Goal: Task Accomplishment & Management: Complete application form

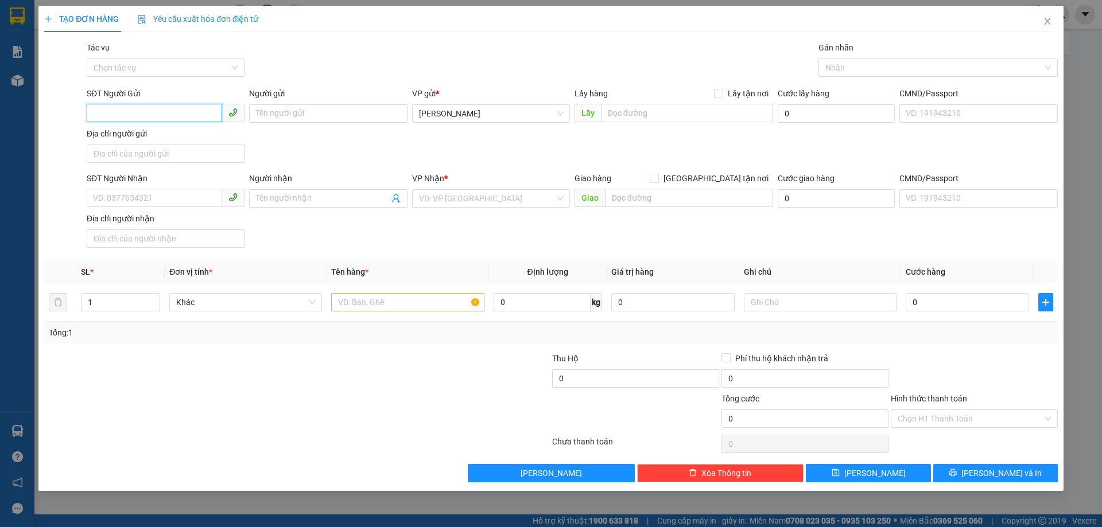
click at [216, 111] on input "SĐT Người Gửi" at bounding box center [154, 113] width 135 height 18
type input "0833247636"
click at [210, 131] on div "0833247636" at bounding box center [166, 136] width 144 height 13
type input "1366 TRƯỜNG CHINH"
type input "0935105173"
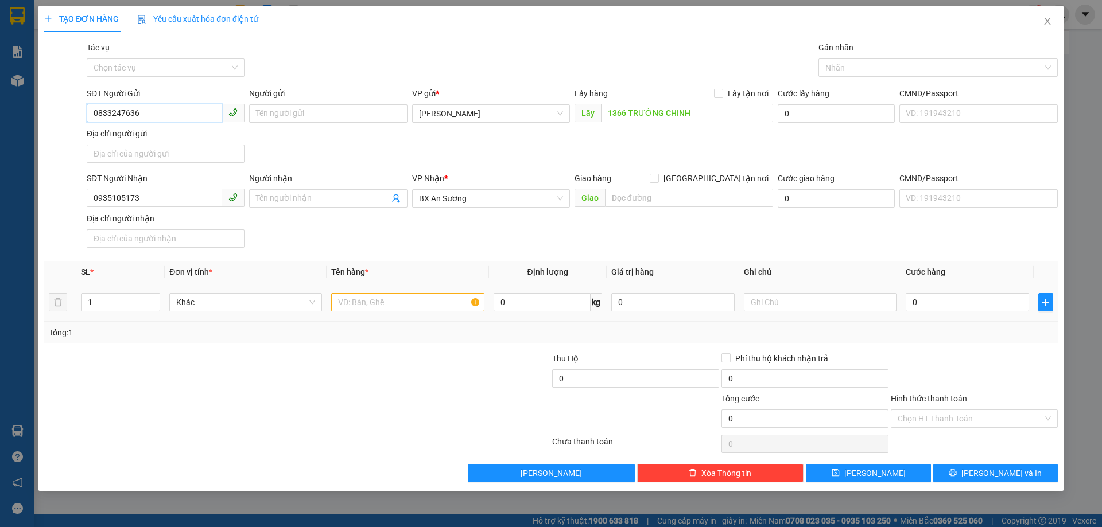
type input "0833247636"
click at [427, 307] on input "text" at bounding box center [407, 302] width 153 height 18
type input "4 THÙNG"
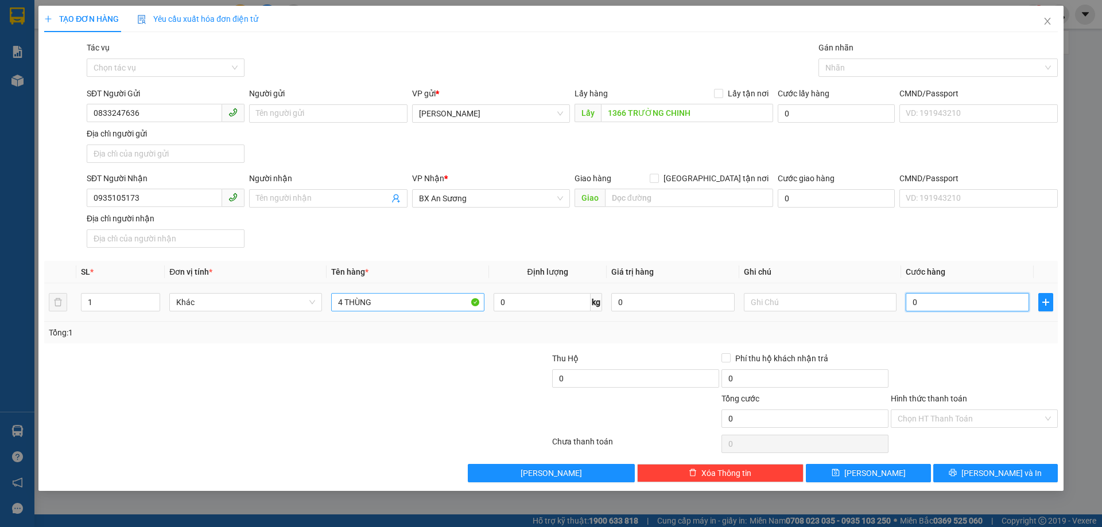
type input "1"
type input "18"
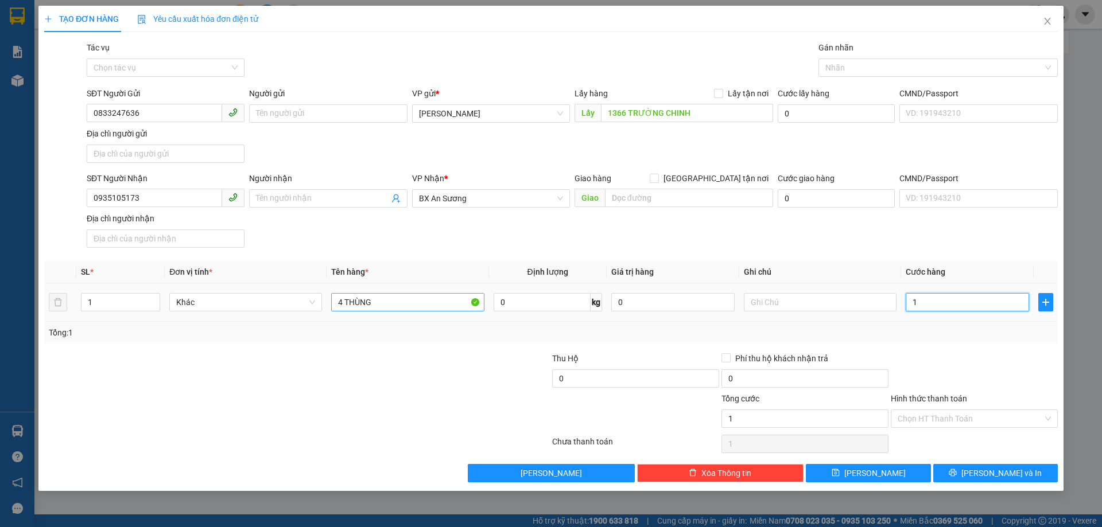
type input "18"
type input "181"
type input "181.000"
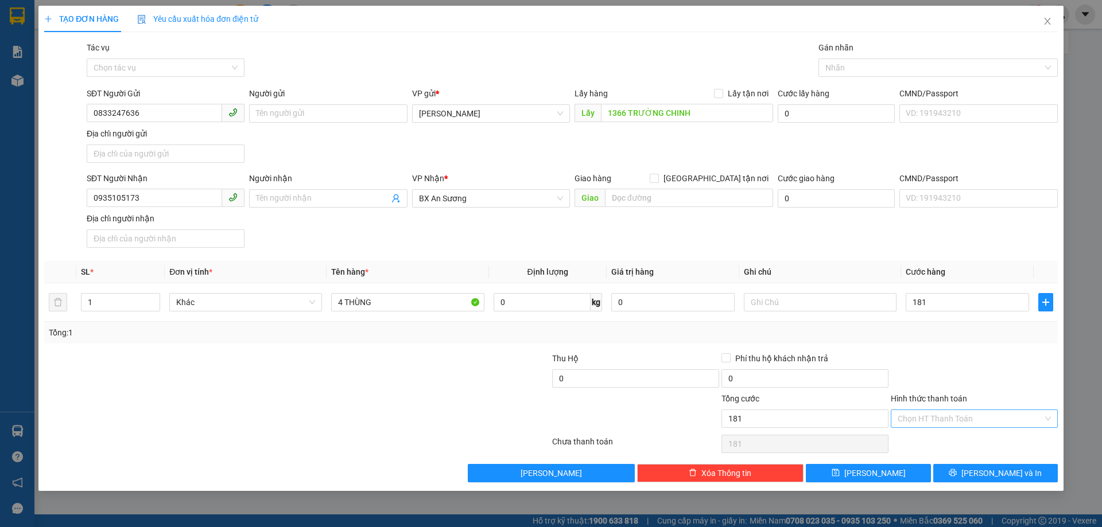
type input "181.000"
click at [953, 421] on input "Hình thức thanh toán" at bounding box center [970, 418] width 145 height 17
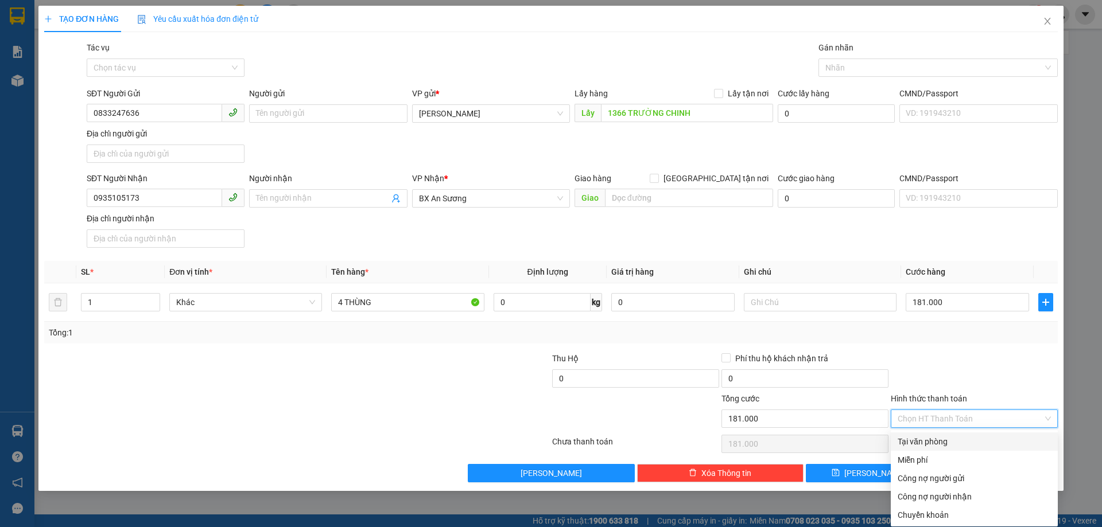
click at [948, 449] on div "Tại văn phòng" at bounding box center [974, 442] width 167 height 18
type input "0"
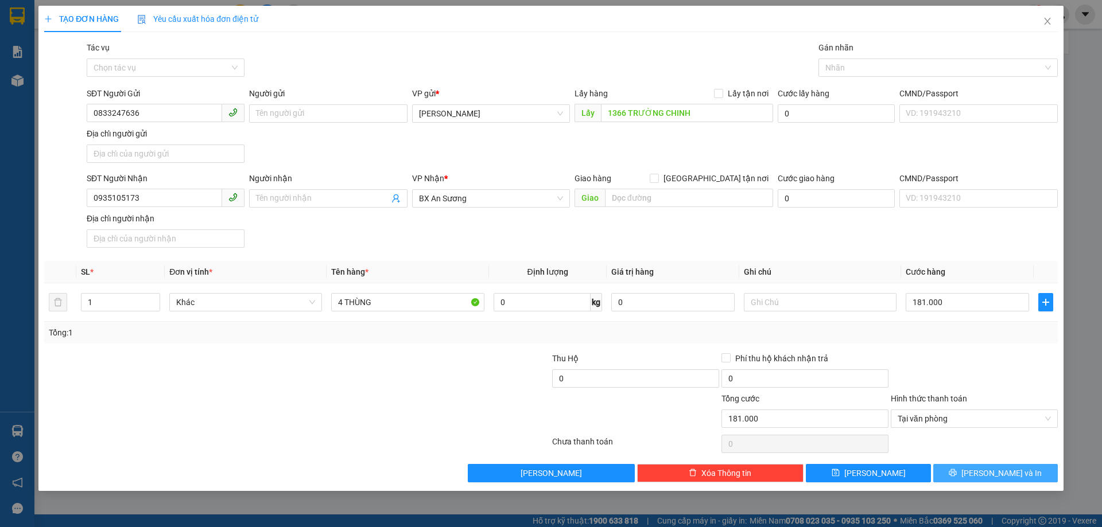
click at [969, 469] on button "[PERSON_NAME] và In" at bounding box center [995, 473] width 125 height 18
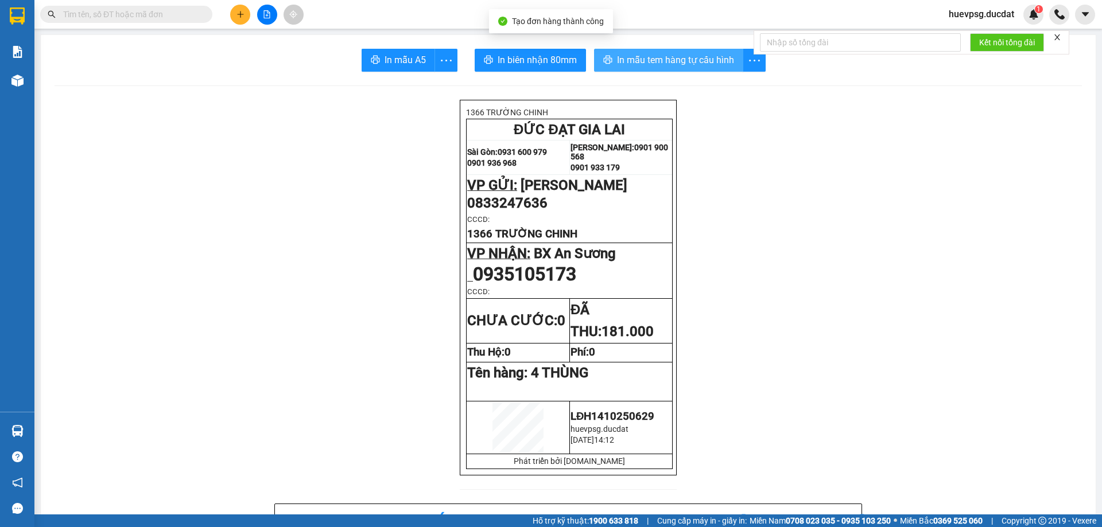
click at [713, 67] on span "In mẫu tem hàng tự cấu hình" at bounding box center [675, 60] width 117 height 14
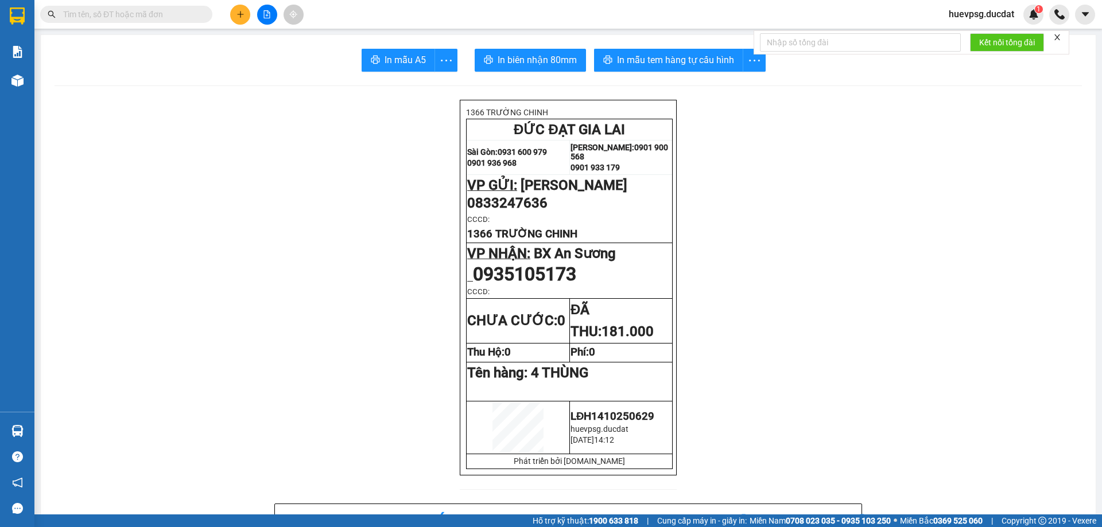
click at [129, 15] on input "text" at bounding box center [130, 14] width 135 height 13
paste input "0396593679"
type input "0396593679"
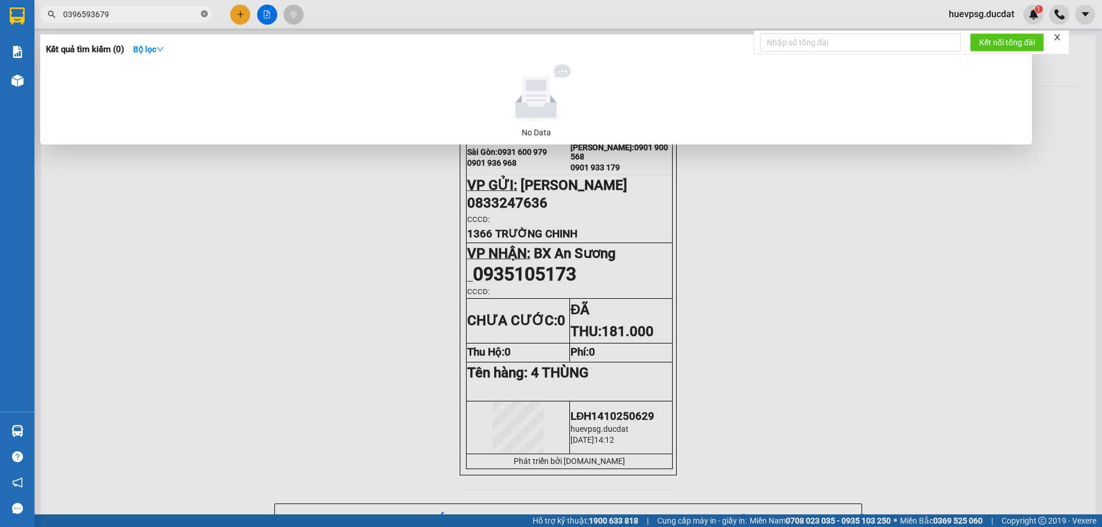
click at [206, 11] on icon "close-circle" at bounding box center [204, 13] width 7 height 7
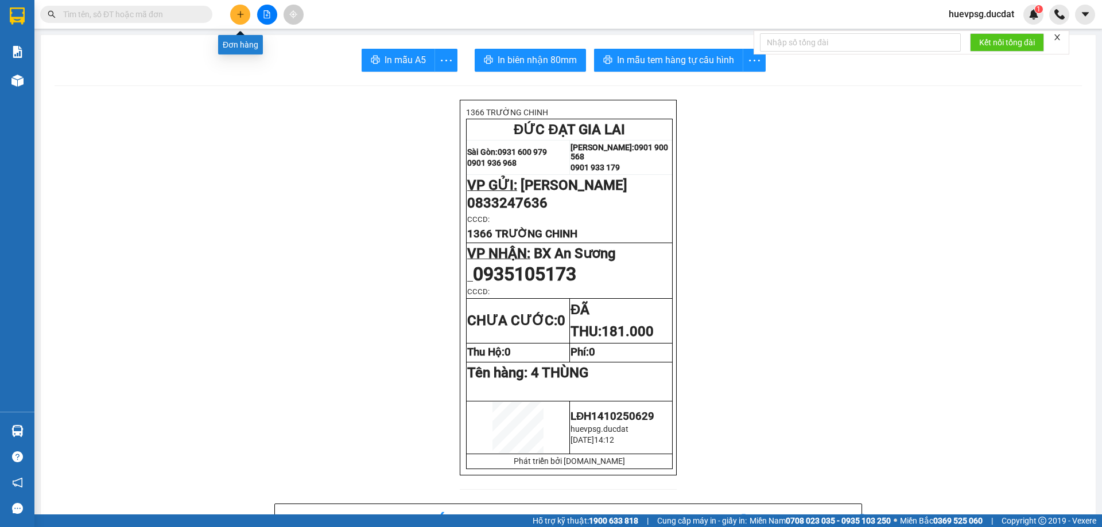
click at [247, 18] on button at bounding box center [240, 15] width 20 height 20
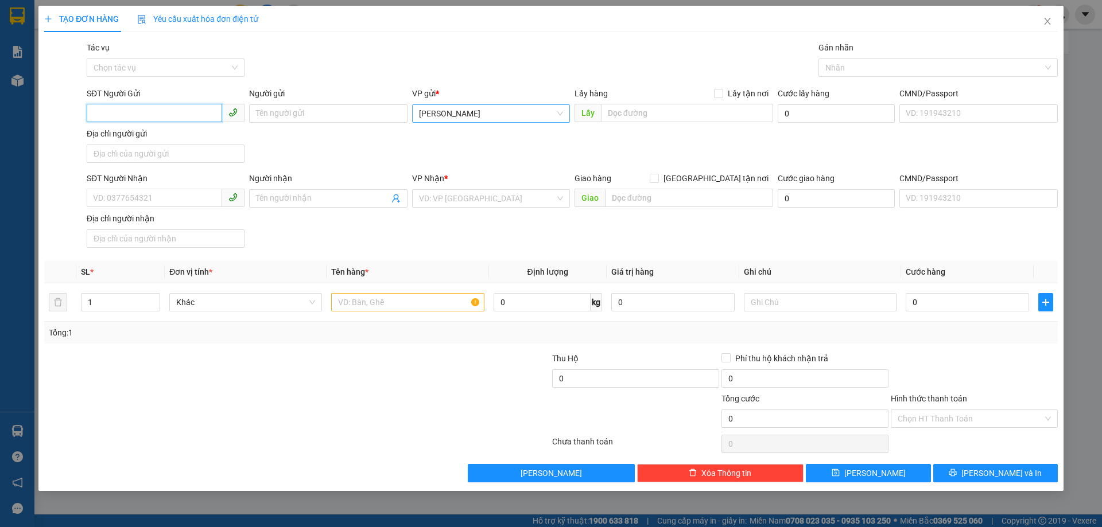
click at [437, 114] on span "[PERSON_NAME]" at bounding box center [491, 113] width 144 height 17
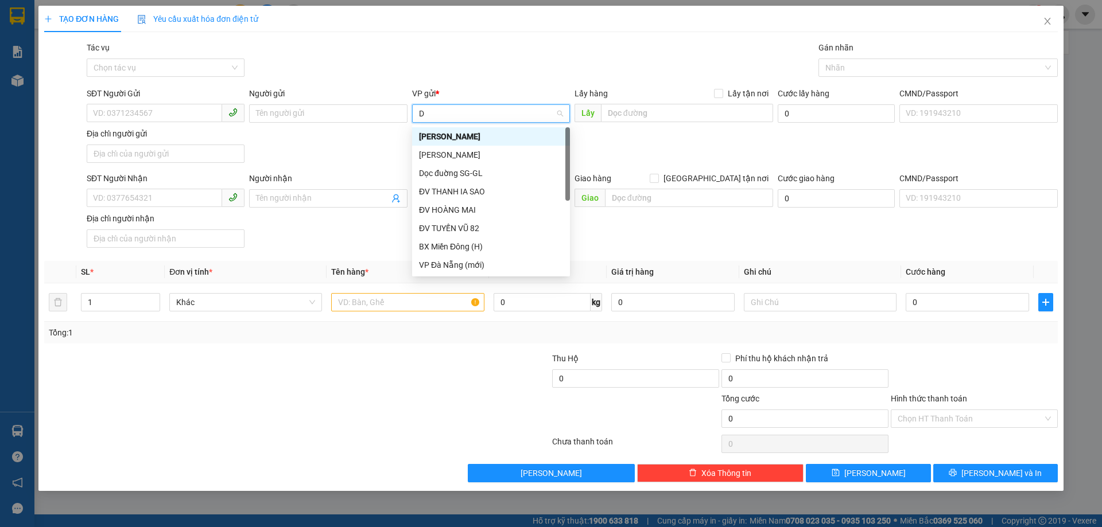
type input "DV"
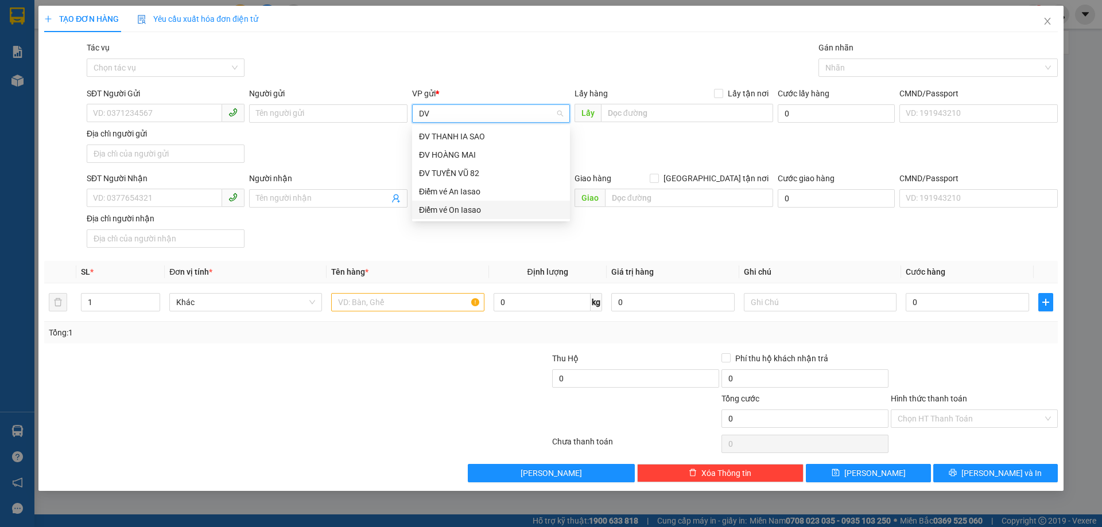
click at [447, 212] on div "Điểm vé On Iasao" at bounding box center [491, 210] width 144 height 13
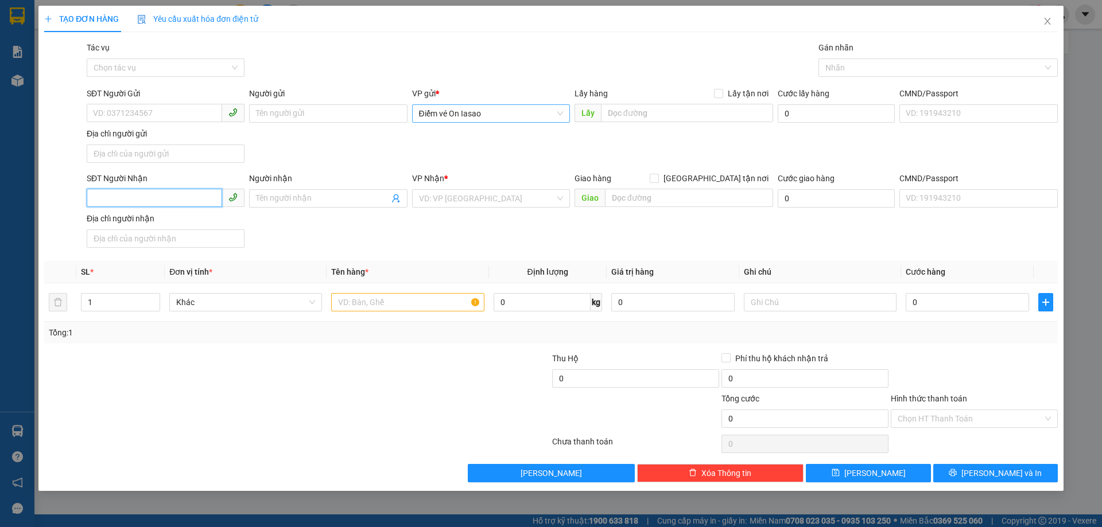
click at [194, 194] on input "SĐT Người Nhận" at bounding box center [154, 198] width 135 height 18
type input "0985526227"
click at [136, 117] on input "SĐT Người Gửi" at bounding box center [154, 113] width 135 height 18
type input "0364222506"
click at [468, 200] on input "search" at bounding box center [487, 198] width 136 height 17
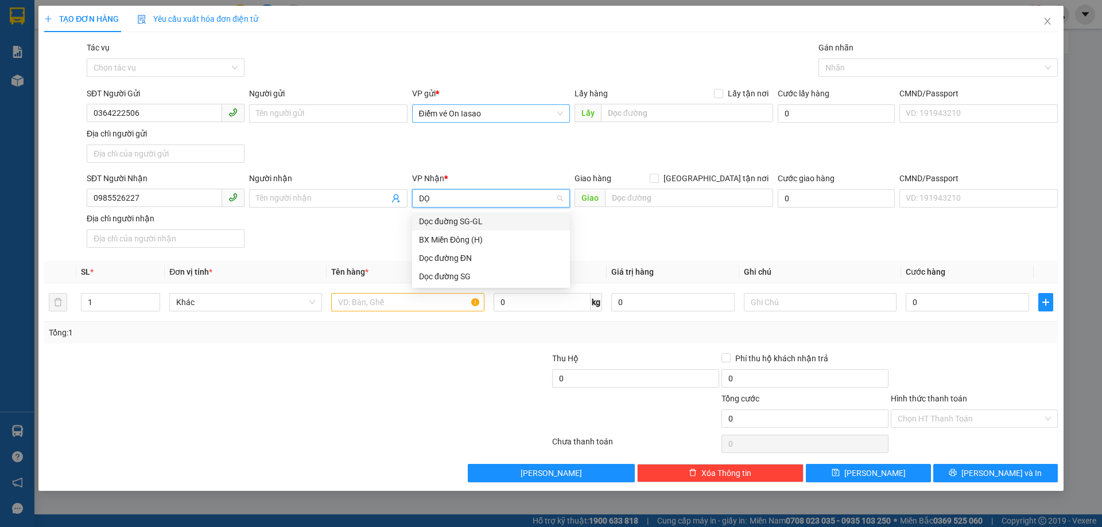
type input "DỌC"
click at [449, 238] on div "Dọc đường ĐN" at bounding box center [491, 240] width 144 height 13
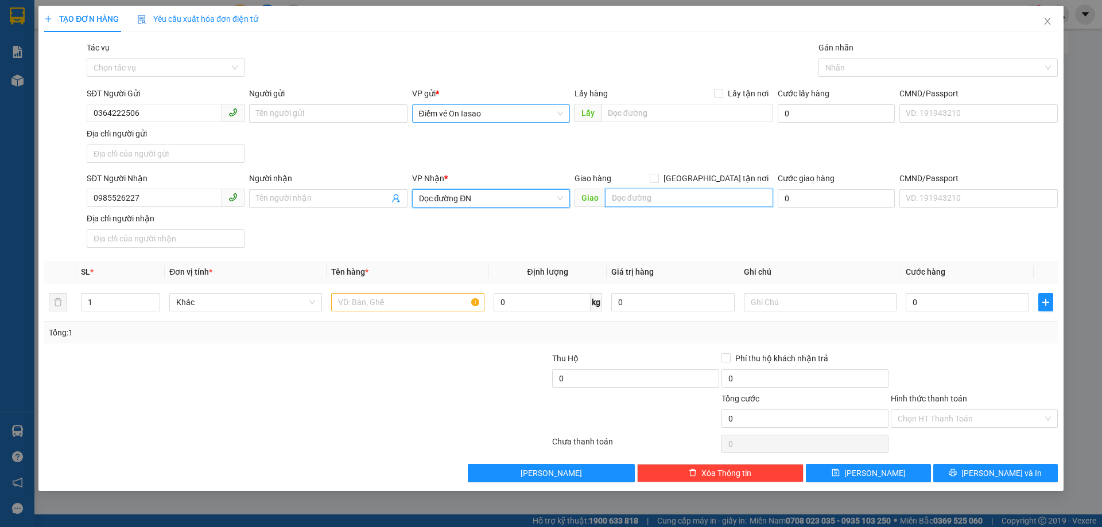
click at [670, 192] on input "text" at bounding box center [689, 198] width 168 height 18
type input "N3 [GEOGRAPHIC_DATA]"
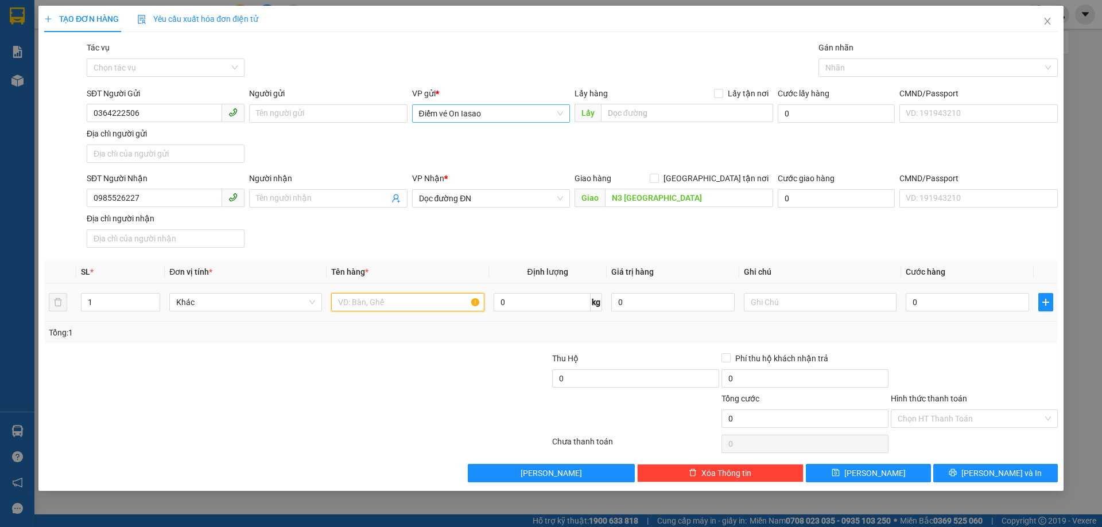
click at [433, 298] on input "text" at bounding box center [407, 302] width 153 height 18
type input "1 XỐP"
type input "7"
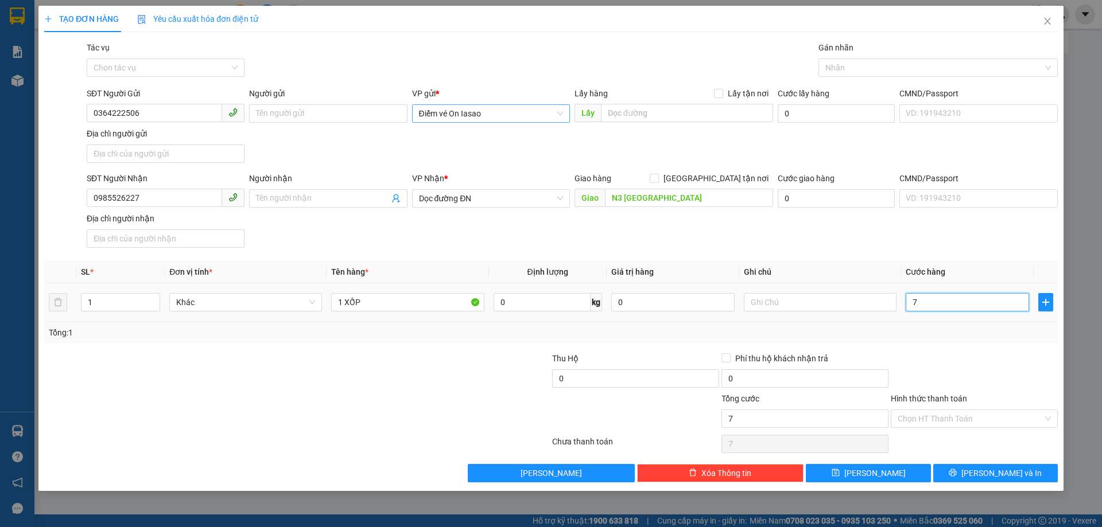
type input "70"
type input "70.000"
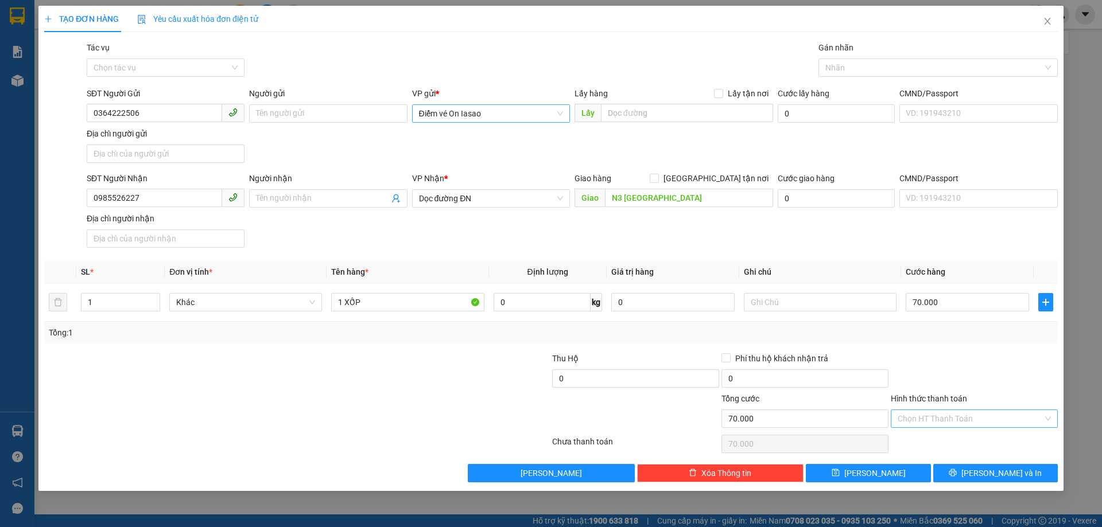
click at [1000, 419] on input "Hình thức thanh toán" at bounding box center [970, 418] width 145 height 17
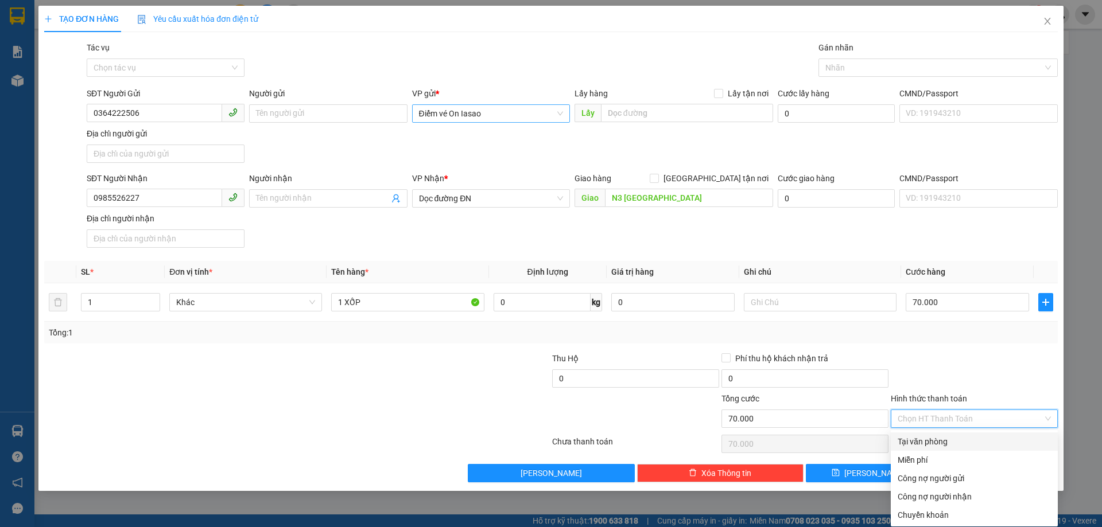
click at [955, 440] on div "Tại văn phòng" at bounding box center [974, 442] width 153 height 13
type input "0"
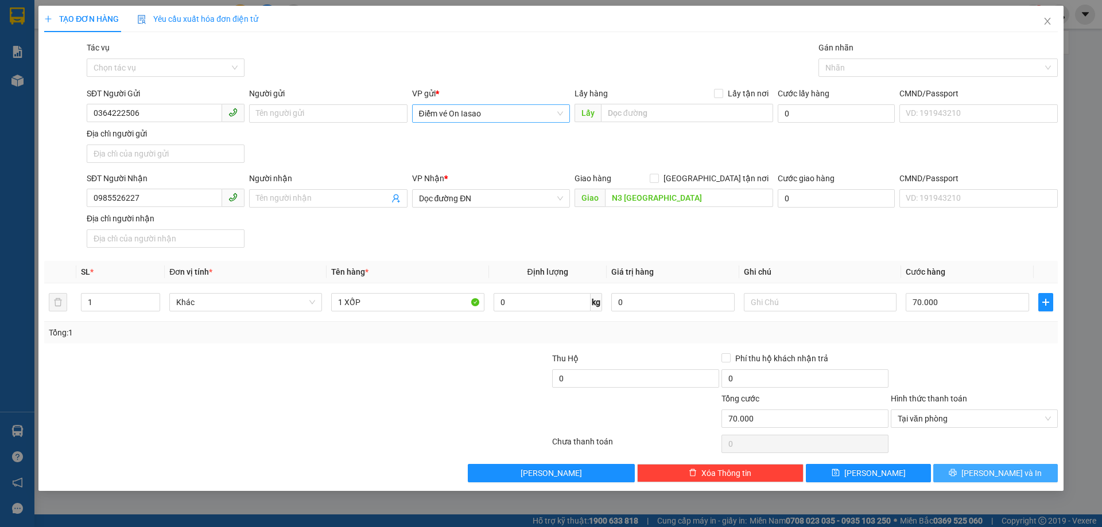
click at [959, 471] on button "[PERSON_NAME] và In" at bounding box center [995, 473] width 125 height 18
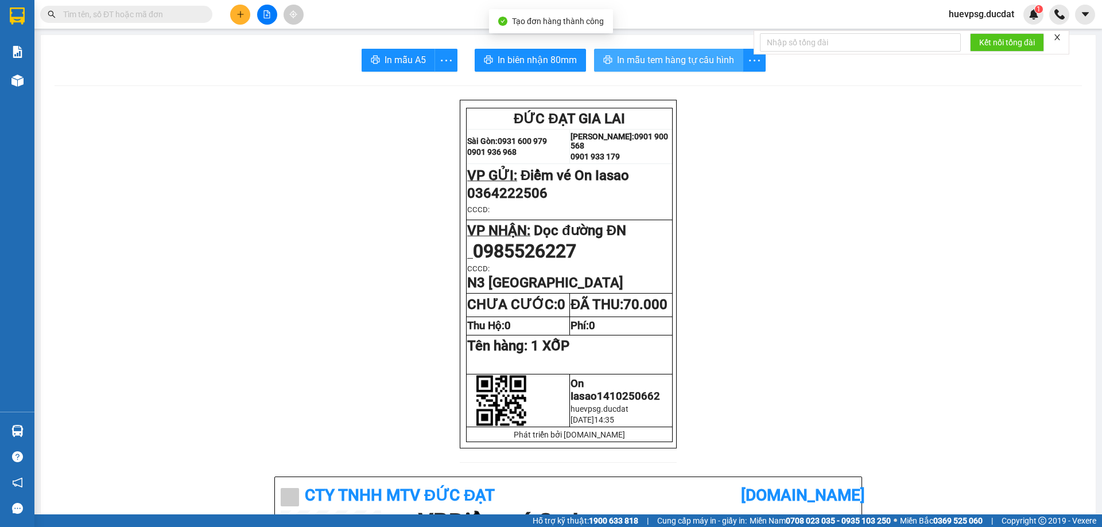
click at [632, 52] on button "In mẫu tem hàng tự cấu hình" at bounding box center [668, 60] width 149 height 23
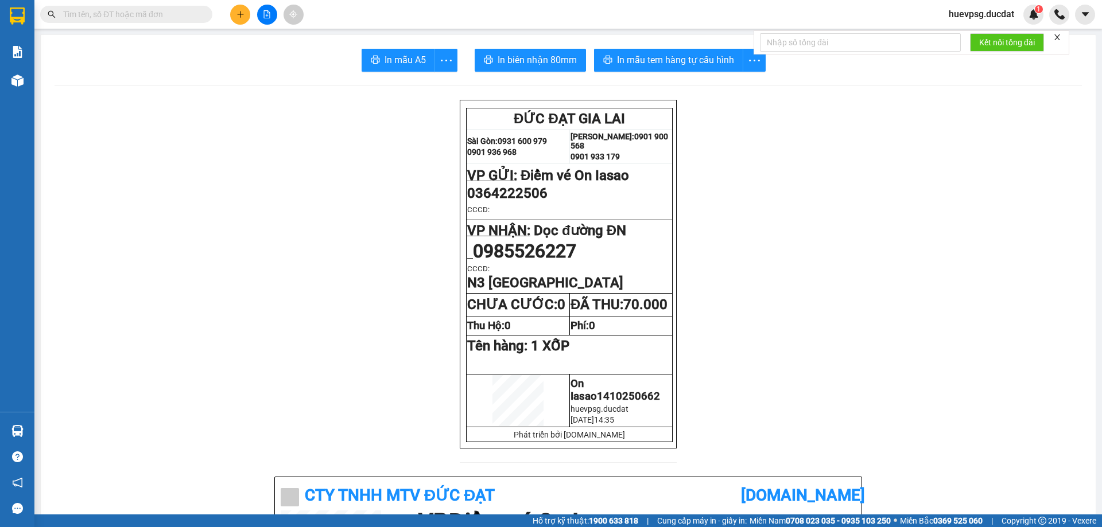
click at [246, 17] on button at bounding box center [240, 15] width 20 height 20
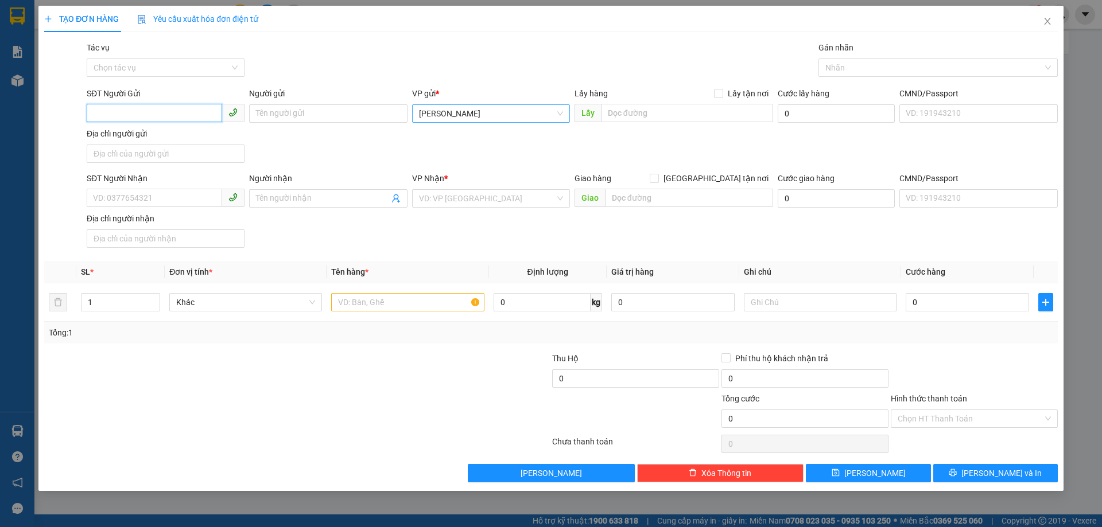
click at [434, 111] on span "[PERSON_NAME]" at bounding box center [491, 113] width 144 height 17
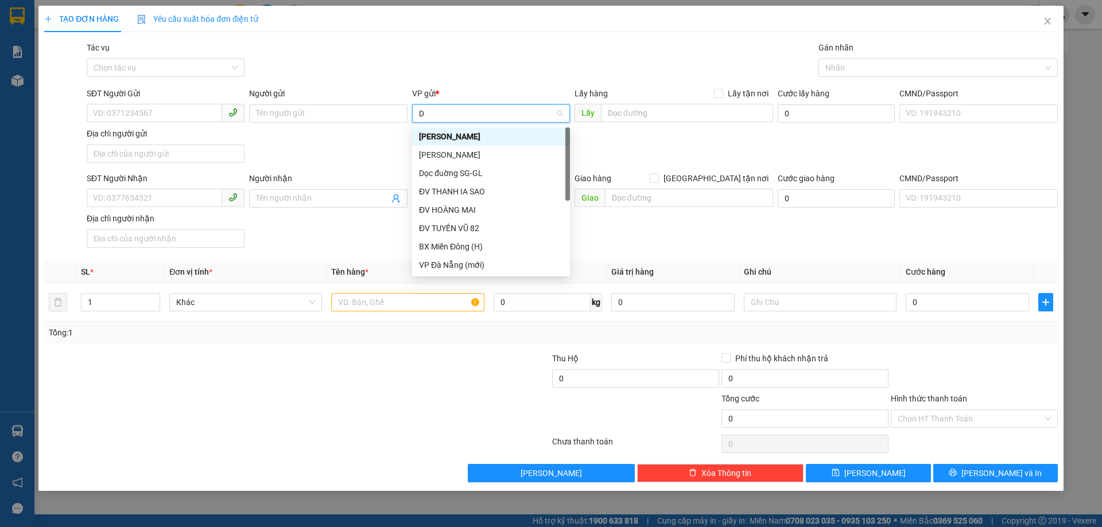
type input "DV"
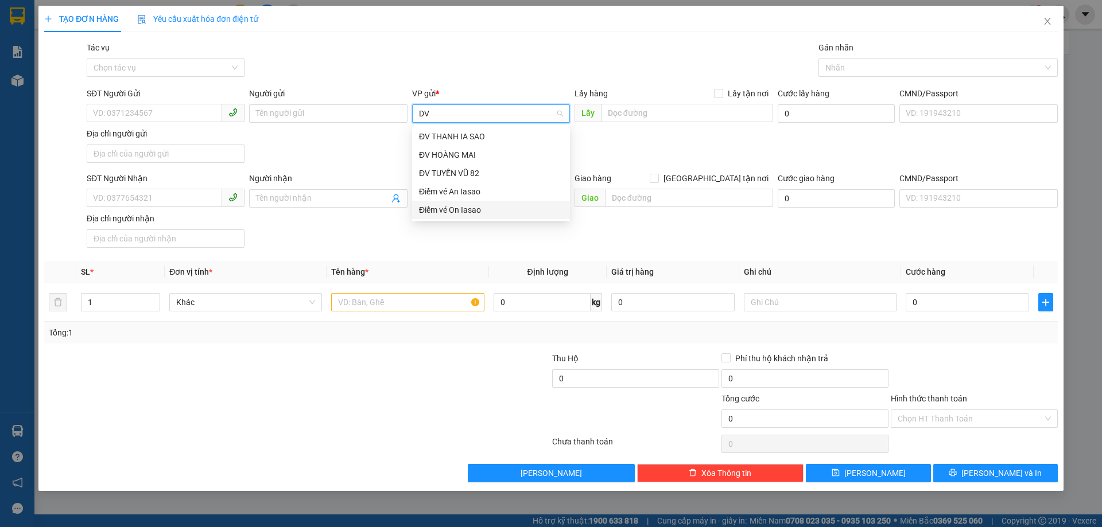
click at [456, 207] on div "Điểm vé On Iasao" at bounding box center [491, 210] width 158 height 18
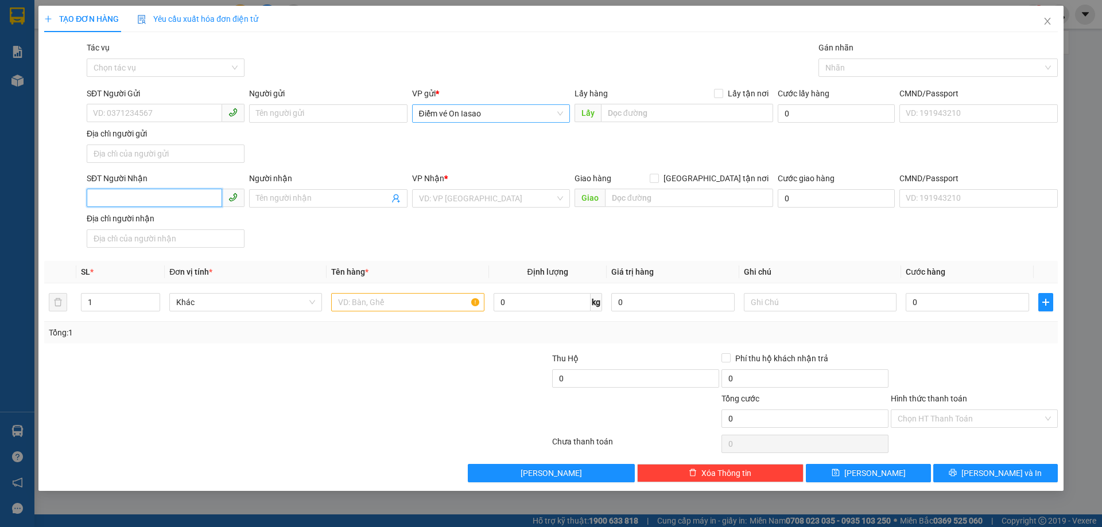
click at [208, 189] on input "SĐT Người Nhận" at bounding box center [154, 198] width 135 height 18
type input "0393336877"
click at [465, 191] on input "search" at bounding box center [487, 198] width 136 height 17
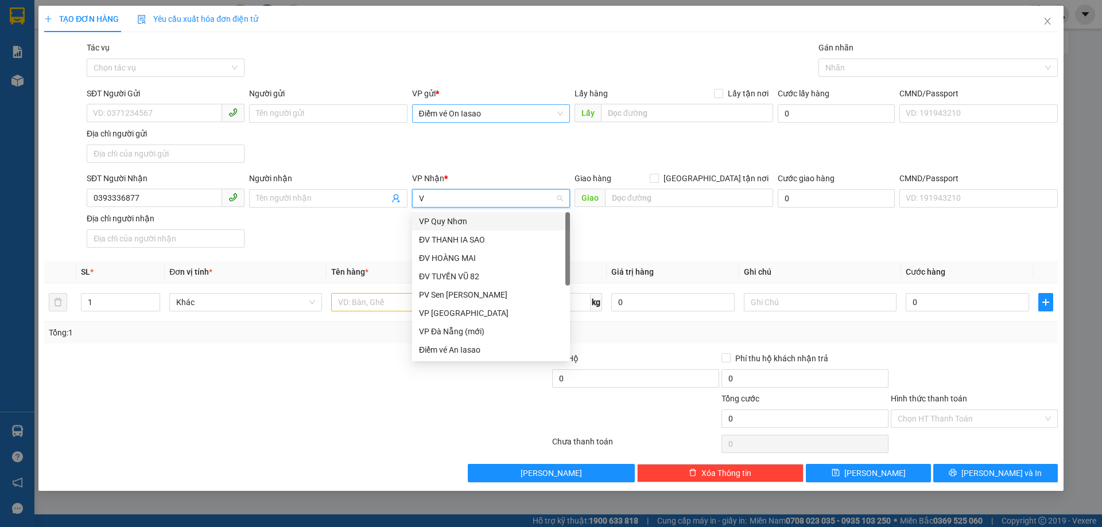
type input "VP"
click at [426, 278] on div "VP [GEOGRAPHIC_DATA]" at bounding box center [491, 276] width 144 height 13
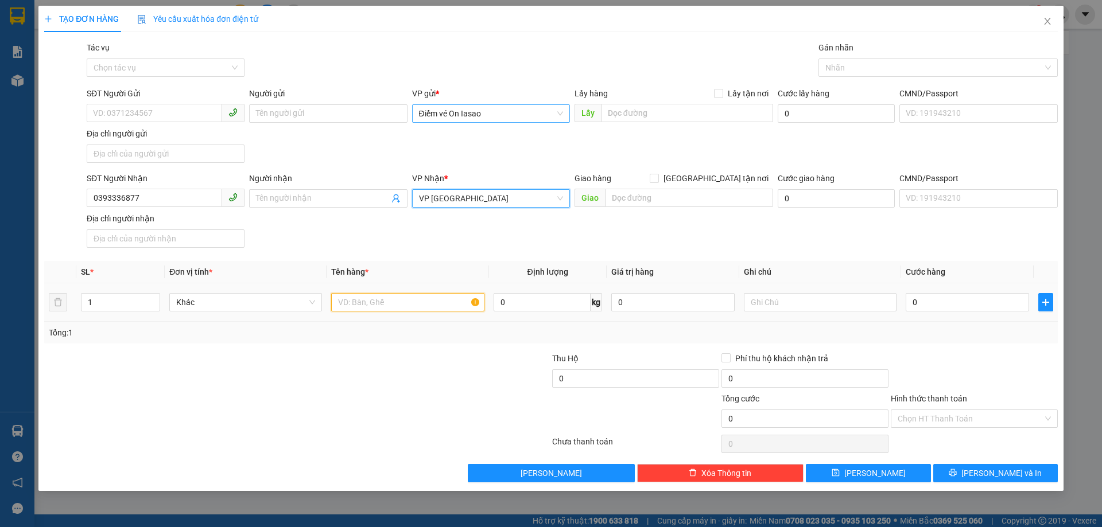
click at [408, 307] on input "text" at bounding box center [407, 302] width 153 height 18
type input "1 XỐP"
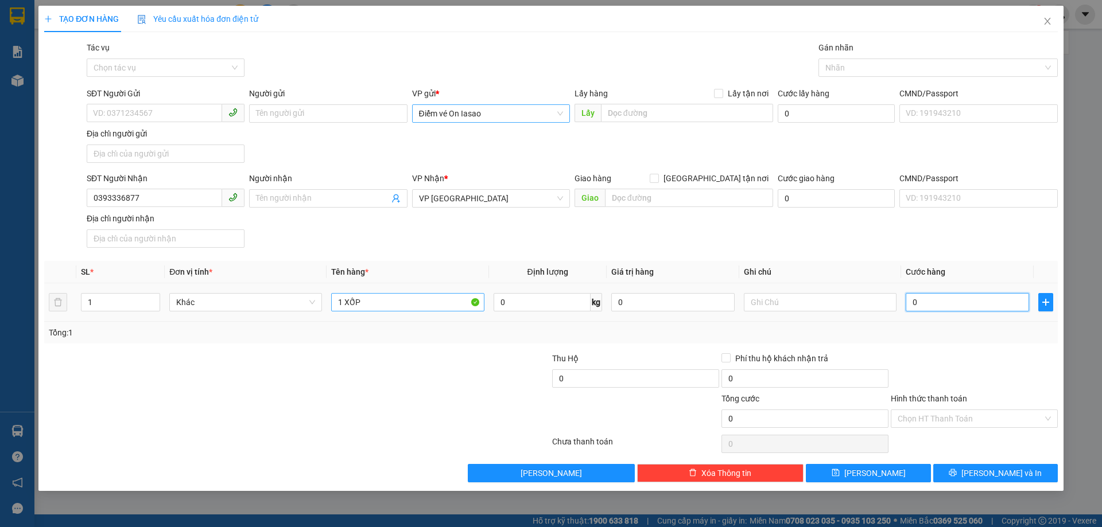
type input "5"
type input "50"
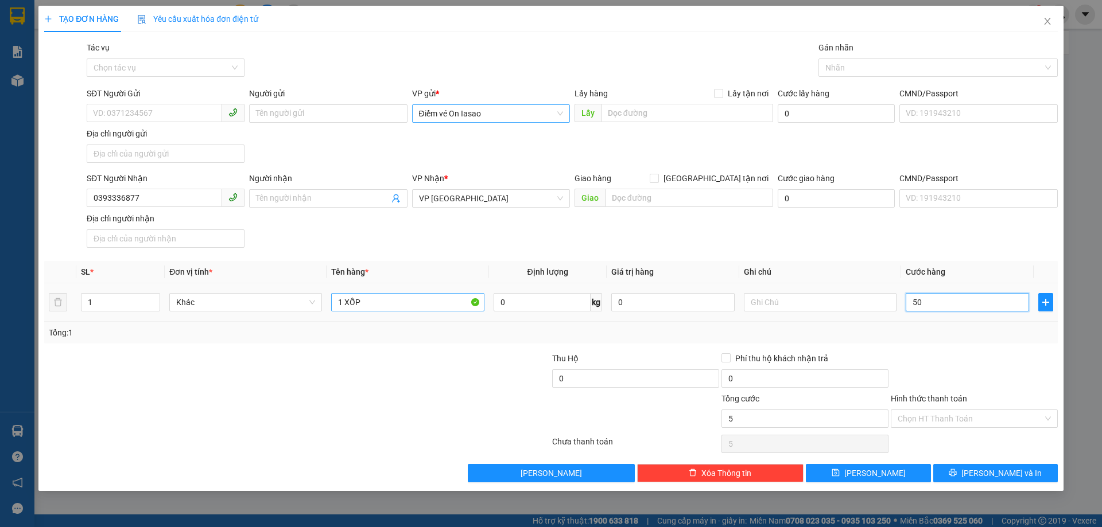
type input "50"
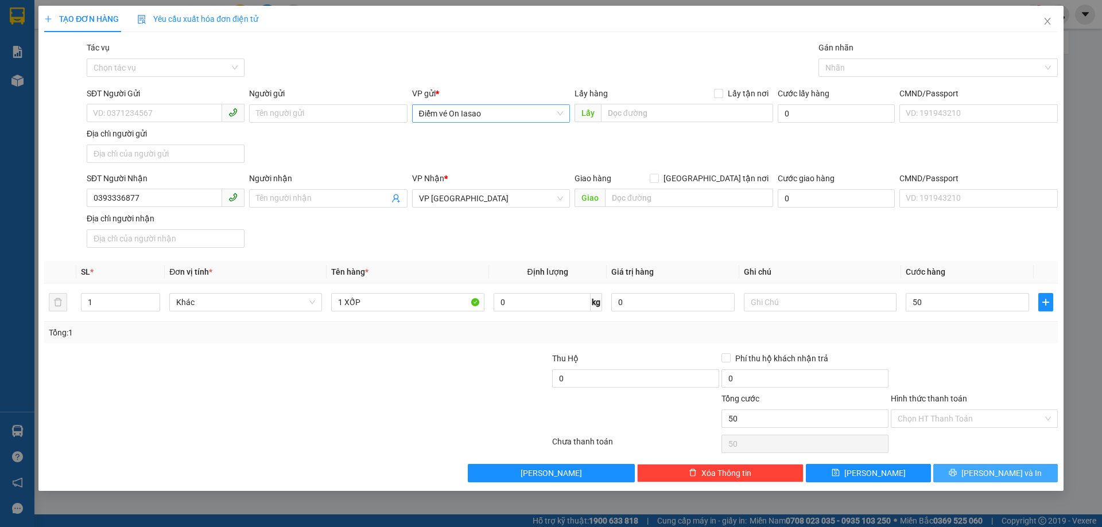
type input "50.000"
click at [965, 481] on button "[PERSON_NAME] và In" at bounding box center [995, 473] width 125 height 18
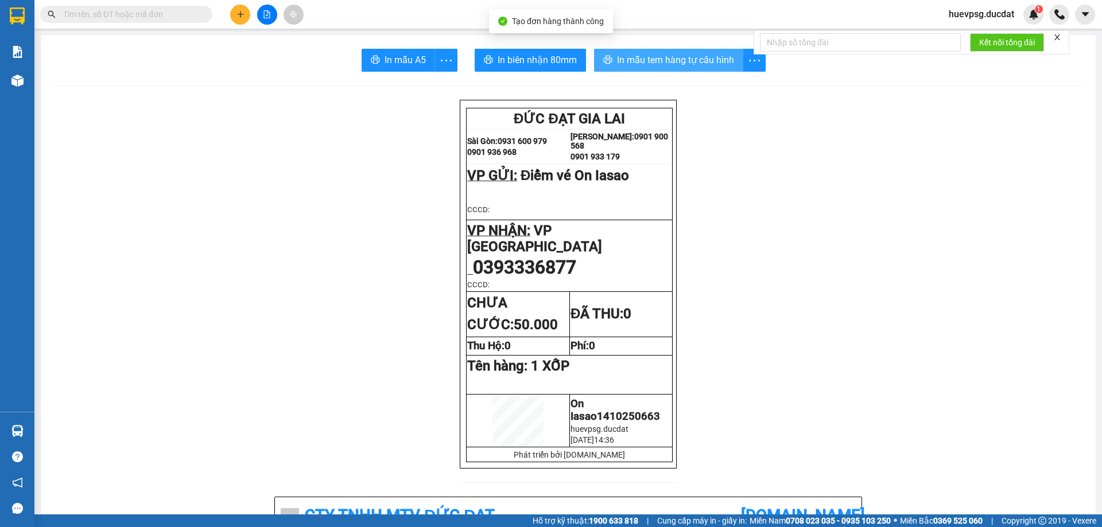
click at [656, 61] on span "In mẫu tem hàng tự cấu hình" at bounding box center [675, 60] width 117 height 14
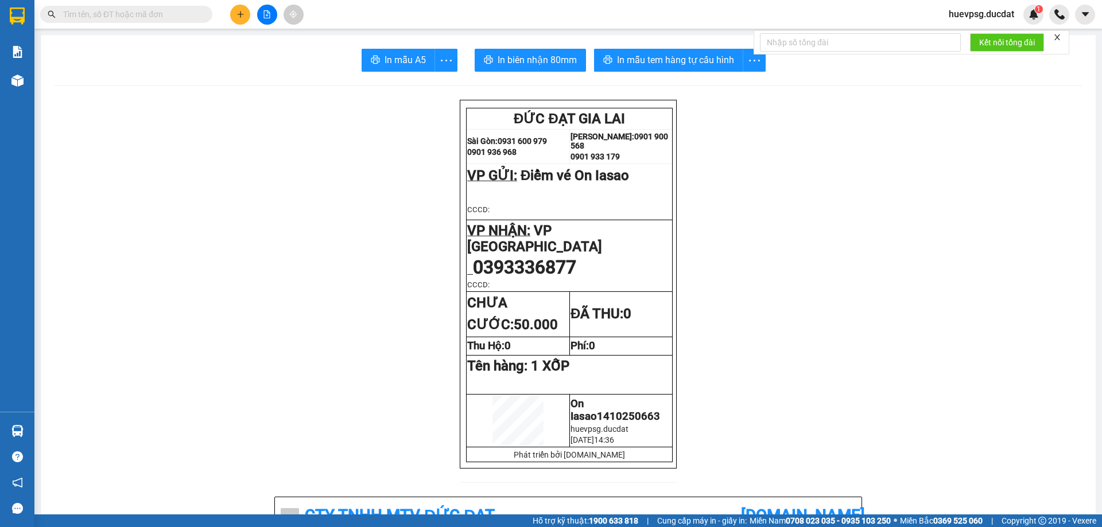
click at [154, 14] on input "text" at bounding box center [130, 14] width 135 height 13
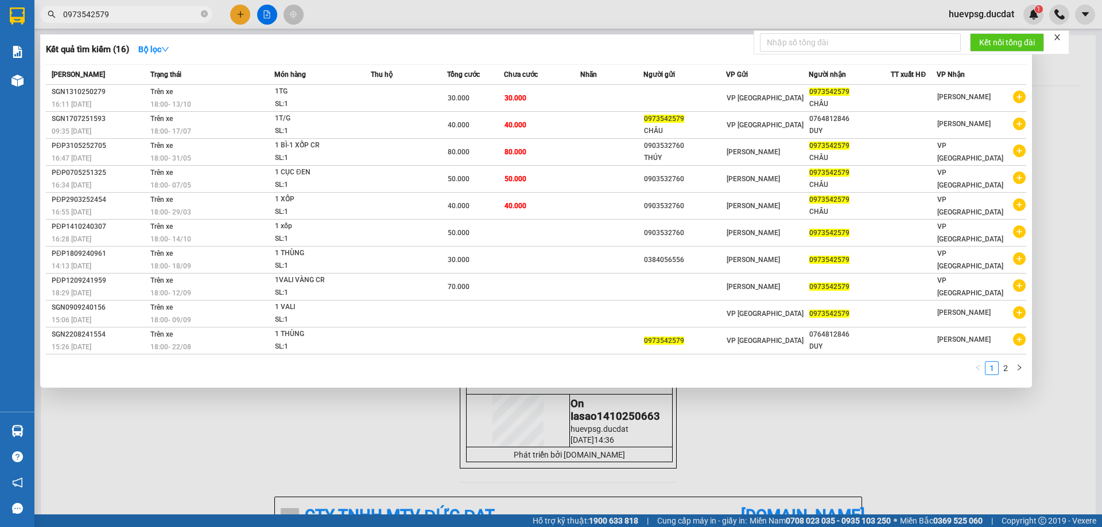
type input "0973542579"
click at [236, 18] on div at bounding box center [551, 263] width 1102 height 527
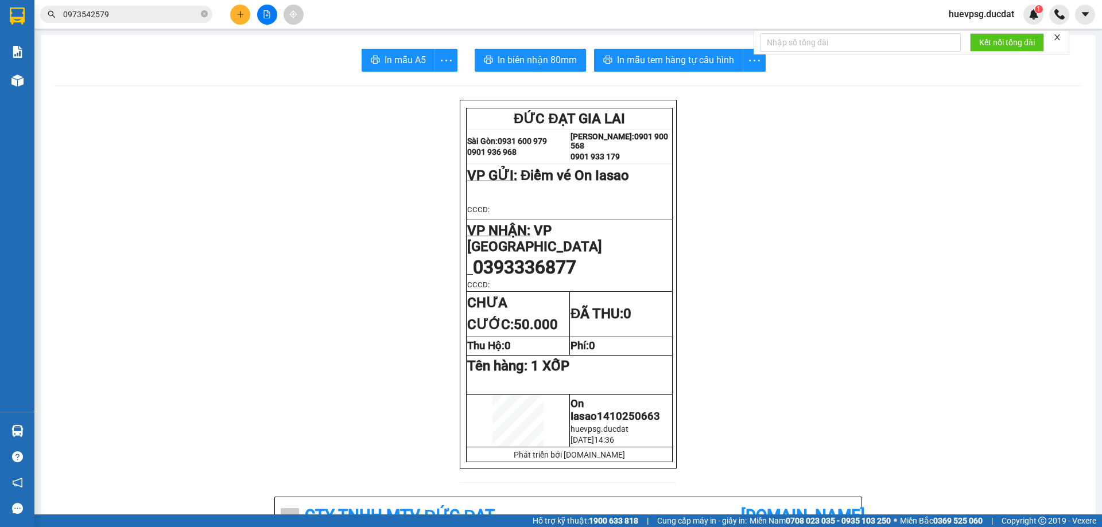
click at [239, 10] on icon "plus" at bounding box center [240, 14] width 8 height 8
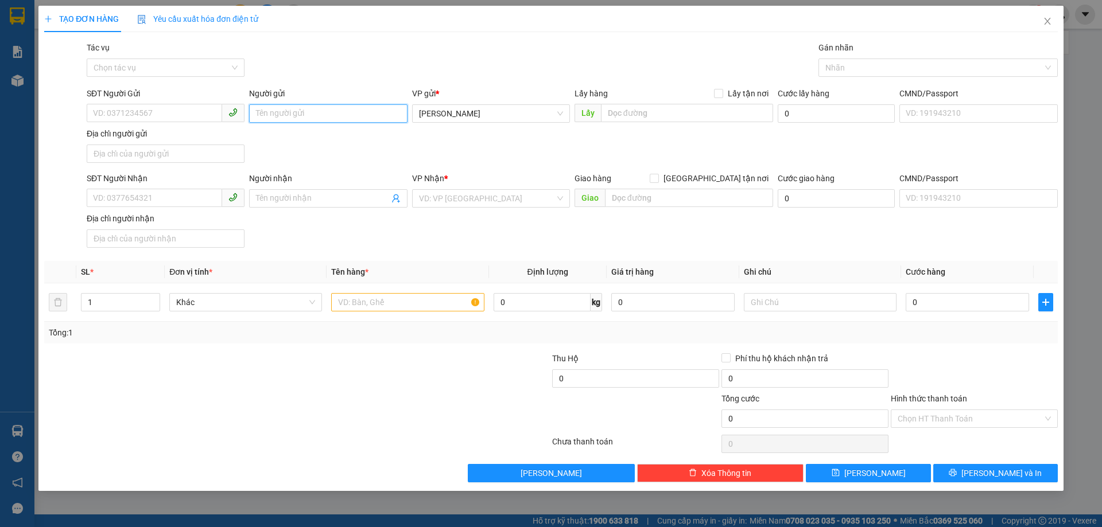
click at [281, 108] on input "Người gửi" at bounding box center [328, 113] width 158 height 18
click at [337, 118] on input "Người gửi" at bounding box center [328, 113] width 158 height 18
type input "XƯƠNG CHÓ"
click at [299, 204] on input "Người nhận" at bounding box center [322, 198] width 133 height 13
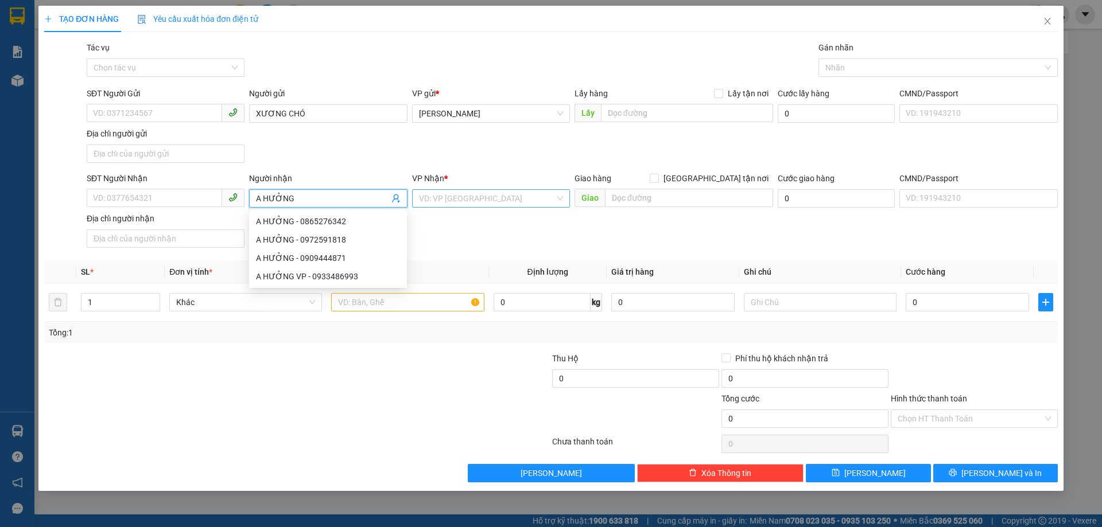
type input "A HƯỞNG"
click at [464, 195] on input "search" at bounding box center [487, 198] width 136 height 17
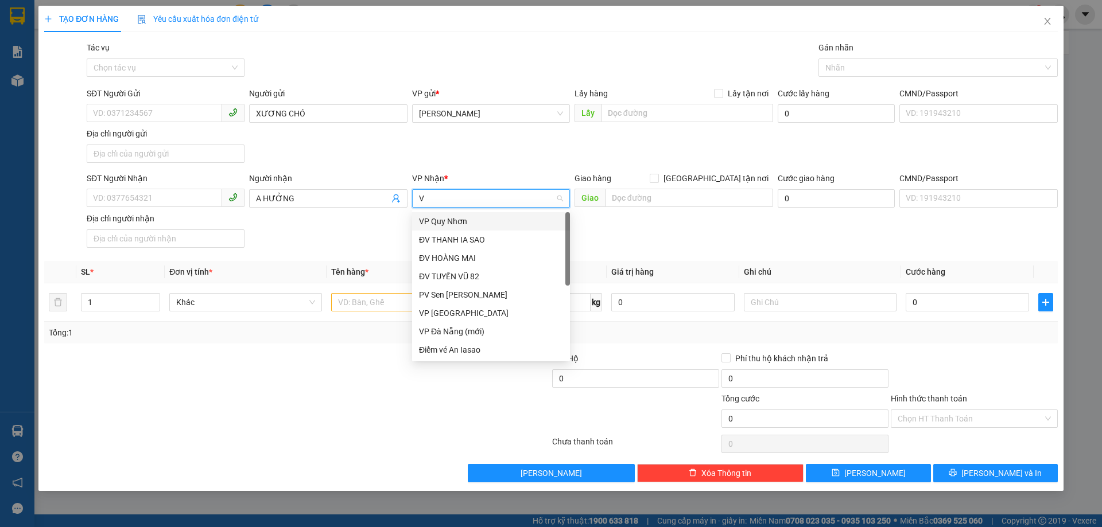
type input "VP"
click at [463, 243] on div "VP [GEOGRAPHIC_DATA]" at bounding box center [491, 240] width 144 height 13
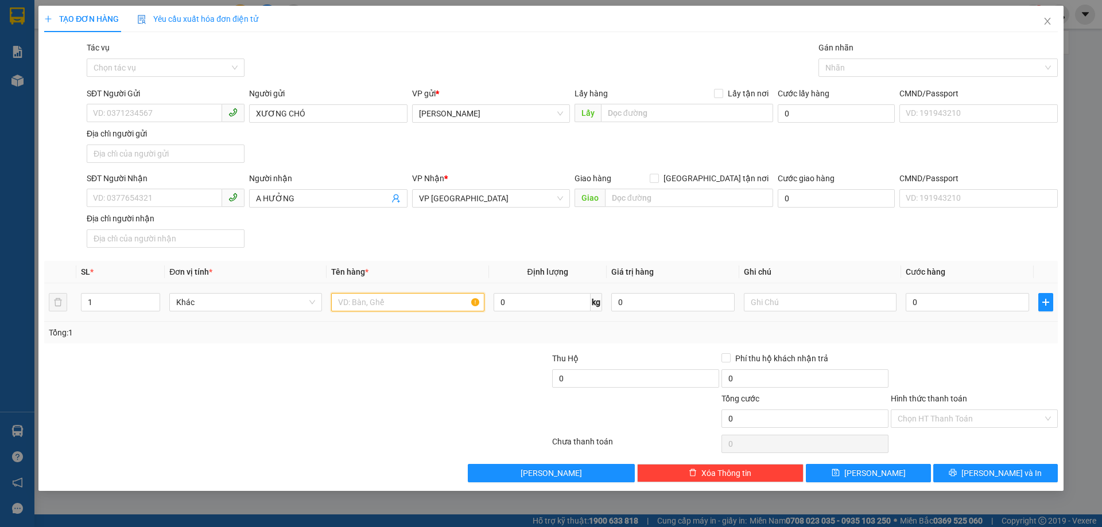
click at [423, 302] on input "text" at bounding box center [407, 302] width 153 height 18
type input "85 THÙNG + 2 HỘP MẪU"
type input "2"
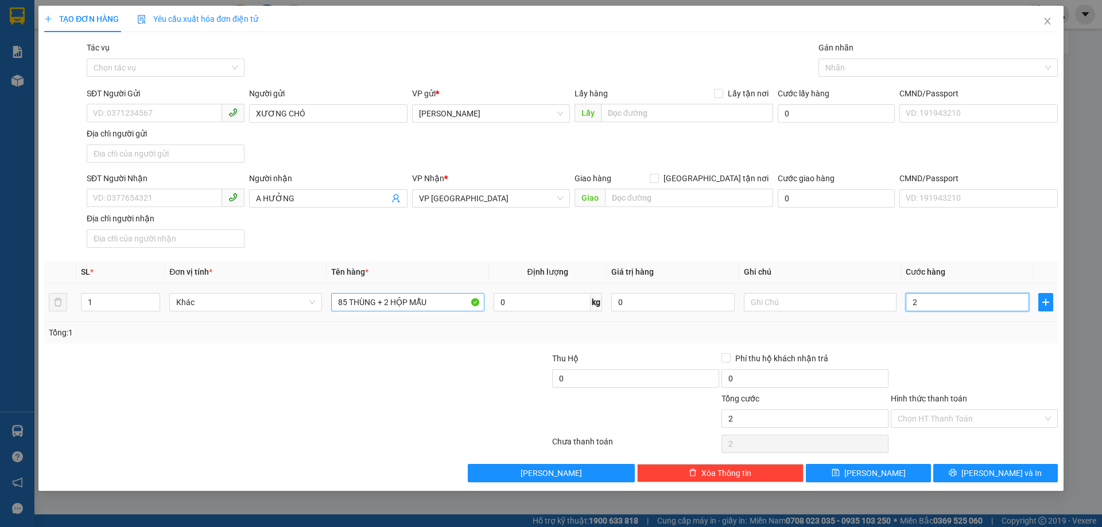
type input "25"
type input "255"
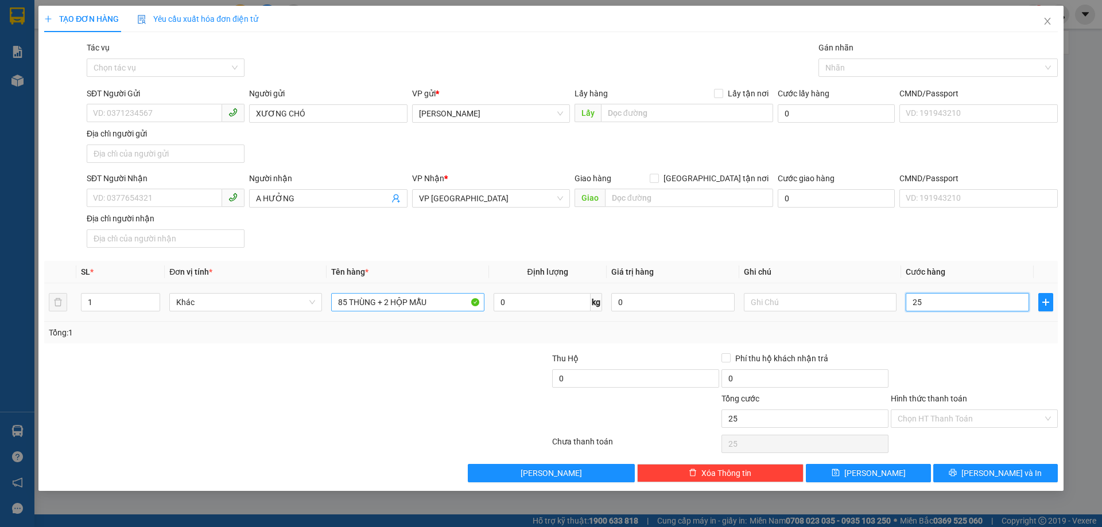
type input "255"
type input "2.550"
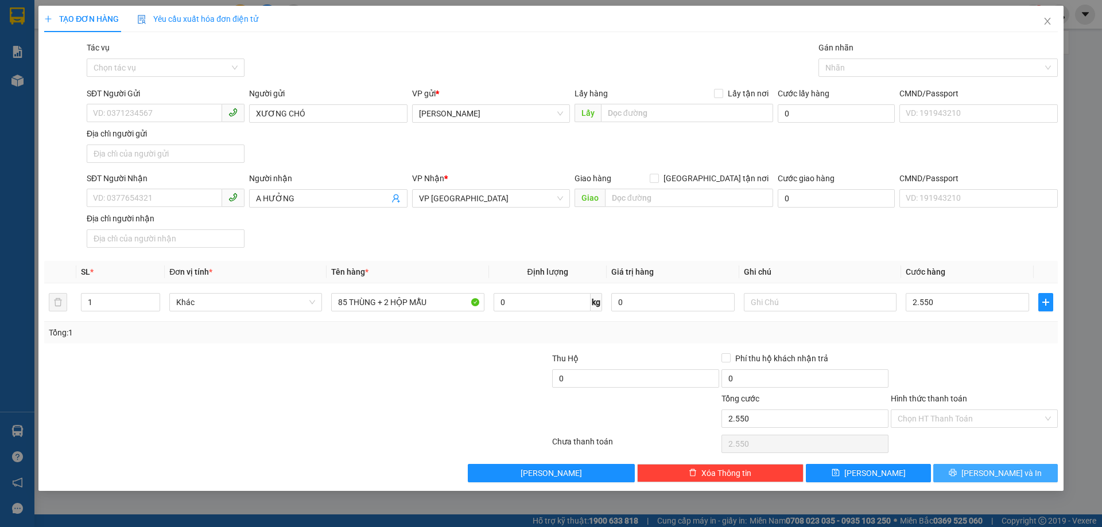
type input "2.550.000"
click at [961, 464] on button "[PERSON_NAME] và In" at bounding box center [995, 473] width 125 height 18
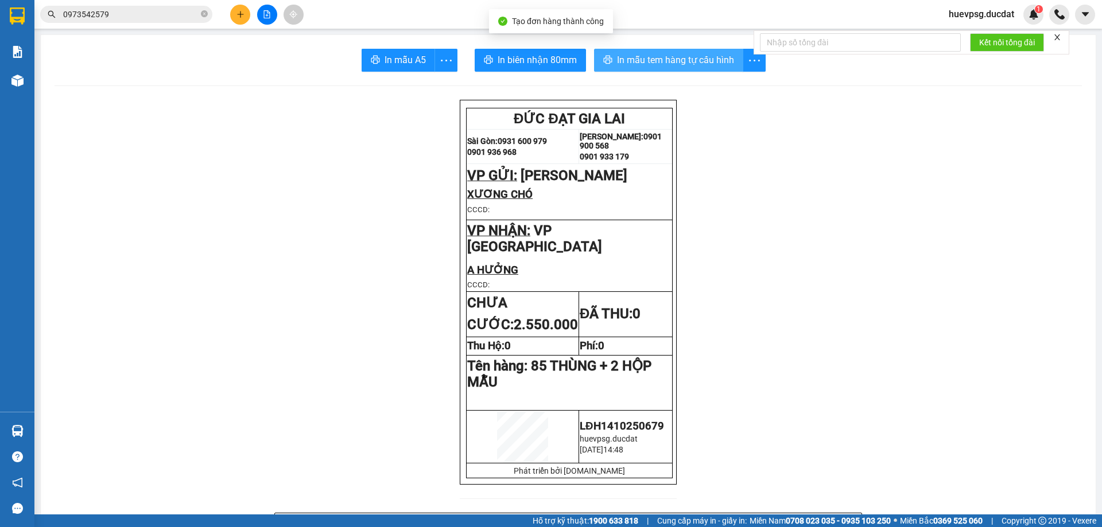
click at [629, 65] on span "In mẫu tem hàng tự cấu hình" at bounding box center [675, 60] width 117 height 14
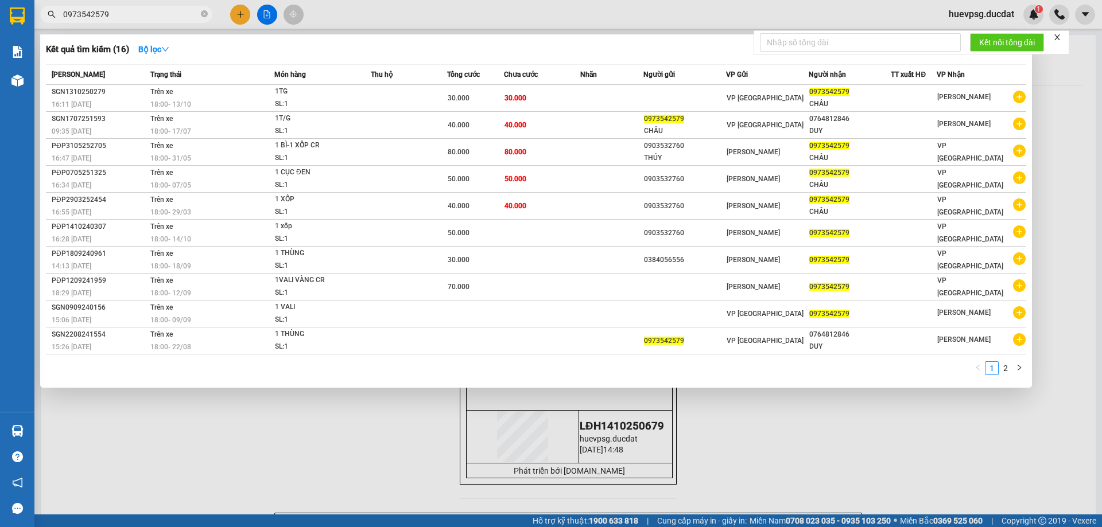
click at [105, 16] on input "0973542579" at bounding box center [130, 14] width 135 height 13
click at [235, 17] on div at bounding box center [551, 263] width 1102 height 527
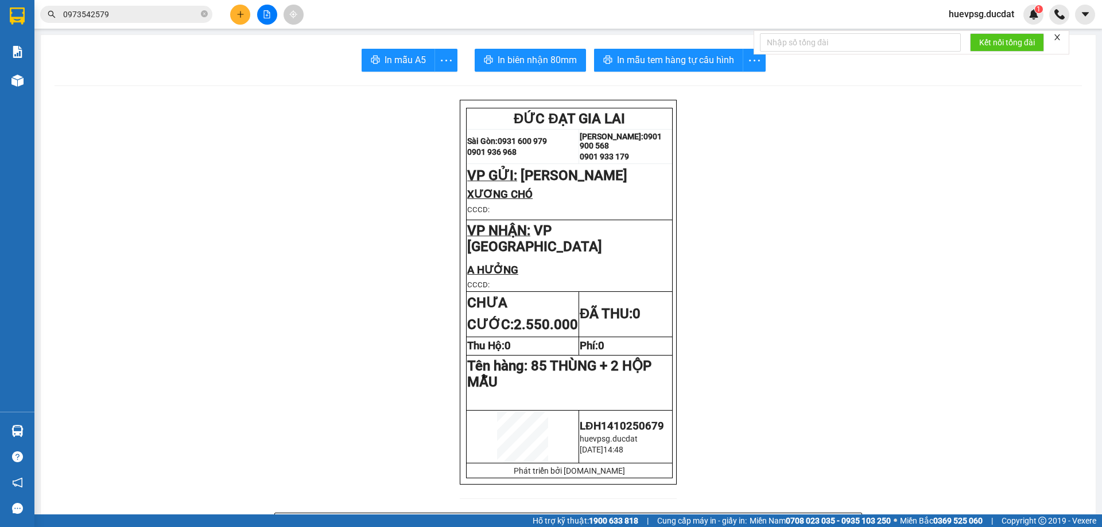
click at [227, 10] on div at bounding box center [267, 15] width 86 height 20
click at [240, 12] on icon "plus" at bounding box center [240, 14] width 8 height 8
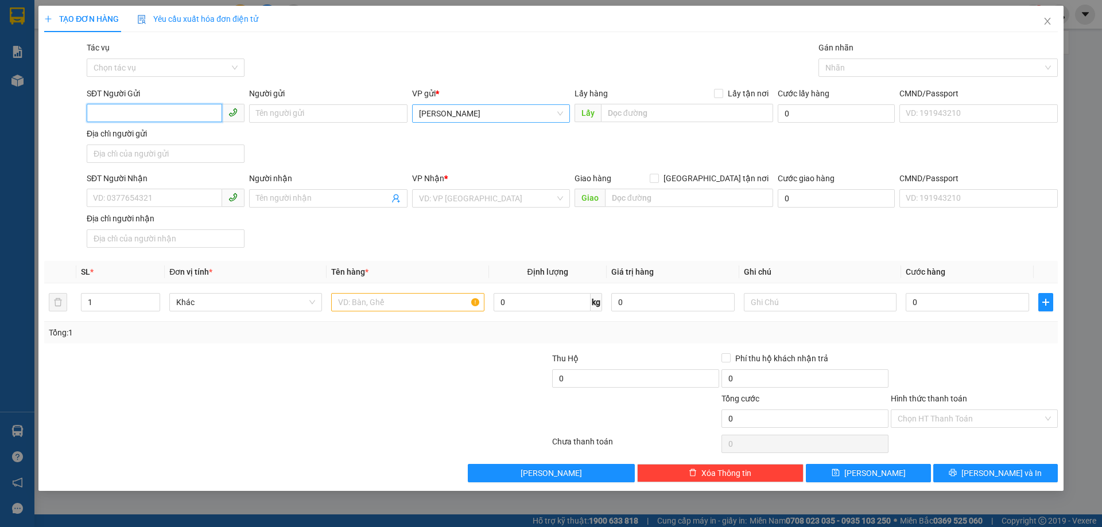
click at [441, 108] on span "[PERSON_NAME]" at bounding box center [491, 113] width 144 height 17
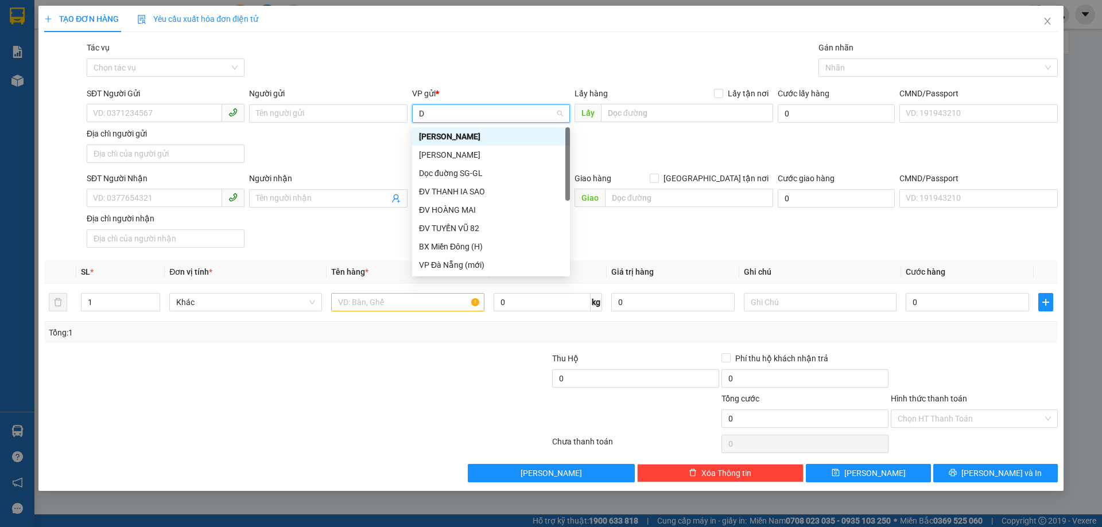
type input "DV"
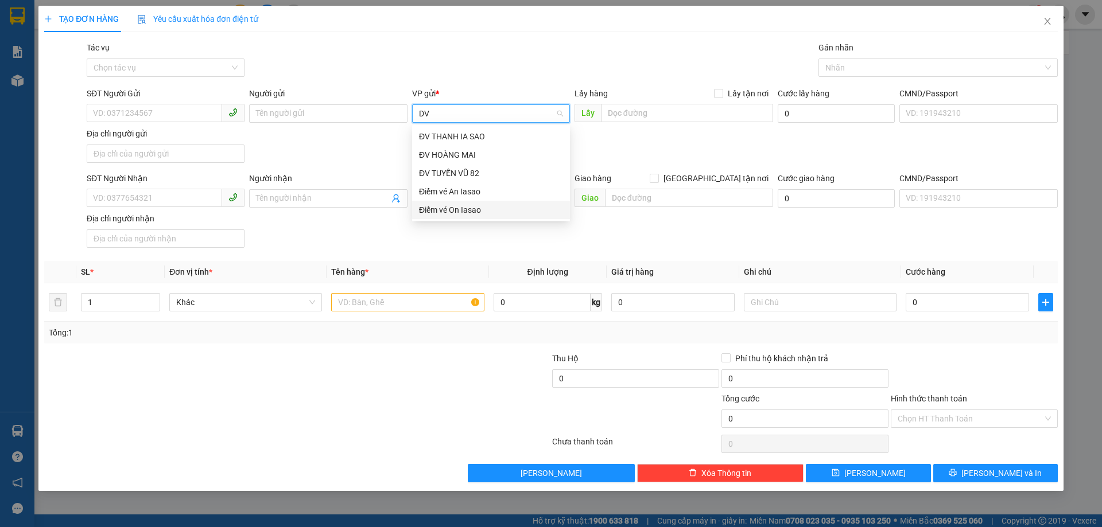
click at [440, 212] on div "Điểm vé On Iasao" at bounding box center [491, 210] width 144 height 13
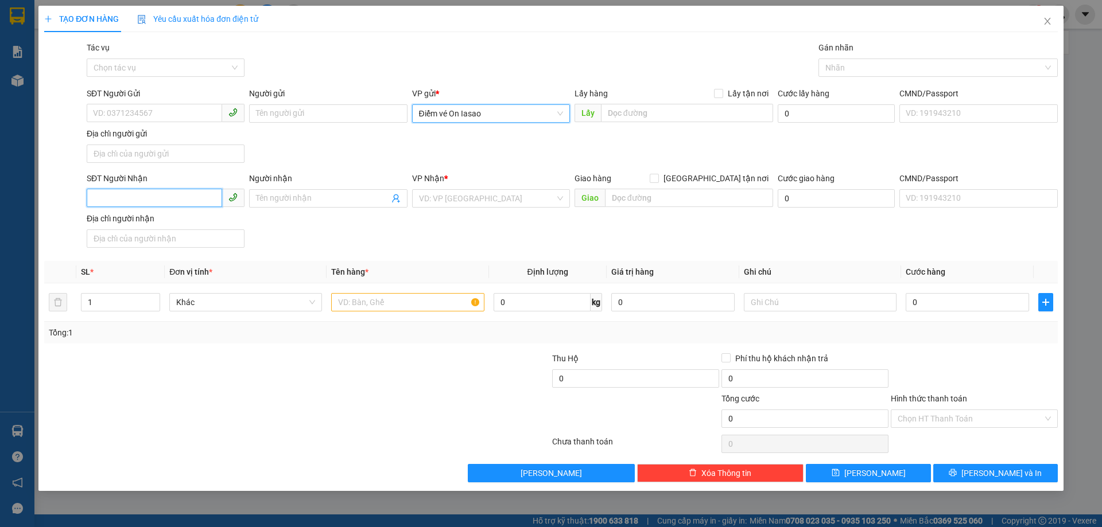
click at [193, 195] on input "SĐT Người Nhận" at bounding box center [154, 198] width 135 height 18
type input "0916666424"
click at [143, 225] on div "0916666424 - 0932198297" at bounding box center [166, 221] width 144 height 13
type input "0932198297"
type input "0916666424"
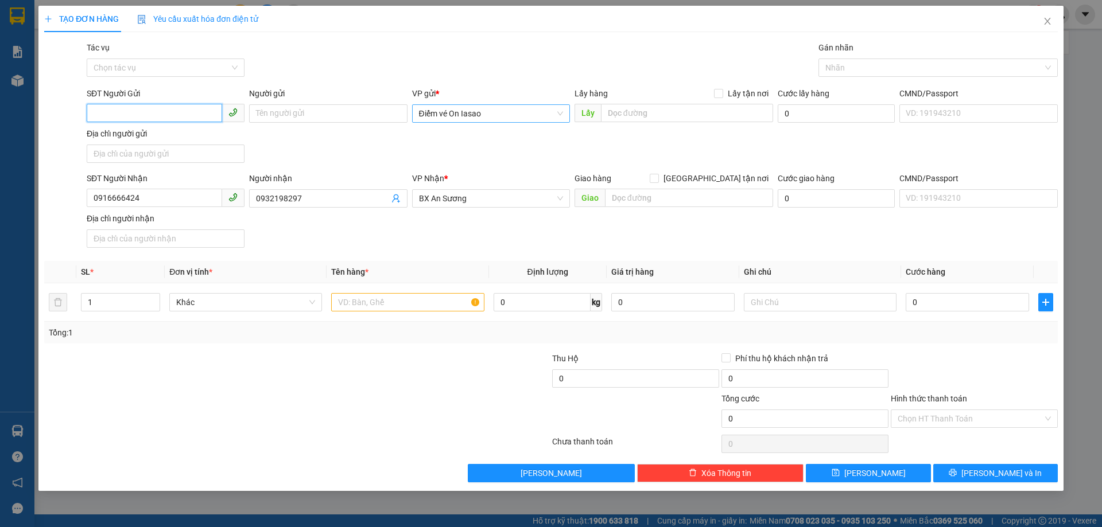
click at [145, 112] on input "SĐT Người Gửi" at bounding box center [154, 113] width 135 height 18
type input "0812159339"
click at [278, 201] on input "0932198297" at bounding box center [322, 198] width 133 height 13
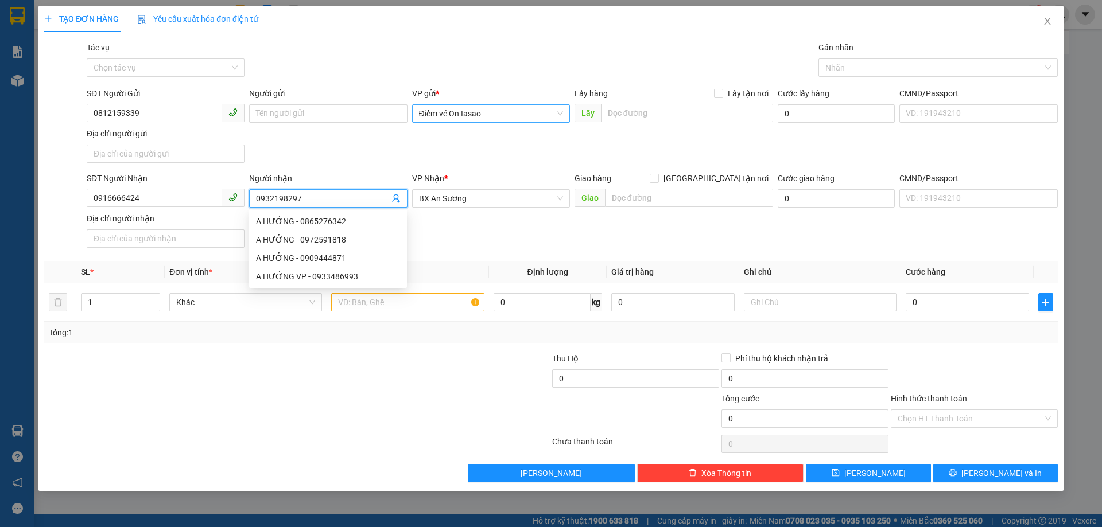
click at [278, 201] on input "0932198297" at bounding box center [322, 198] width 133 height 13
click at [452, 308] on input "text" at bounding box center [407, 302] width 153 height 18
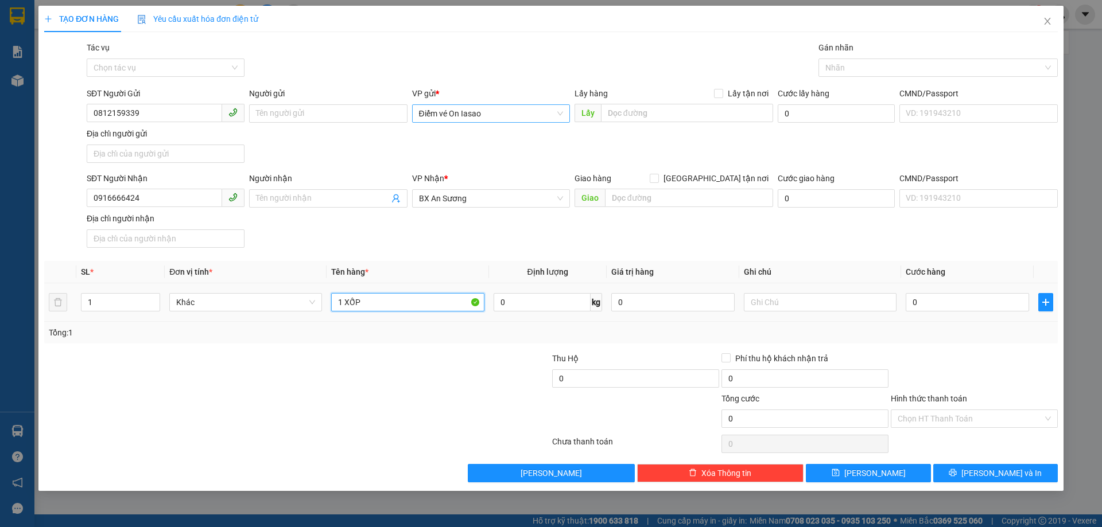
type input "1 XỐP"
type input "5"
type input "50"
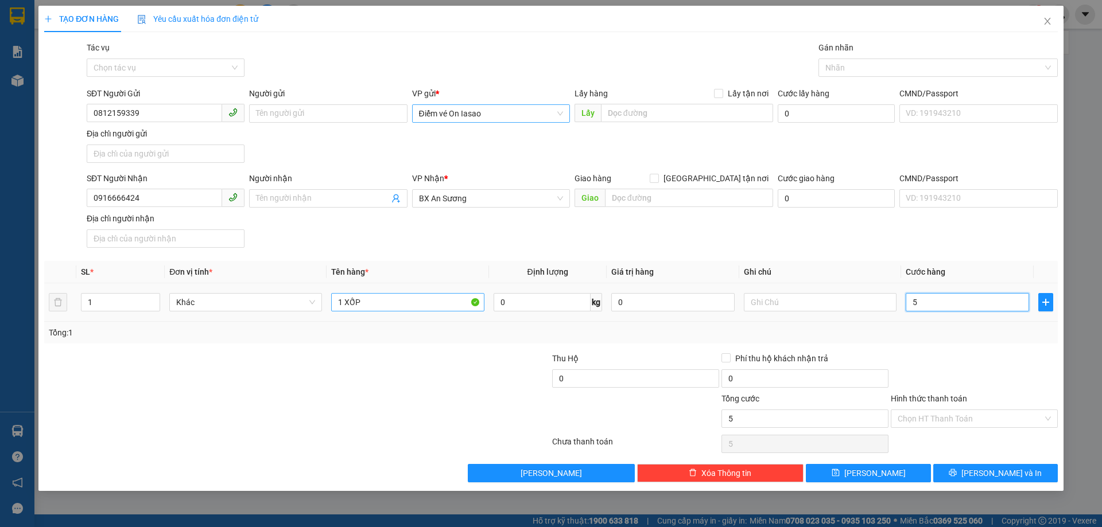
type input "50"
type input "50.000"
click at [1016, 423] on input "Hình thức thanh toán" at bounding box center [970, 418] width 145 height 17
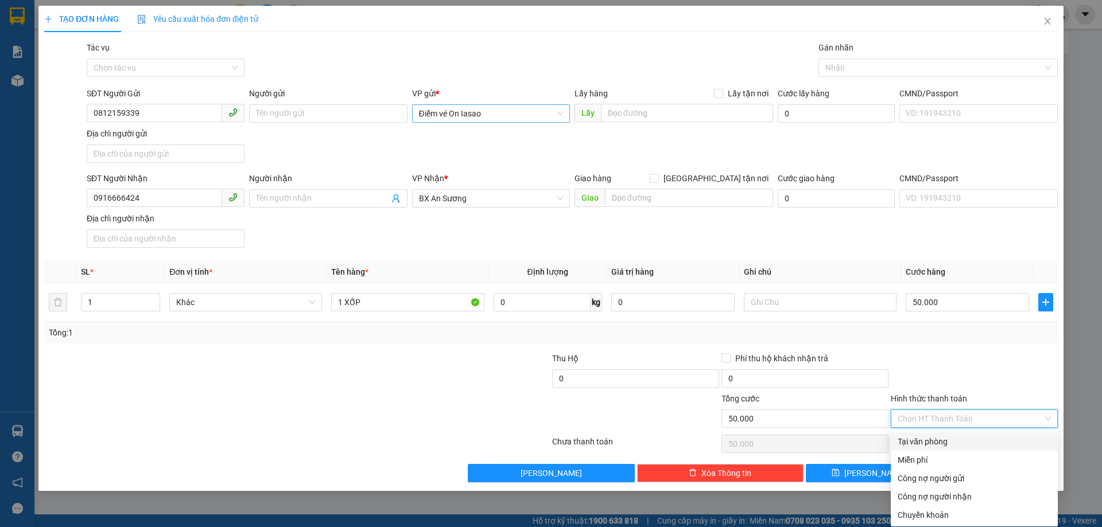
click at [988, 436] on div "Tại văn phòng" at bounding box center [974, 442] width 153 height 13
type input "0"
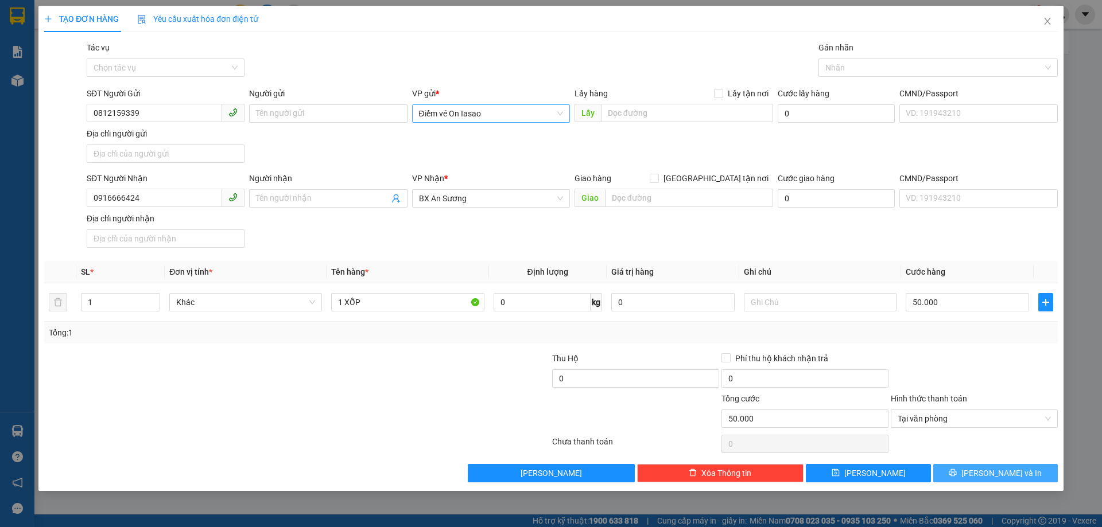
click at [983, 468] on button "[PERSON_NAME] và In" at bounding box center [995, 473] width 125 height 18
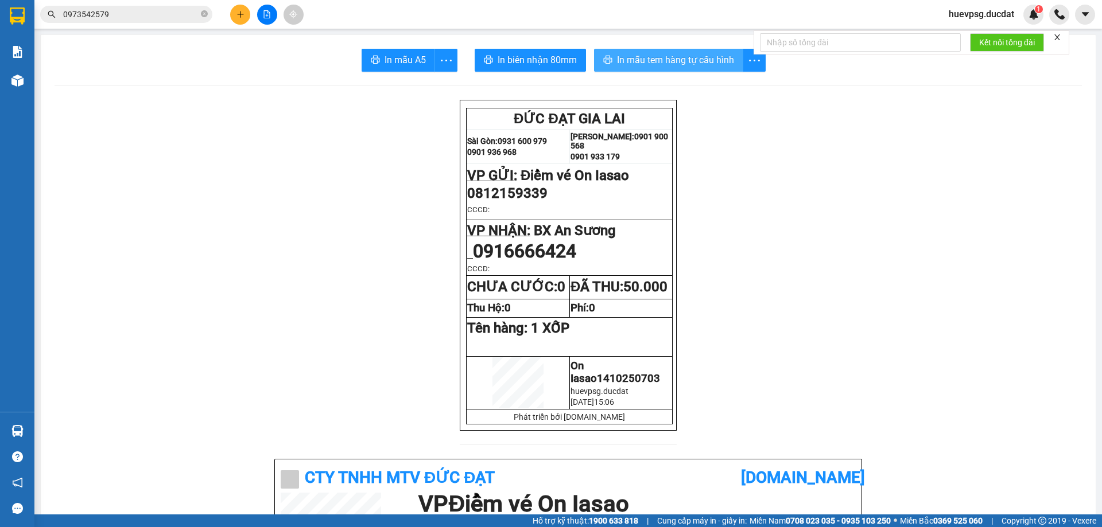
click at [676, 60] on span "In mẫu tem hàng tự cấu hình" at bounding box center [675, 60] width 117 height 14
click at [232, 14] on button at bounding box center [240, 15] width 20 height 20
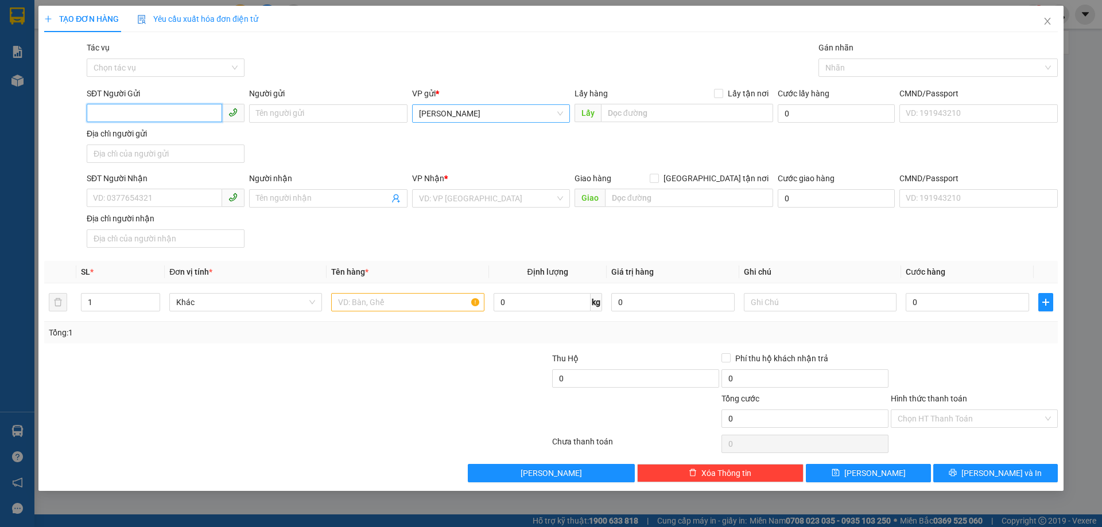
click at [498, 121] on span "[PERSON_NAME]" at bounding box center [491, 113] width 144 height 17
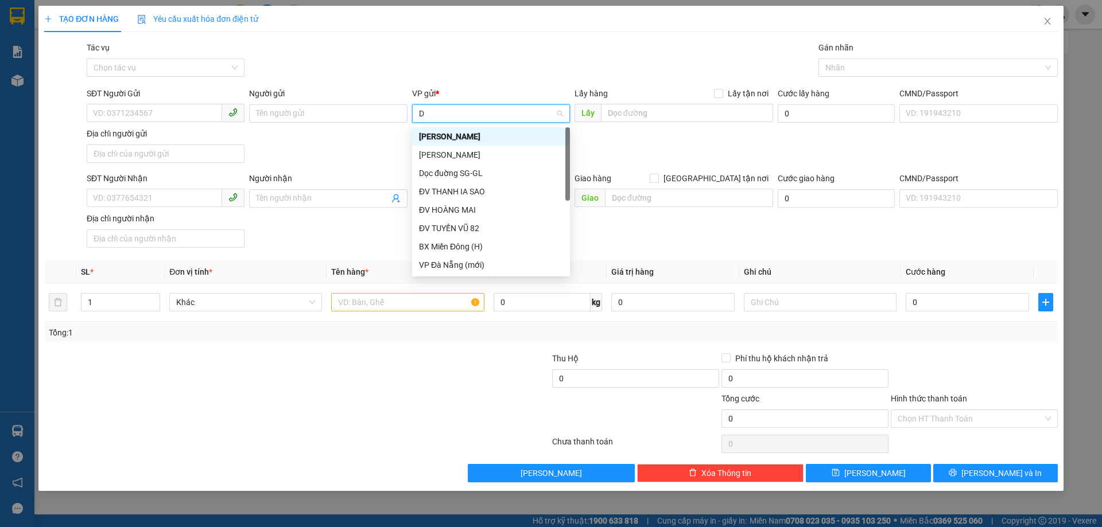
type input "DV"
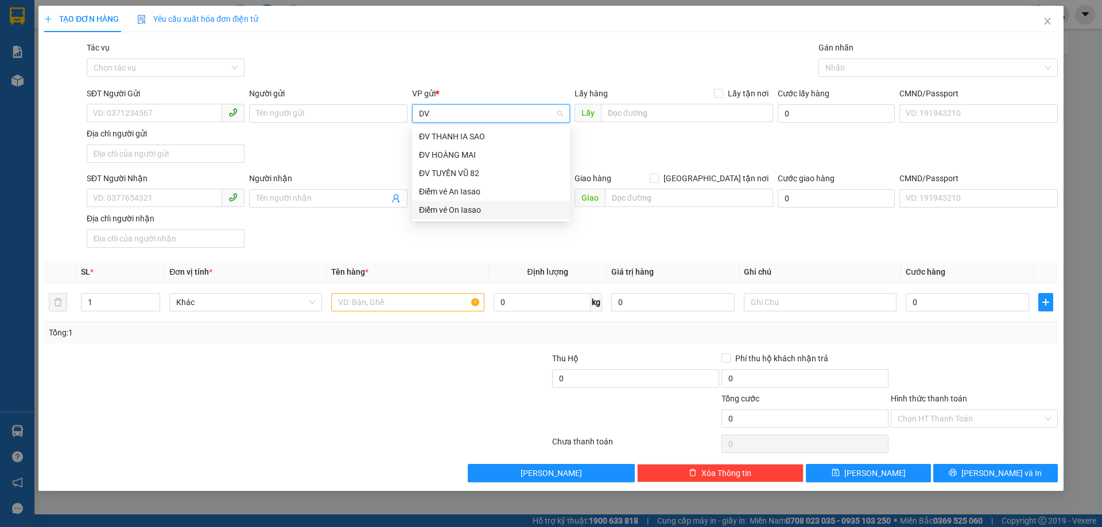
click at [445, 213] on div "Điểm vé On Iasao" at bounding box center [491, 210] width 144 height 13
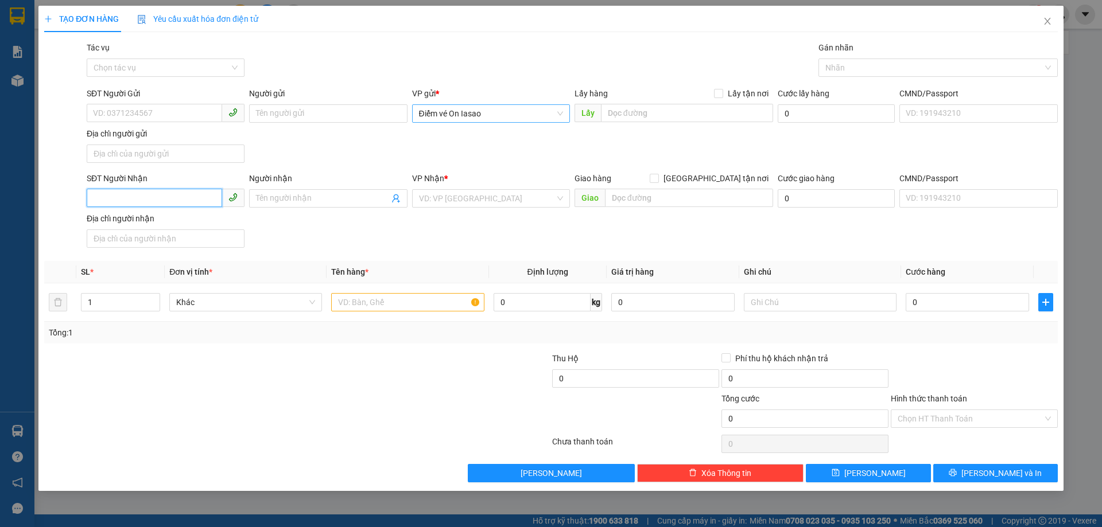
click at [112, 200] on input "SĐT Người Nhận" at bounding box center [154, 198] width 135 height 18
click at [110, 202] on input "0978360343" at bounding box center [154, 198] width 135 height 18
type input "0978360343"
click at [453, 199] on input "search" at bounding box center [487, 198] width 136 height 17
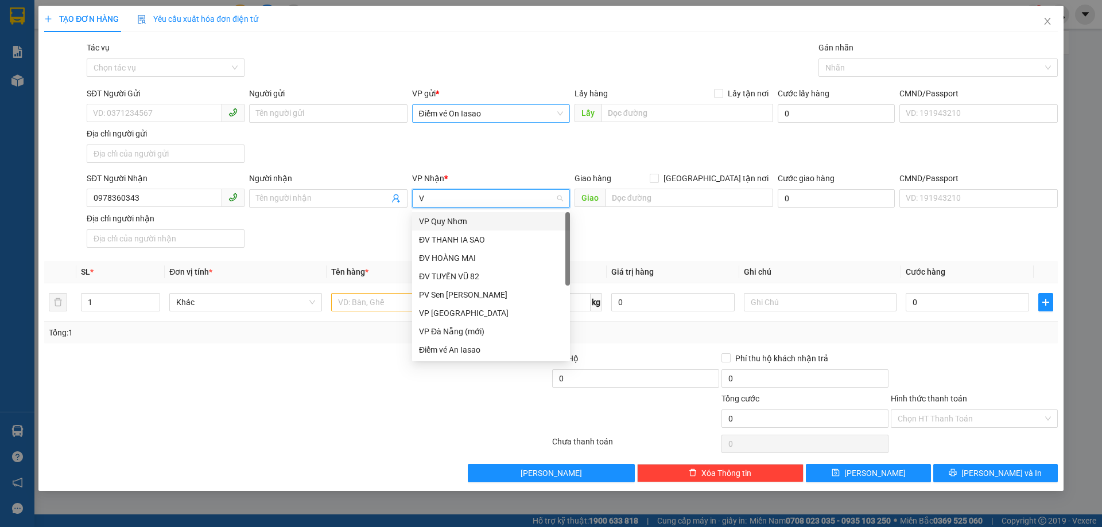
type input "VP"
click at [451, 273] on div "VP [GEOGRAPHIC_DATA]" at bounding box center [491, 276] width 144 height 13
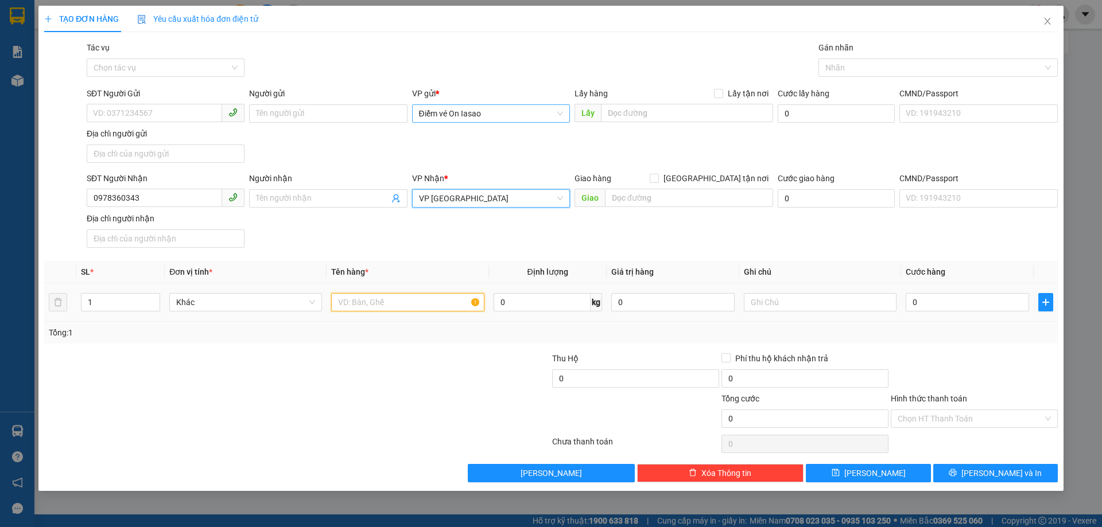
click at [405, 305] on input "text" at bounding box center [407, 302] width 153 height 18
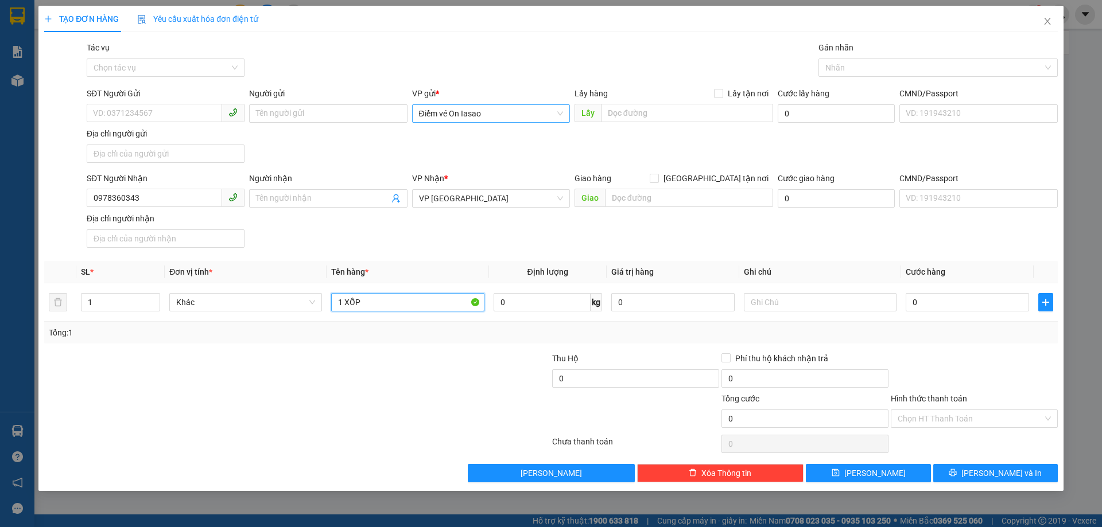
type input "1 XỐP"
type input "50"
type input "50.000"
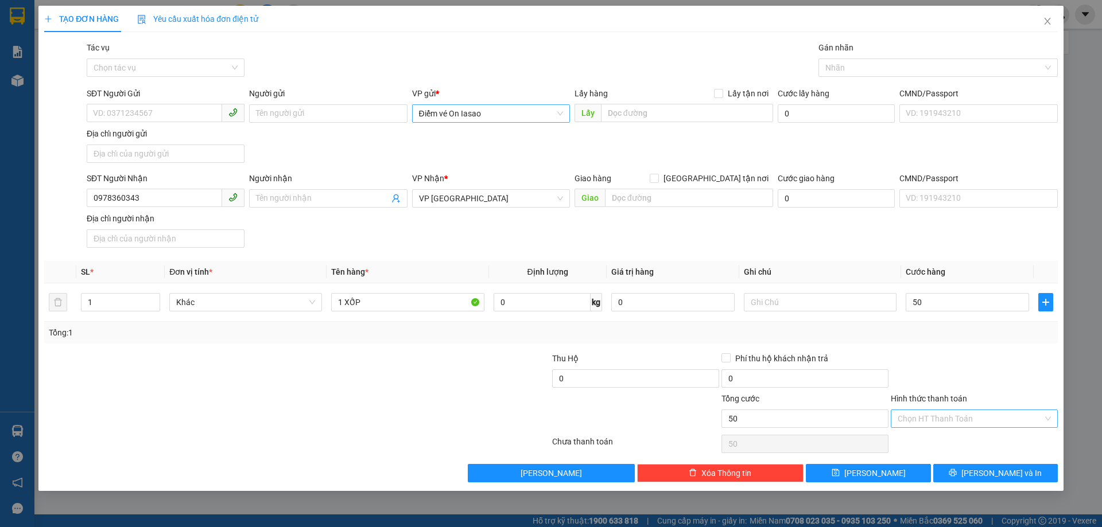
type input "50.000"
click at [1010, 417] on input "Hình thức thanh toán" at bounding box center [970, 418] width 145 height 17
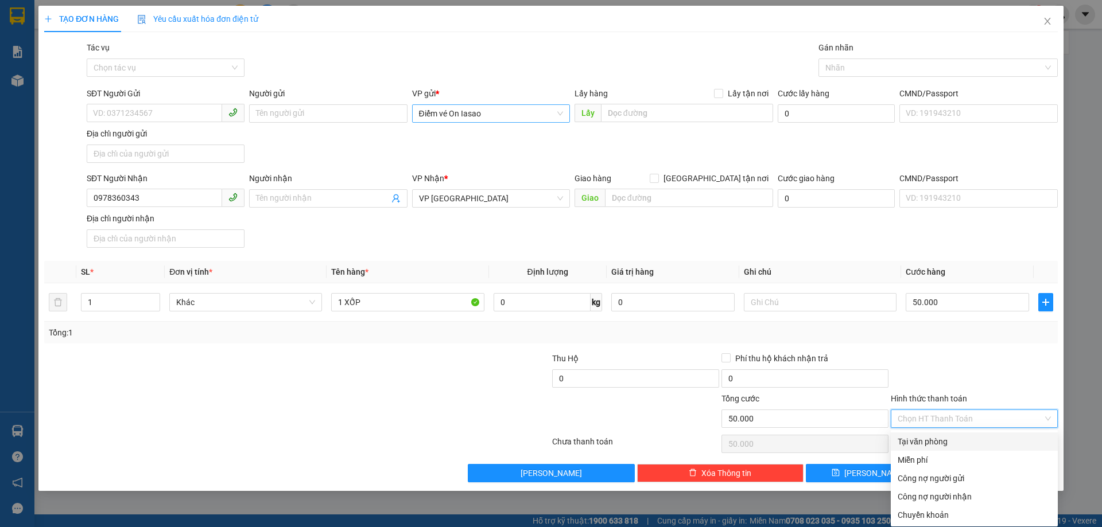
click at [973, 446] on div "Tại văn phòng" at bounding box center [974, 442] width 153 height 13
type input "0"
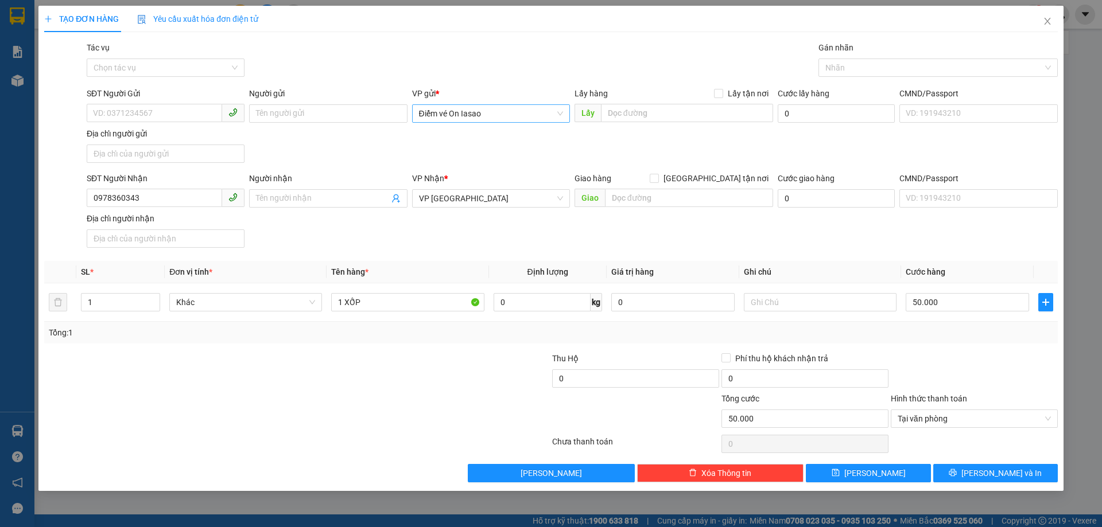
click at [972, 463] on div "Transit Pickup Surcharge Ids Transit Deliver Surcharge Ids Transit Deliver Surc…" at bounding box center [551, 261] width 1014 height 441
click at [969, 468] on button "[PERSON_NAME] và In" at bounding box center [995, 473] width 125 height 18
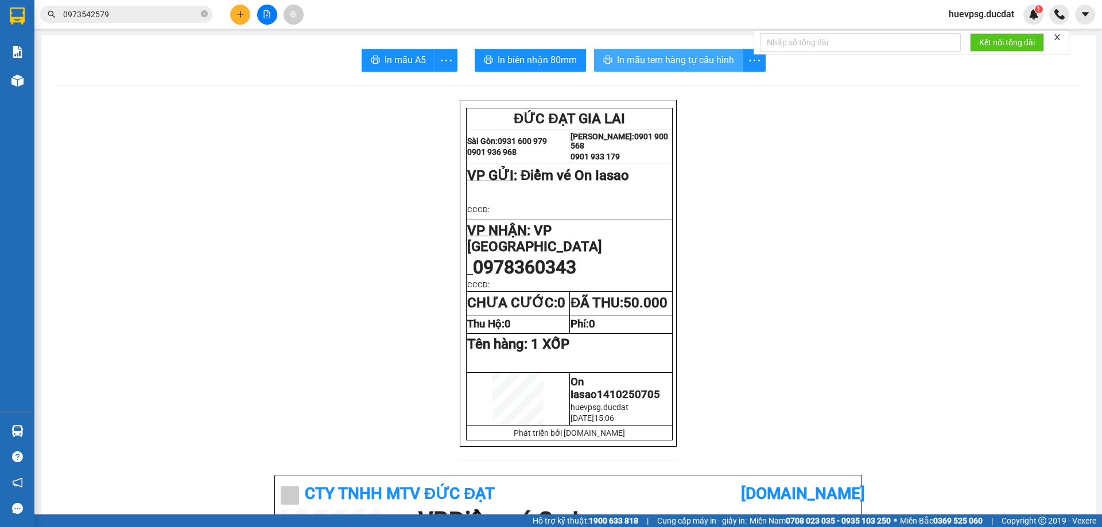
click at [728, 64] on span "In mẫu tem hàng tự cấu hình" at bounding box center [675, 60] width 117 height 14
click at [234, 17] on button at bounding box center [240, 15] width 20 height 20
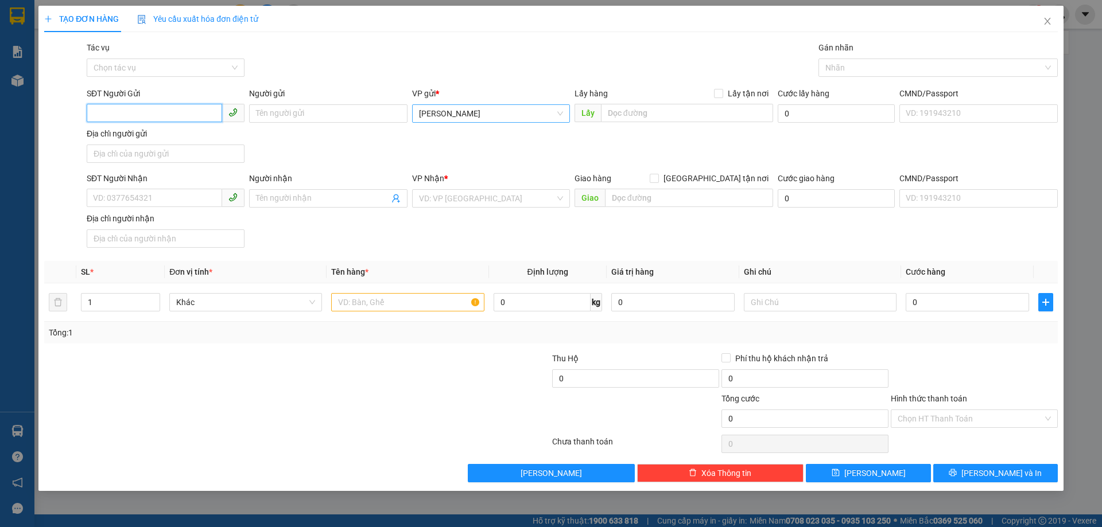
click at [465, 114] on span "[PERSON_NAME]" at bounding box center [491, 113] width 144 height 17
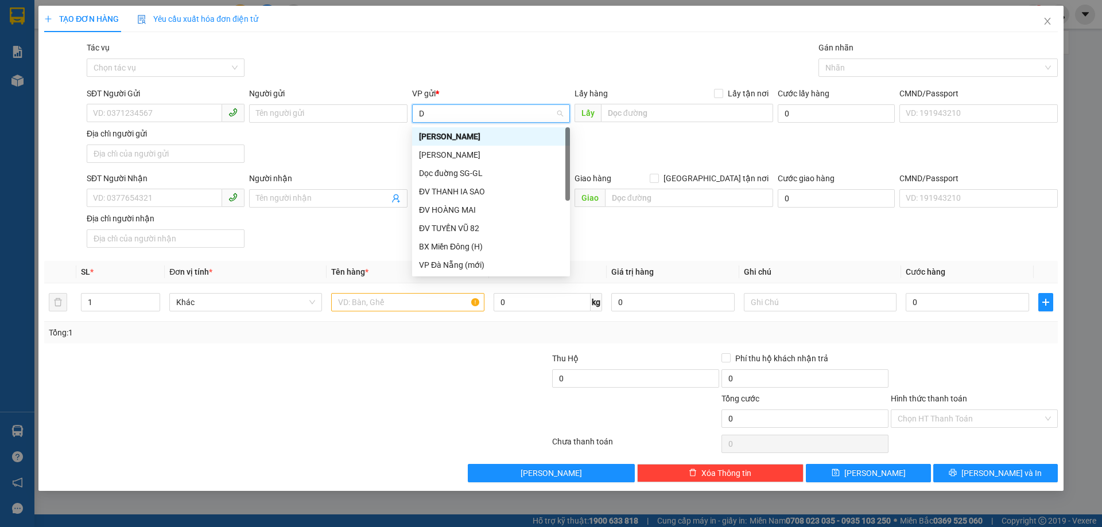
type input "DV"
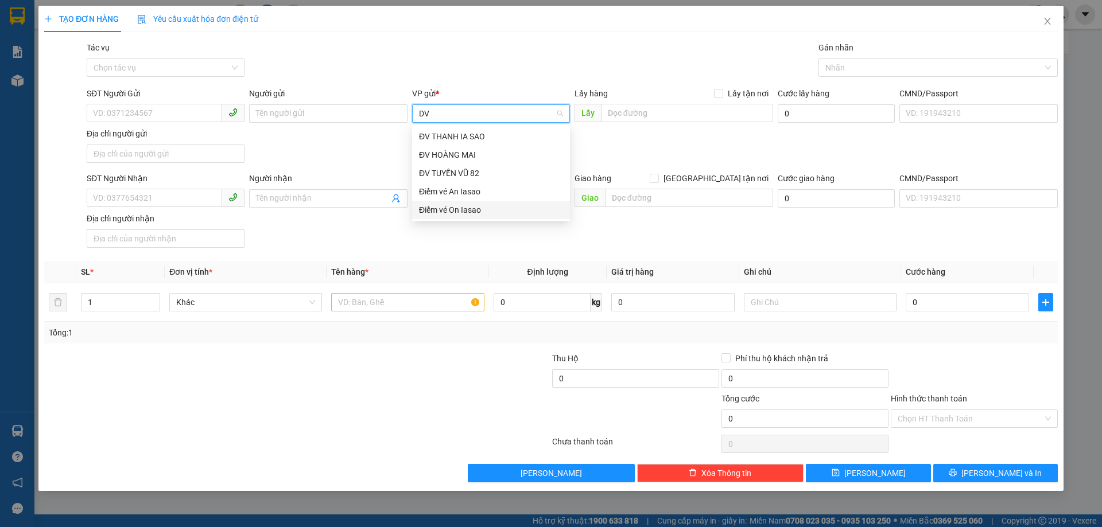
drag, startPoint x: 454, startPoint y: 208, endPoint x: 236, endPoint y: 189, distance: 218.4
click at [453, 209] on div "Điểm vé On Iasao" at bounding box center [491, 210] width 144 height 13
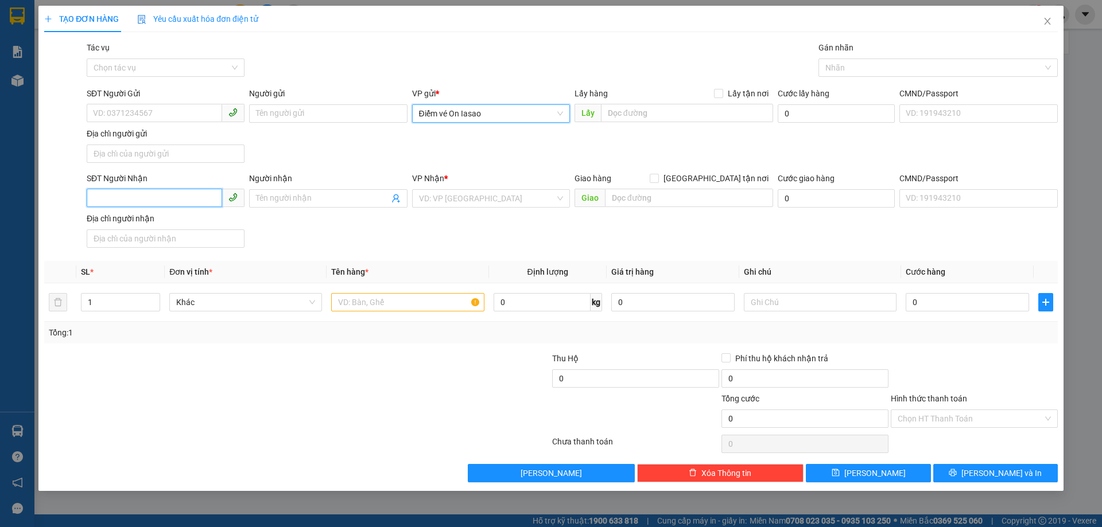
click at [199, 198] on input "SĐT Người Nhận" at bounding box center [154, 198] width 135 height 18
click at [440, 207] on div "VD: VP [GEOGRAPHIC_DATA]" at bounding box center [491, 198] width 158 height 18
type input "0396321245"
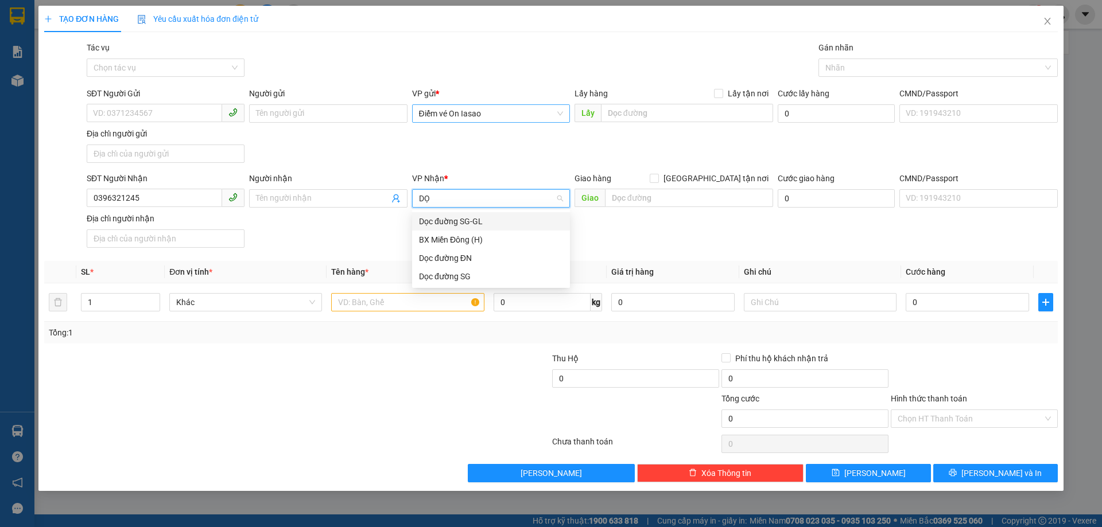
type input "DỌC"
click at [436, 257] on div "Dọc đường SG" at bounding box center [491, 258] width 144 height 13
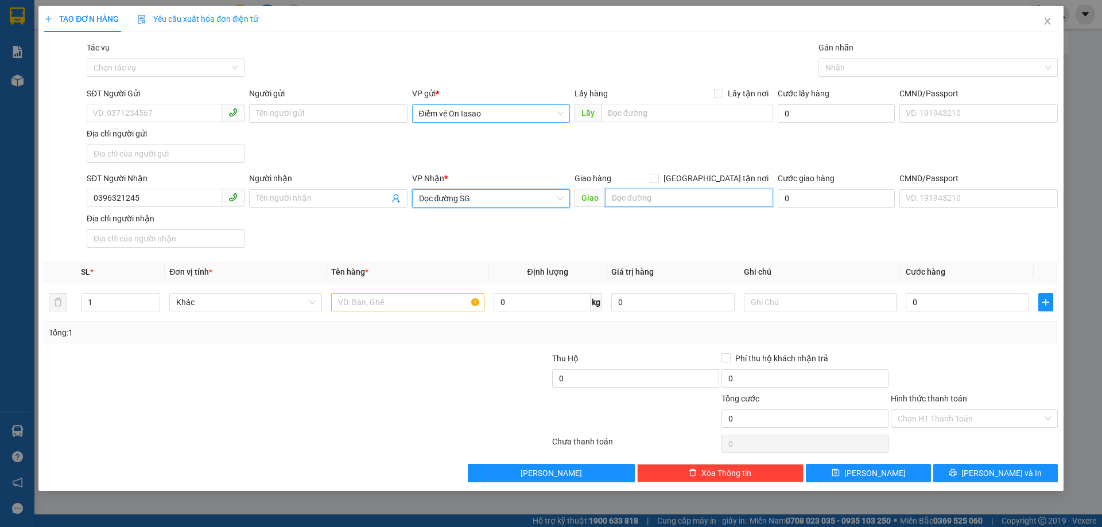
click at [650, 204] on input "text" at bounding box center [689, 198] width 168 height 18
type input "N4 HOÀ LÂN BD"
click at [421, 302] on input "text" at bounding box center [407, 302] width 153 height 18
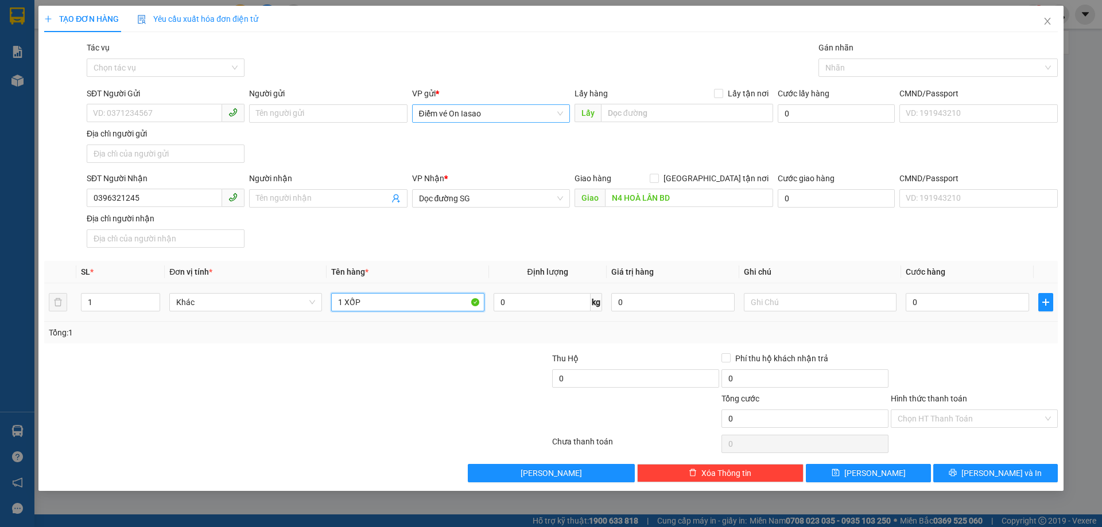
type input "1 XỐP"
type input "5"
type input "50"
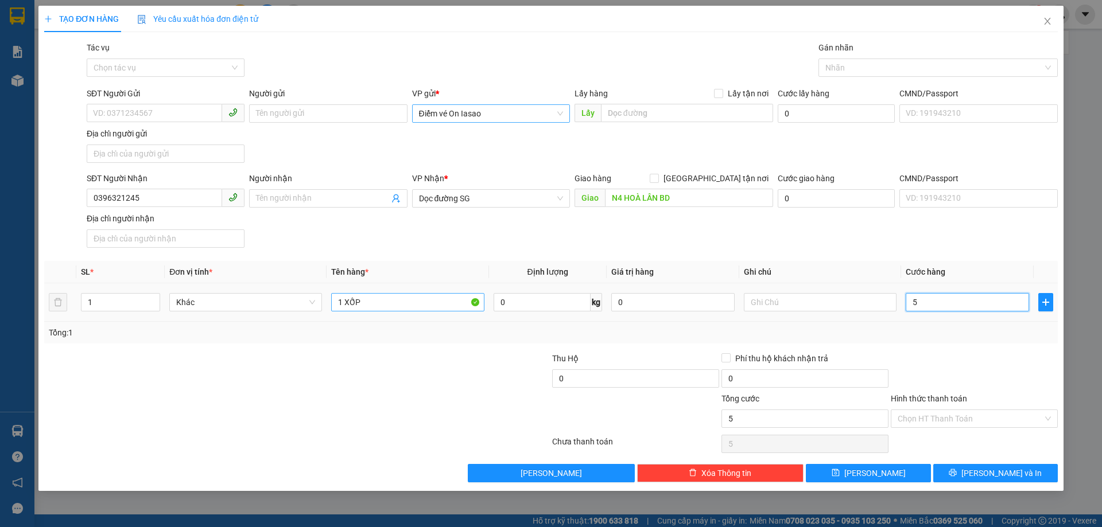
type input "50"
type input "50.000"
click at [957, 422] on input "Hình thức thanh toán" at bounding box center [970, 418] width 145 height 17
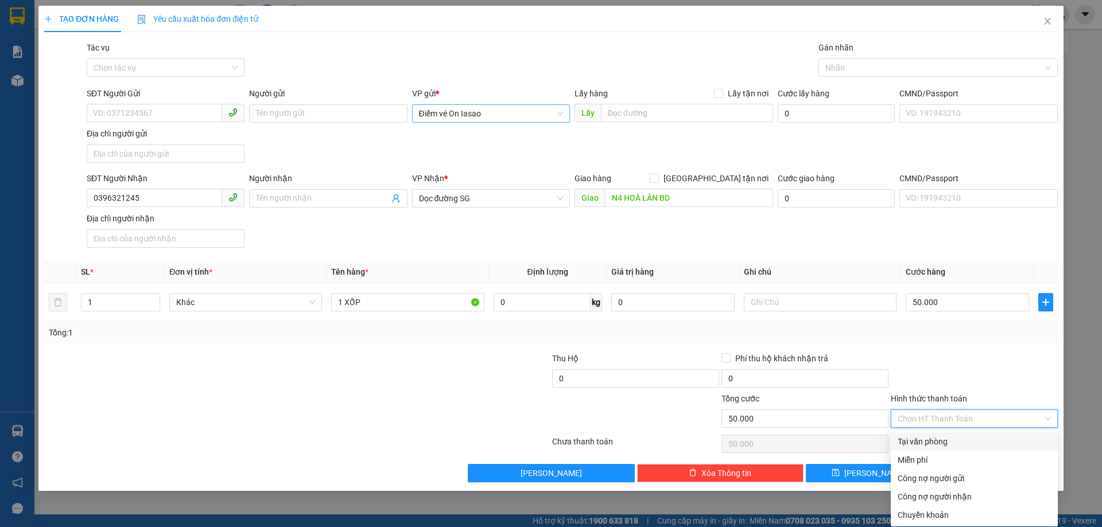
click at [941, 440] on div "Tại văn phòng" at bounding box center [974, 442] width 153 height 13
type input "0"
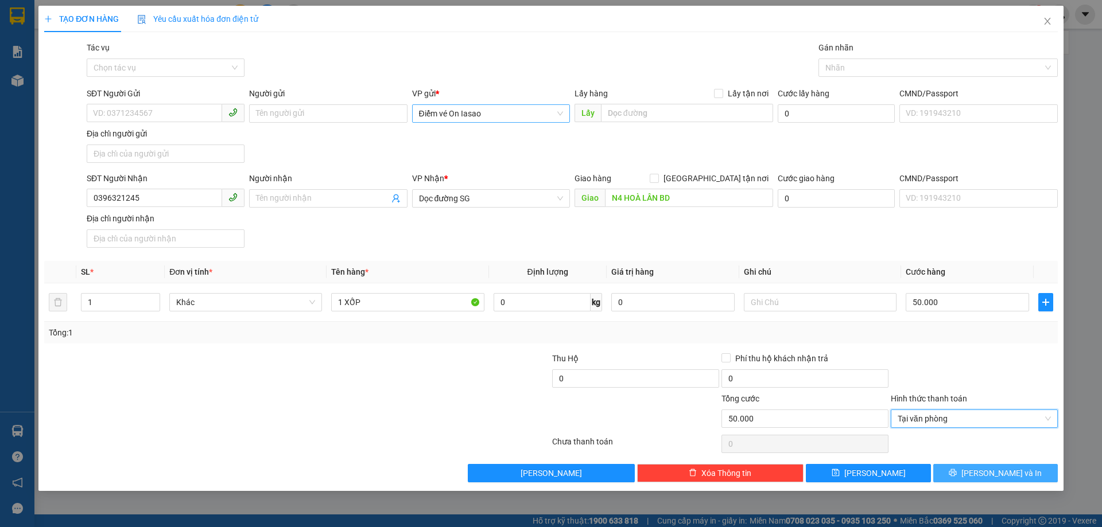
click at [988, 481] on button "[PERSON_NAME] và In" at bounding box center [995, 473] width 125 height 18
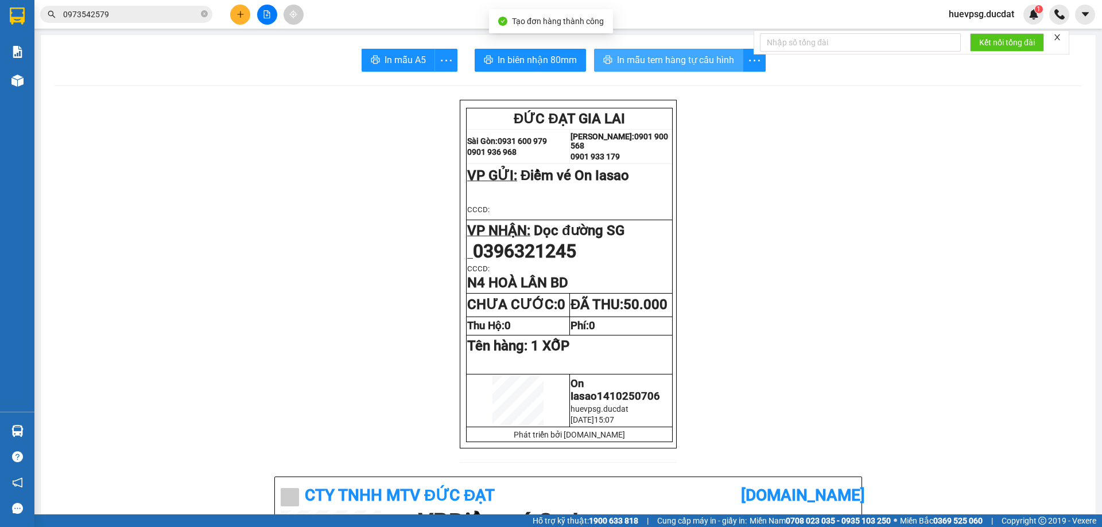
click at [661, 61] on span "In mẫu tem hàng tự cấu hình" at bounding box center [675, 60] width 117 height 14
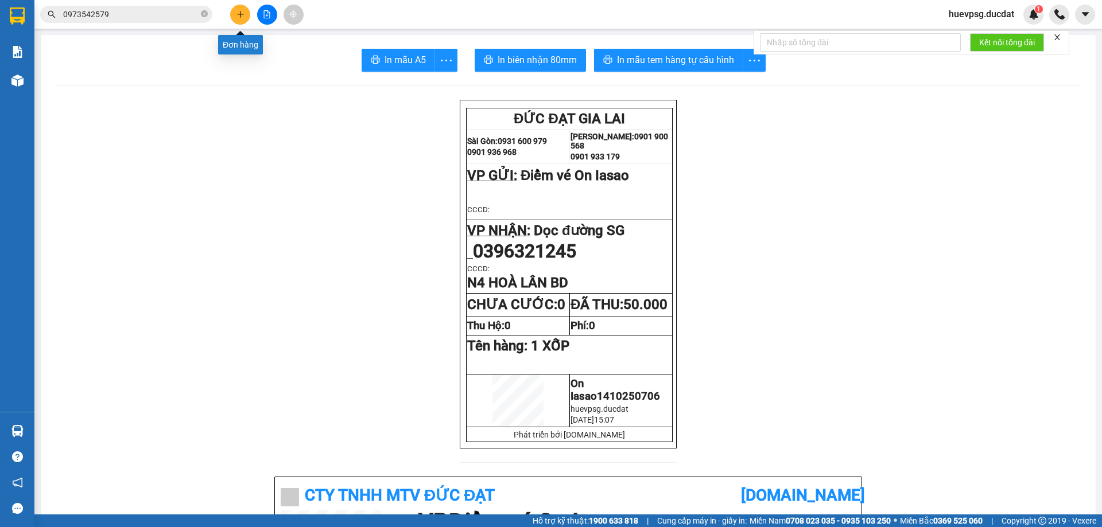
click at [247, 14] on button at bounding box center [240, 15] width 20 height 20
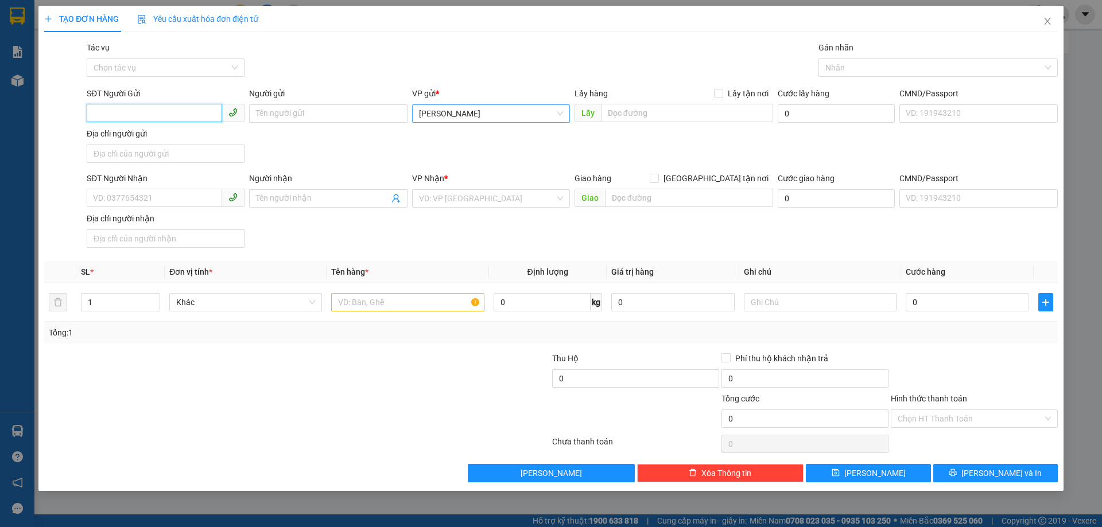
click at [500, 110] on span "[PERSON_NAME]" at bounding box center [491, 113] width 144 height 17
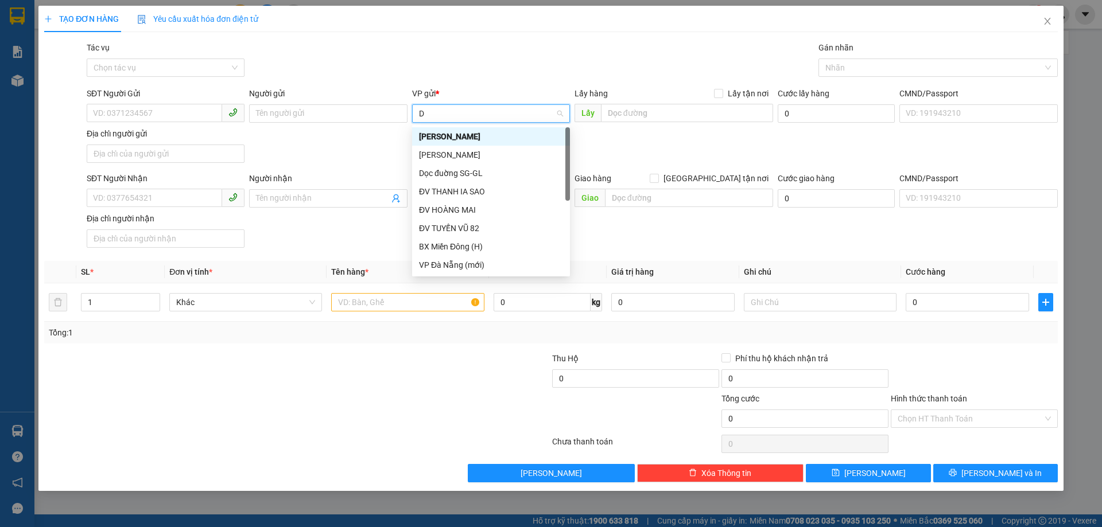
type input "DV"
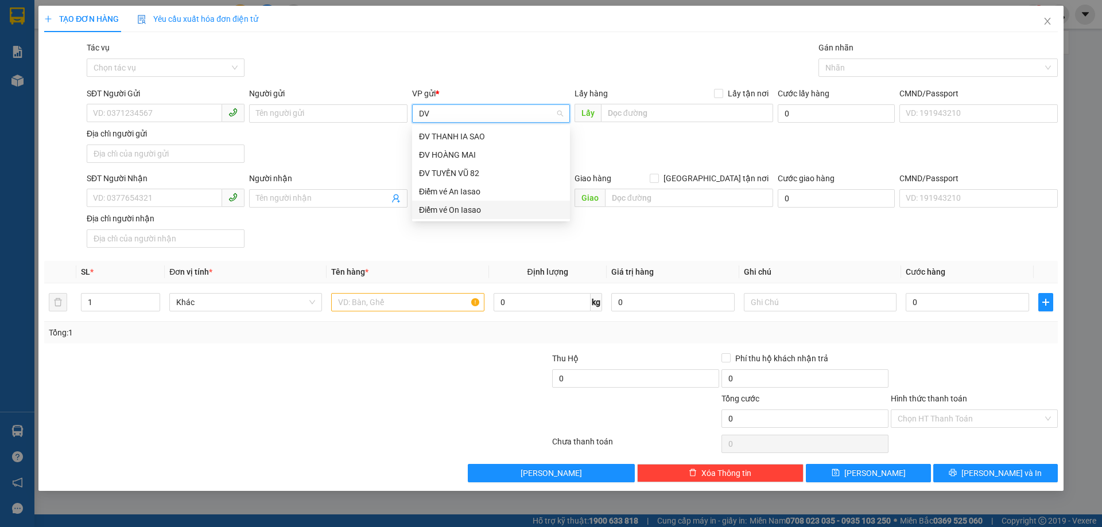
click at [475, 204] on div "Điểm vé On Iasao" at bounding box center [491, 210] width 144 height 13
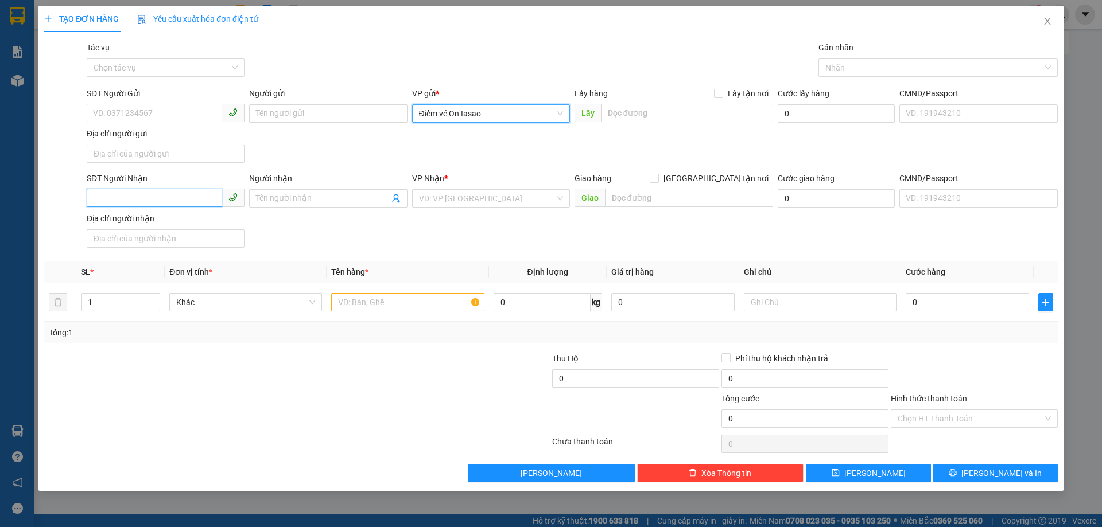
click at [136, 199] on input "SĐT Người Nhận" at bounding box center [154, 198] width 135 height 18
type input "0356900049"
click at [430, 203] on input "search" at bounding box center [487, 198] width 136 height 17
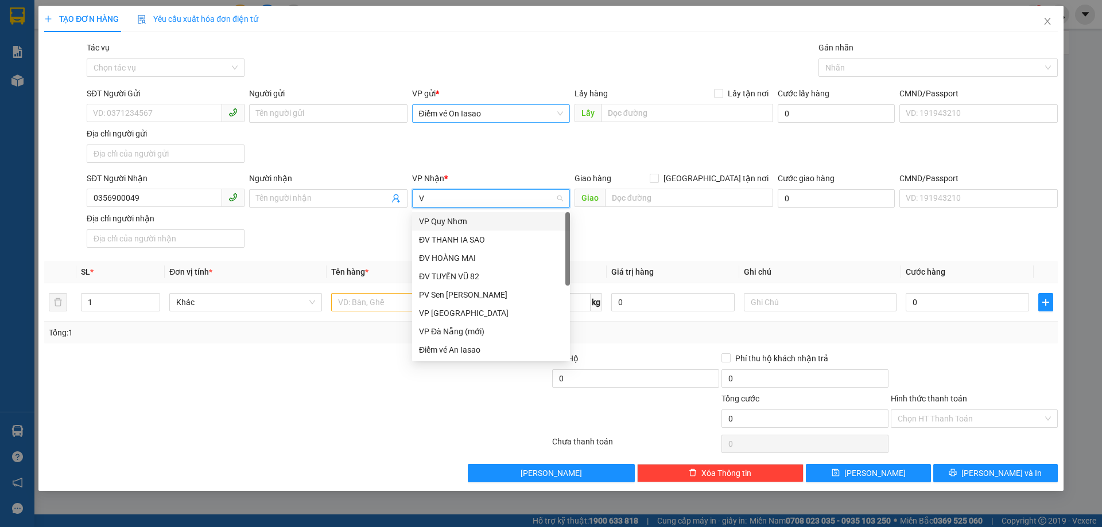
type input "VP"
click at [446, 234] on div "VP [GEOGRAPHIC_DATA]" at bounding box center [491, 240] width 144 height 13
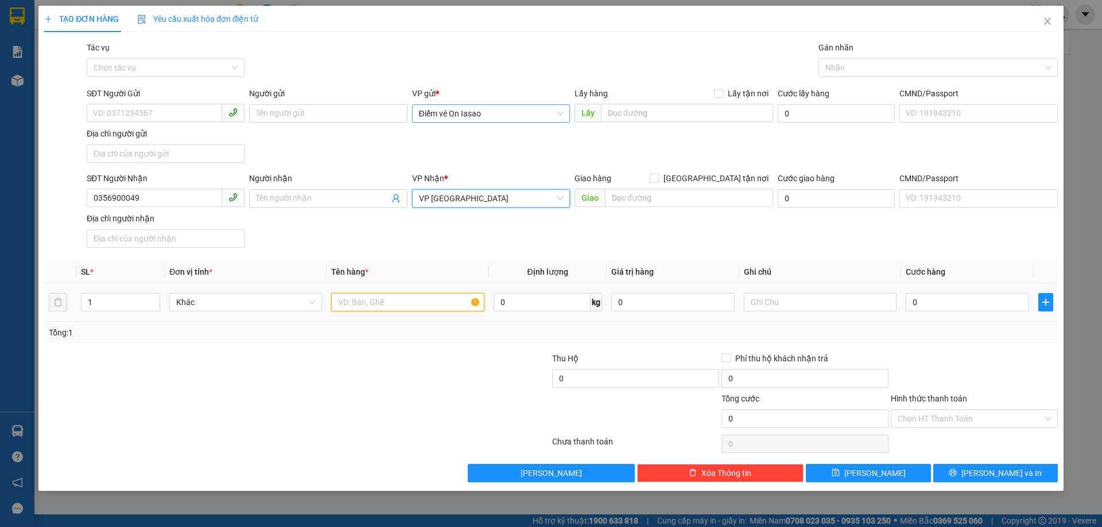
click at [432, 305] on input "text" at bounding box center [407, 302] width 153 height 18
type input "1 XỐP"
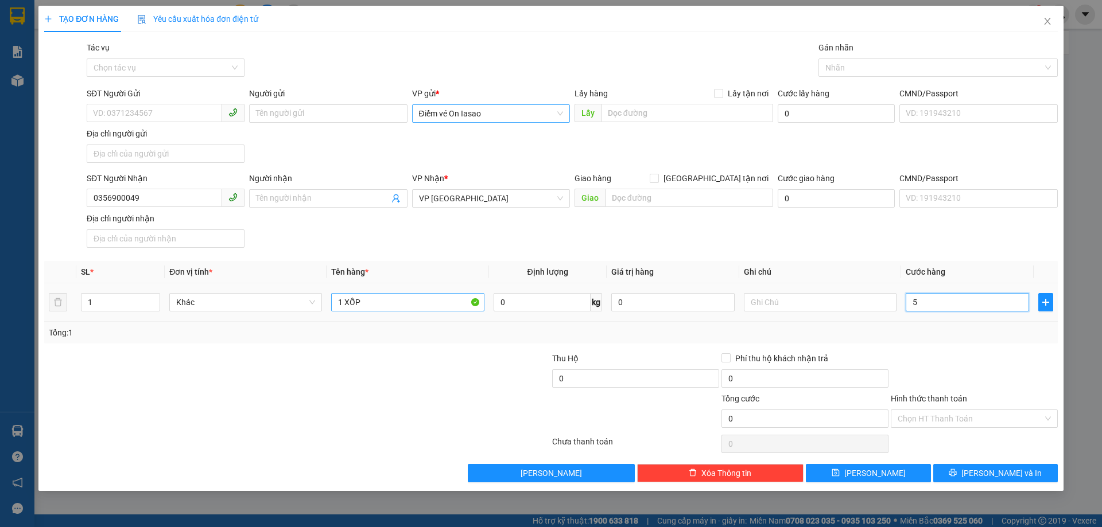
type input "50"
type input "50.000"
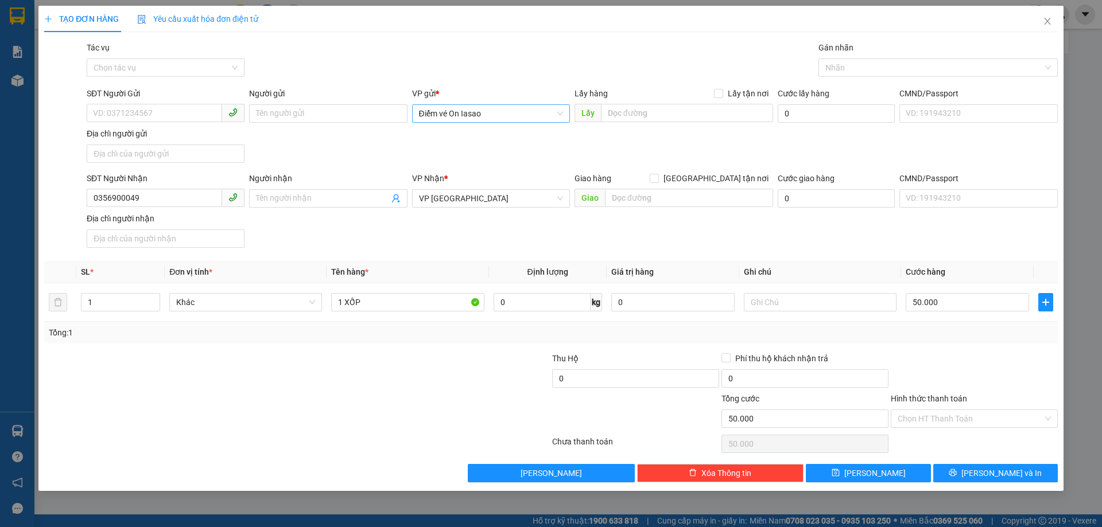
click at [1009, 432] on div "Hình thức thanh toán Chọn HT Thanh Toán" at bounding box center [974, 413] width 167 height 40
click at [1007, 421] on input "Hình thức thanh toán" at bounding box center [970, 418] width 145 height 17
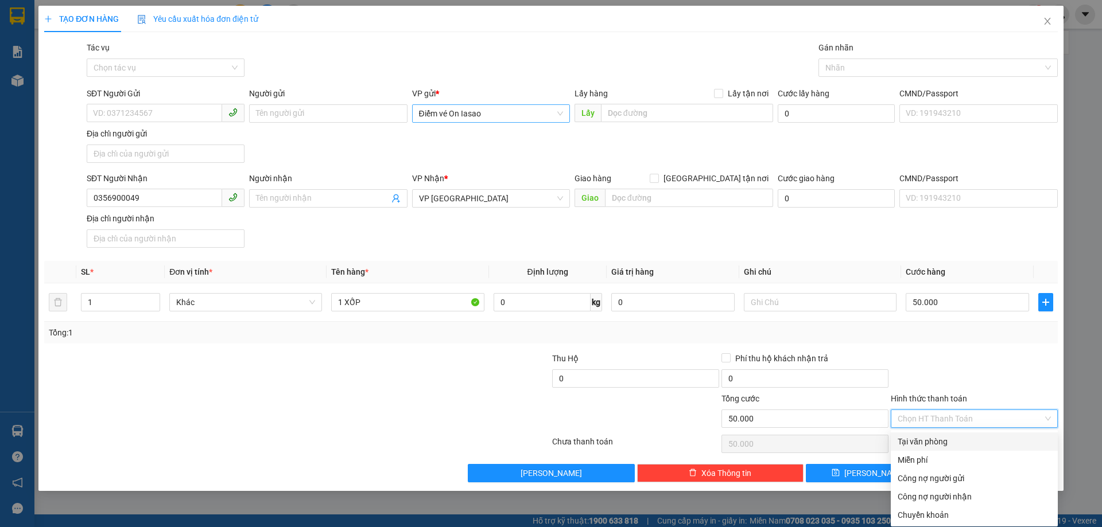
click at [969, 447] on div "Tại văn phòng" at bounding box center [974, 442] width 153 height 13
type input "0"
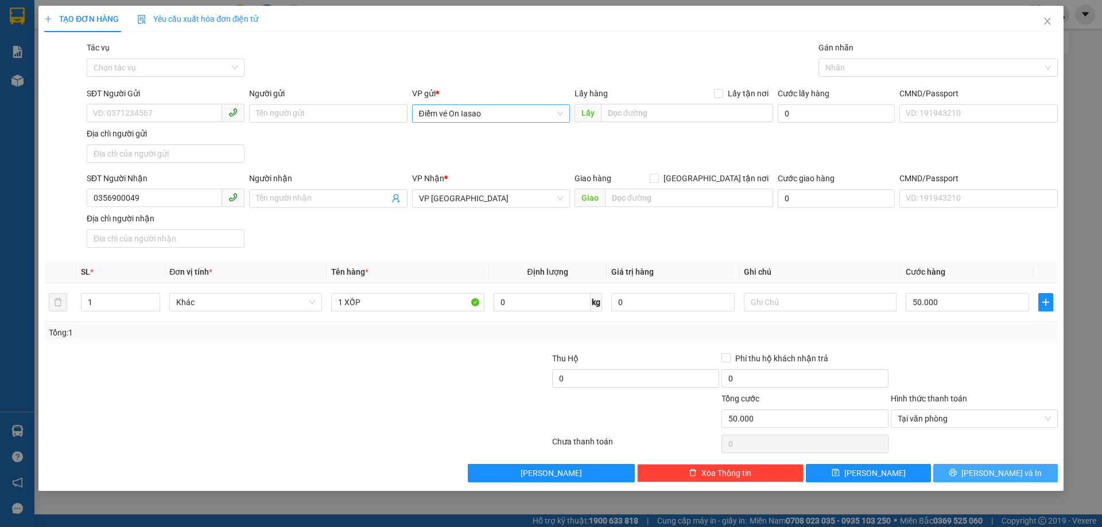
click at [985, 472] on button "[PERSON_NAME] và In" at bounding box center [995, 473] width 125 height 18
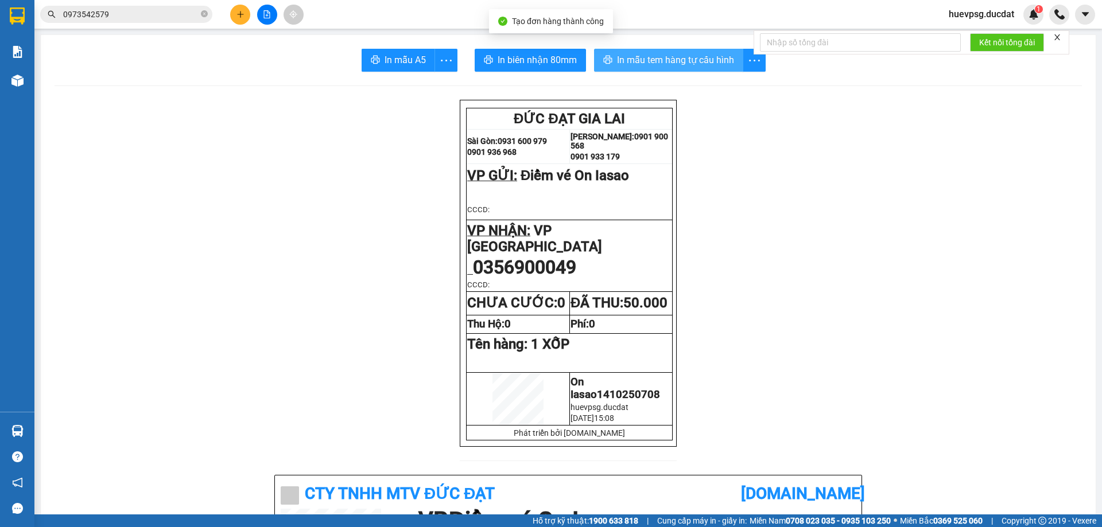
click at [659, 57] on span "In mẫu tem hàng tự cấu hình" at bounding box center [675, 60] width 117 height 14
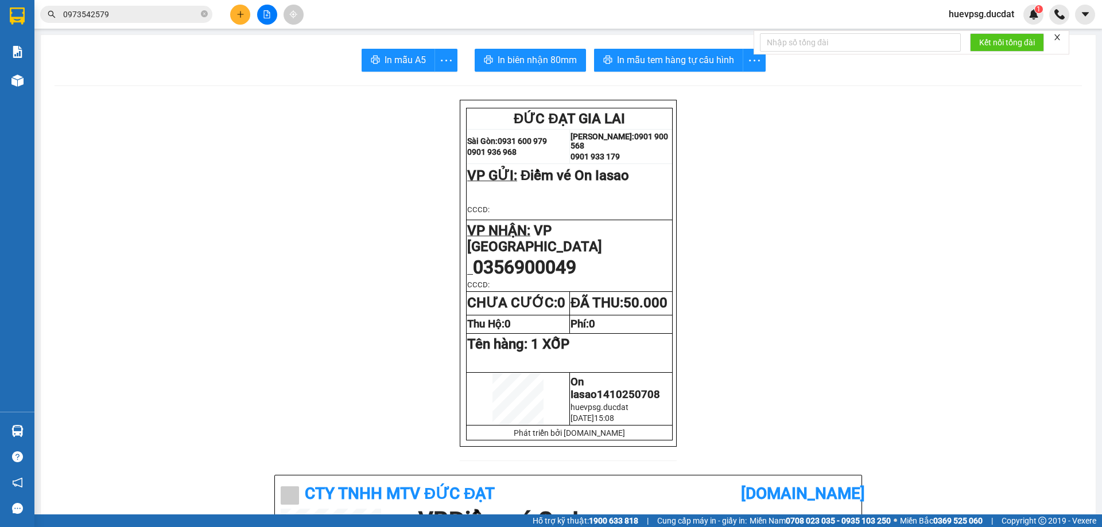
click at [238, 14] on icon "plus" at bounding box center [240, 14] width 6 height 1
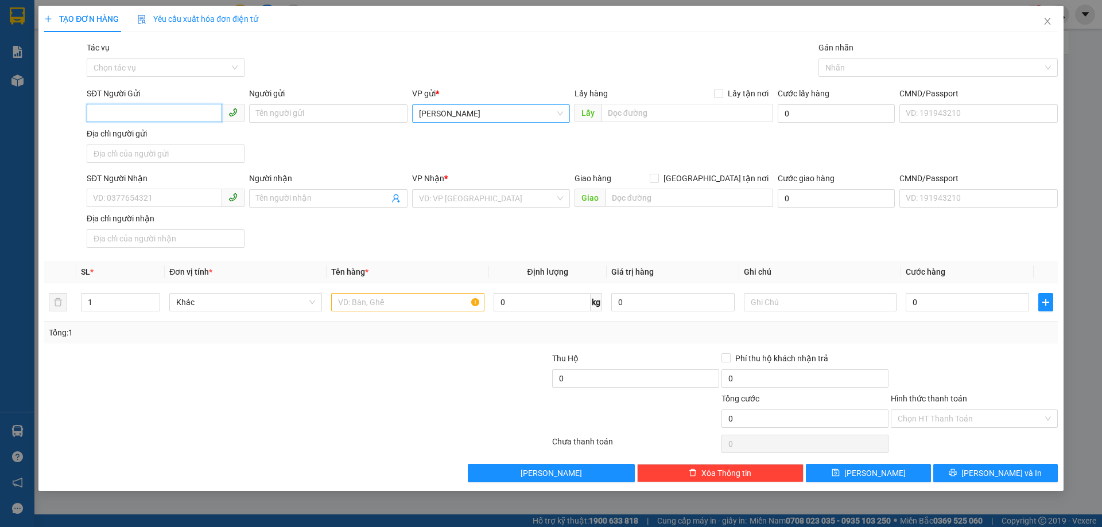
click at [469, 106] on span "[PERSON_NAME]" at bounding box center [491, 113] width 144 height 17
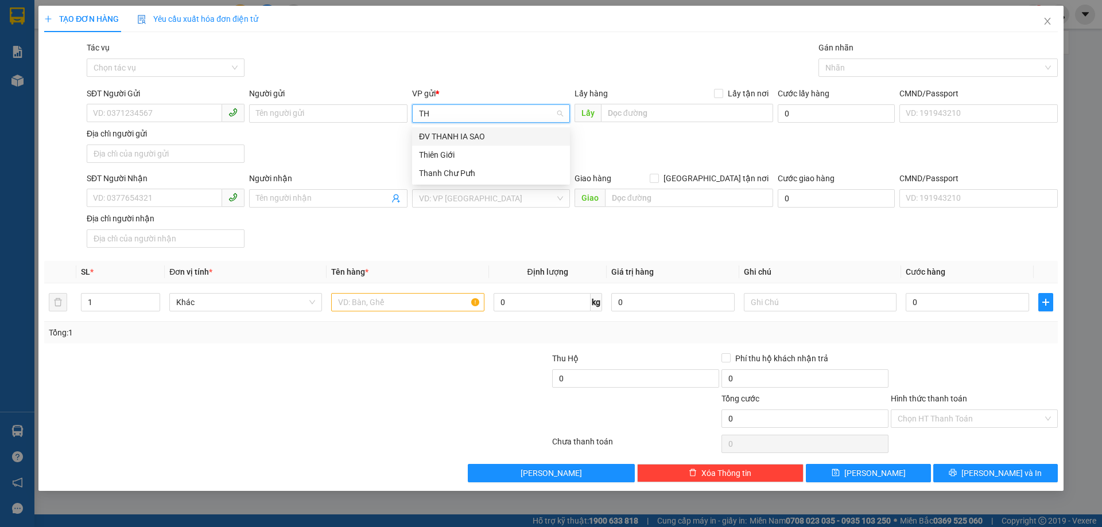
type input "THI"
click at [456, 136] on div "Thiên Giới" at bounding box center [491, 136] width 144 height 13
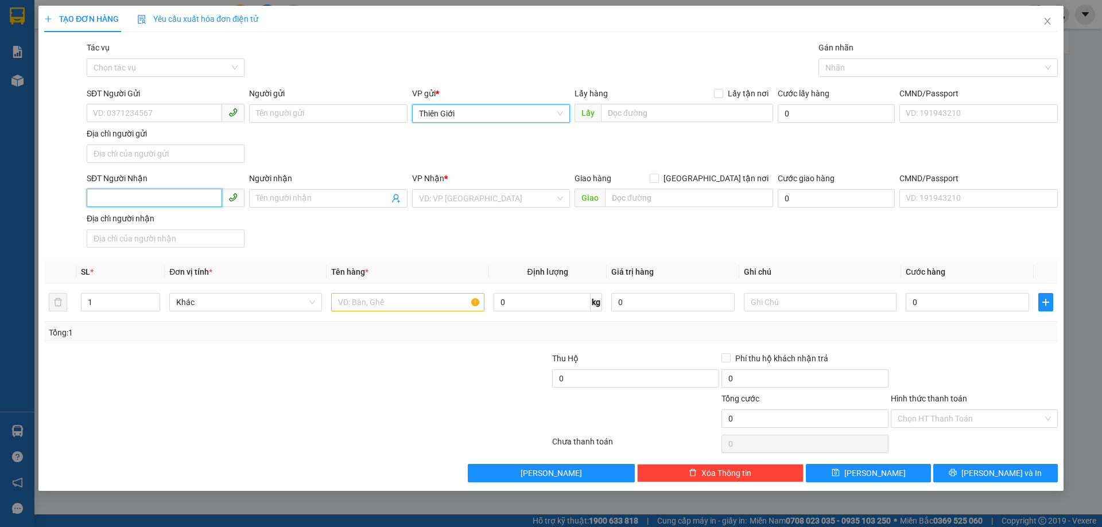
click at [177, 195] on input "SĐT Người Nhận" at bounding box center [154, 198] width 135 height 18
type input "0938498422"
click at [437, 202] on input "search" at bounding box center [487, 198] width 136 height 17
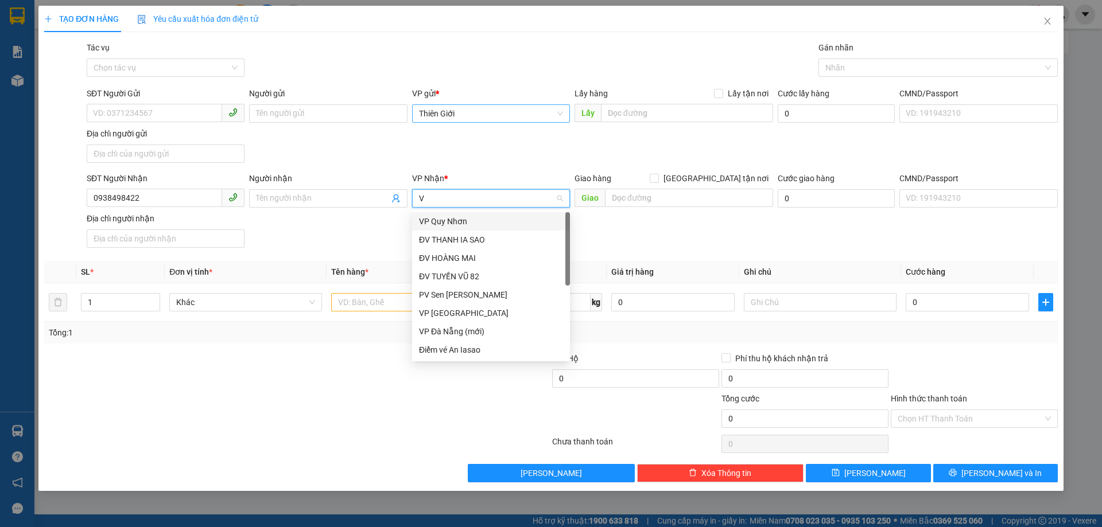
type input "VP"
click at [430, 236] on div "VP [GEOGRAPHIC_DATA]" at bounding box center [491, 240] width 144 height 13
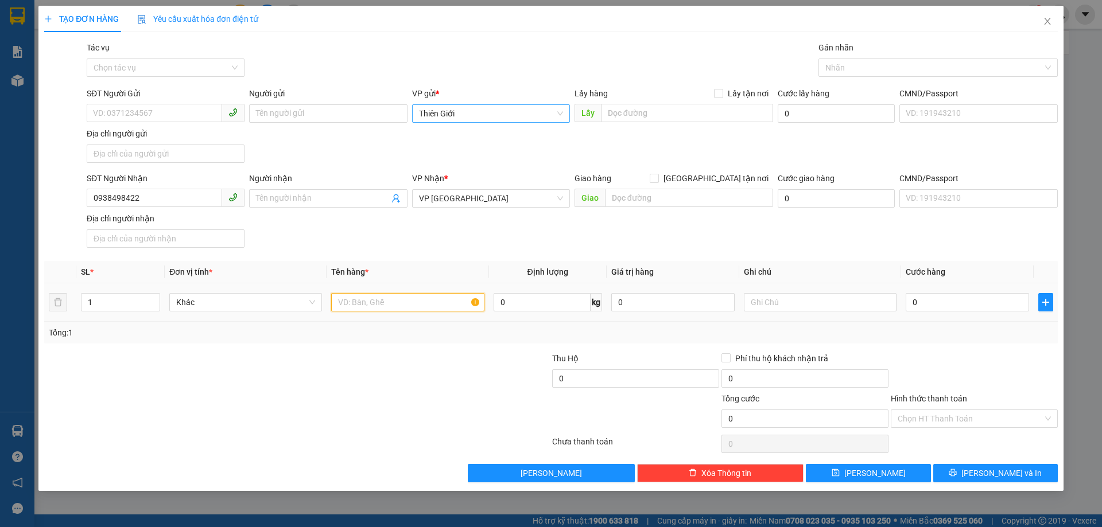
click at [414, 304] on input "text" at bounding box center [407, 302] width 153 height 18
type input "1 BAO"
type input "7"
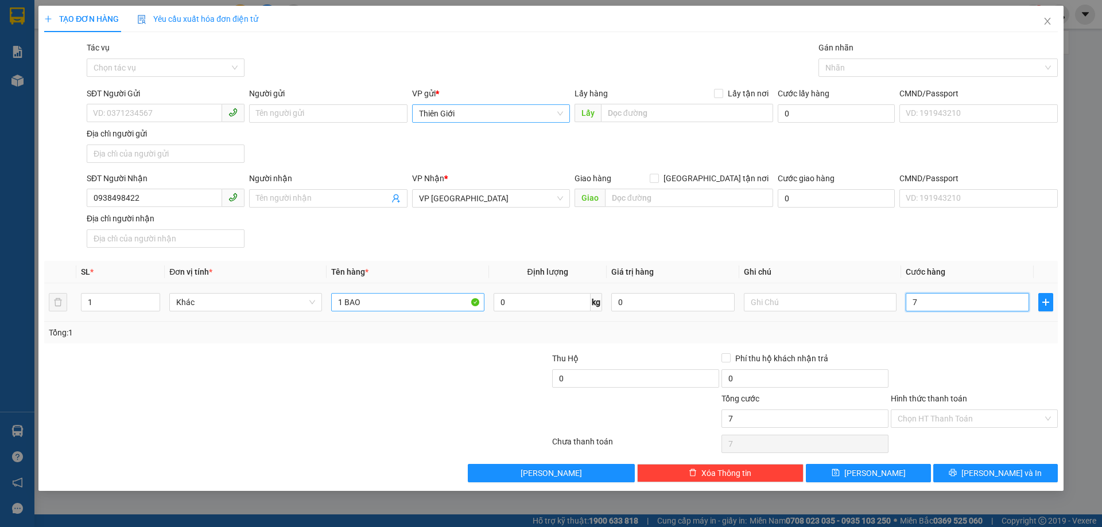
type input "70"
type input "70.000"
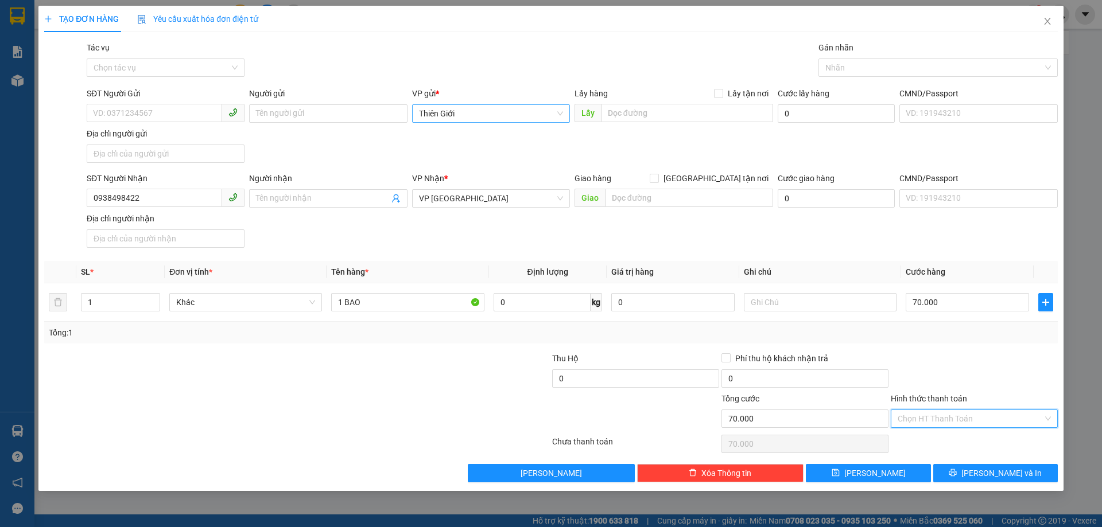
click at [979, 424] on input "Hình thức thanh toán" at bounding box center [970, 418] width 145 height 17
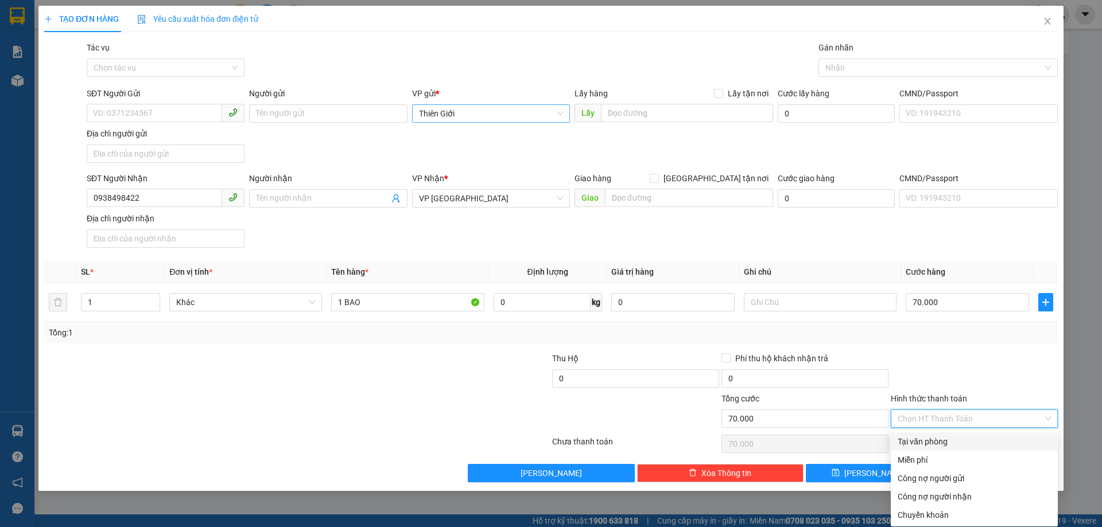
click at [973, 439] on div "Tại văn phòng" at bounding box center [974, 442] width 153 height 13
type input "0"
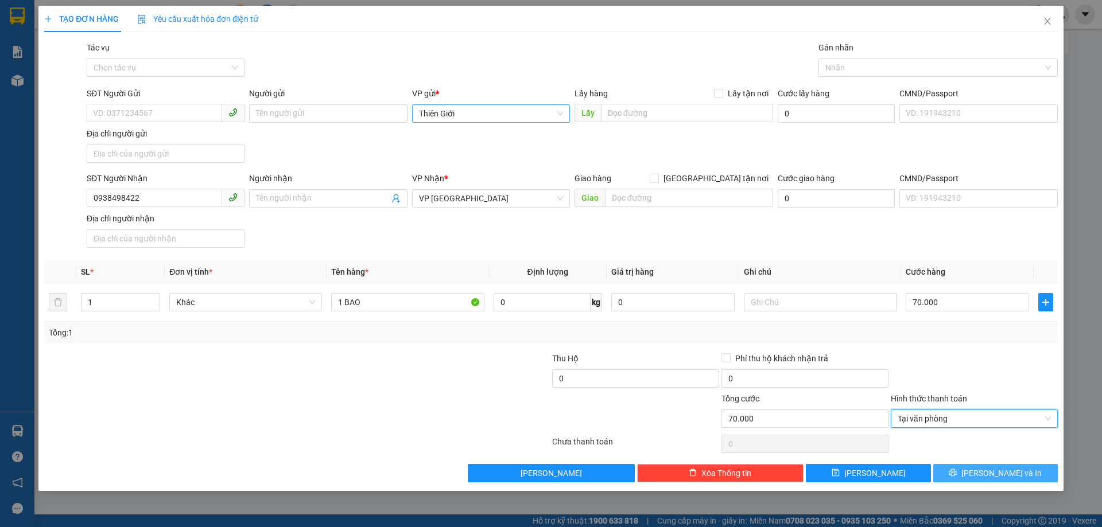
click at [983, 471] on button "[PERSON_NAME] và In" at bounding box center [995, 473] width 125 height 18
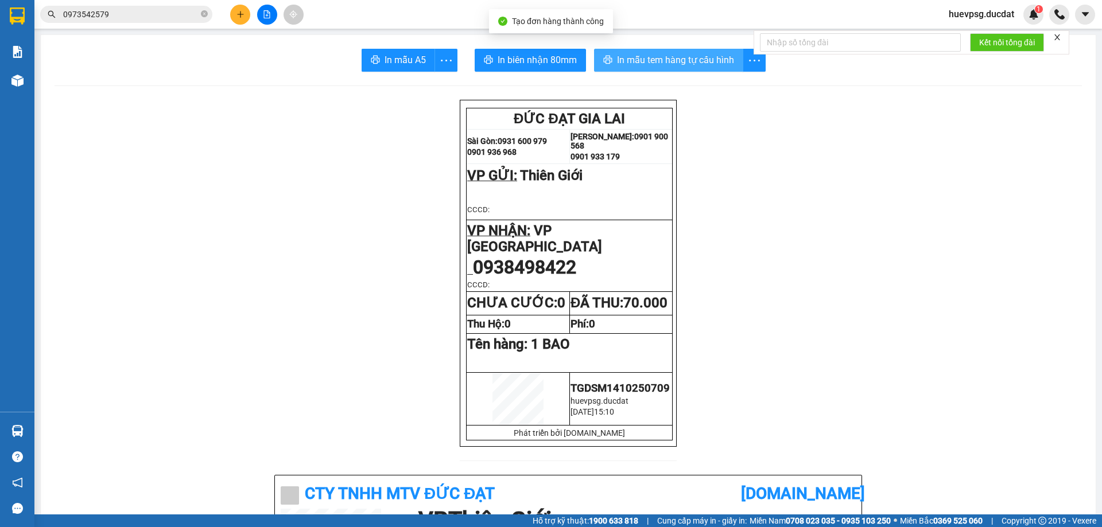
click at [699, 58] on span "In mẫu tem hàng tự cấu hình" at bounding box center [675, 60] width 117 height 14
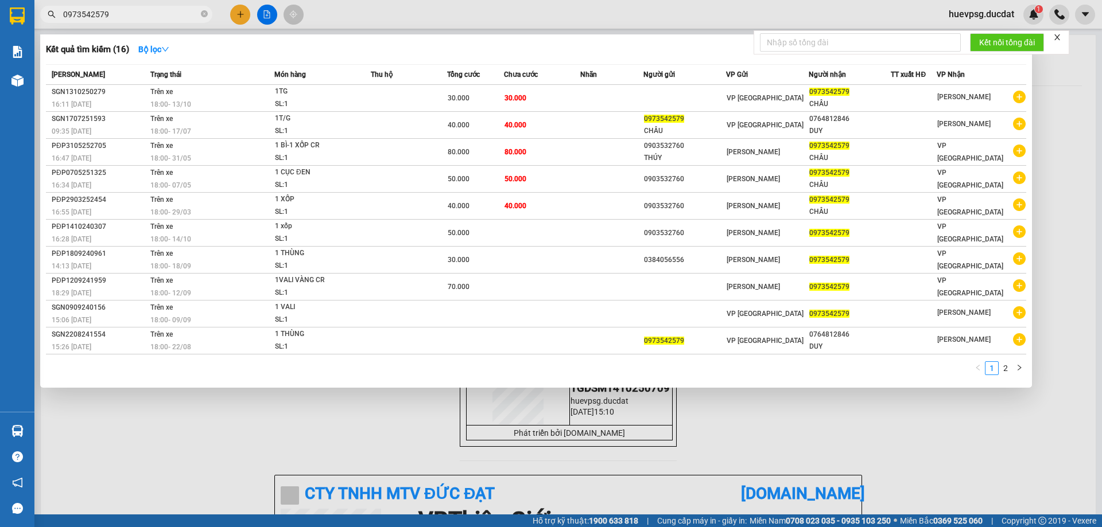
click at [76, 14] on input "0973542579" at bounding box center [130, 14] width 135 height 13
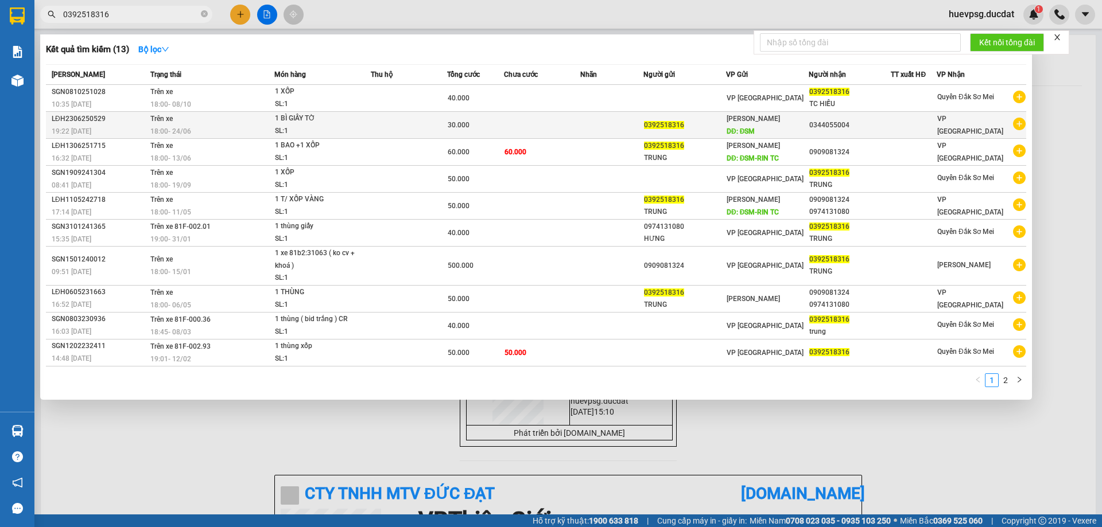
type input "0392518316"
click at [440, 112] on td at bounding box center [409, 125] width 76 height 27
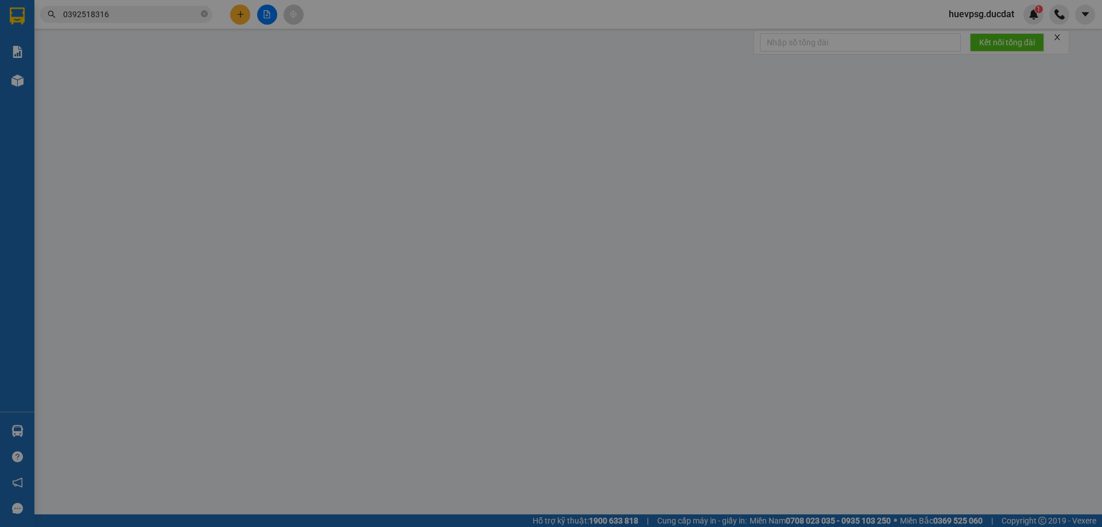
click at [440, 112] on span "[PERSON_NAME]" at bounding box center [491, 115] width 144 height 17
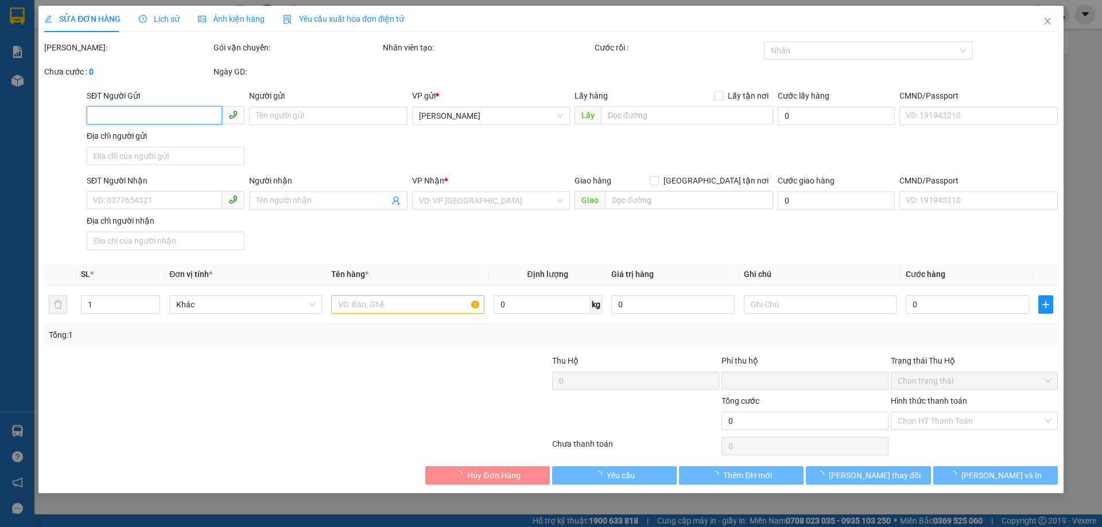
type input "0392518316"
type input "ĐSM"
type input "0344055004"
type input "0"
type input "30.000"
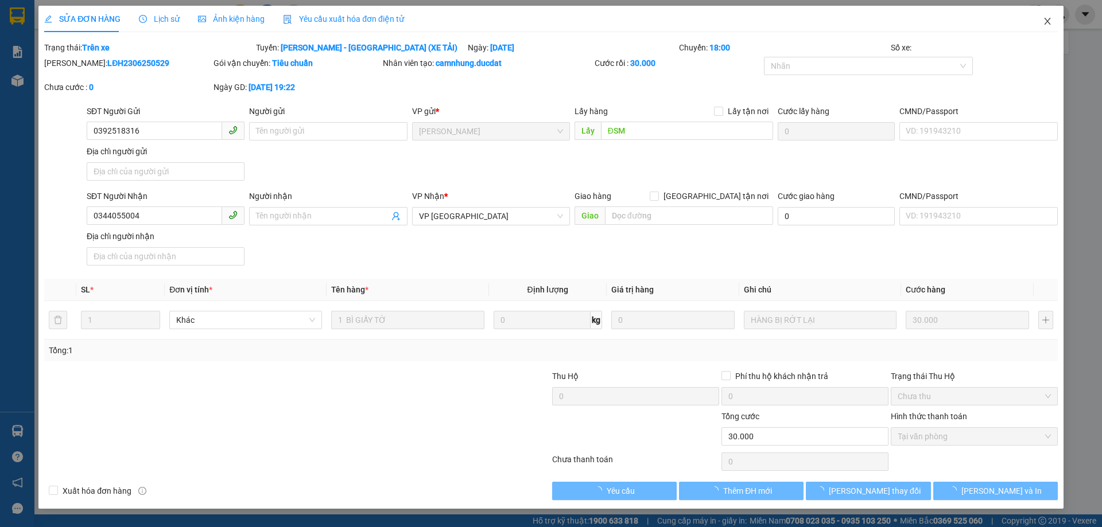
click at [1048, 24] on icon "close" at bounding box center [1047, 21] width 9 height 9
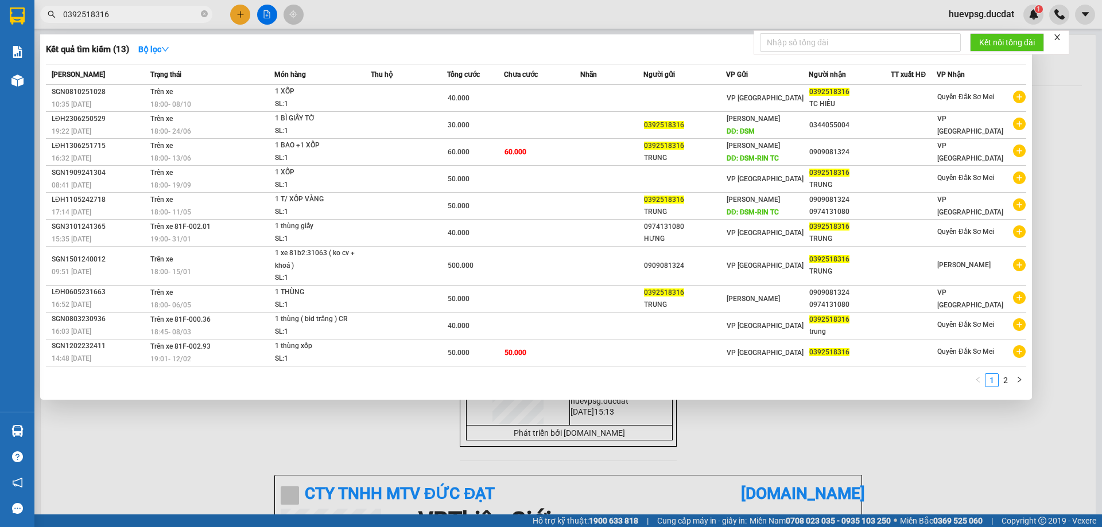
click at [85, 18] on input "0392518316" at bounding box center [130, 14] width 135 height 13
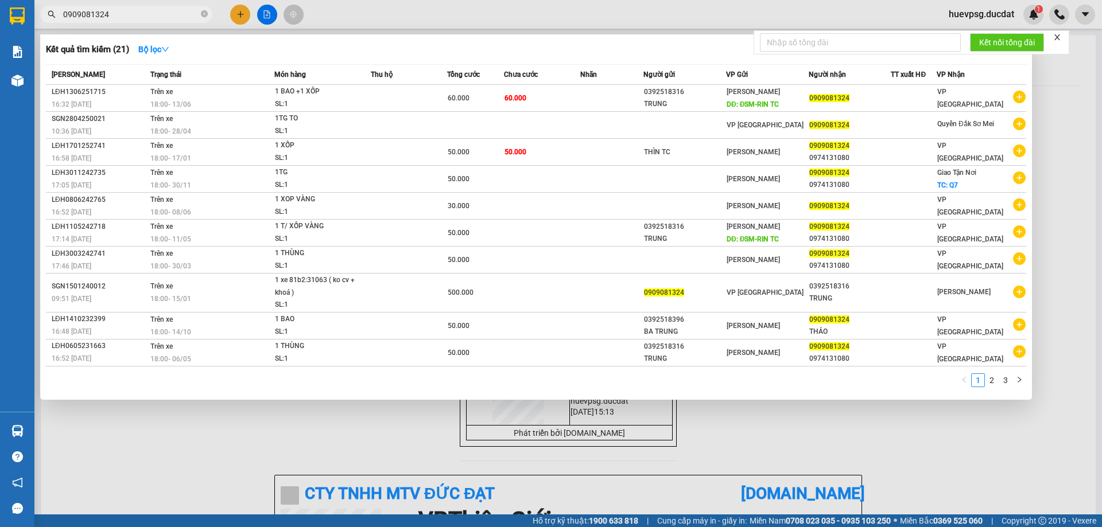
click at [91, 15] on input "0909081324" at bounding box center [130, 14] width 135 height 13
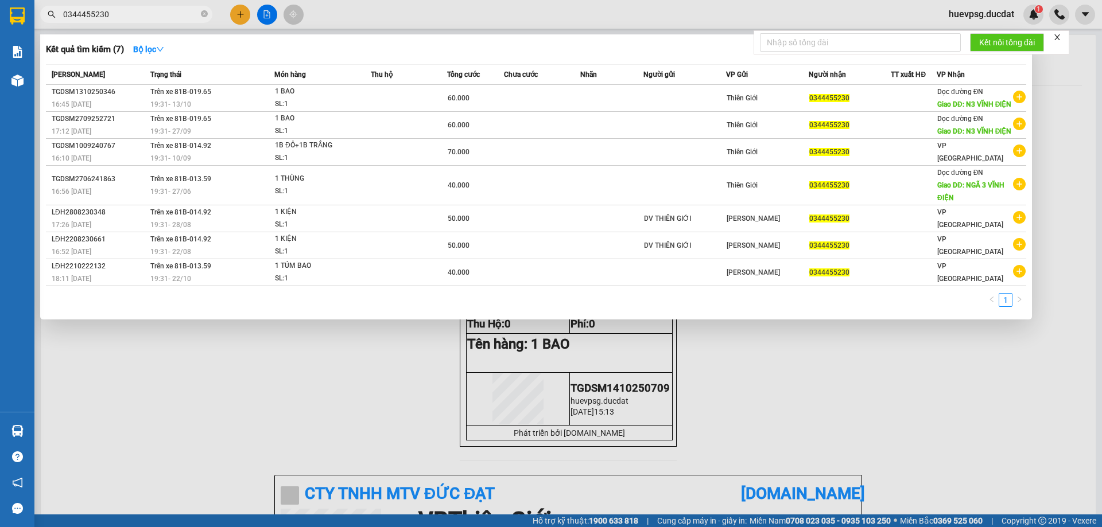
type input "0344455230"
click at [242, 10] on div at bounding box center [551, 263] width 1102 height 527
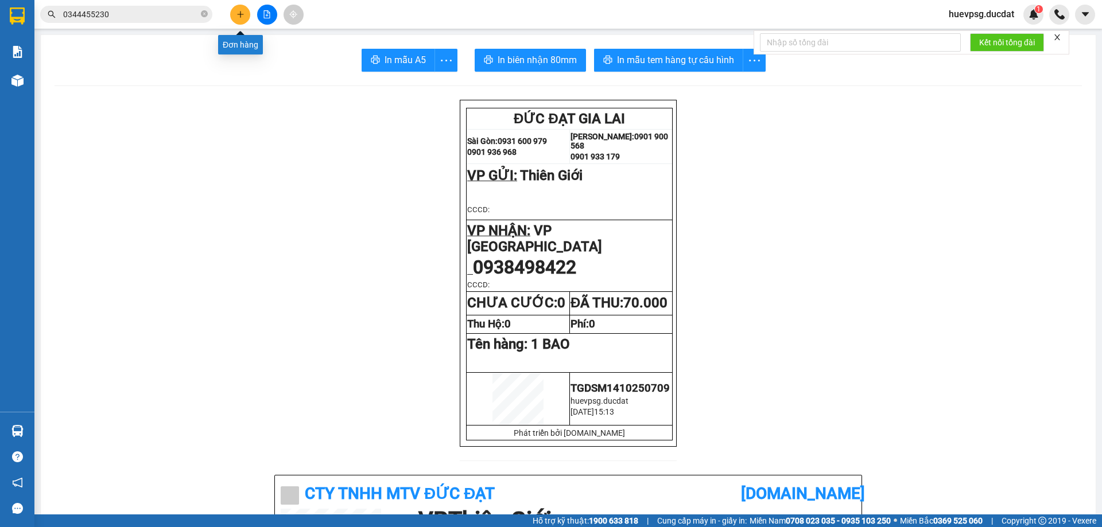
click at [242, 12] on icon "plus" at bounding box center [240, 14] width 8 height 8
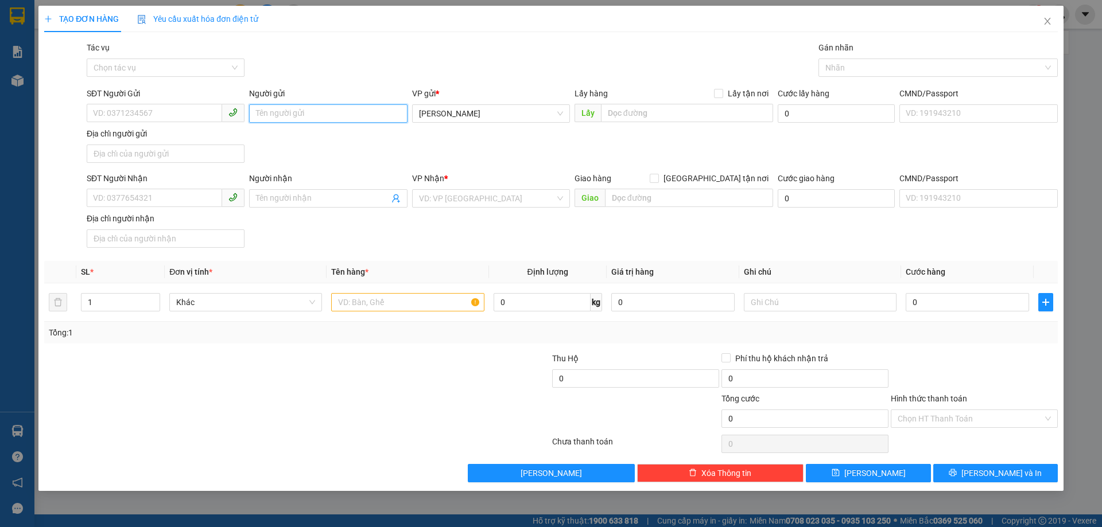
click at [289, 110] on input "Người gửi" at bounding box center [328, 113] width 158 height 18
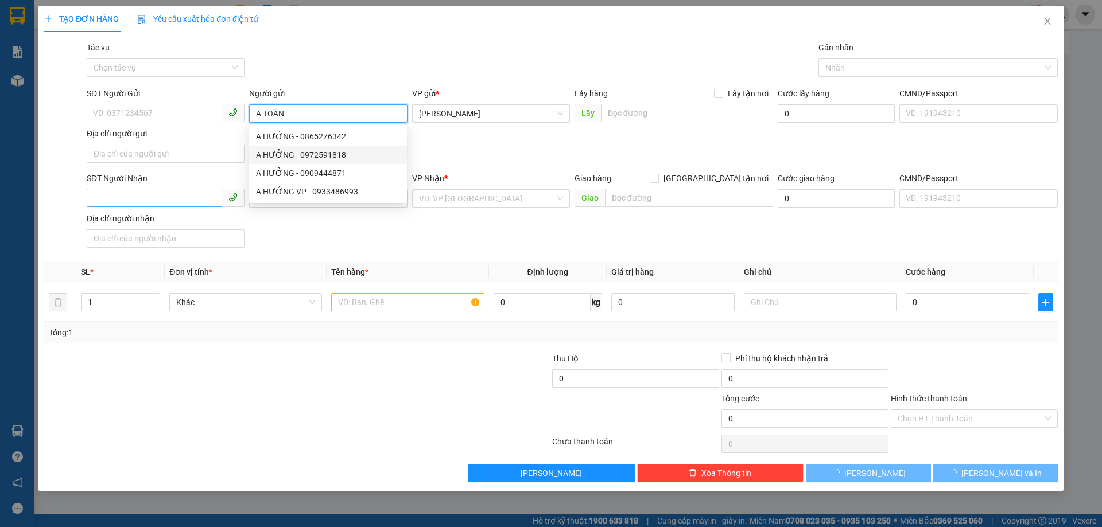
type input "A TOÀN"
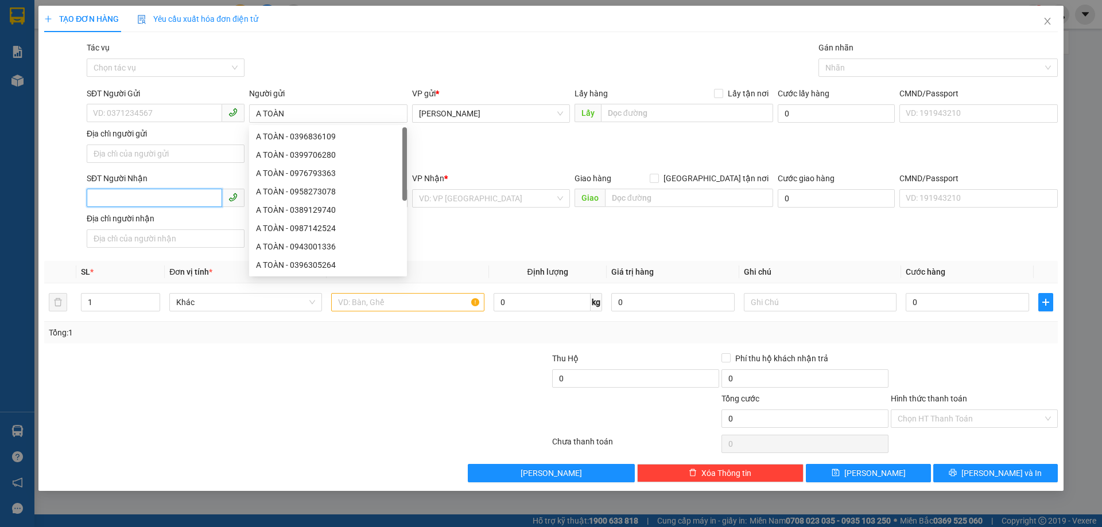
click at [201, 196] on input "SĐT Người Nhận" at bounding box center [154, 198] width 135 height 18
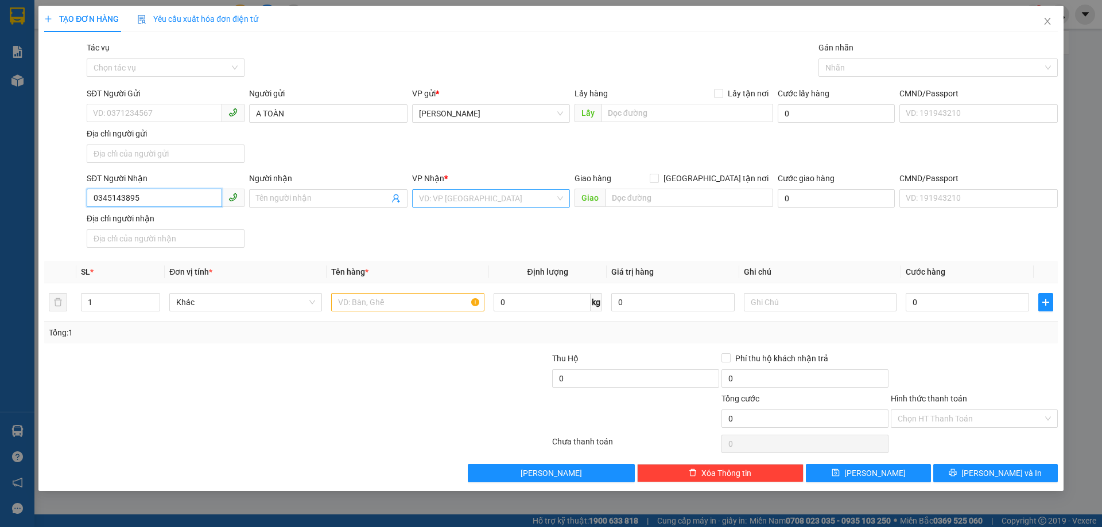
type input "0345143895"
click at [423, 196] on input "search" at bounding box center [487, 198] width 136 height 17
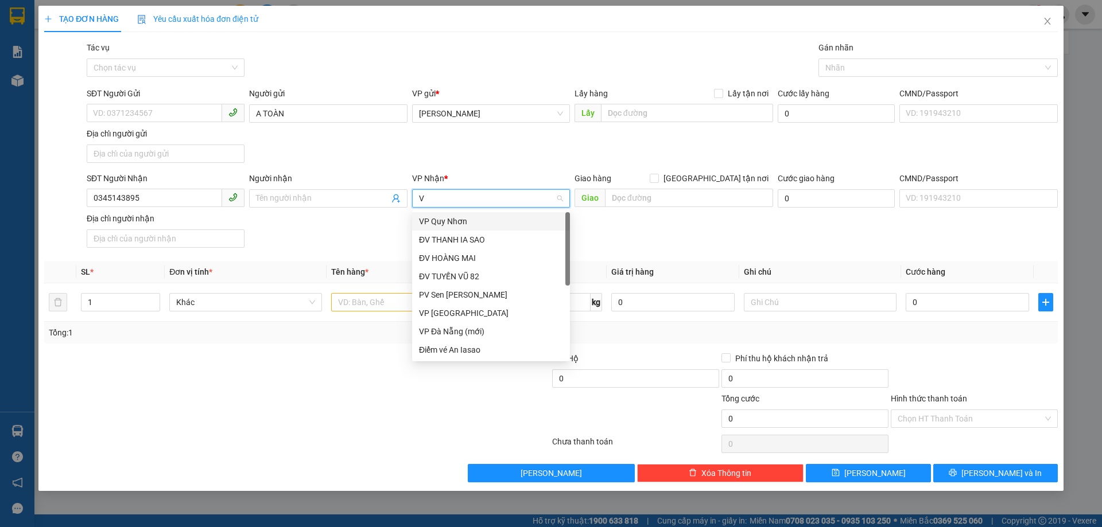
type input "VP"
click at [434, 275] on div "VP [GEOGRAPHIC_DATA]" at bounding box center [491, 276] width 144 height 13
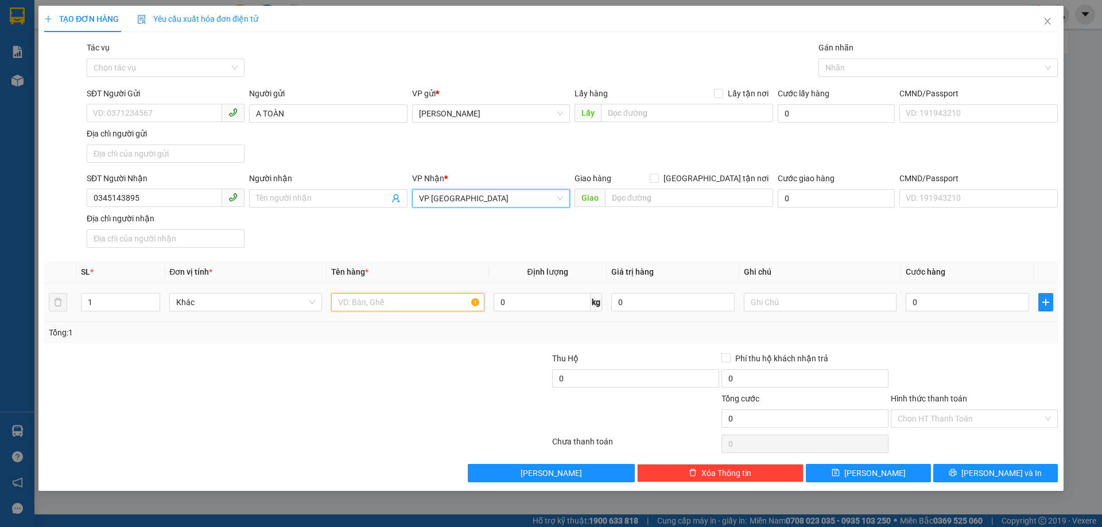
click at [430, 304] on input "text" at bounding box center [407, 302] width 153 height 18
type input "1XM"
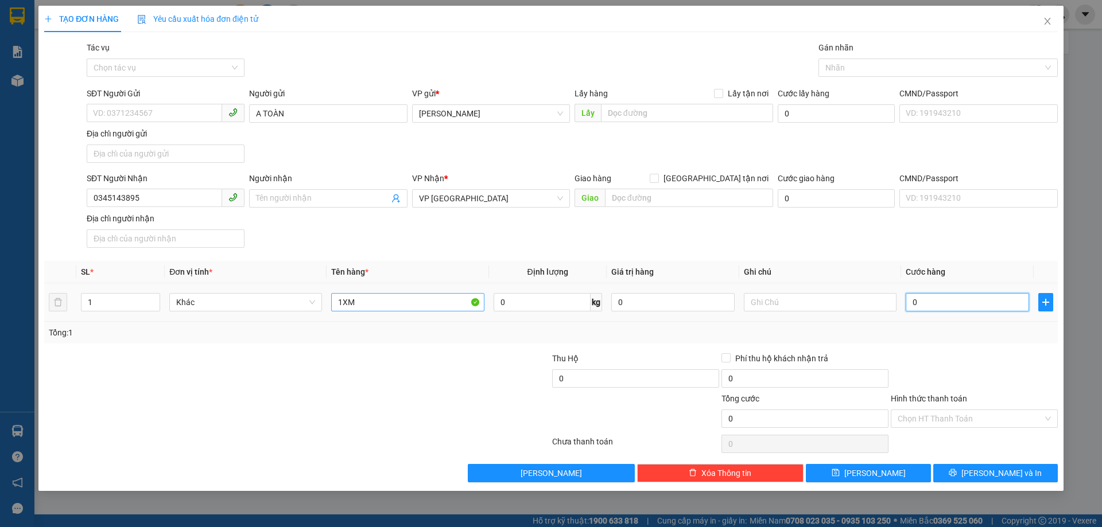
type input "4"
type input "40"
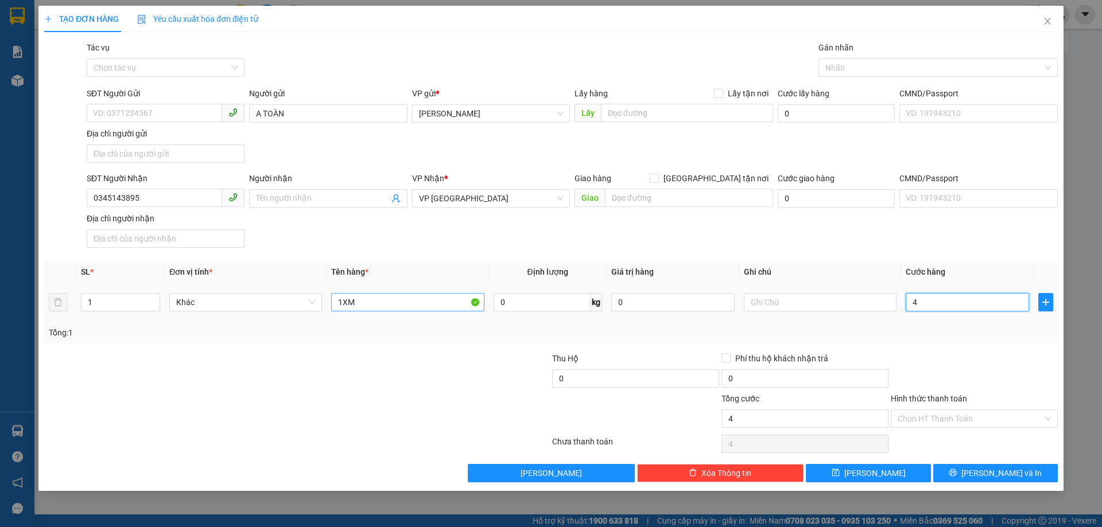
type input "40"
type input "400"
type input "400.000"
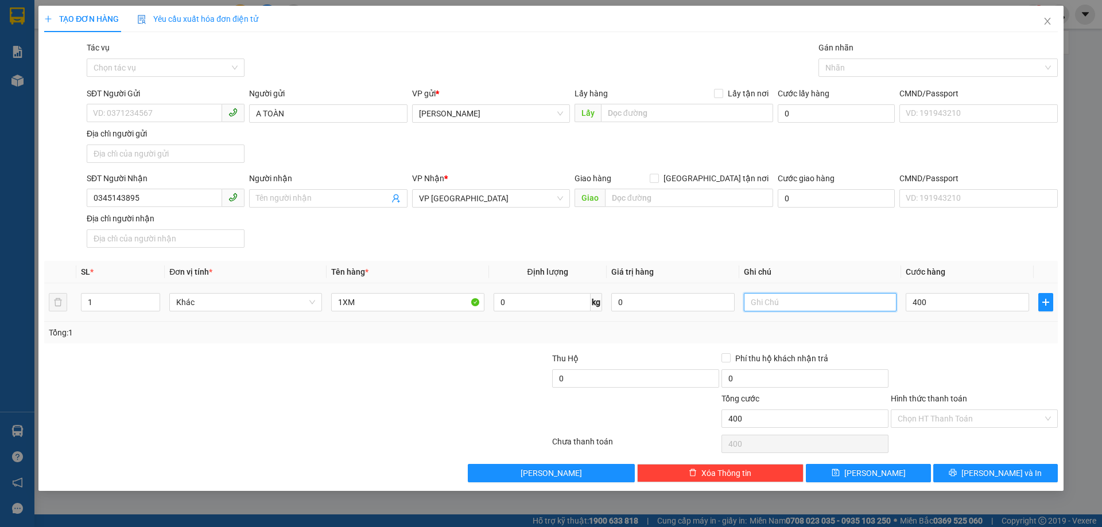
type input "400.000"
click at [784, 308] on input "text" at bounding box center [820, 302] width 153 height 18
click at [359, 307] on input "1XM" at bounding box center [407, 302] width 153 height 18
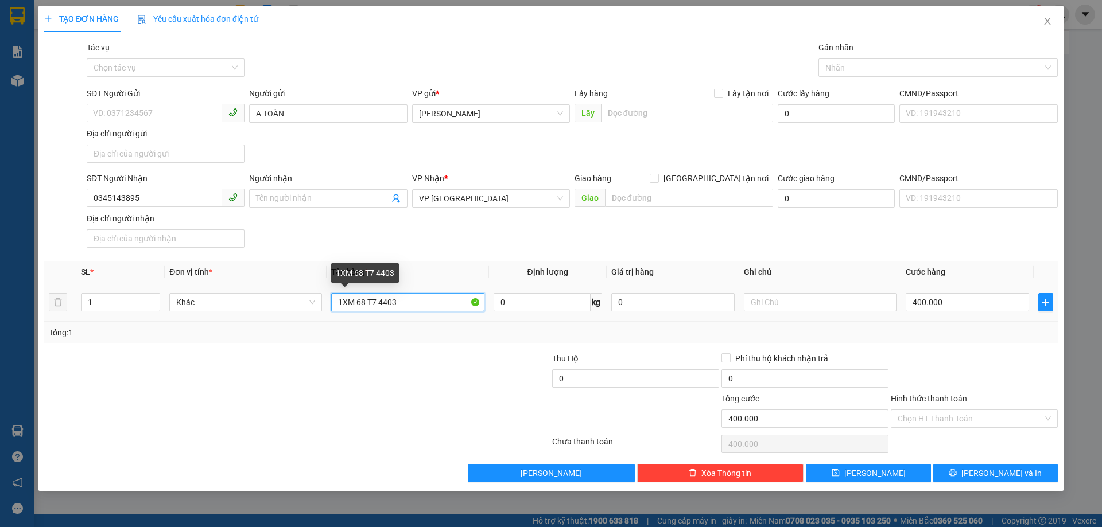
click at [367, 298] on input "1XM 68 T7 4403" at bounding box center [407, 302] width 153 height 18
click at [376, 304] on input "1XM 68T7 4403" at bounding box center [407, 302] width 153 height 18
type input "1XM 68T7 - 4403"
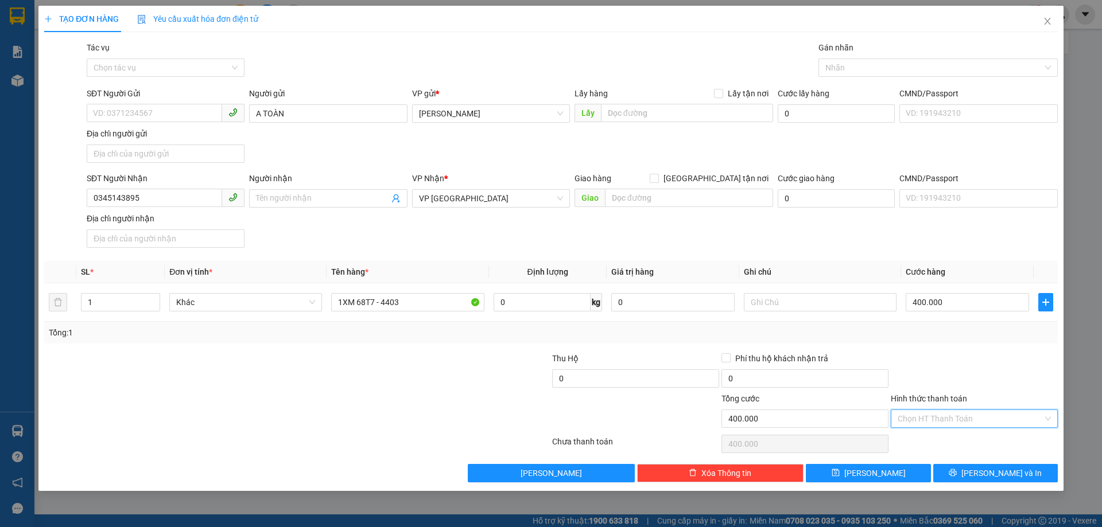
click at [1000, 421] on input "Hình thức thanh toán" at bounding box center [970, 418] width 145 height 17
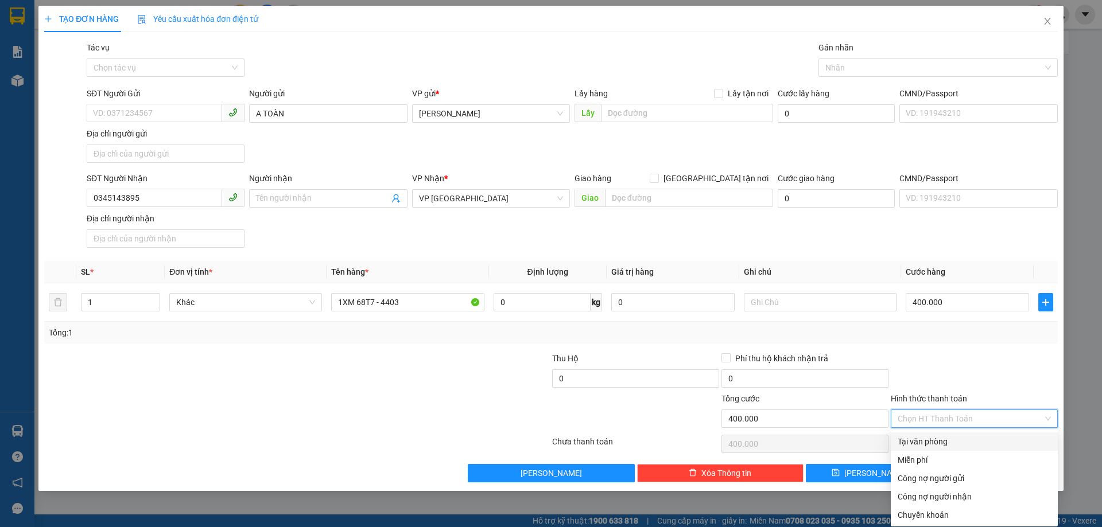
click at [966, 443] on div "Tại văn phòng" at bounding box center [974, 442] width 153 height 13
type input "0"
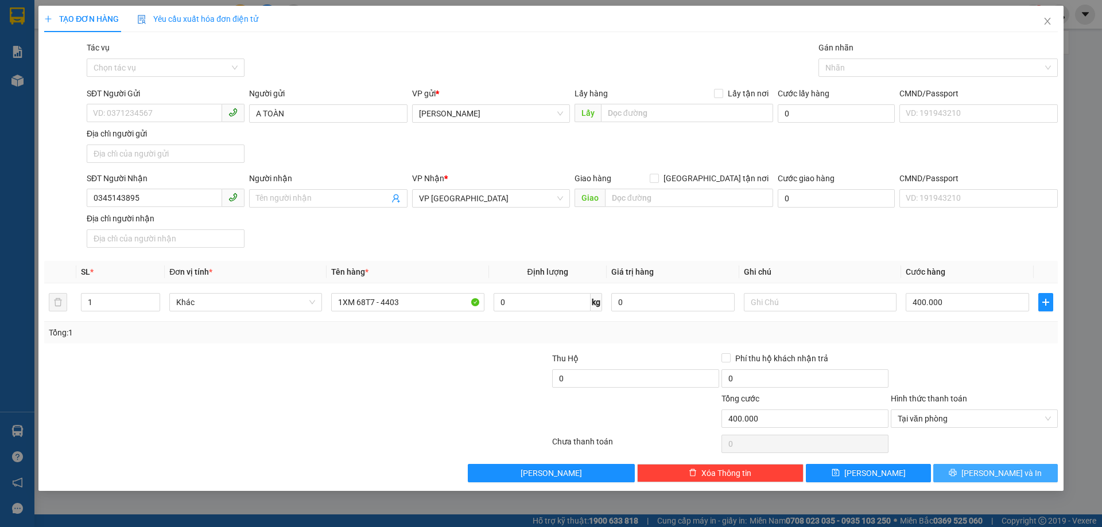
click at [1011, 479] on span "[PERSON_NAME] và In" at bounding box center [1001, 473] width 80 height 13
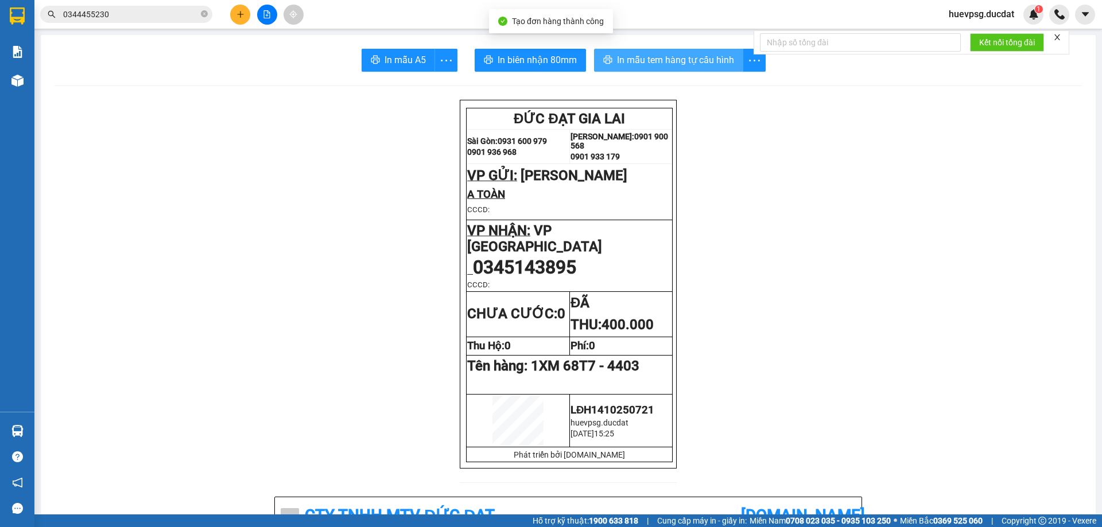
click at [703, 68] on button "In mẫu tem hàng tự cấu hình" at bounding box center [668, 60] width 149 height 23
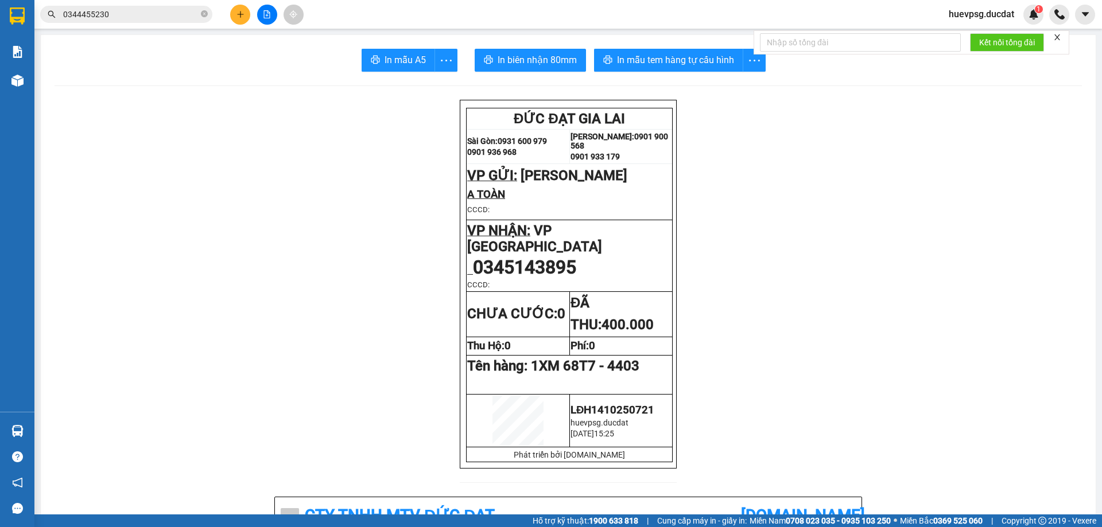
click at [241, 12] on icon "plus" at bounding box center [240, 14] width 8 height 8
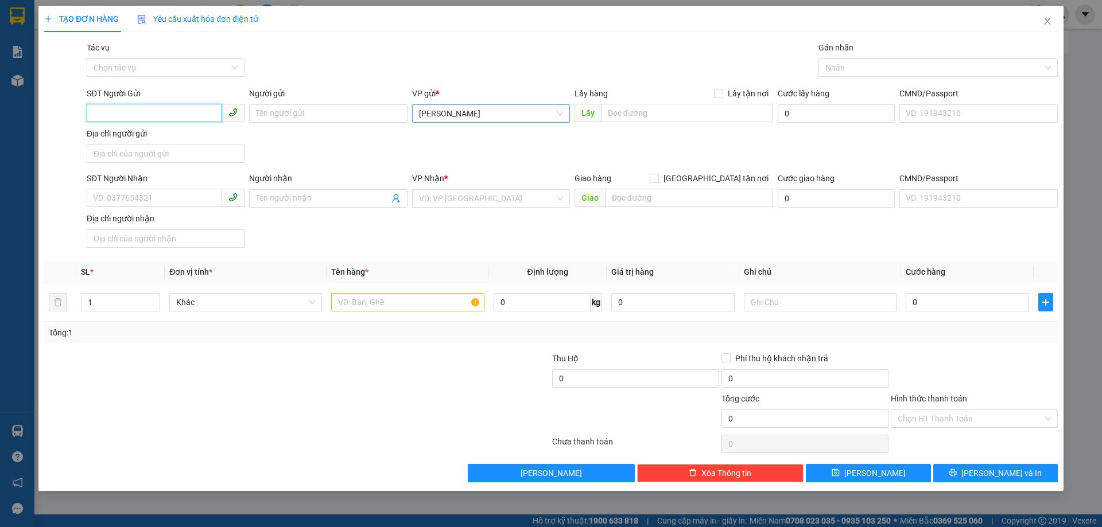
click at [457, 108] on span "[PERSON_NAME]" at bounding box center [491, 113] width 144 height 17
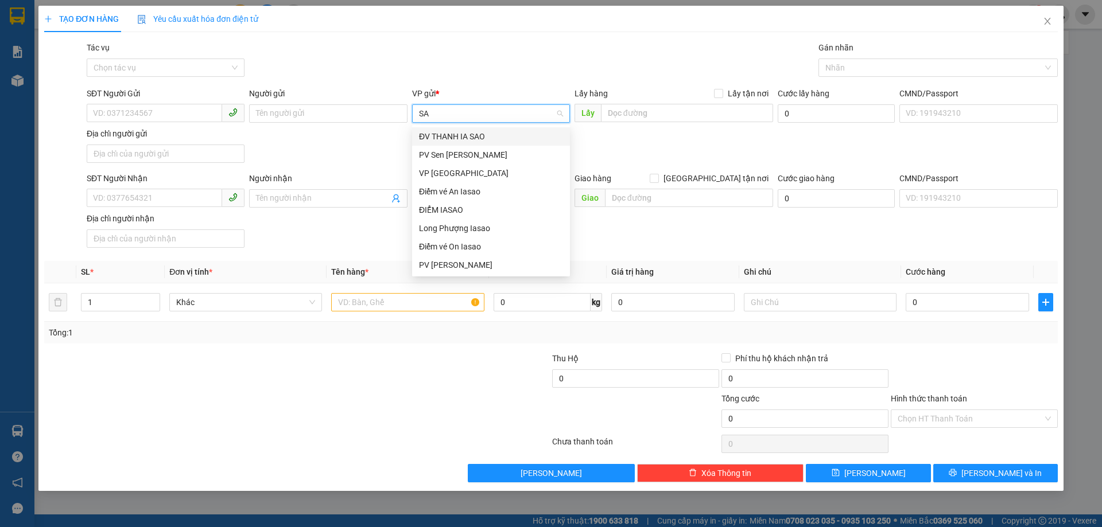
type input "[PERSON_NAME]"
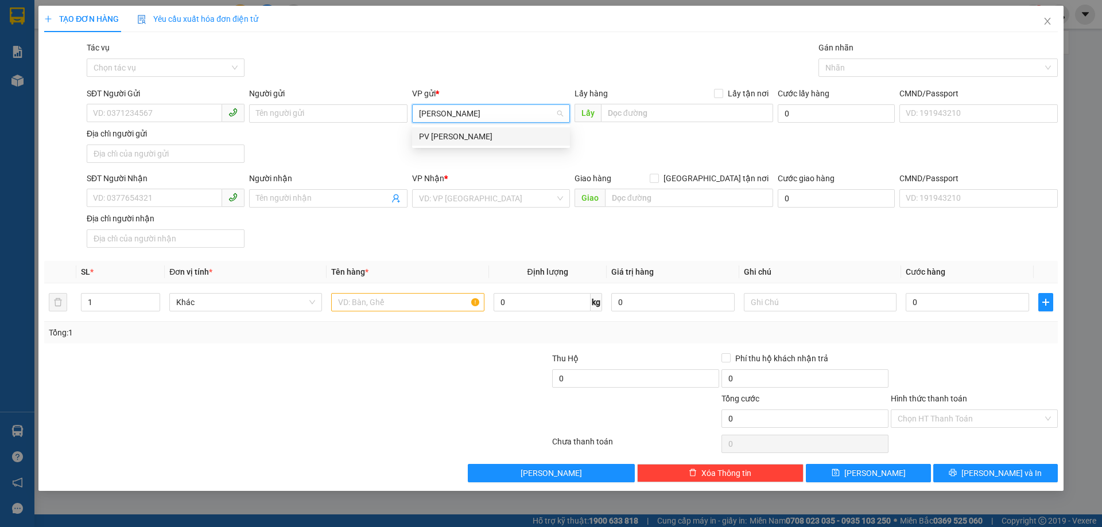
click at [457, 134] on div "PV [PERSON_NAME]" at bounding box center [491, 136] width 144 height 13
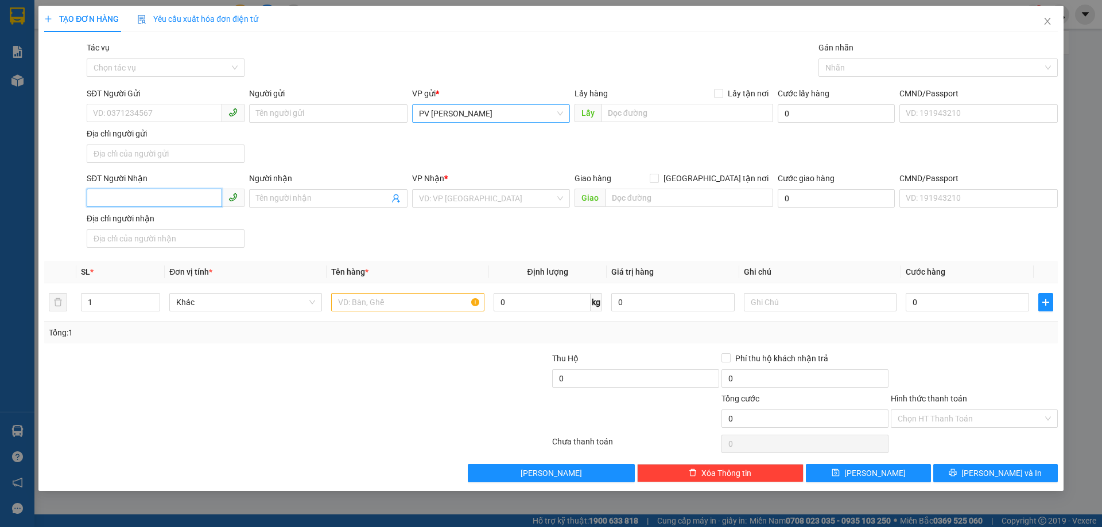
click at [183, 203] on input "SĐT Người Nhận" at bounding box center [154, 198] width 135 height 18
click at [158, 103] on div "SĐT Người Gửi" at bounding box center [166, 95] width 158 height 17
click at [158, 109] on input "SĐT Người Gửi" at bounding box center [154, 113] width 135 height 18
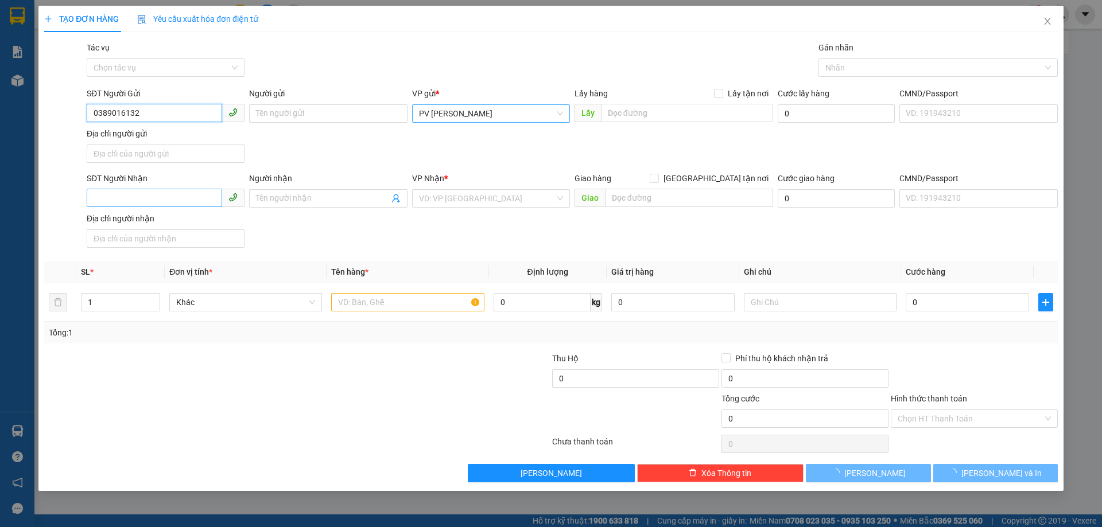
type input "0389016132"
click at [138, 199] on input "SĐT Người Nhận" at bounding box center [154, 198] width 135 height 18
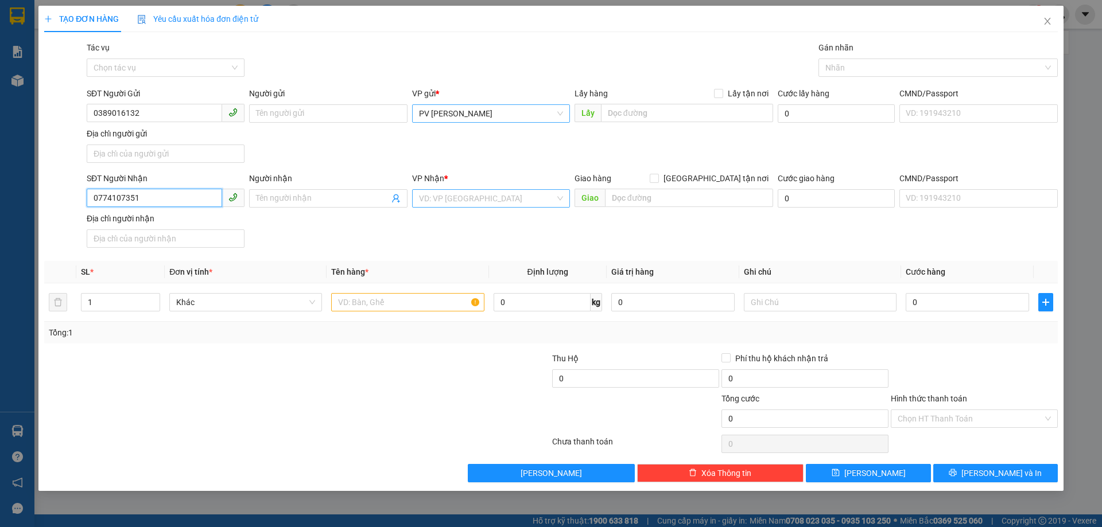
type input "0774107351"
click at [441, 197] on input "search" at bounding box center [487, 198] width 136 height 17
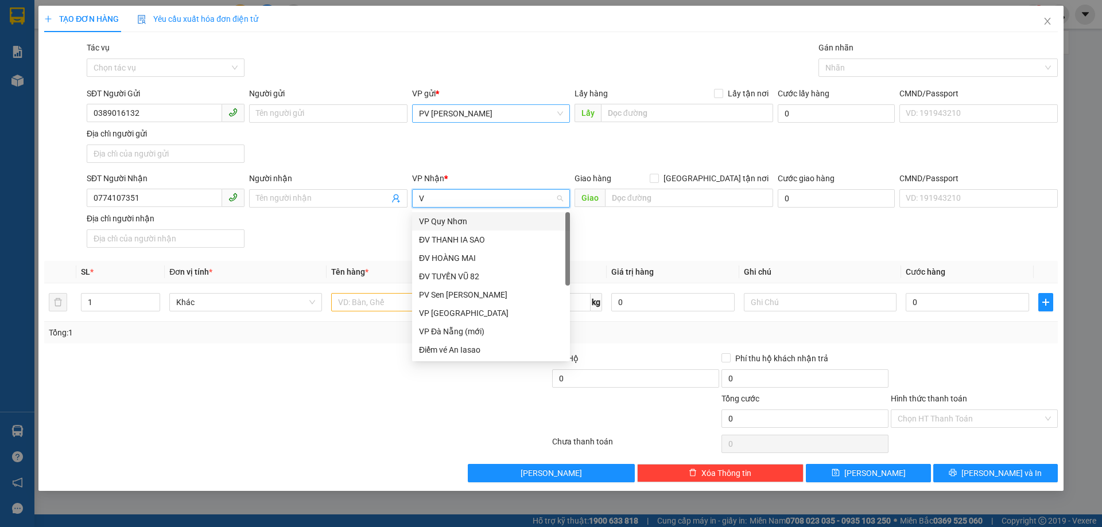
type input "VP"
click at [434, 243] on div "VP [GEOGRAPHIC_DATA]" at bounding box center [491, 240] width 144 height 13
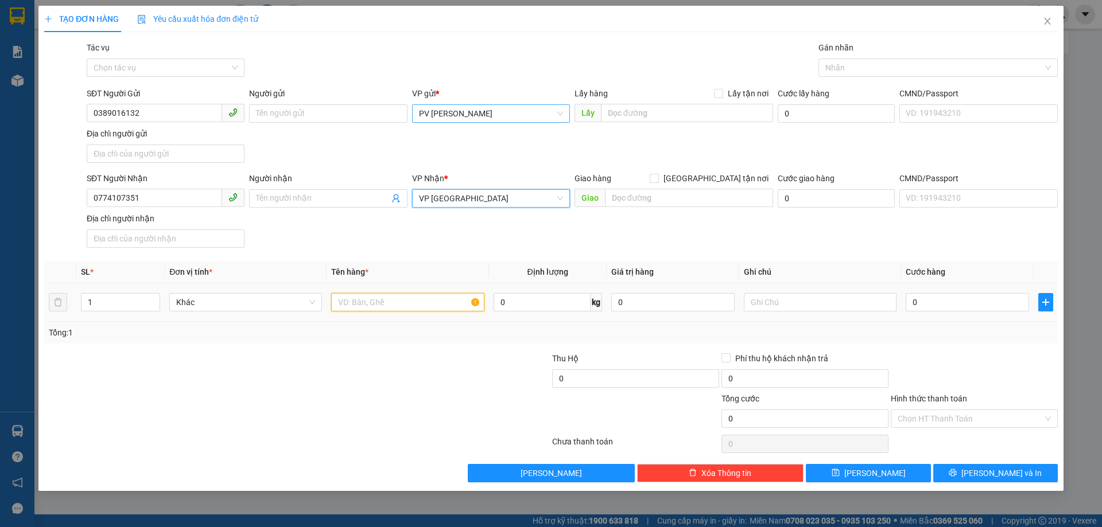
click at [413, 304] on input "text" at bounding box center [407, 302] width 153 height 18
type input "1 TÚM"
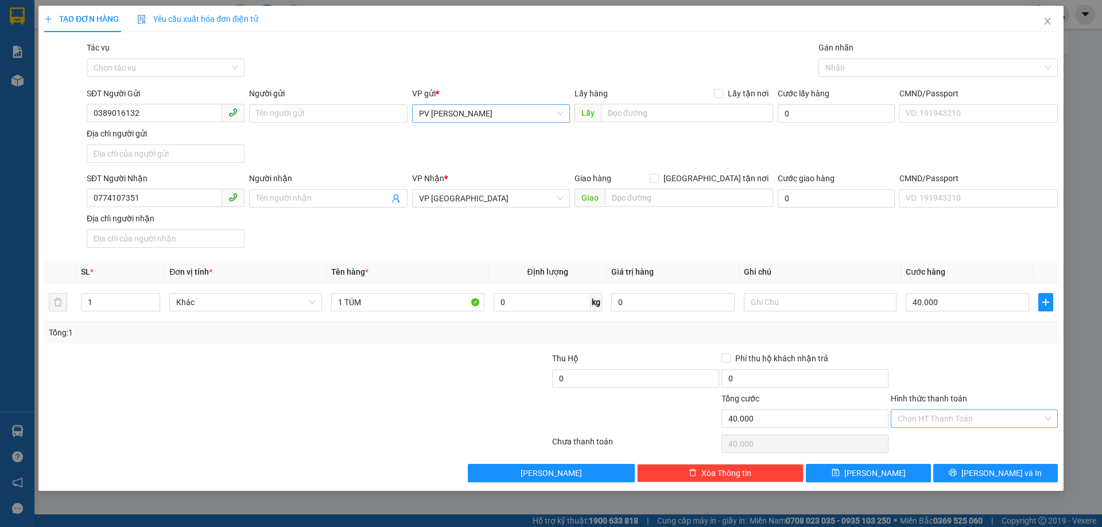
click at [1018, 424] on input "Hình thức thanh toán" at bounding box center [970, 418] width 145 height 17
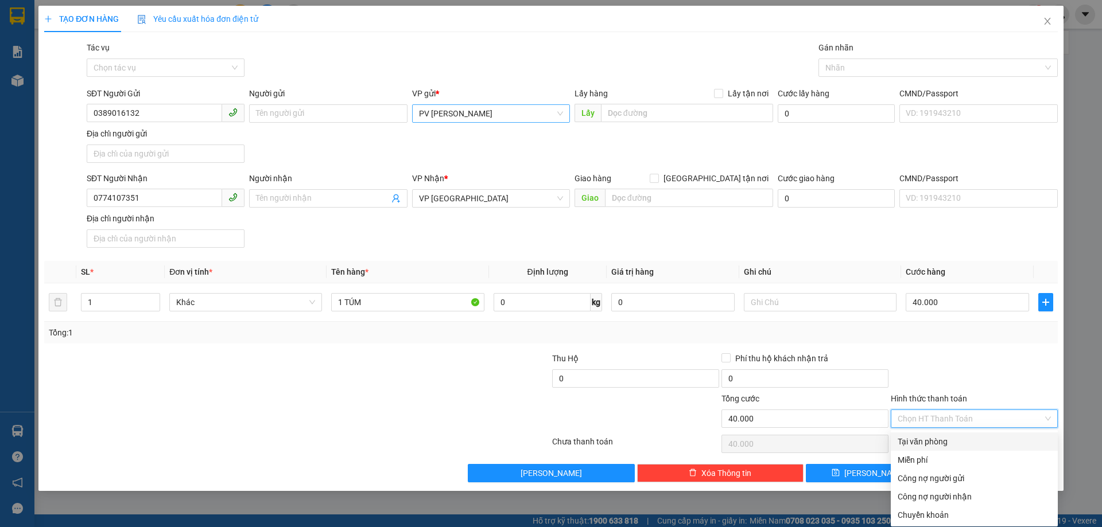
click at [982, 436] on div "Tại văn phòng" at bounding box center [974, 442] width 153 height 13
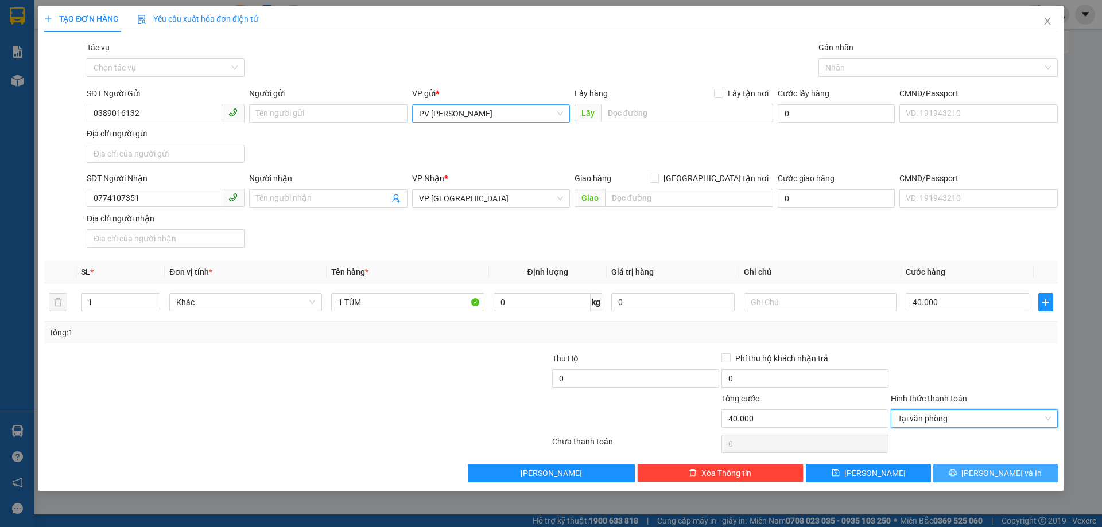
click at [977, 465] on button "[PERSON_NAME] và In" at bounding box center [995, 473] width 125 height 18
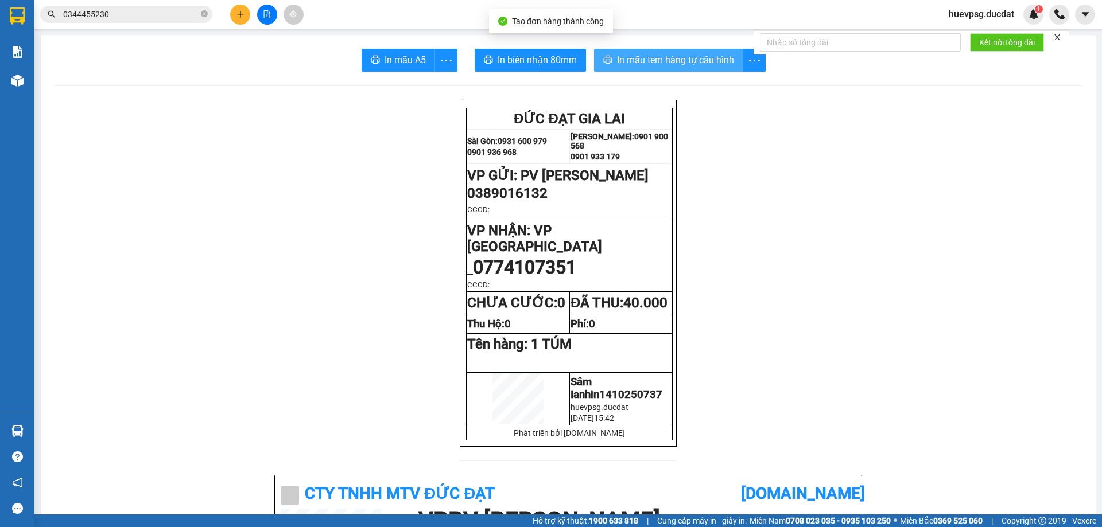
click at [681, 61] on span "In mẫu tem hàng tự cấu hình" at bounding box center [675, 60] width 117 height 14
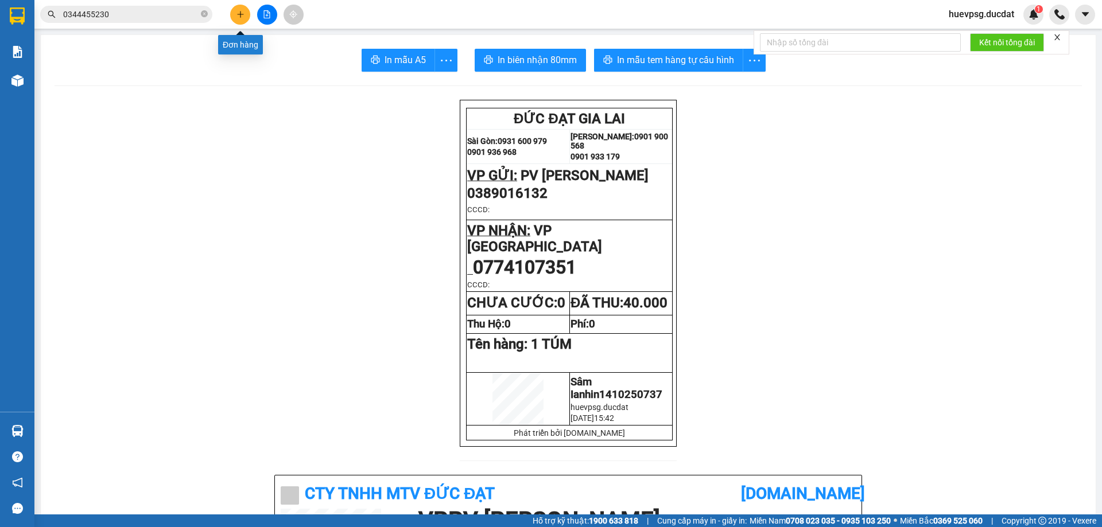
click at [245, 12] on button at bounding box center [240, 15] width 20 height 20
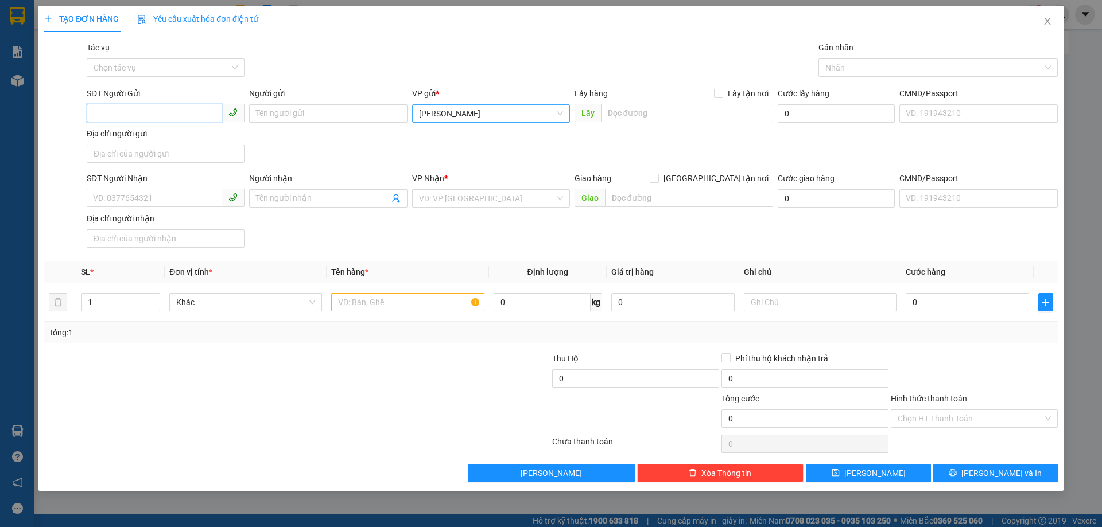
click at [524, 111] on span "[PERSON_NAME]" at bounding box center [491, 113] width 144 height 17
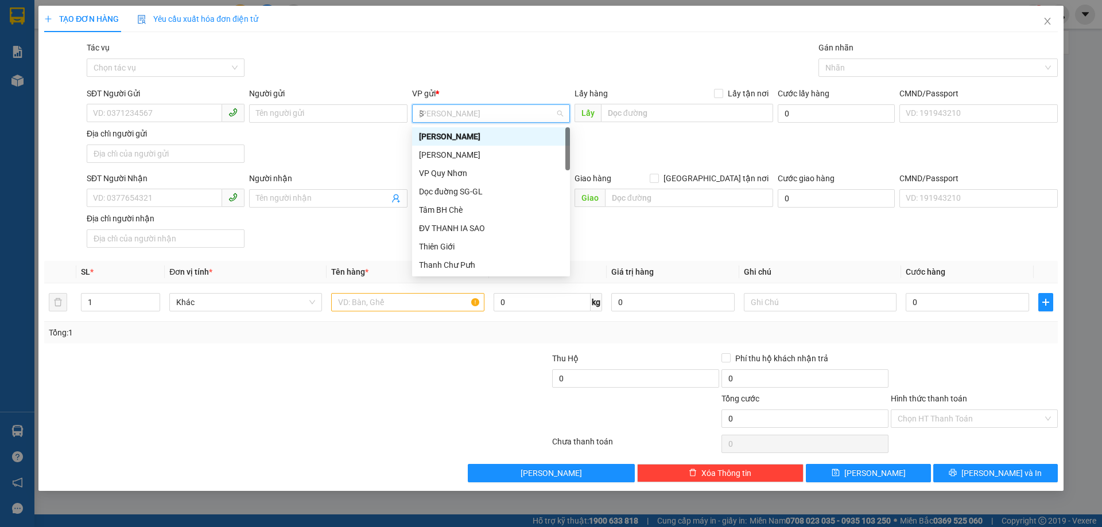
type input "SA"
click at [501, 262] on div "PV [PERSON_NAME]" at bounding box center [491, 265] width 144 height 13
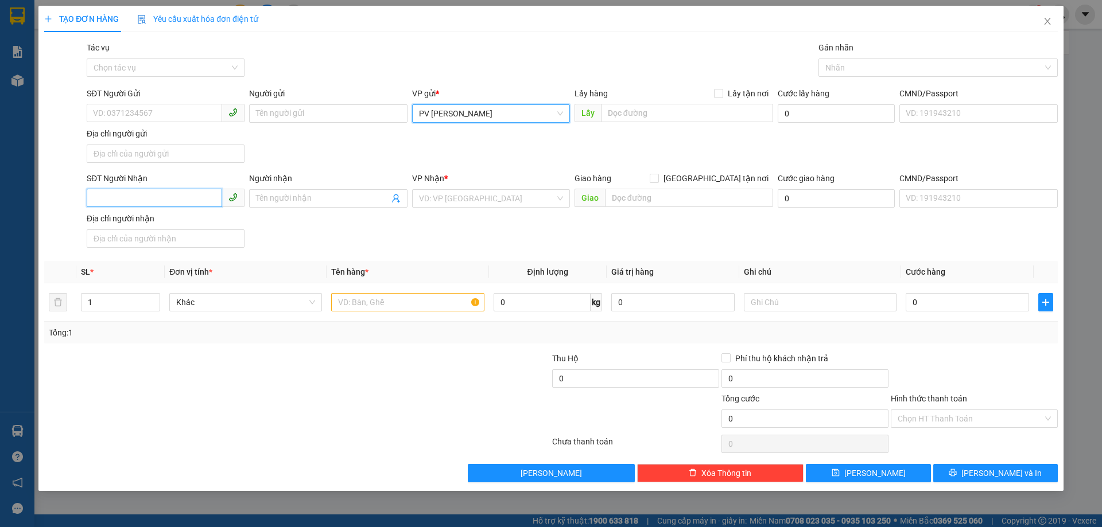
click at [90, 196] on input "SĐT Người Nhận" at bounding box center [154, 198] width 135 height 18
type input "0795899992"
click at [98, 220] on div "0795899992" at bounding box center [166, 221] width 144 height 13
type input "CX [PERSON_NAME]"
type input "0795899992"
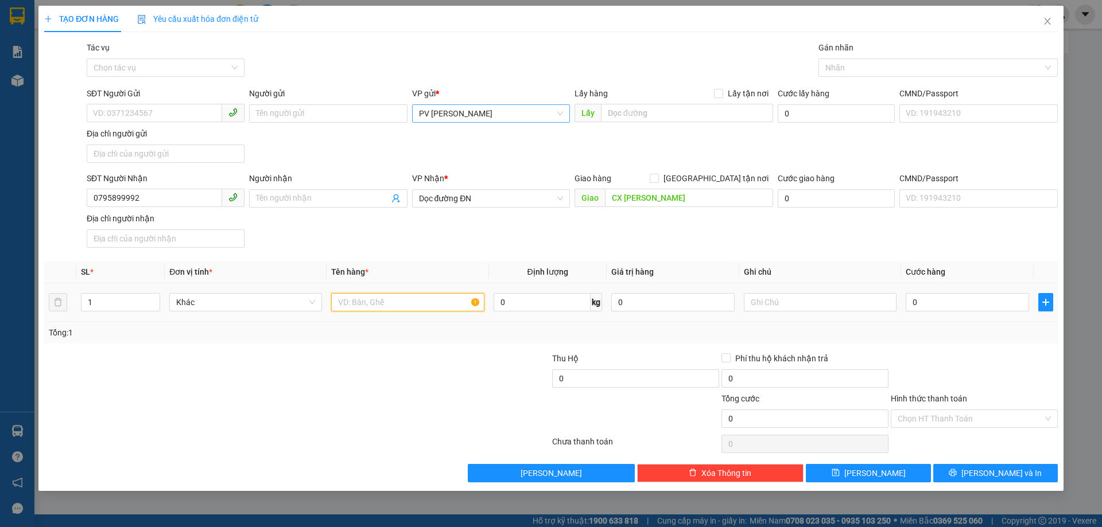
click at [360, 302] on input "text" at bounding box center [407, 302] width 153 height 18
type input "1 THÙNG"
click at [936, 413] on input "Hình thức thanh toán" at bounding box center [970, 418] width 145 height 17
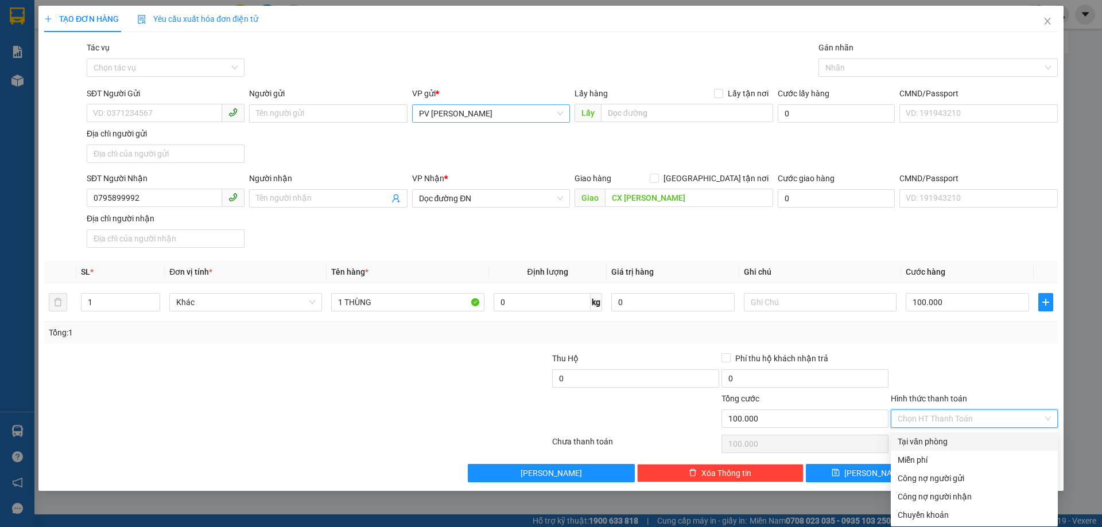
click at [936, 438] on div "Tại văn phòng" at bounding box center [974, 442] width 153 height 13
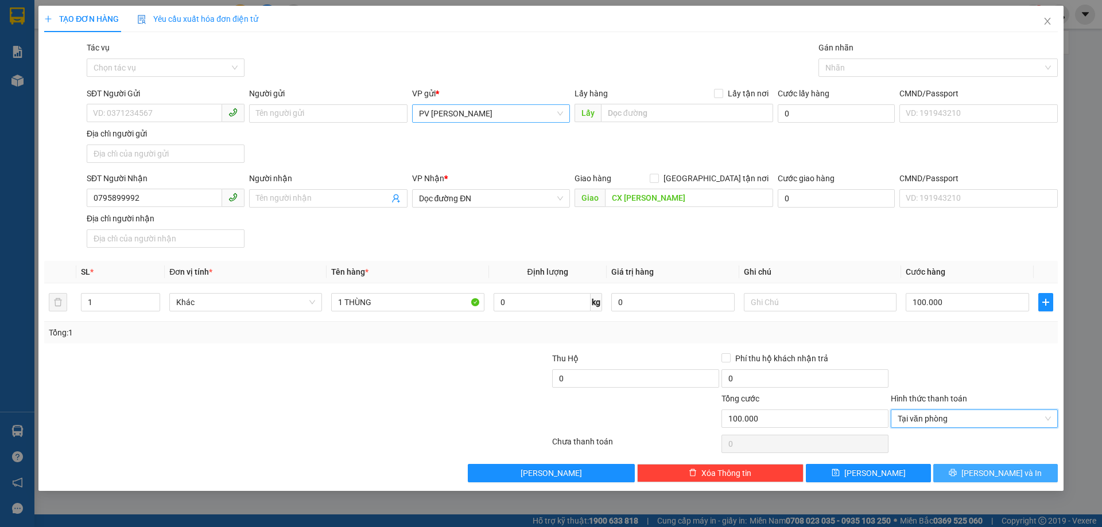
click at [971, 479] on button "[PERSON_NAME] và In" at bounding box center [995, 473] width 125 height 18
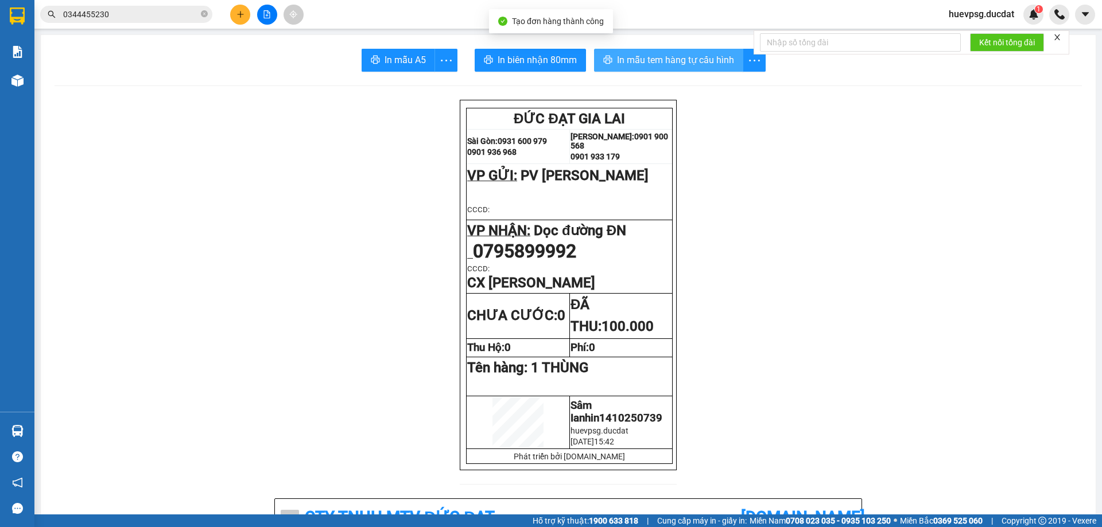
click at [663, 71] on button "In mẫu tem hàng tự cấu hình" at bounding box center [668, 60] width 149 height 23
click at [668, 61] on span "In mẫu tem hàng tự cấu hình" at bounding box center [675, 60] width 117 height 14
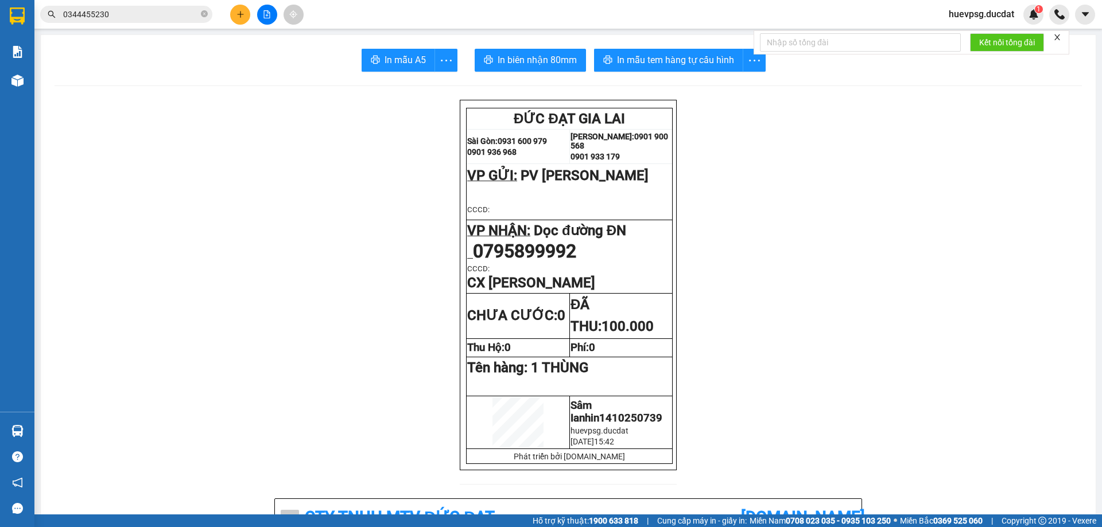
click at [242, 14] on icon "plus" at bounding box center [240, 14] width 6 height 1
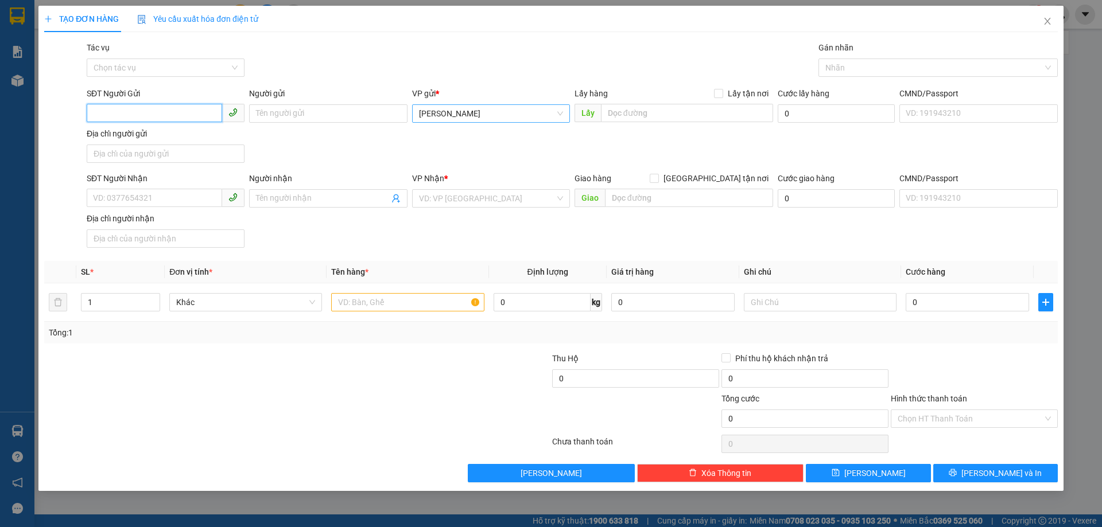
click at [462, 116] on span "[PERSON_NAME]" at bounding box center [491, 113] width 144 height 17
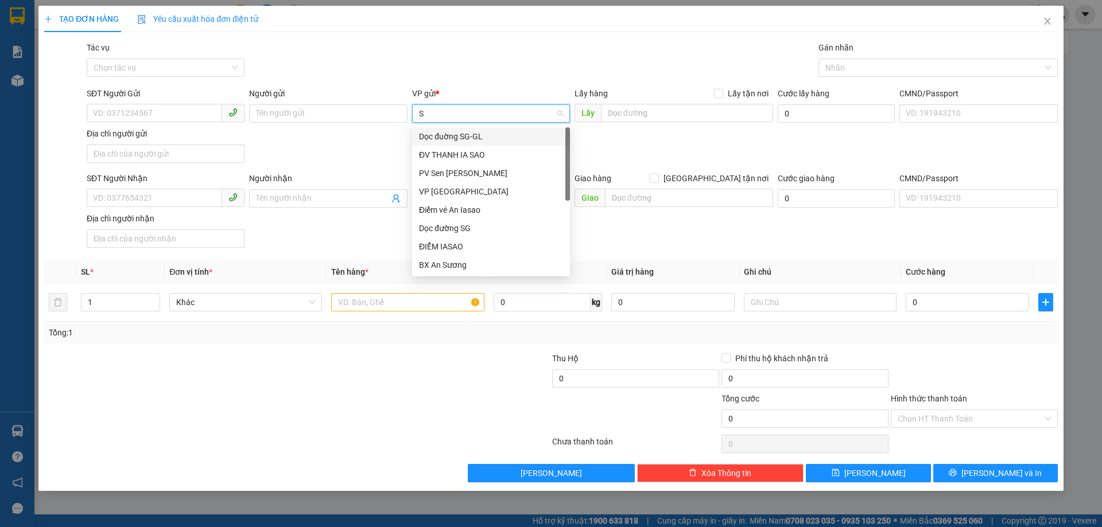
type input "SA"
click at [447, 264] on div "PV [PERSON_NAME]" at bounding box center [491, 265] width 144 height 13
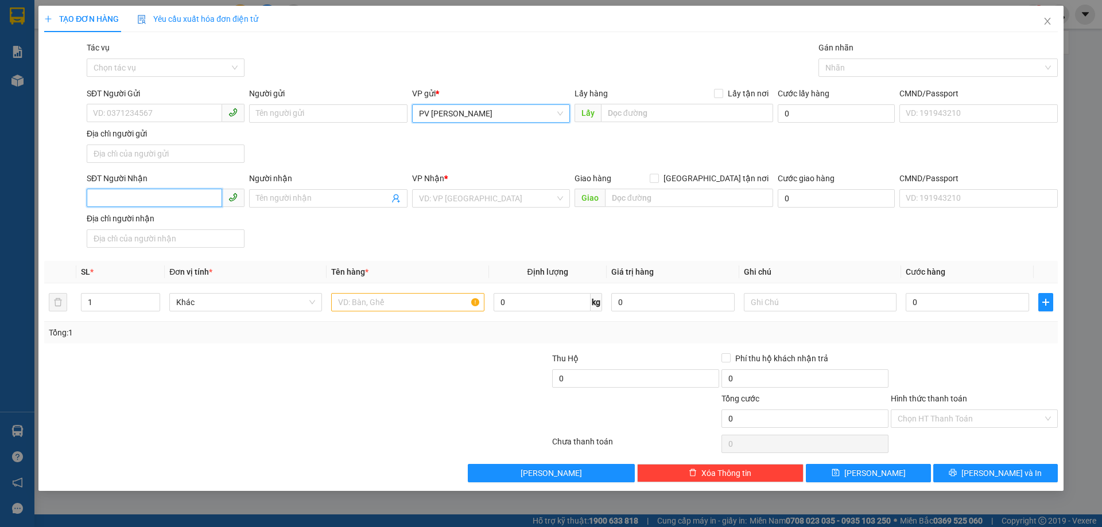
click at [209, 204] on input "SĐT Người Nhận" at bounding box center [154, 198] width 135 height 18
type input "0963203811"
click at [180, 219] on div "0963203811 - TIẾN" at bounding box center [166, 221] width 144 height 13
type input "TIẾN"
type input "0963203811"
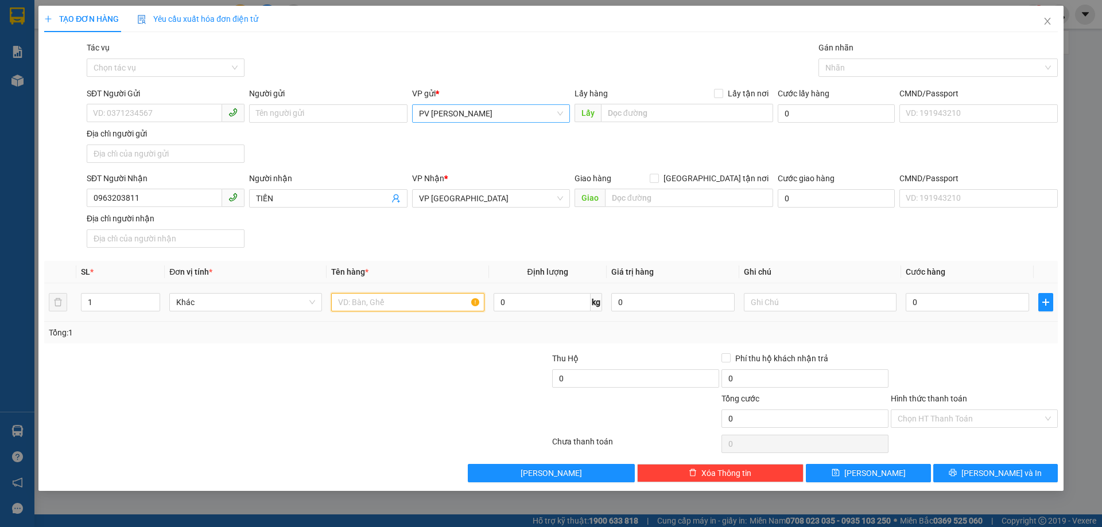
click at [380, 295] on input "text" at bounding box center [407, 302] width 153 height 18
click at [447, 306] on input "text" at bounding box center [407, 302] width 153 height 18
type input "1 XỐP"
type input "5"
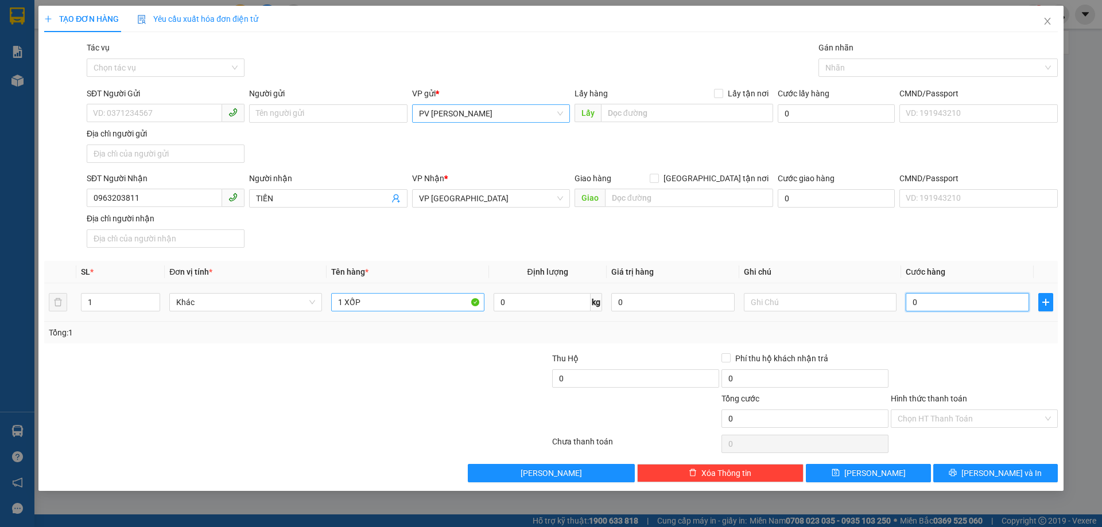
type input "5"
type input "50"
type input "50.000"
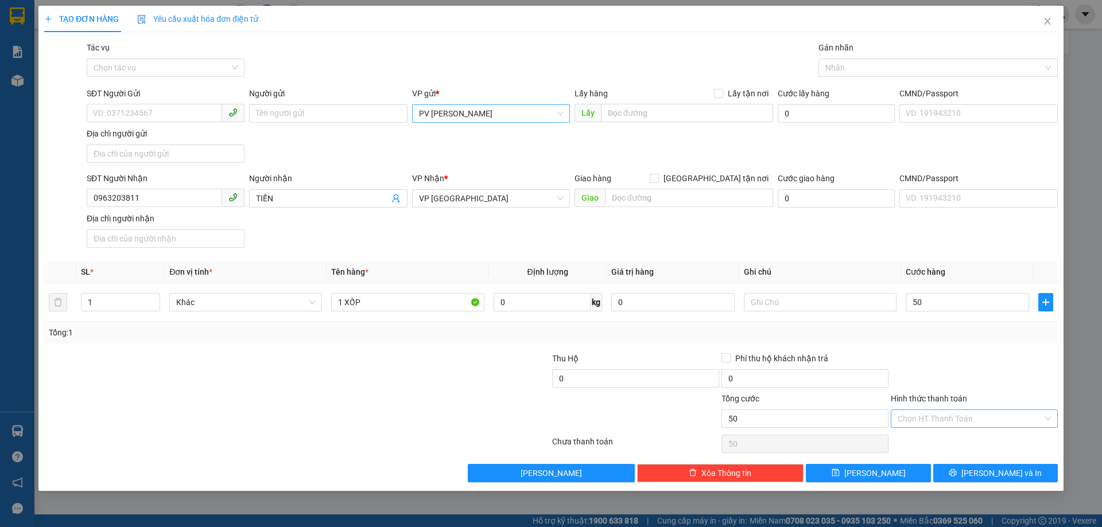
type input "50.000"
click at [940, 419] on input "Hình thức thanh toán" at bounding box center [970, 418] width 145 height 17
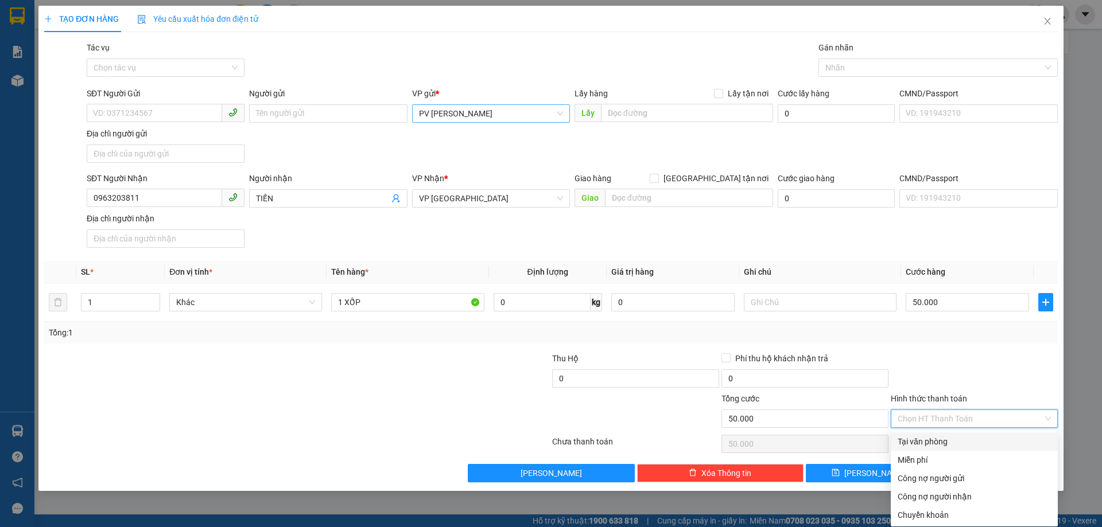
click at [937, 439] on div "Tại văn phòng" at bounding box center [974, 442] width 153 height 13
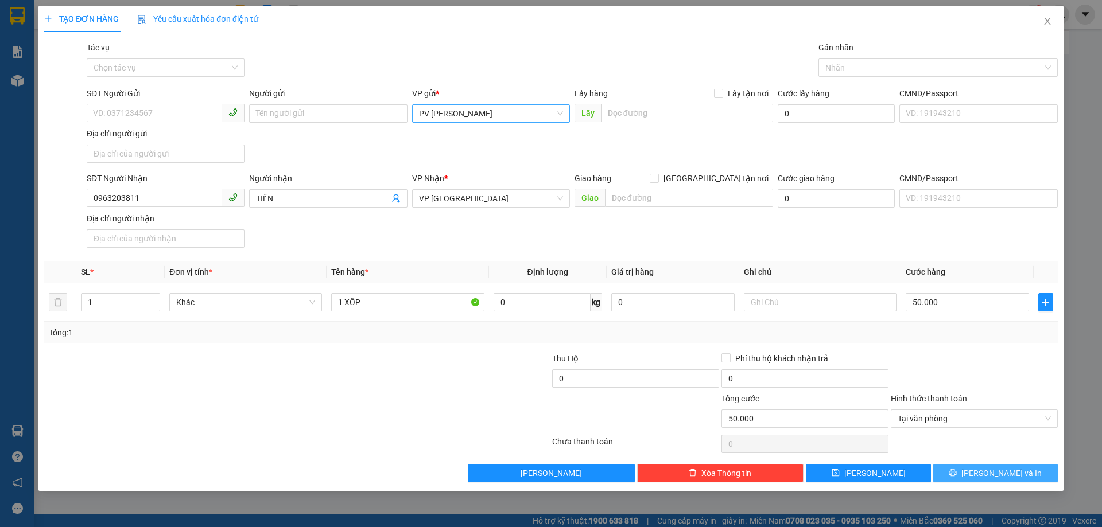
click at [957, 472] on icon "printer" at bounding box center [952, 473] width 7 height 7
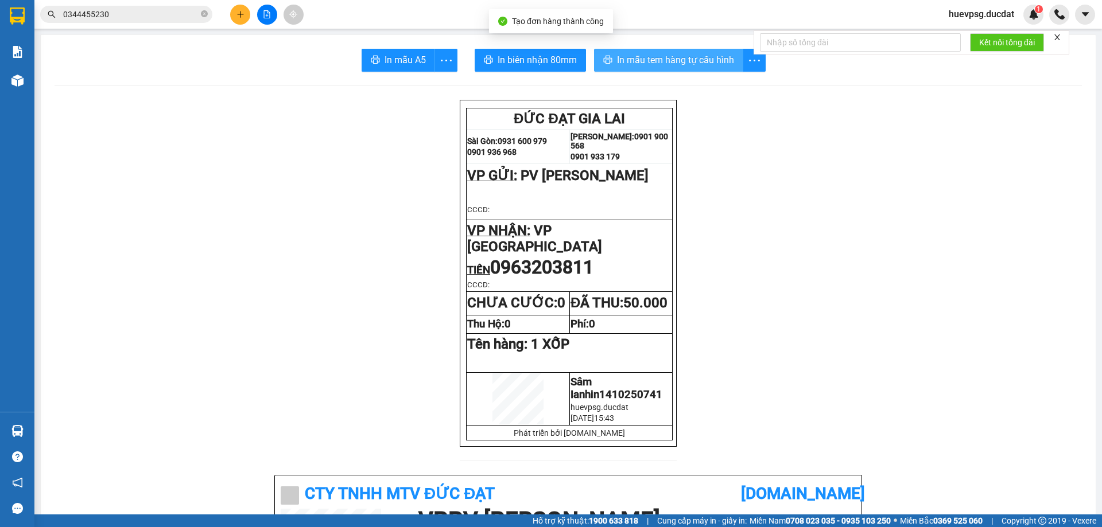
click at [678, 59] on span "In mẫu tem hàng tự cấu hình" at bounding box center [675, 60] width 117 height 14
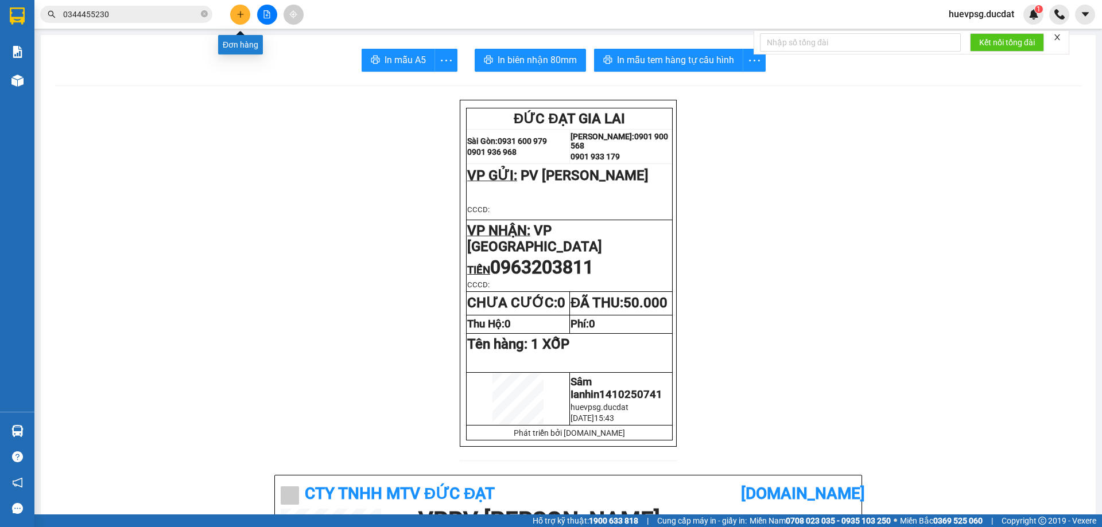
click at [247, 15] on button at bounding box center [240, 15] width 20 height 20
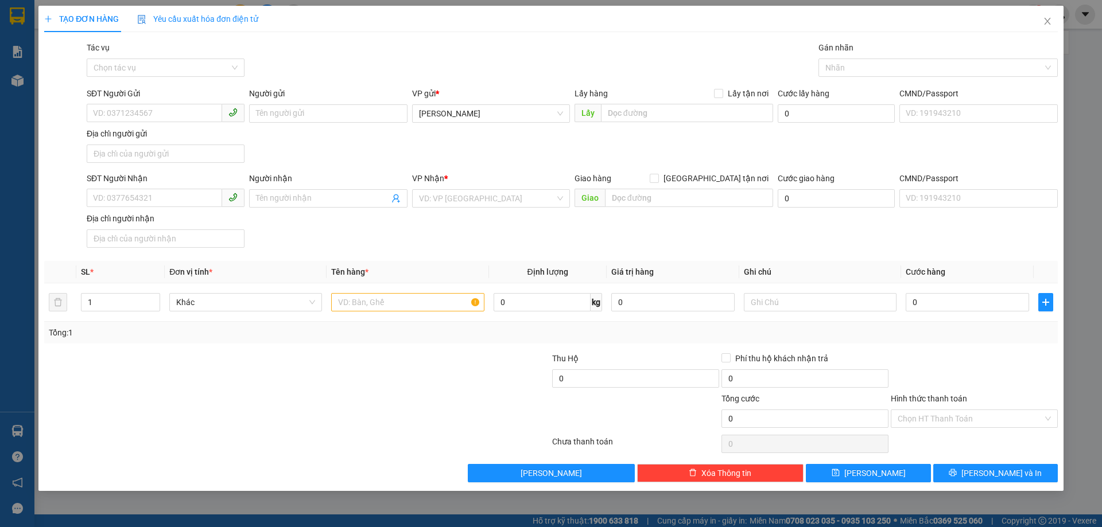
click at [499, 101] on div "VP gửi *" at bounding box center [491, 95] width 158 height 17
click at [494, 110] on span "[PERSON_NAME]" at bounding box center [491, 113] width 144 height 17
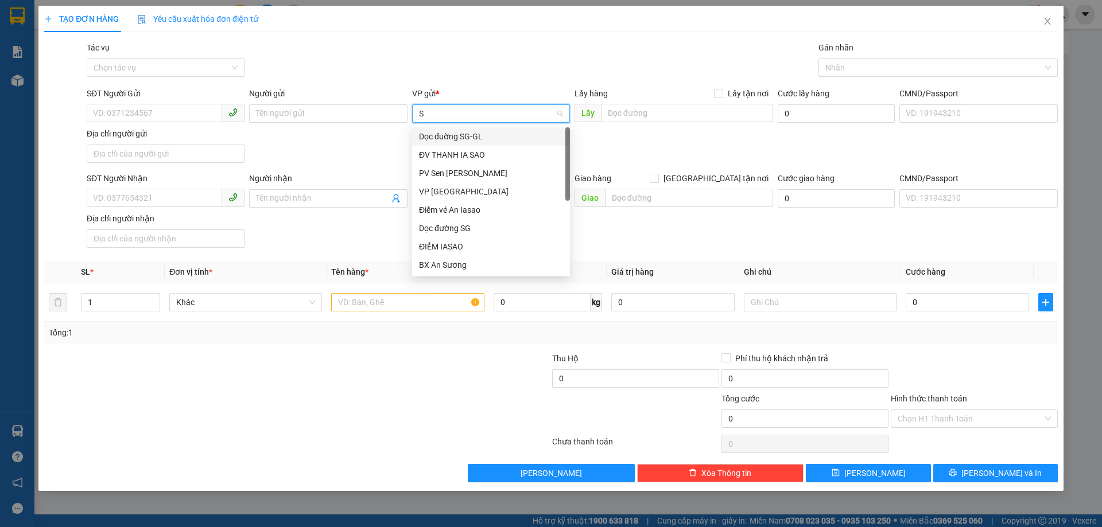
type input "SA"
drag, startPoint x: 458, startPoint y: 264, endPoint x: 254, endPoint y: 253, distance: 204.6
click at [458, 265] on div "PV [PERSON_NAME]" at bounding box center [491, 265] width 144 height 13
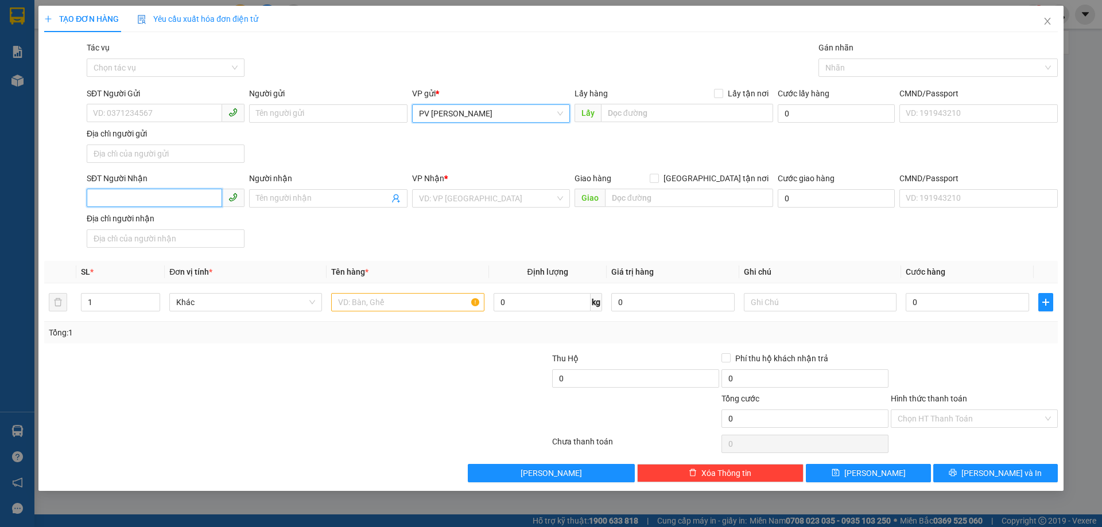
click at [152, 196] on input "SĐT Người Nhận" at bounding box center [154, 198] width 135 height 18
click at [126, 217] on div "0374601756" at bounding box center [166, 221] width 144 height 13
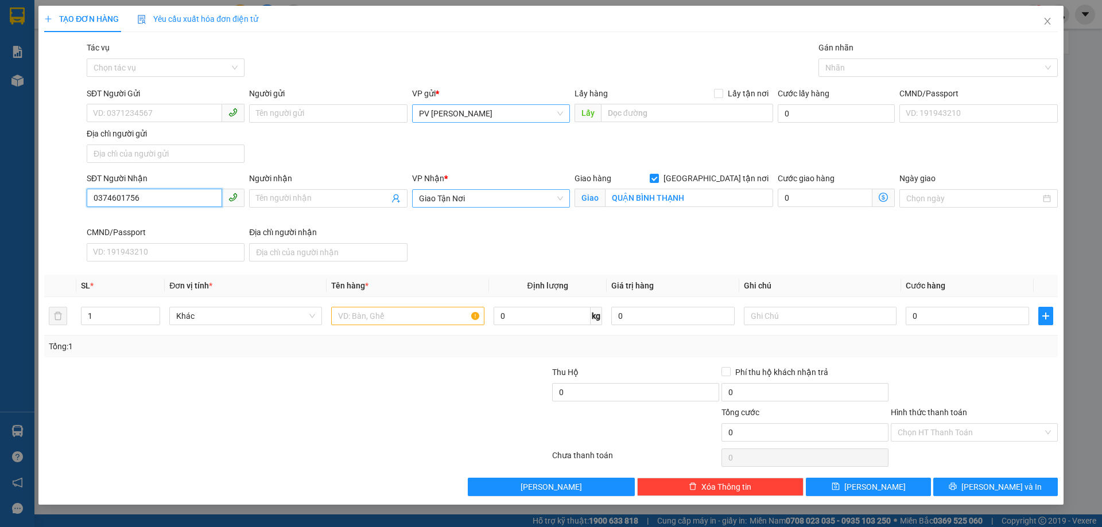
click at [521, 207] on div "Giao Tận Nơi" at bounding box center [491, 198] width 158 height 18
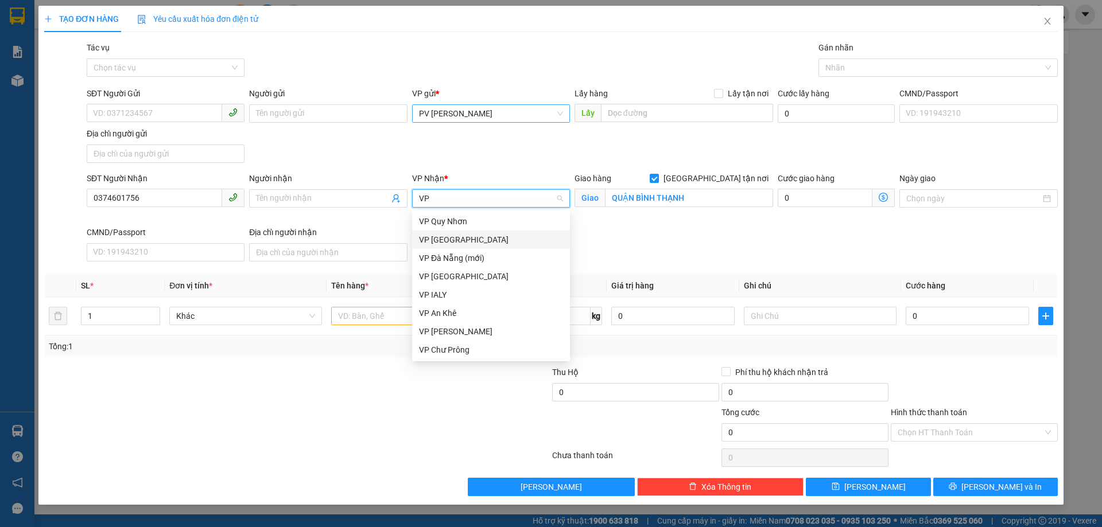
click at [506, 234] on div "VP [GEOGRAPHIC_DATA]" at bounding box center [491, 240] width 144 height 13
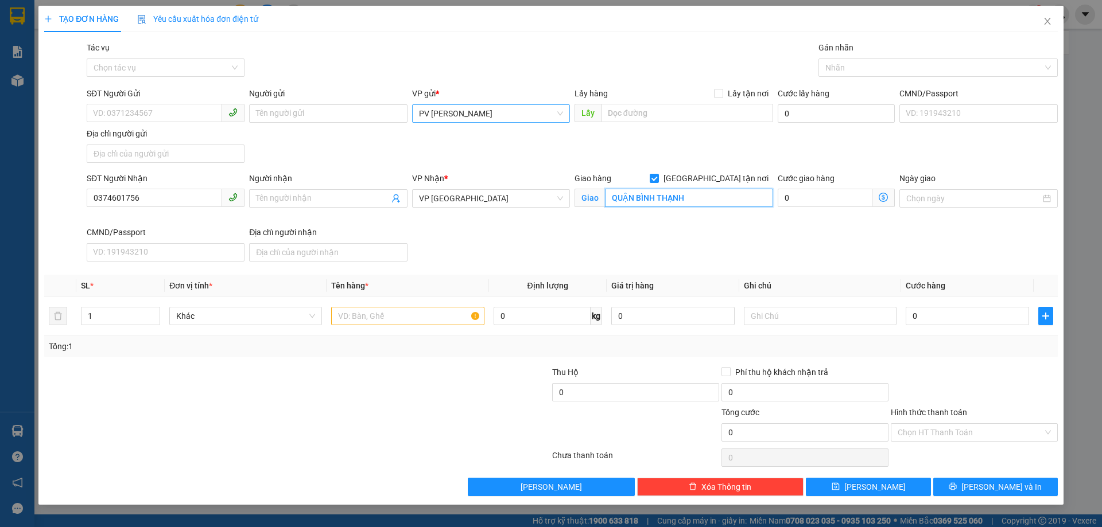
click at [630, 204] on input "QUẬN BÌNH THẠNH" at bounding box center [689, 198] width 168 height 18
click at [658, 176] on input "[GEOGRAPHIC_DATA] tận nơi" at bounding box center [654, 178] width 8 height 8
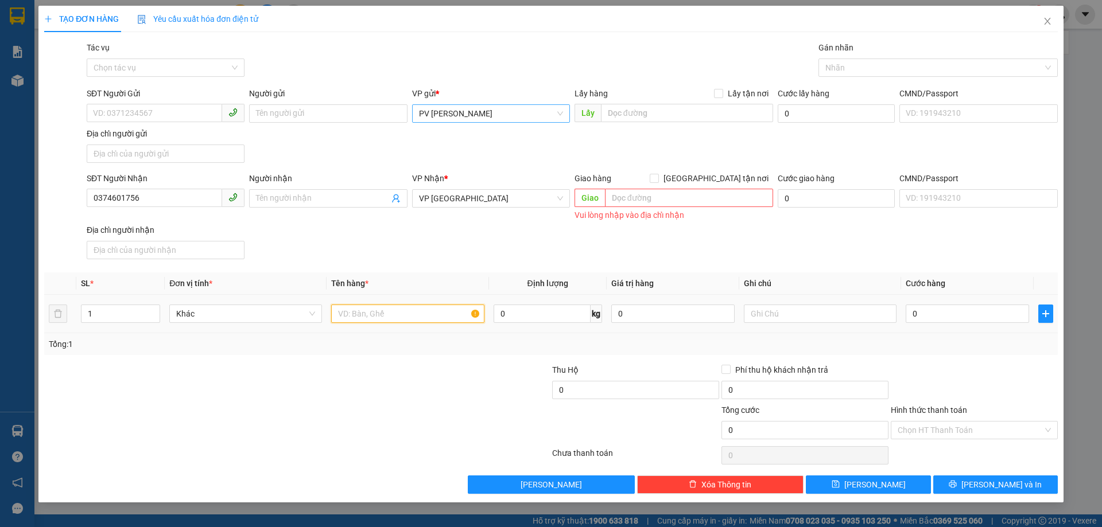
click at [386, 321] on input "text" at bounding box center [407, 314] width 153 height 18
click at [1014, 429] on input "Hình thức thanh toán" at bounding box center [970, 430] width 145 height 17
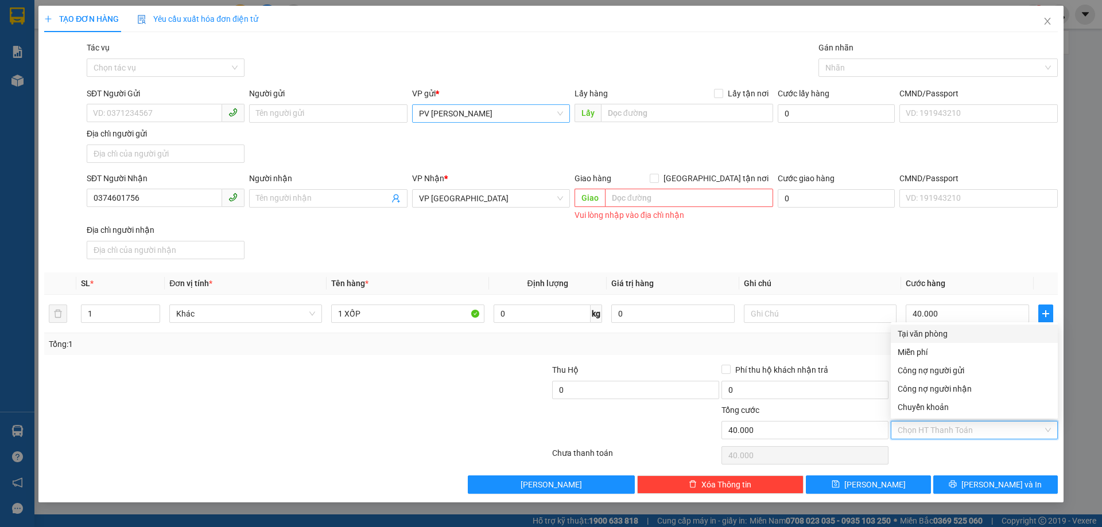
click at [961, 327] on div "Tại văn phòng" at bounding box center [974, 334] width 167 height 18
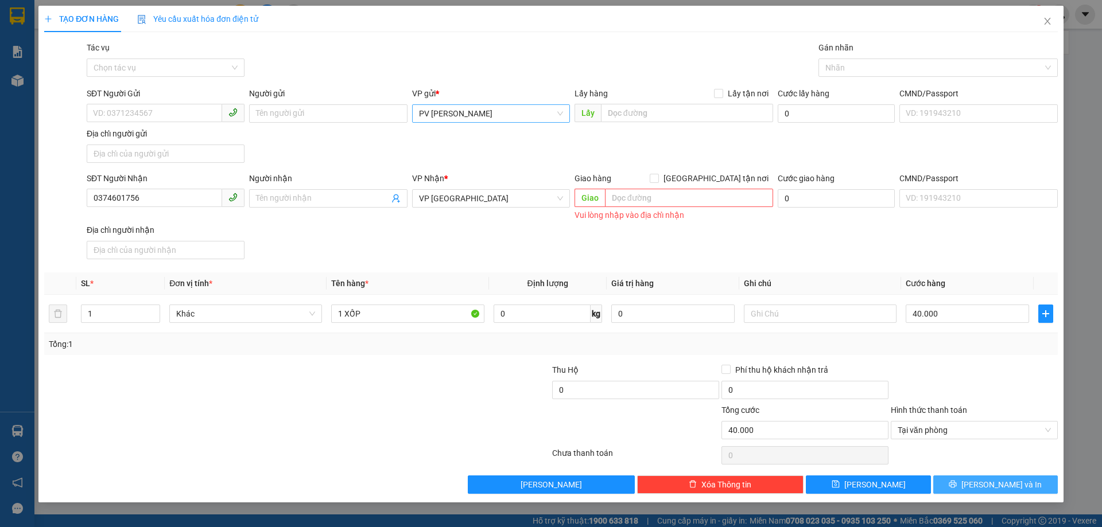
click at [957, 485] on icon "printer" at bounding box center [952, 484] width 7 height 7
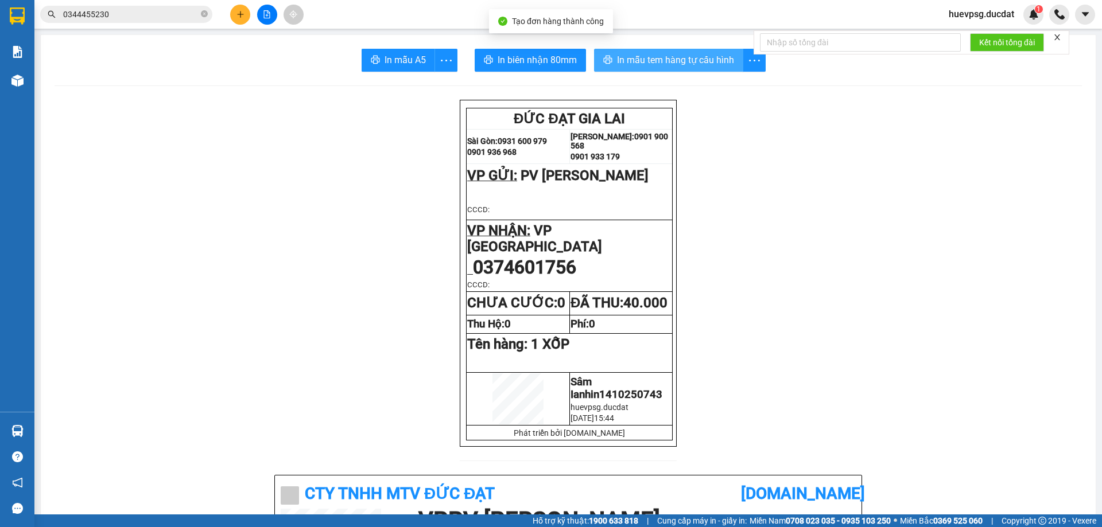
click at [684, 52] on button "In mẫu tem hàng tự cấu hình" at bounding box center [668, 60] width 149 height 23
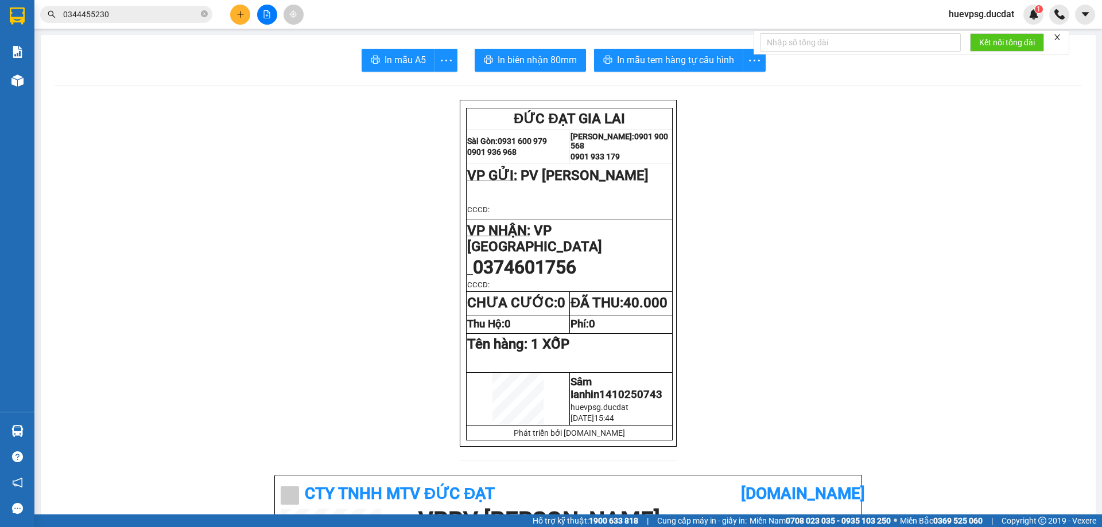
click at [245, 19] on button at bounding box center [240, 15] width 20 height 20
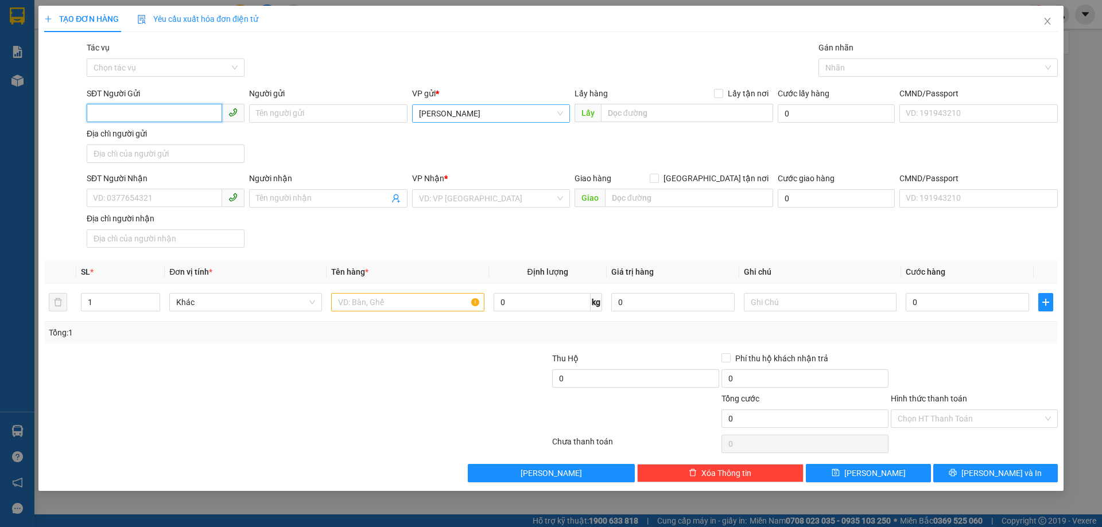
click at [481, 118] on span "[PERSON_NAME]" at bounding box center [491, 113] width 144 height 17
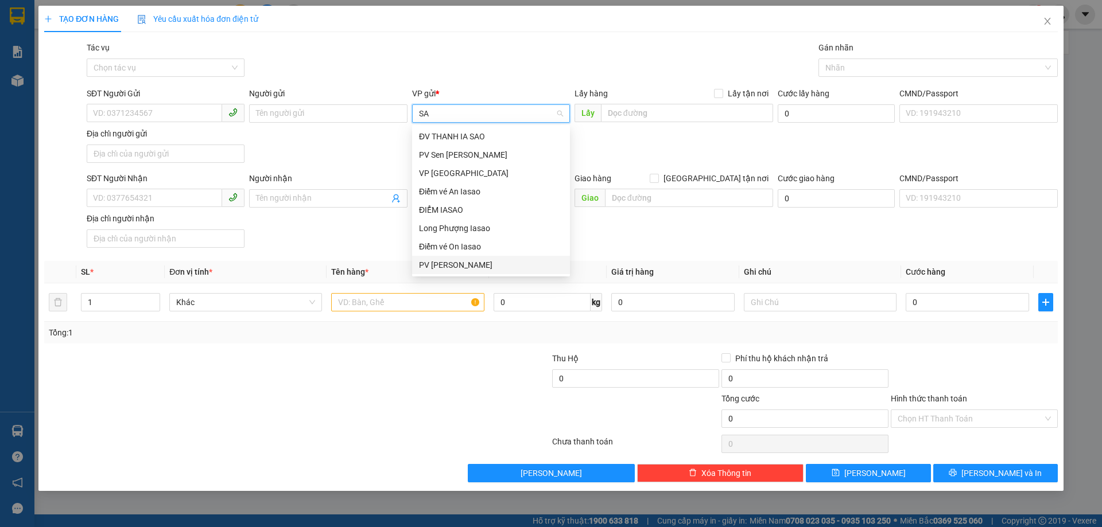
click at [443, 268] on div "PV [PERSON_NAME]" at bounding box center [491, 265] width 144 height 13
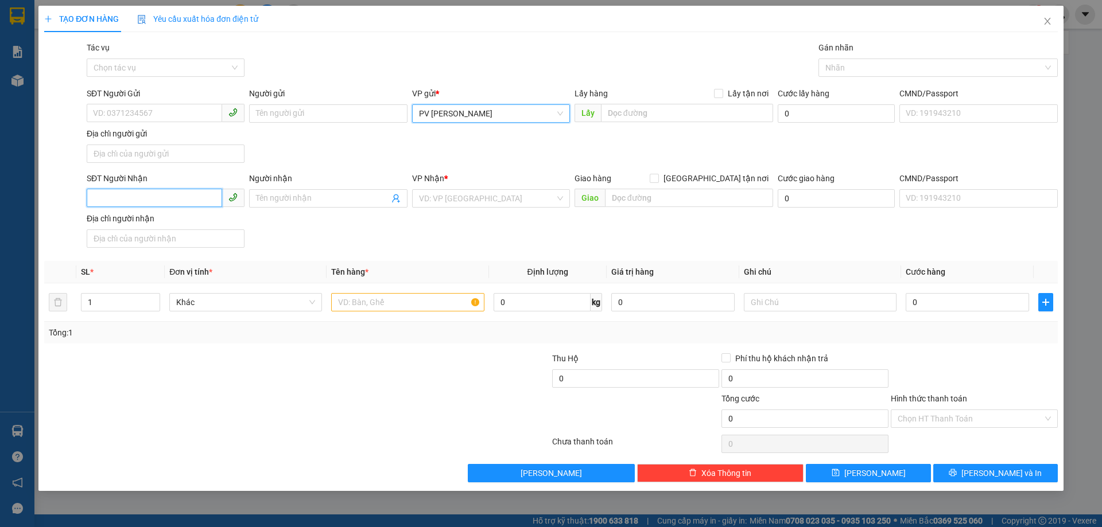
click at [110, 193] on input "SĐT Người Nhận" at bounding box center [154, 198] width 135 height 18
click at [445, 204] on input "search" at bounding box center [487, 198] width 136 height 17
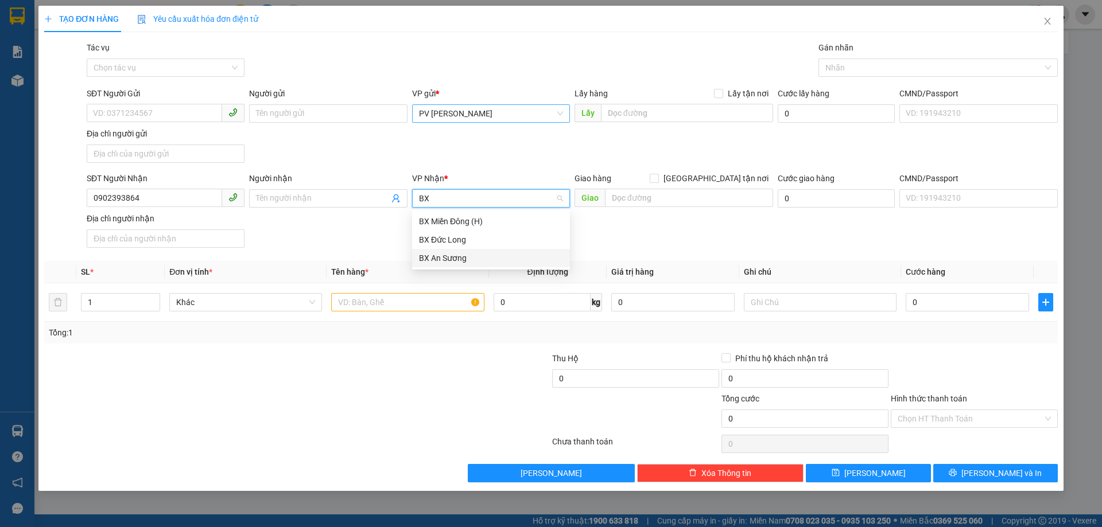
click at [444, 262] on div "BX An Sương" at bounding box center [491, 258] width 144 height 13
click at [404, 304] on input "text" at bounding box center [407, 302] width 153 height 18
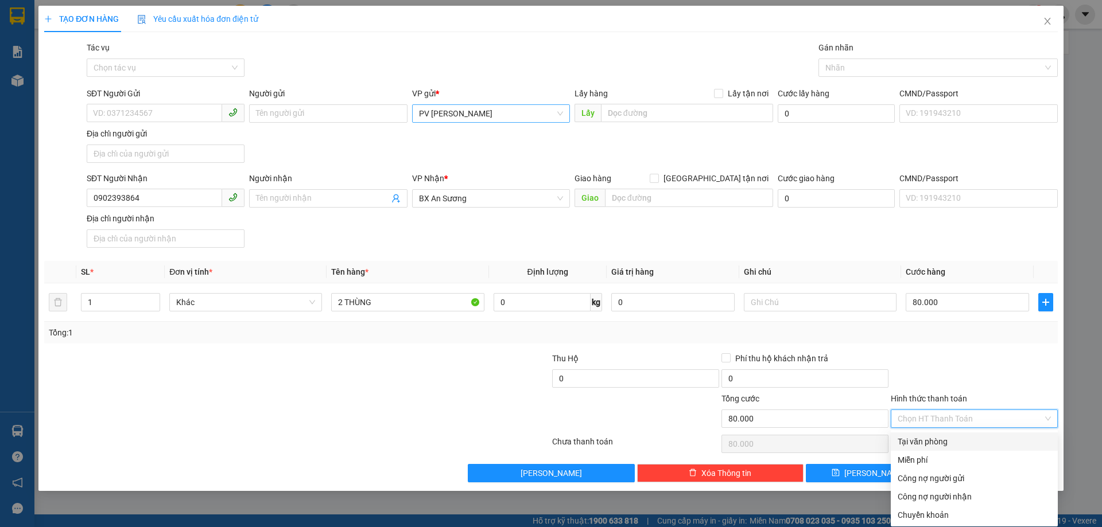
click at [965, 424] on input "Hình thức thanh toán" at bounding box center [970, 418] width 145 height 17
click at [959, 439] on div "Tại văn phòng" at bounding box center [974, 442] width 153 height 13
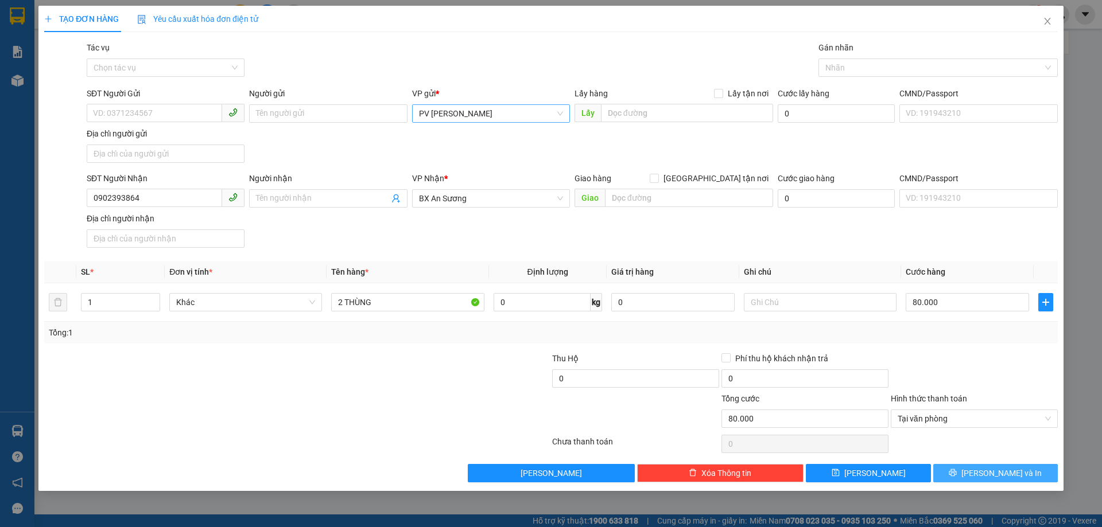
click at [967, 476] on button "[PERSON_NAME] và In" at bounding box center [995, 473] width 125 height 18
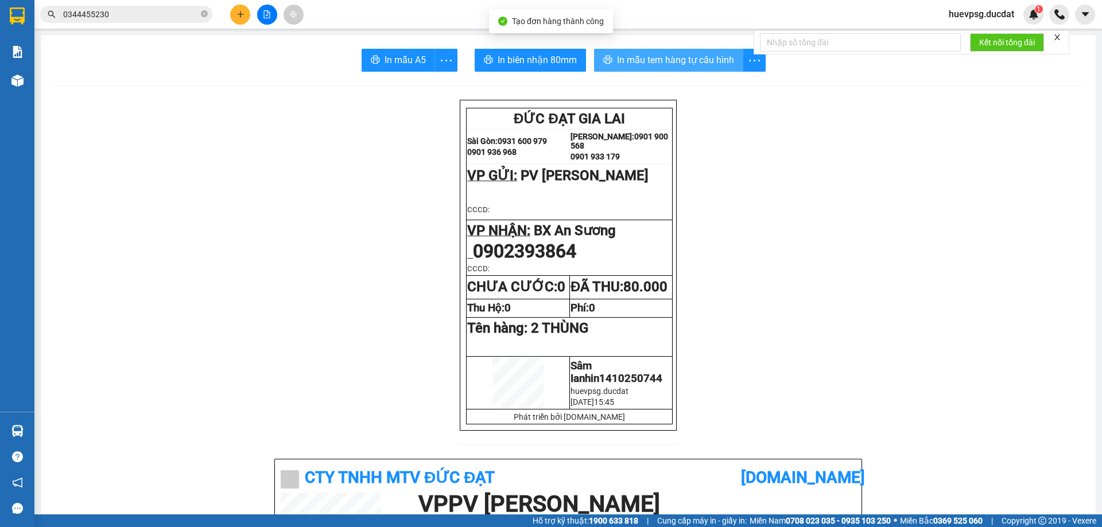
click at [702, 67] on span "In mẫu tem hàng tự cấu hình" at bounding box center [675, 60] width 117 height 14
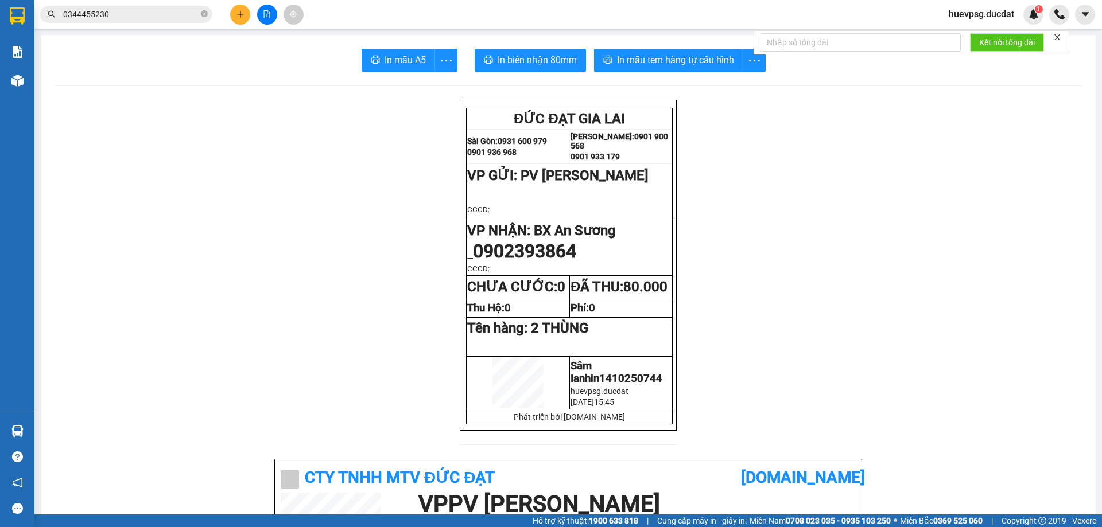
click at [246, 14] on button at bounding box center [240, 15] width 20 height 20
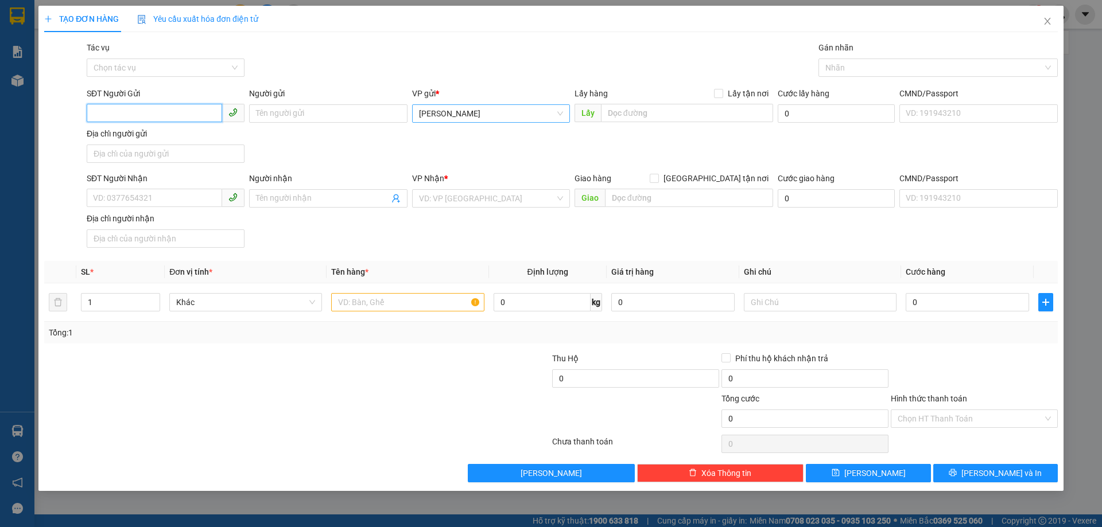
click at [431, 118] on span "[PERSON_NAME]" at bounding box center [491, 113] width 144 height 17
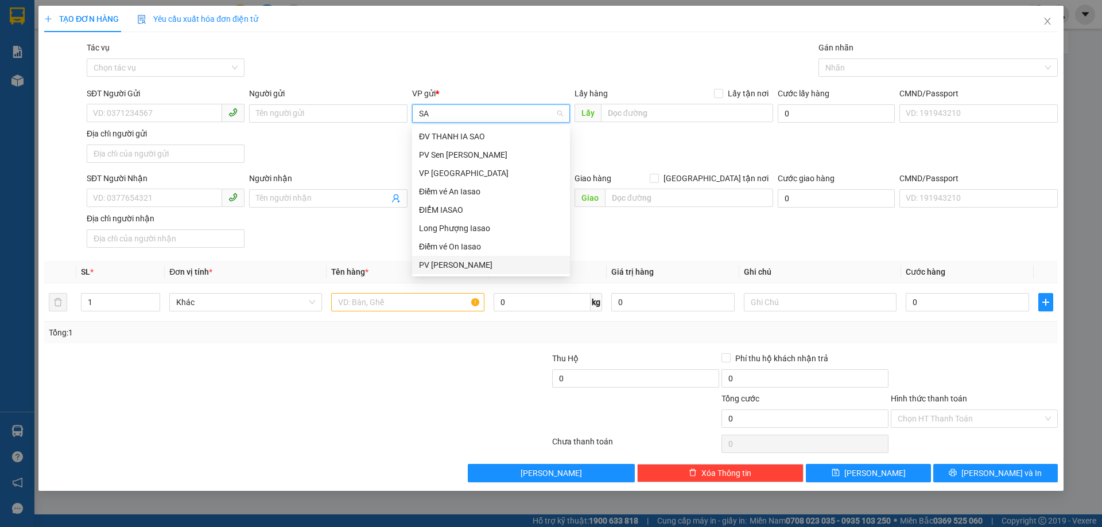
drag, startPoint x: 446, startPoint y: 261, endPoint x: 340, endPoint y: 255, distance: 105.8
click at [444, 262] on div "PV [PERSON_NAME]" at bounding box center [491, 265] width 144 height 13
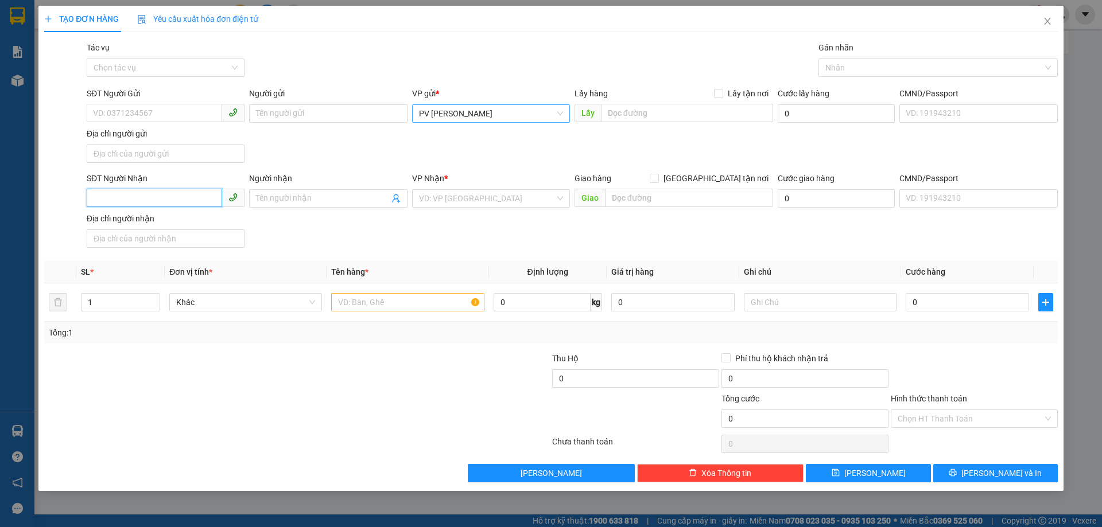
click at [177, 196] on input "SĐT Người Nhận" at bounding box center [154, 198] width 135 height 18
drag, startPoint x: 158, startPoint y: 220, endPoint x: 161, endPoint y: 231, distance: 11.4
click at [158, 222] on div "0906547673" at bounding box center [166, 221] width 144 height 13
click at [367, 307] on input "text" at bounding box center [407, 302] width 153 height 18
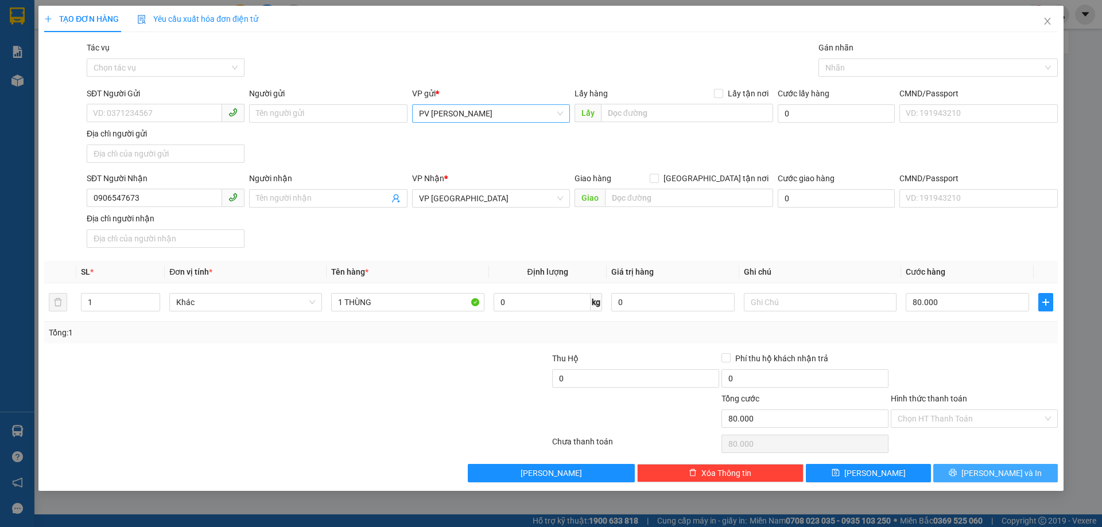
click at [991, 470] on span "[PERSON_NAME] và In" at bounding box center [1001, 473] width 80 height 13
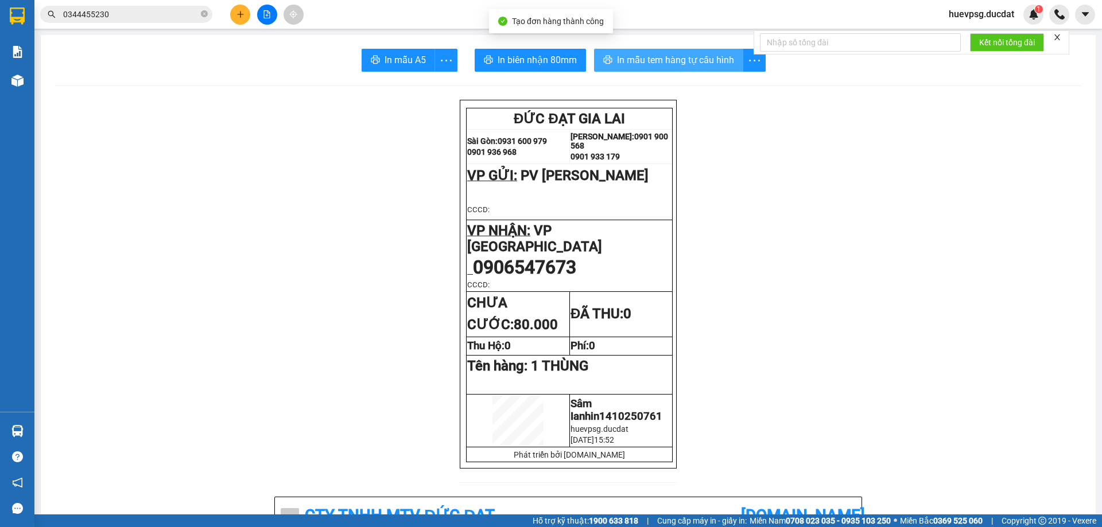
click at [608, 56] on button "In mẫu tem hàng tự cấu hình" at bounding box center [668, 60] width 149 height 23
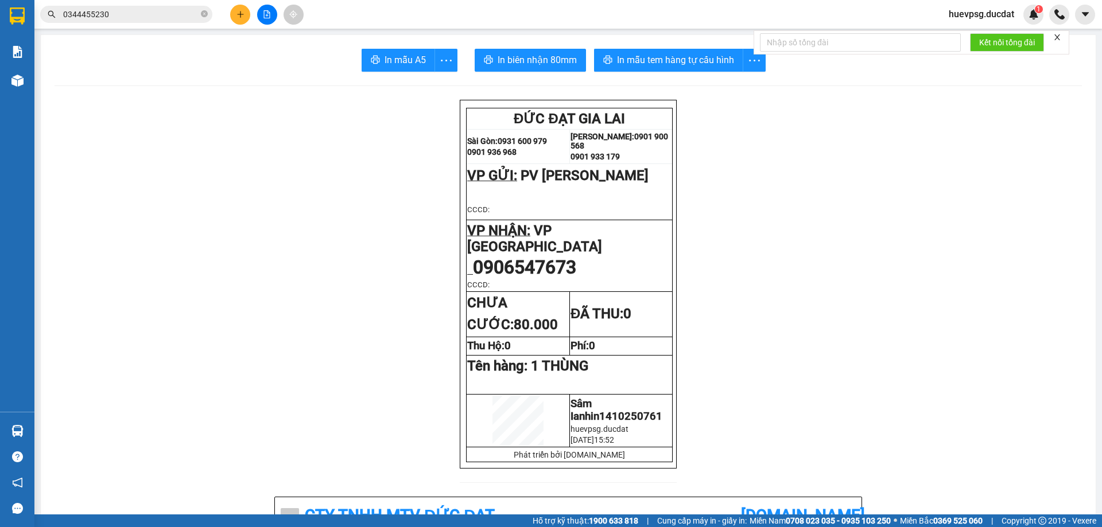
click at [228, 7] on div at bounding box center [267, 15] width 86 height 20
click at [240, 10] on icon "plus" at bounding box center [240, 14] width 8 height 8
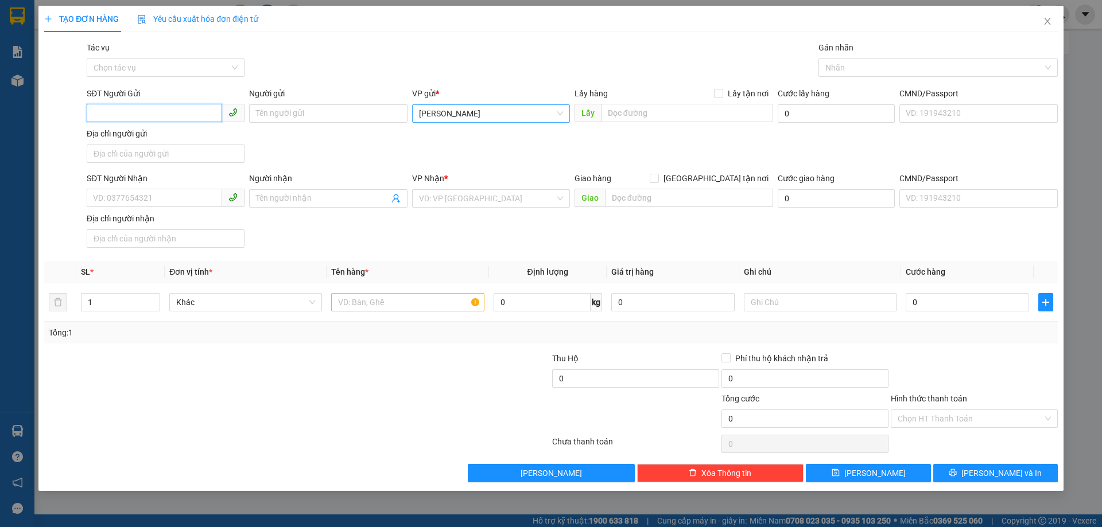
click at [476, 113] on span "[PERSON_NAME]" at bounding box center [491, 113] width 144 height 17
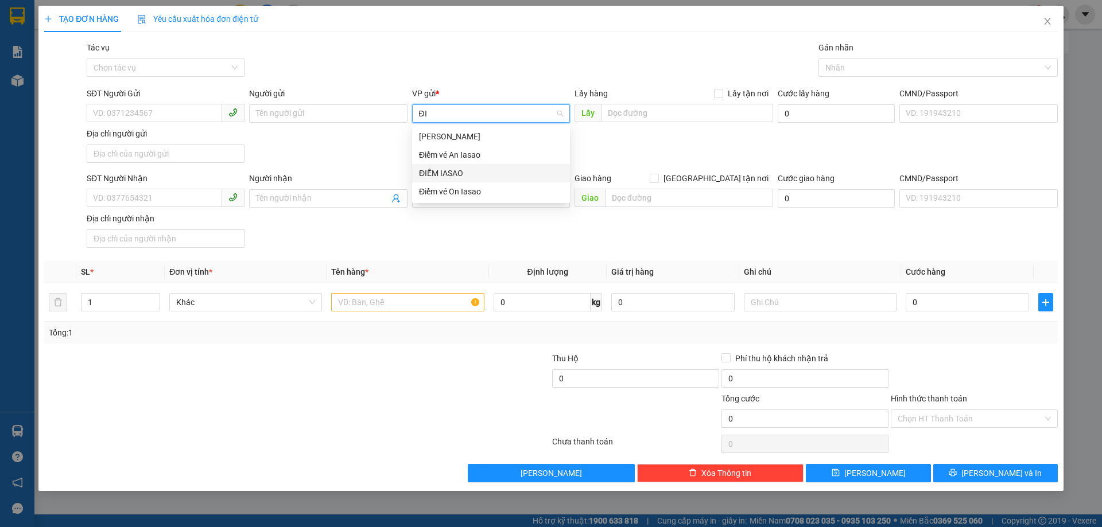
click at [448, 177] on div "ĐIỂM IASAO" at bounding box center [491, 173] width 144 height 13
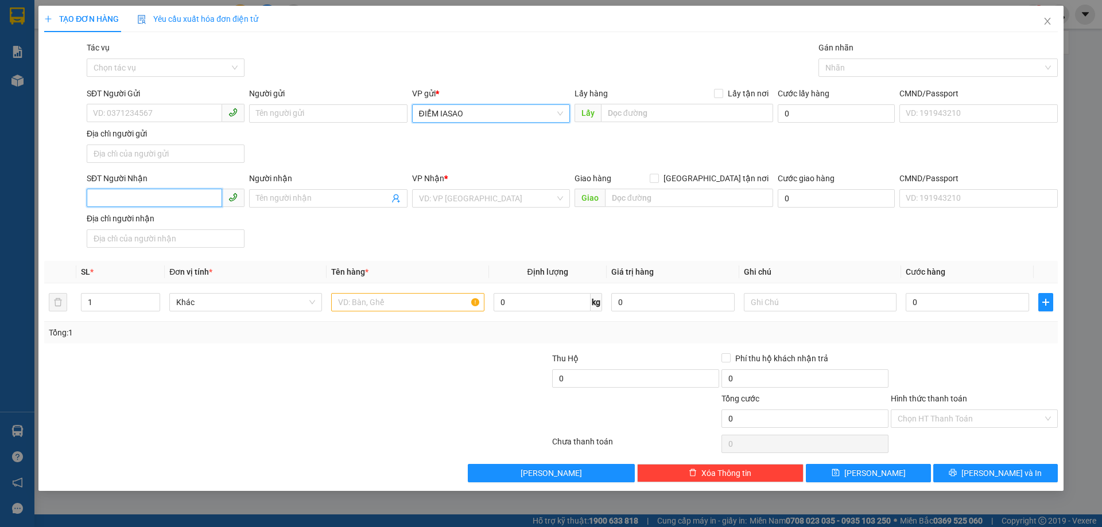
click at [178, 197] on input "SĐT Người Nhận" at bounding box center [154, 198] width 135 height 18
click at [220, 222] on div "0327656489" at bounding box center [166, 221] width 144 height 13
click at [358, 309] on input "text" at bounding box center [407, 302] width 153 height 18
click at [976, 420] on input "Hình thức thanh toán" at bounding box center [970, 418] width 145 height 17
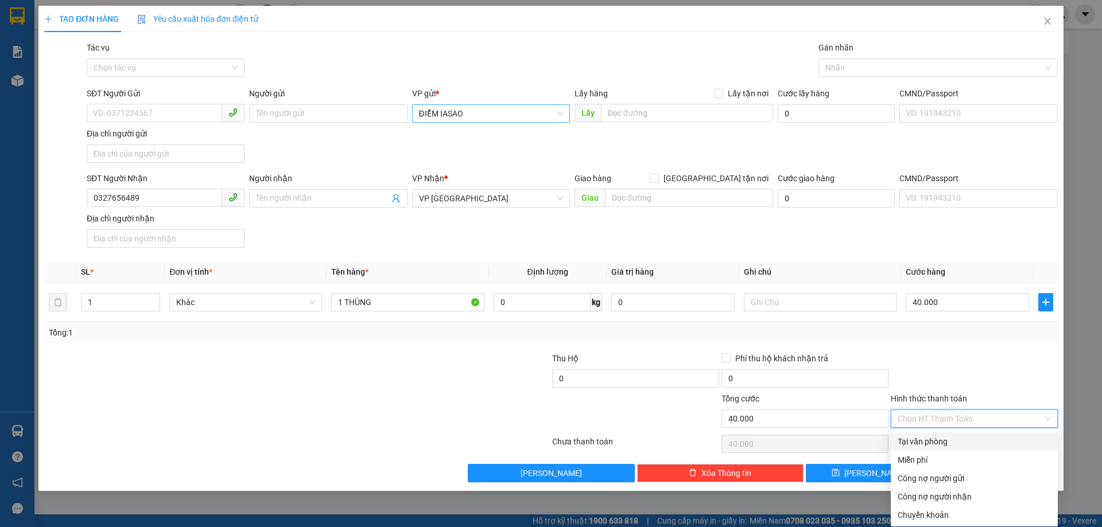
click at [957, 442] on div "Tại văn phòng" at bounding box center [974, 442] width 153 height 13
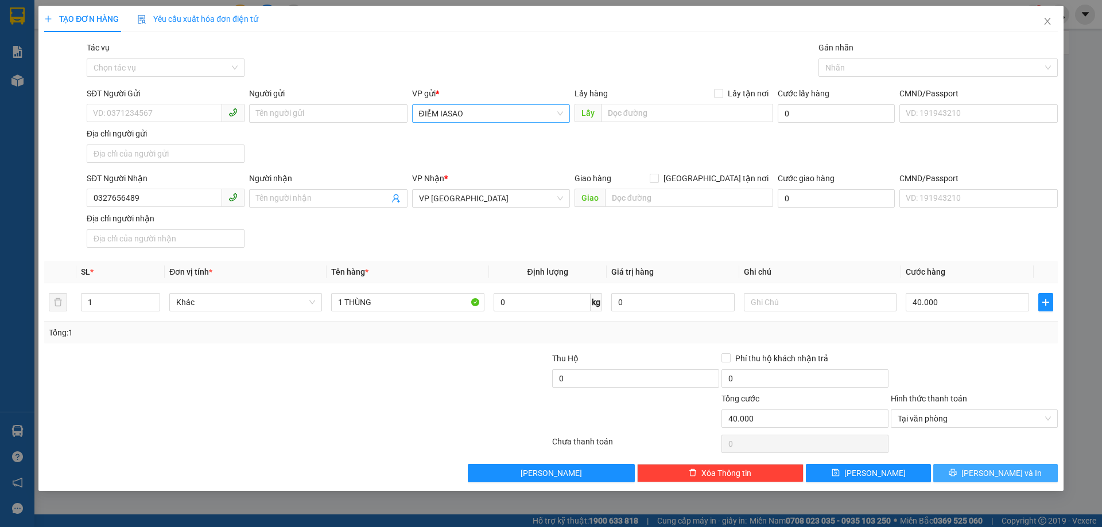
click at [998, 475] on span "[PERSON_NAME] và In" at bounding box center [1001, 473] width 80 height 13
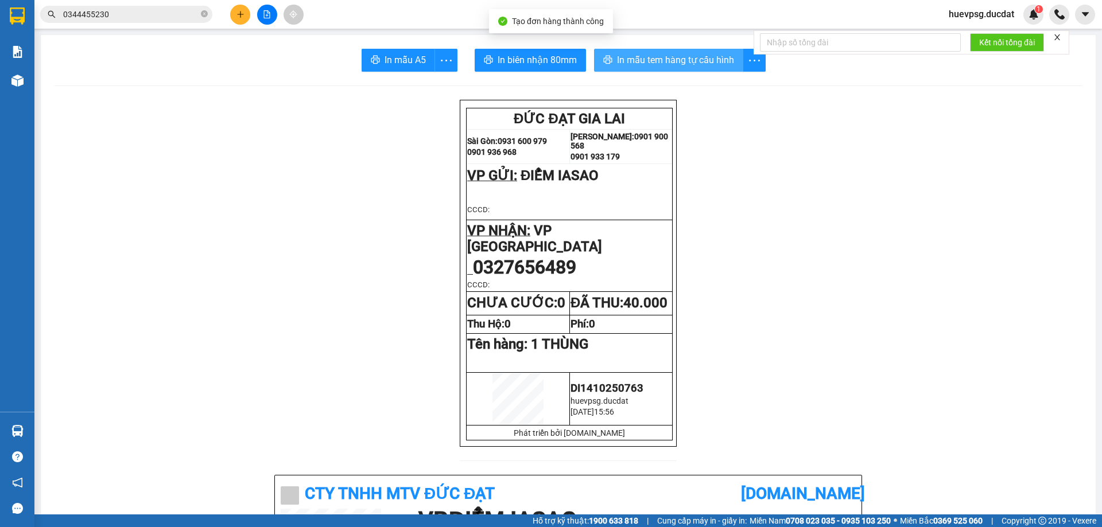
click at [701, 57] on span "In mẫu tem hàng tự cấu hình" at bounding box center [675, 60] width 117 height 14
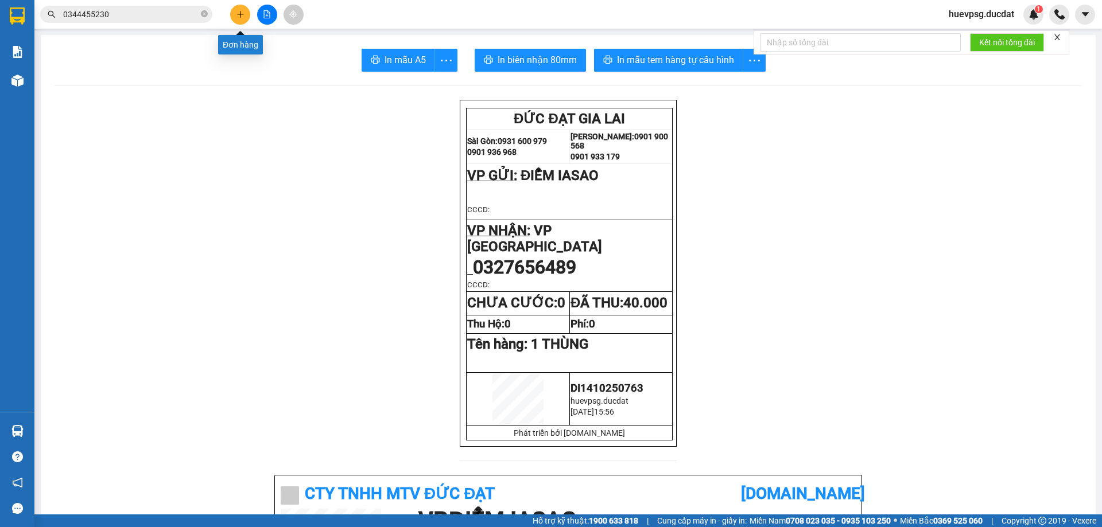
click at [239, 10] on button at bounding box center [240, 15] width 20 height 20
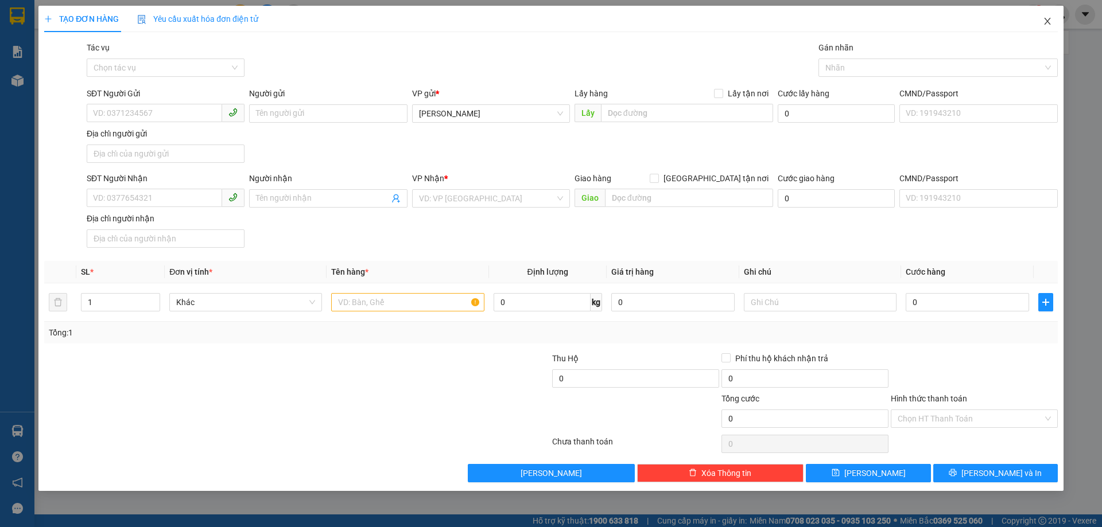
click at [1045, 21] on icon "close" at bounding box center [1047, 21] width 9 height 9
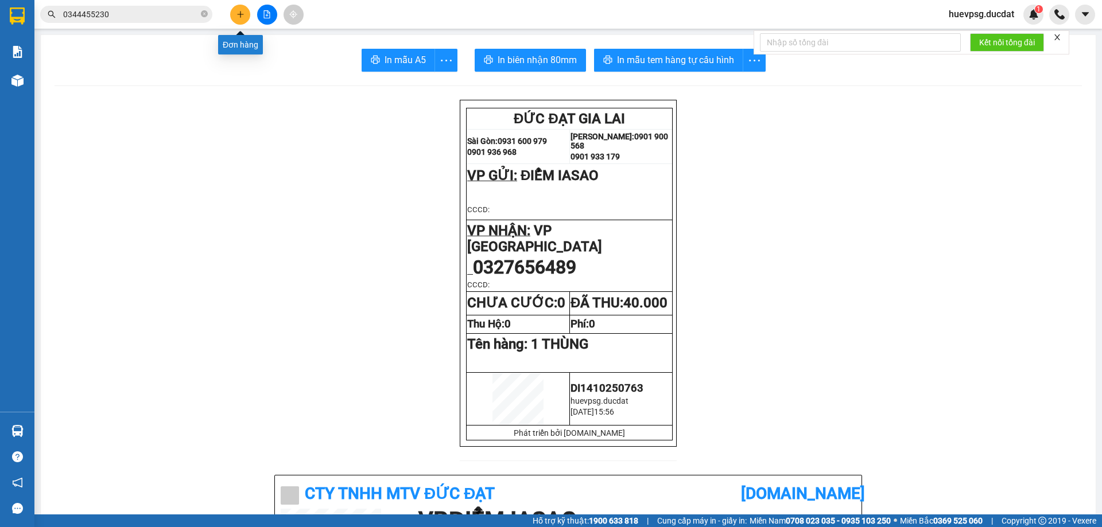
click at [238, 18] on icon "plus" at bounding box center [240, 14] width 8 height 8
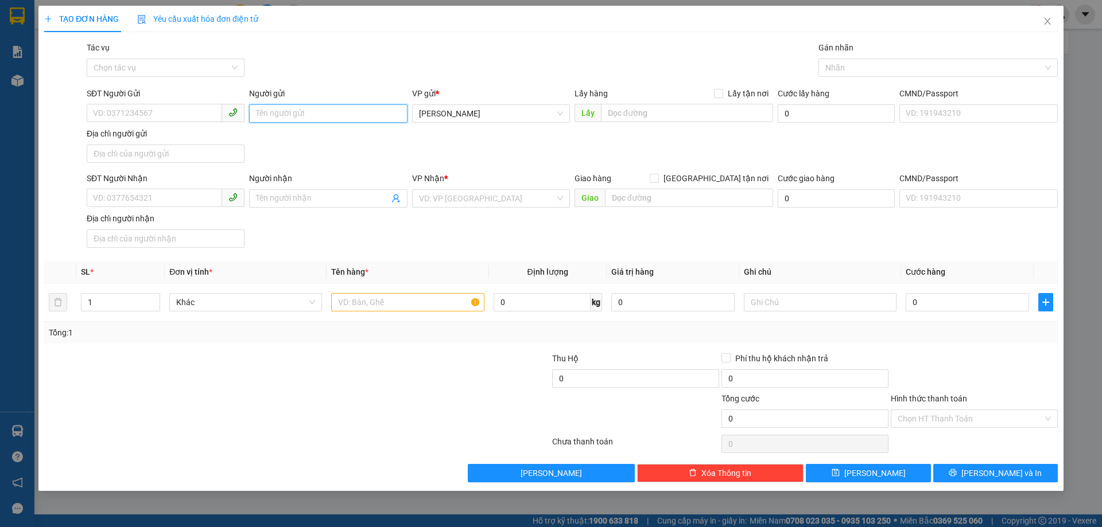
click at [344, 111] on input "Người gửi" at bounding box center [328, 113] width 158 height 18
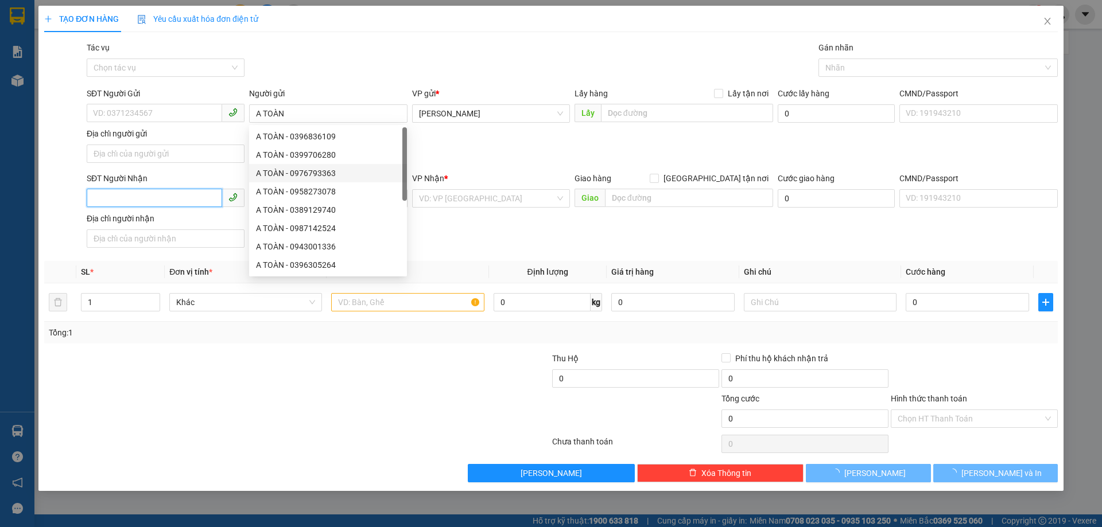
click at [178, 203] on input "SĐT Người Nhận" at bounding box center [154, 198] width 135 height 18
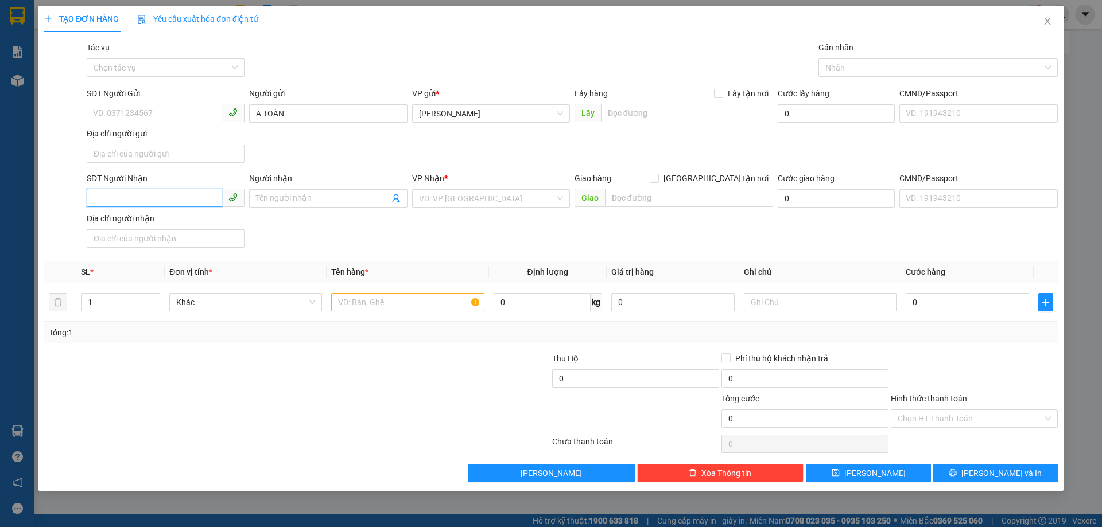
click at [185, 199] on input "SĐT Người Nhận" at bounding box center [154, 198] width 135 height 18
click at [176, 216] on div "0363126675 - GIANG" at bounding box center [166, 221] width 144 height 13
click at [391, 310] on input "text" at bounding box center [407, 302] width 153 height 18
click at [195, 116] on input "SĐT Người Gửi" at bounding box center [154, 113] width 135 height 18
click at [434, 308] on input "text" at bounding box center [407, 302] width 153 height 18
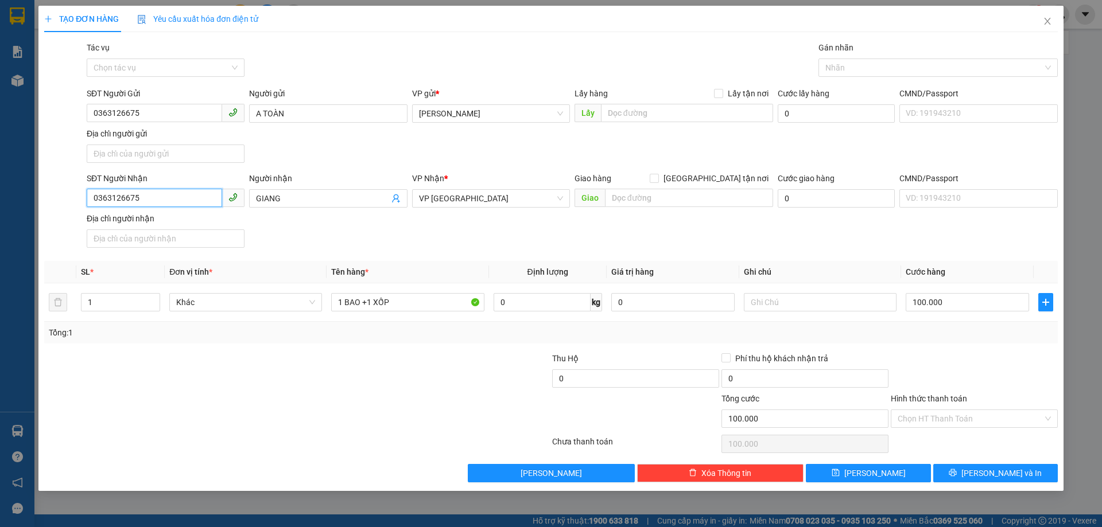
click at [115, 189] on input "0363126675" at bounding box center [154, 198] width 135 height 18
click at [1034, 471] on button "[PERSON_NAME] và In" at bounding box center [995, 473] width 125 height 18
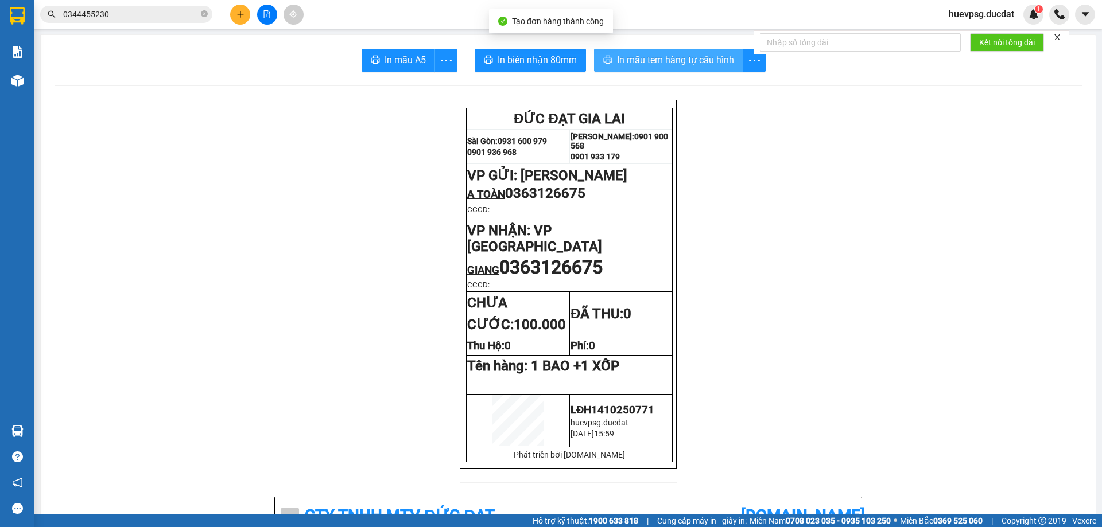
click at [710, 64] on span "In mẫu tem hàng tự cấu hình" at bounding box center [675, 60] width 117 height 14
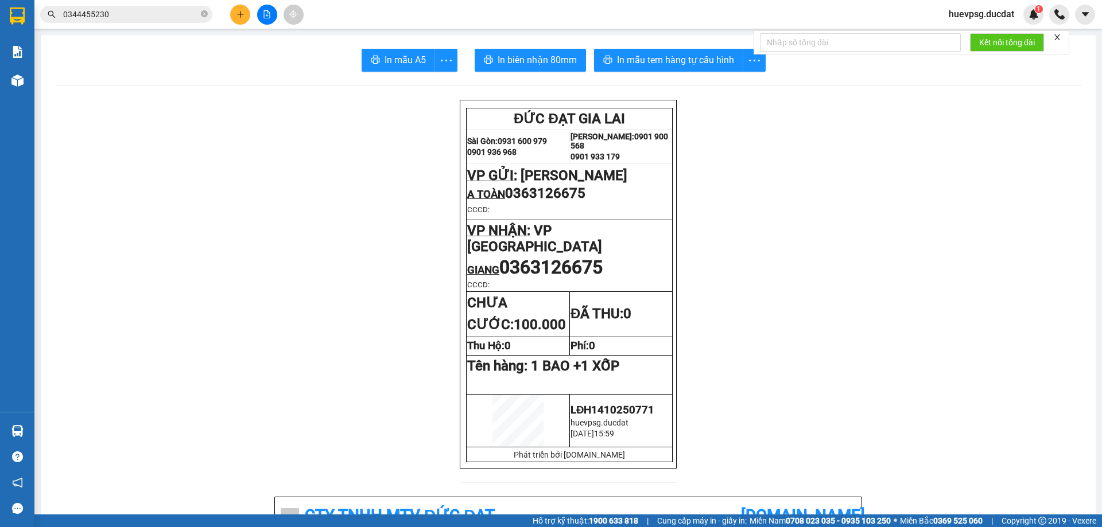
click at [238, 17] on icon "plus" at bounding box center [240, 14] width 8 height 8
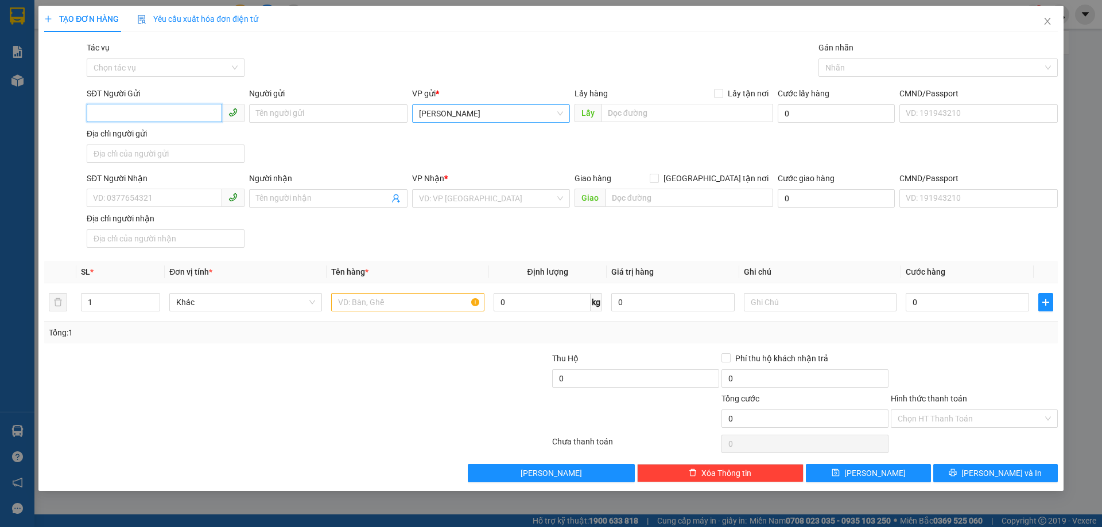
click at [476, 111] on span "[PERSON_NAME]" at bounding box center [491, 113] width 144 height 17
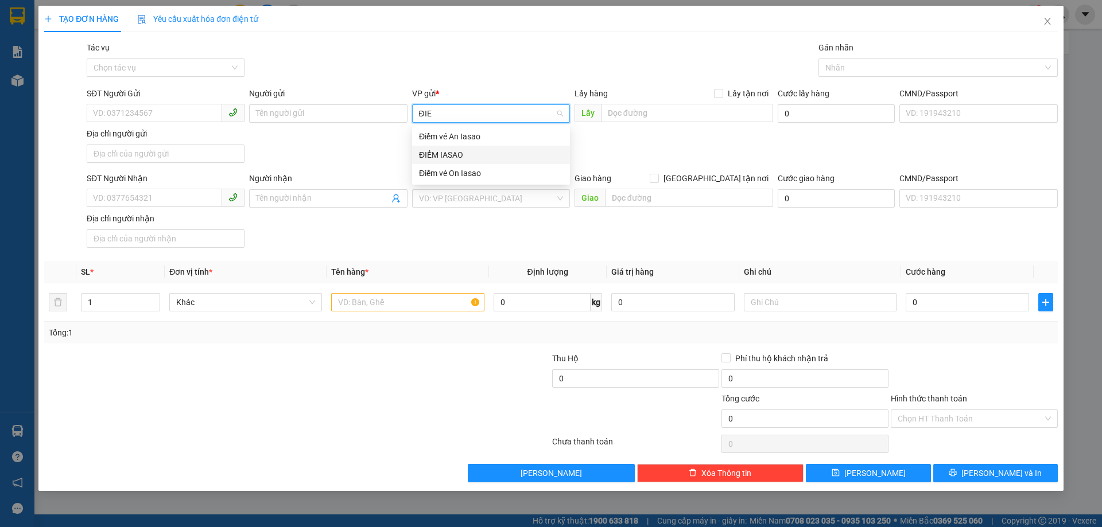
click at [435, 159] on div "ĐIỂM IASAO" at bounding box center [491, 155] width 144 height 13
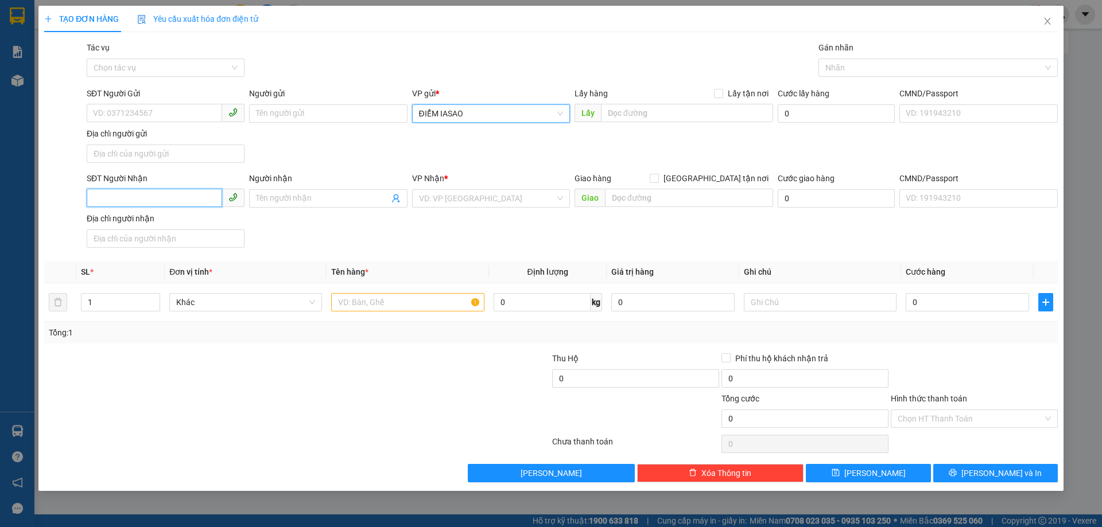
click at [189, 197] on input "SĐT Người Nhận" at bounding box center [154, 198] width 135 height 18
click at [127, 117] on input "SĐT Người Gửi" at bounding box center [154, 113] width 135 height 18
click at [449, 204] on input "search" at bounding box center [487, 198] width 136 height 17
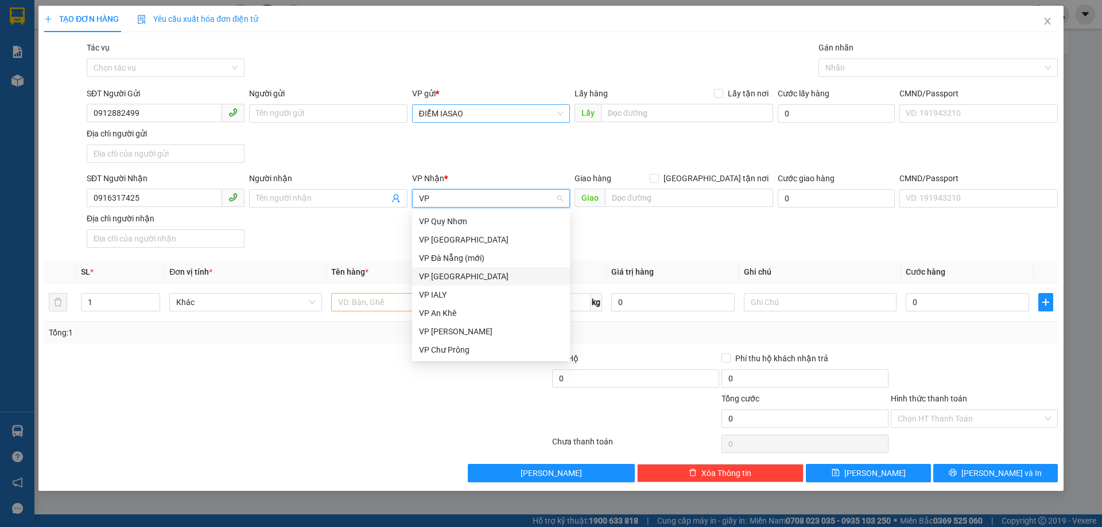
click at [437, 269] on div "VP [GEOGRAPHIC_DATA]" at bounding box center [491, 276] width 158 height 18
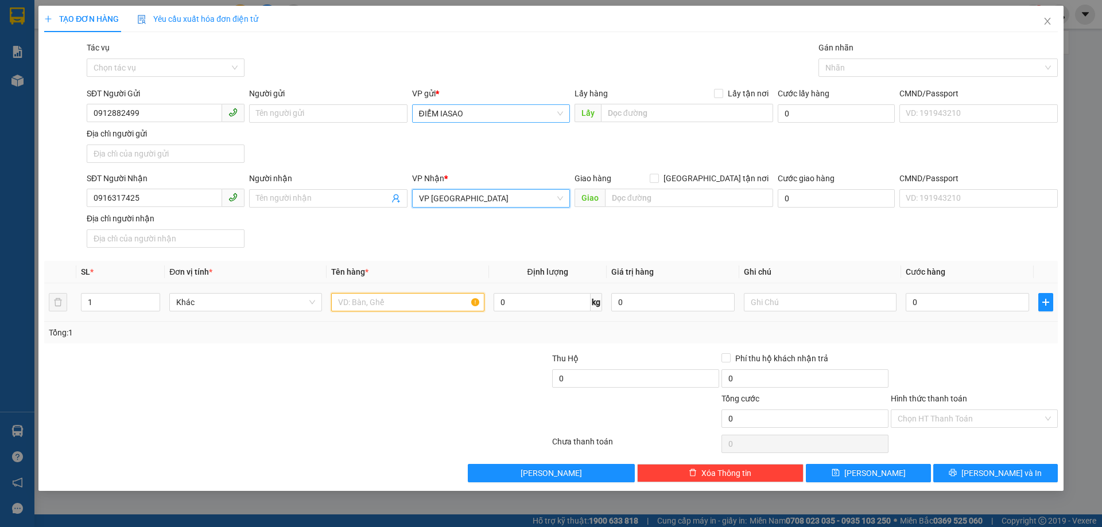
click at [412, 301] on input "text" at bounding box center [407, 302] width 153 height 18
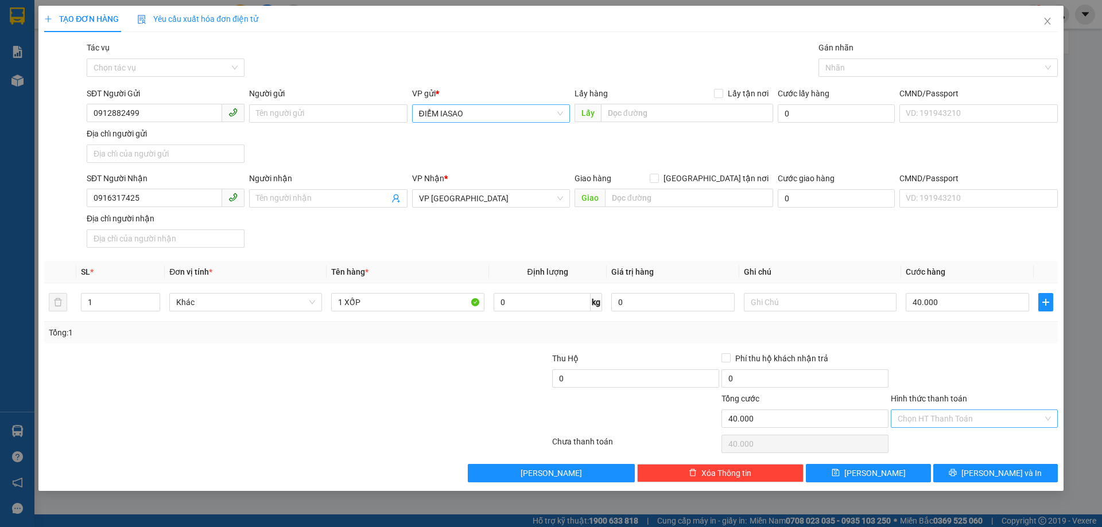
click at [1040, 425] on input "Hình thức thanh toán" at bounding box center [970, 418] width 145 height 17
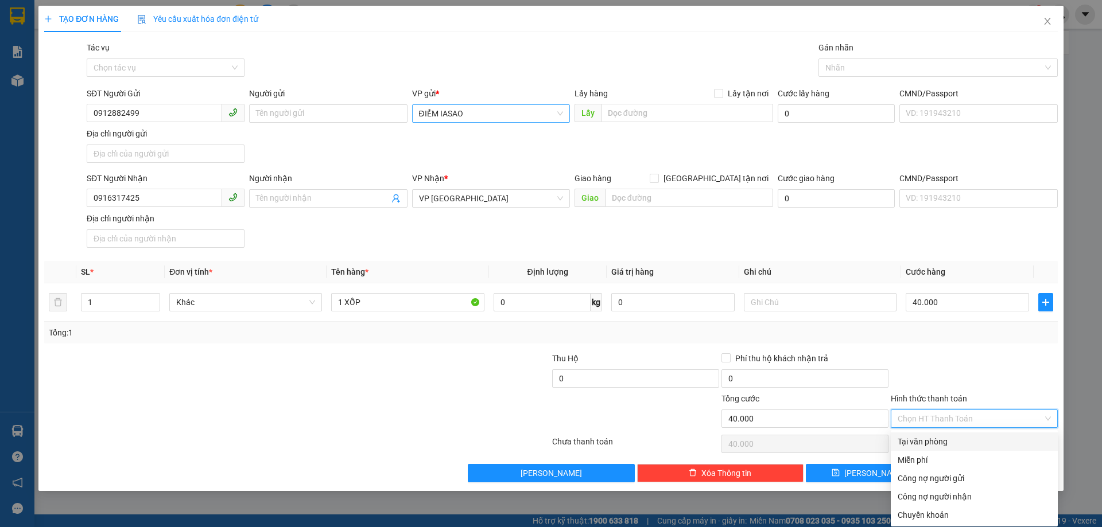
click at [959, 444] on div "Tại văn phòng" at bounding box center [974, 442] width 153 height 13
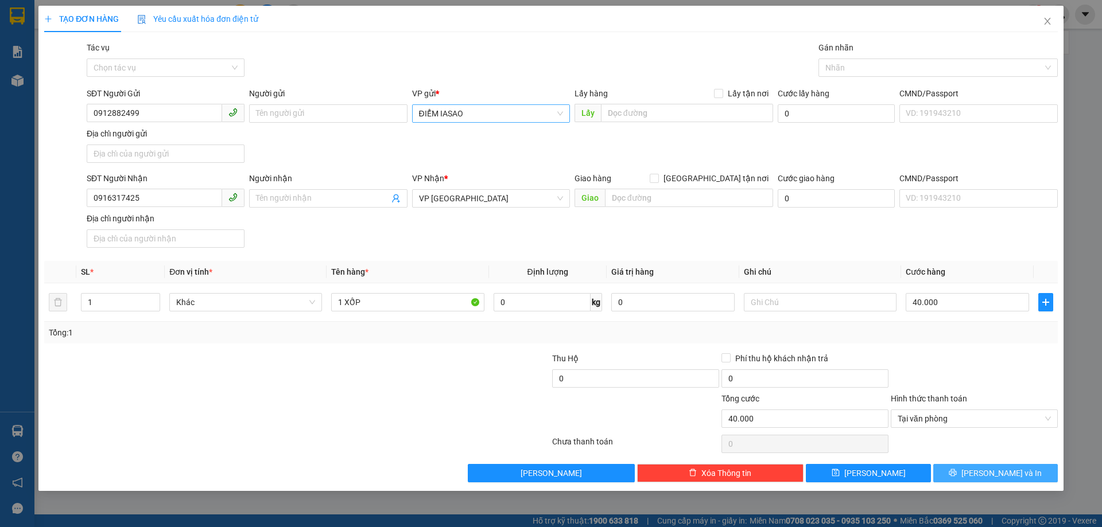
click at [1010, 472] on span "[PERSON_NAME] và In" at bounding box center [1001, 473] width 80 height 13
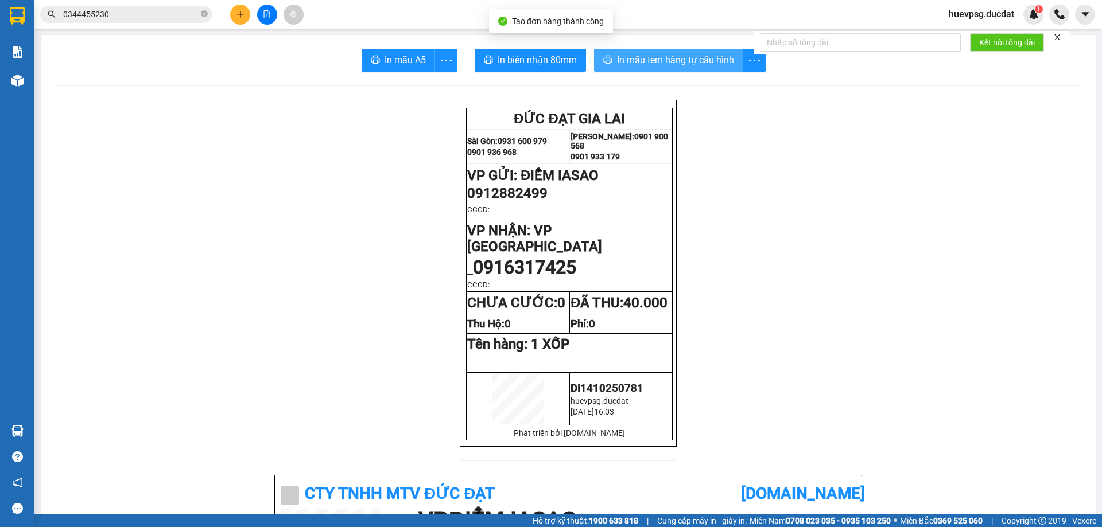
click at [670, 63] on span "In mẫu tem hàng tự cấu hình" at bounding box center [675, 60] width 117 height 14
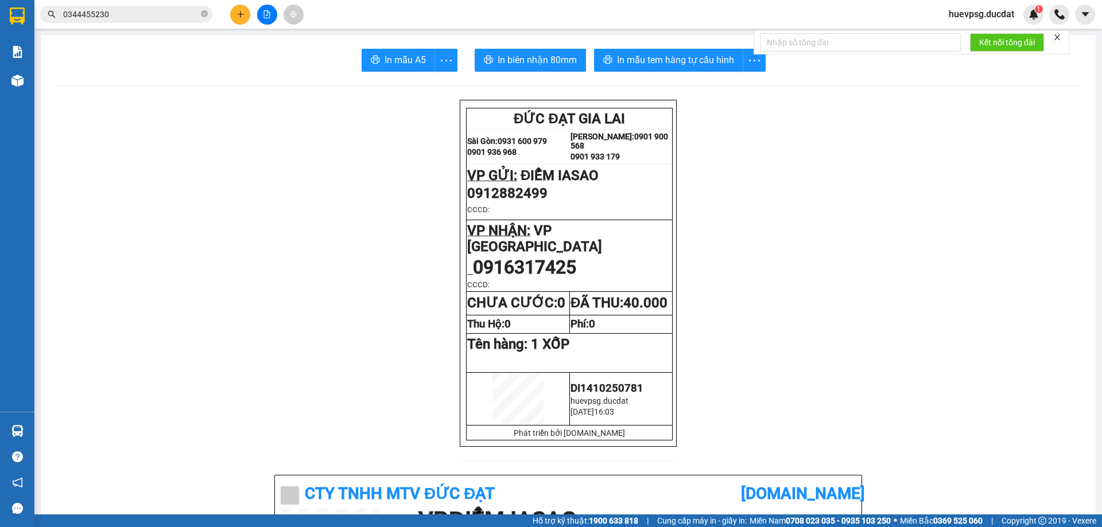
click at [88, 64] on div "In mẫu A5 In biên nhận 80mm In mẫu tem hàng tự cấu hình" at bounding box center [568, 60] width 1027 height 23
click at [236, 21] on button at bounding box center [240, 15] width 20 height 20
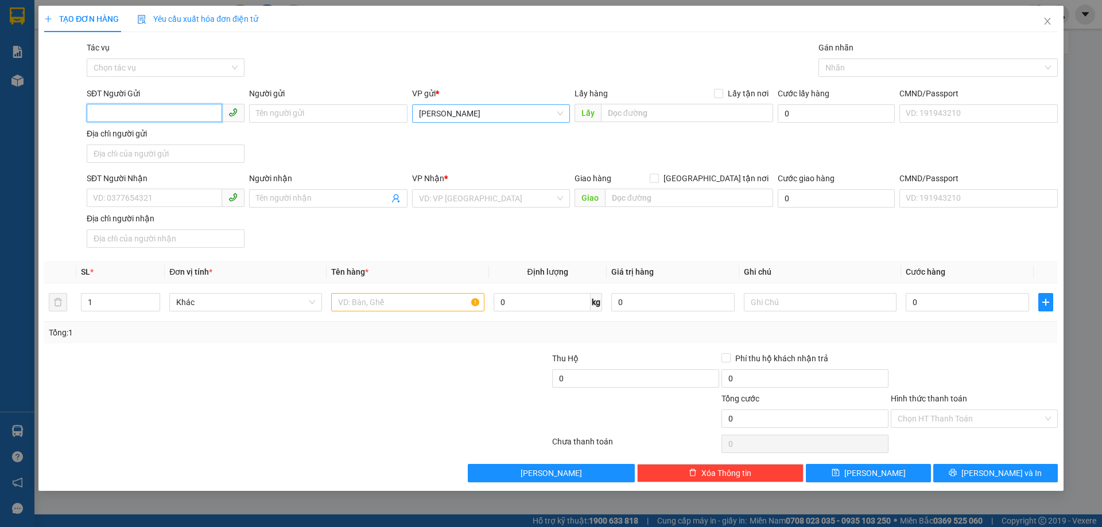
click at [435, 119] on span "[PERSON_NAME]" at bounding box center [491, 113] width 144 height 17
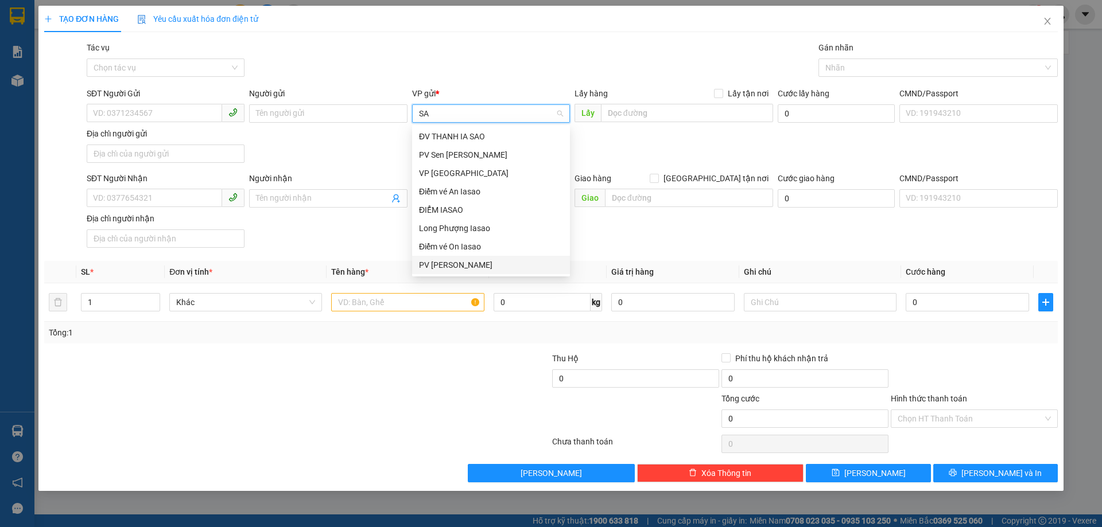
drag, startPoint x: 453, startPoint y: 267, endPoint x: 241, endPoint y: 246, distance: 213.5
click at [453, 267] on div "PV [PERSON_NAME]" at bounding box center [491, 265] width 144 height 13
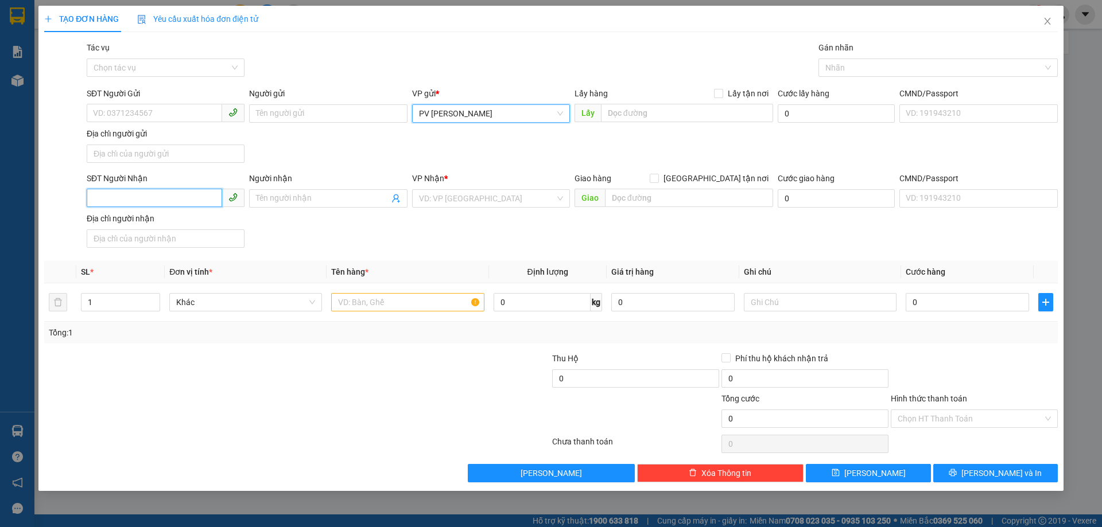
click at [180, 205] on input "SĐT Người Nhận" at bounding box center [154, 198] width 135 height 18
click at [511, 204] on input "search" at bounding box center [487, 198] width 136 height 17
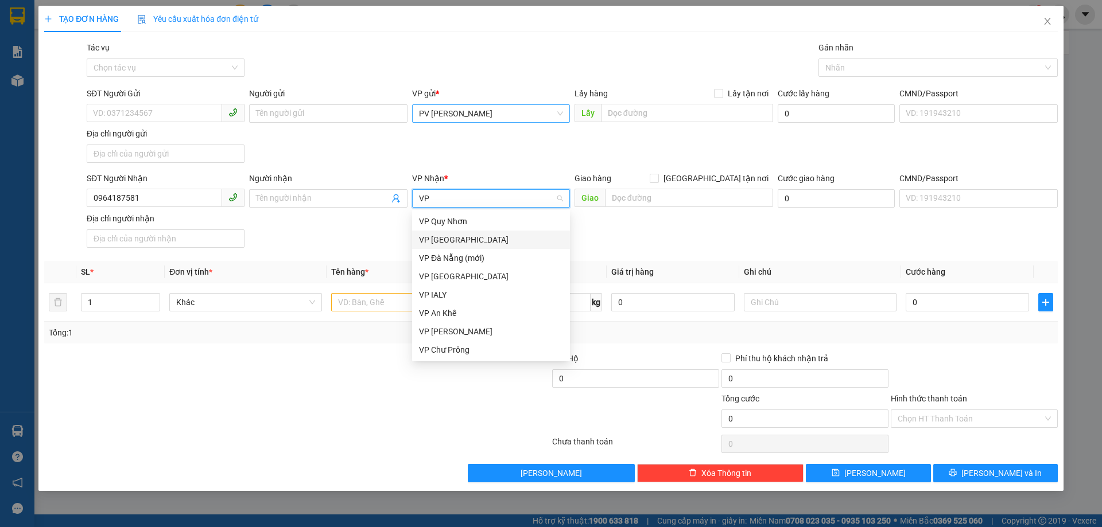
click at [483, 238] on div "VP [GEOGRAPHIC_DATA]" at bounding box center [491, 240] width 144 height 13
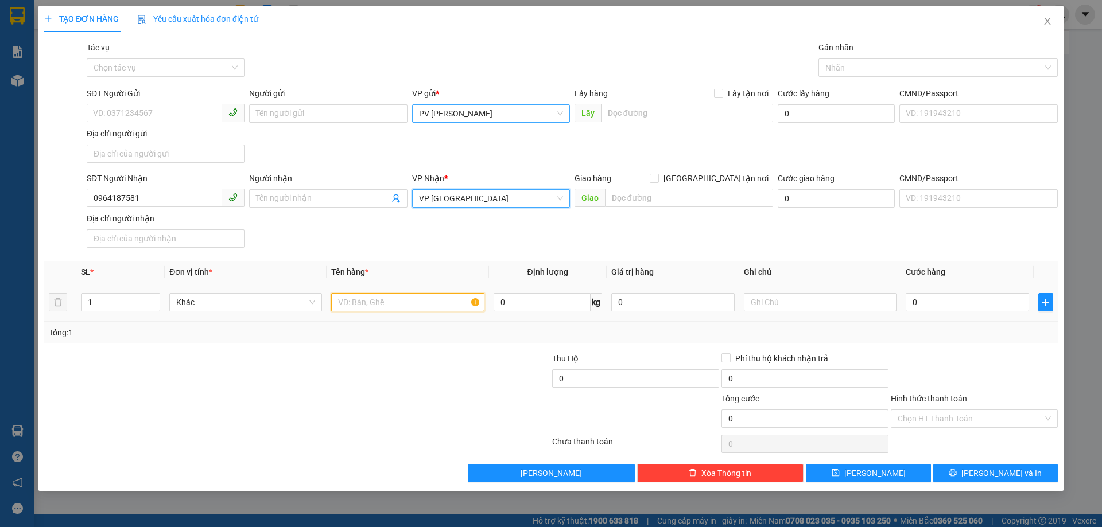
click at [433, 301] on input "text" at bounding box center [407, 302] width 153 height 18
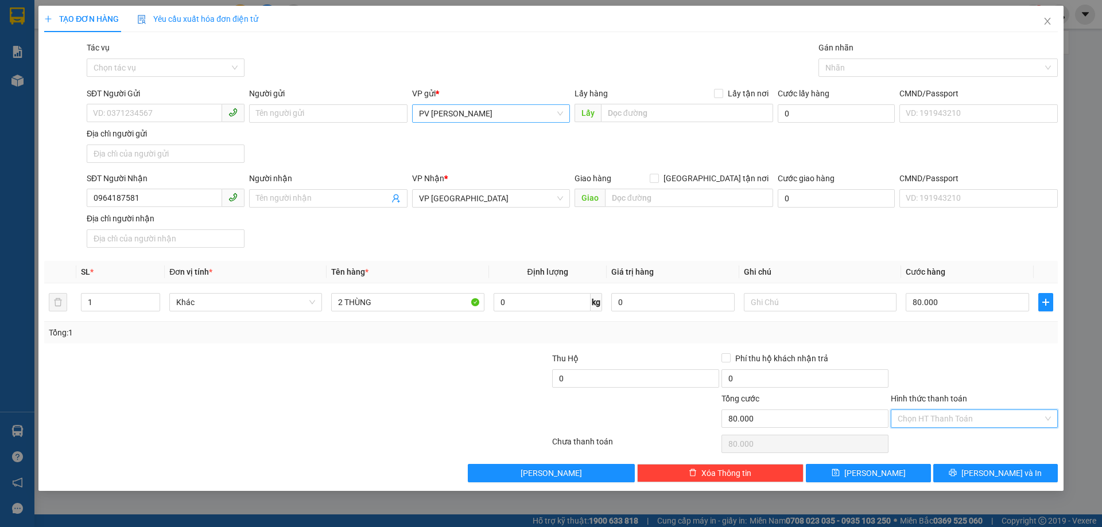
click at [999, 417] on input "Hình thức thanh toán" at bounding box center [970, 418] width 145 height 17
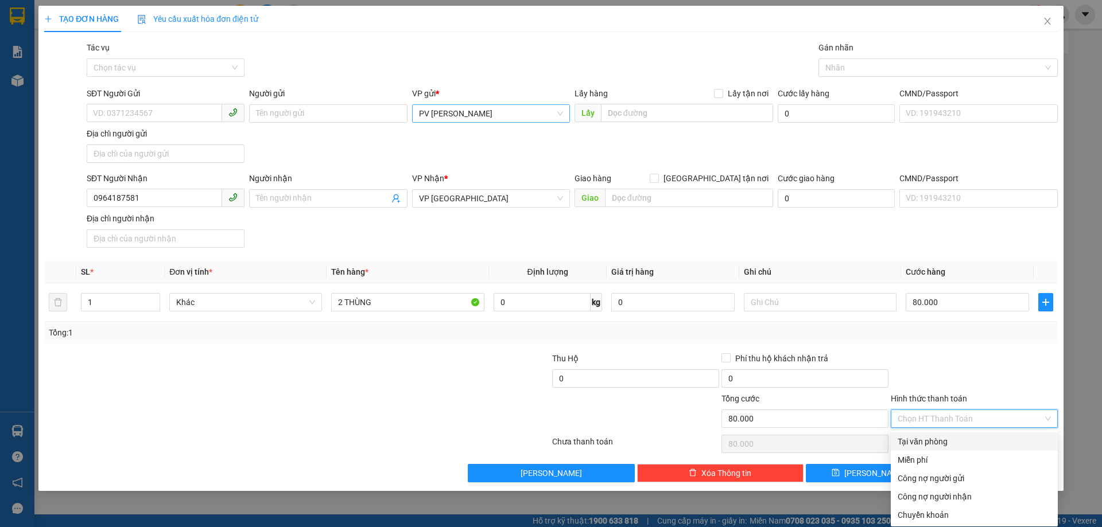
click at [920, 439] on div "Tại văn phòng" at bounding box center [974, 442] width 153 height 13
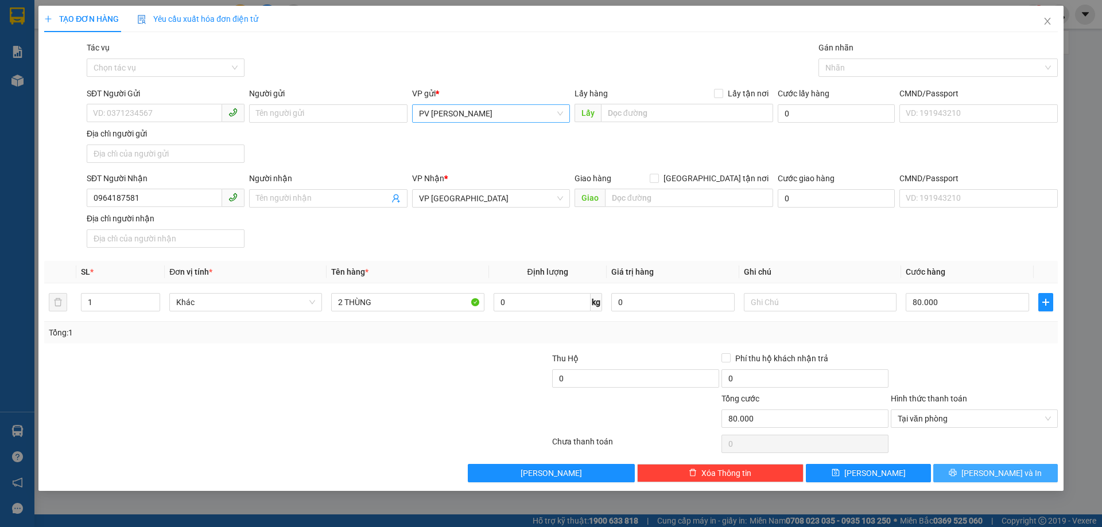
click at [985, 470] on button "[PERSON_NAME] và In" at bounding box center [995, 473] width 125 height 18
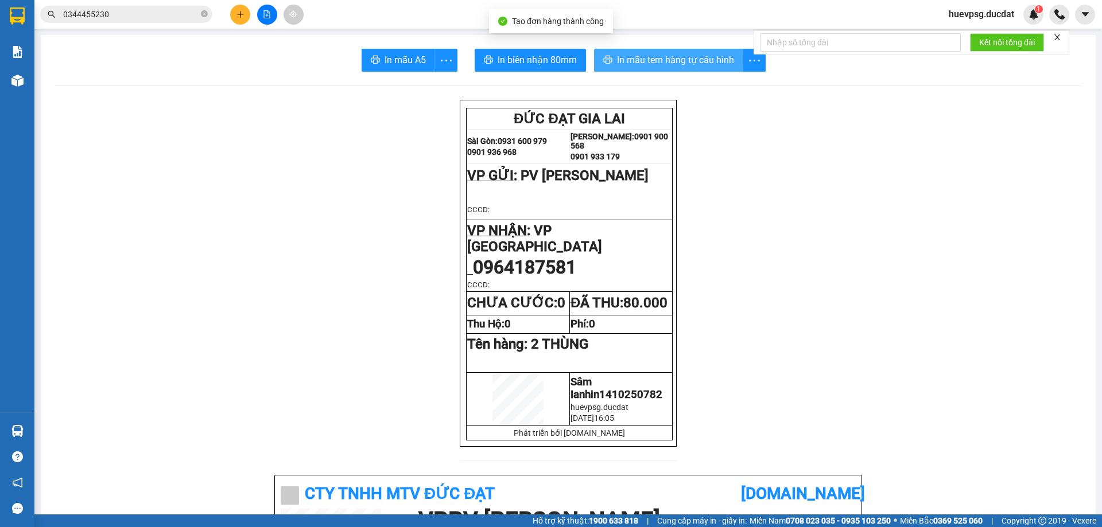
click at [677, 57] on span "In mẫu tem hàng tự cấu hình" at bounding box center [675, 60] width 117 height 14
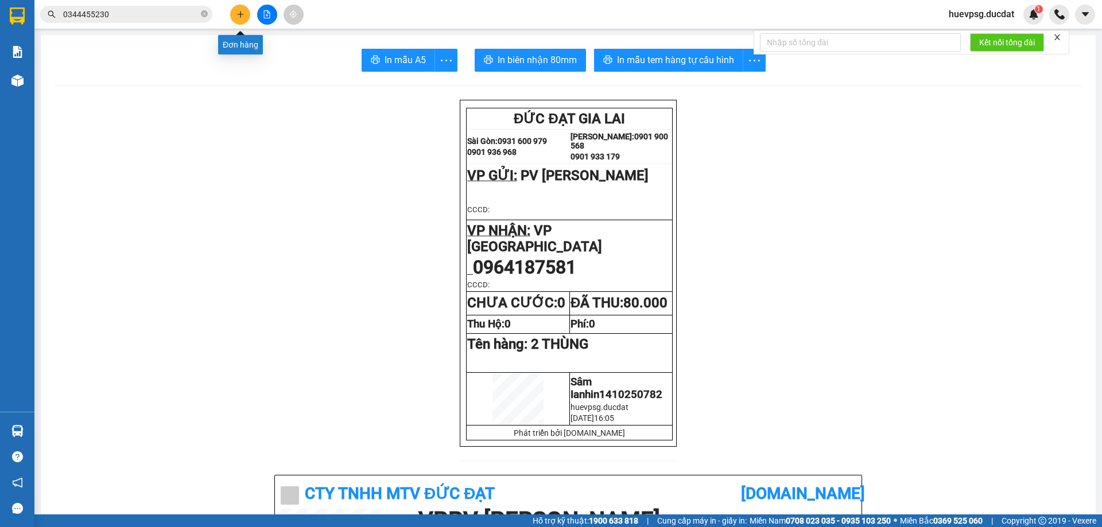
click at [234, 22] on button at bounding box center [240, 15] width 20 height 20
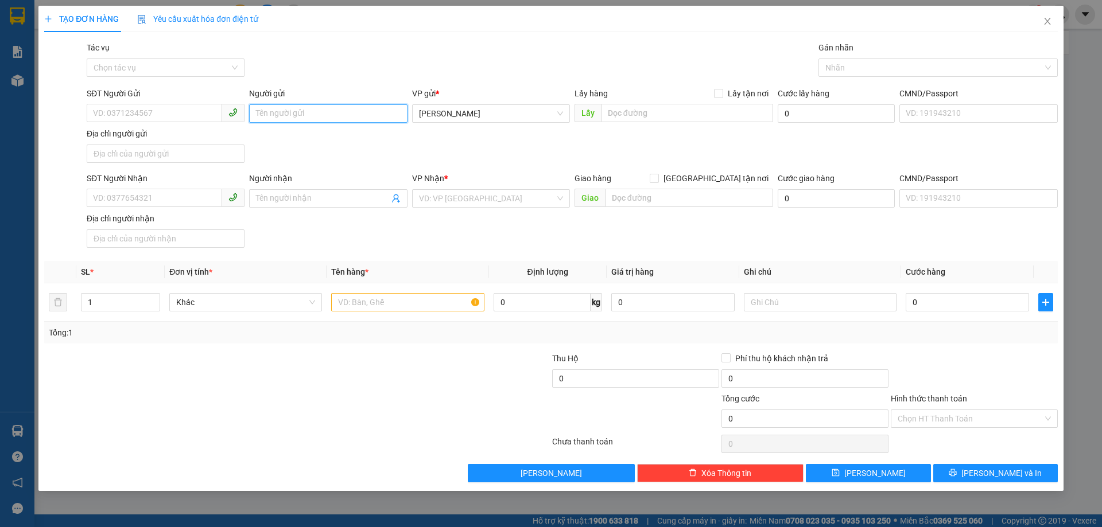
click at [374, 112] on input "Người gửi" at bounding box center [328, 113] width 158 height 18
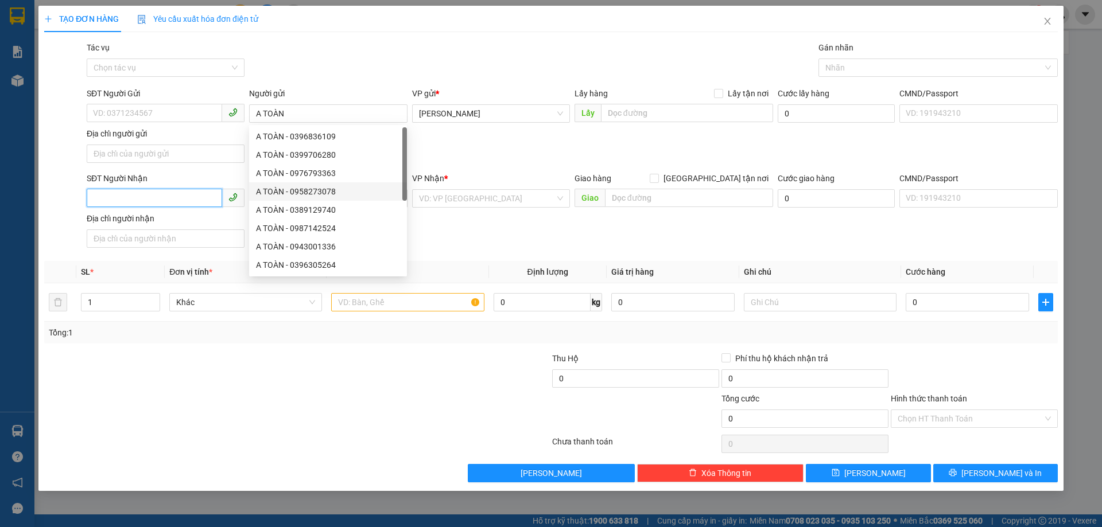
click at [205, 203] on input "SĐT Người Nhận" at bounding box center [154, 198] width 135 height 18
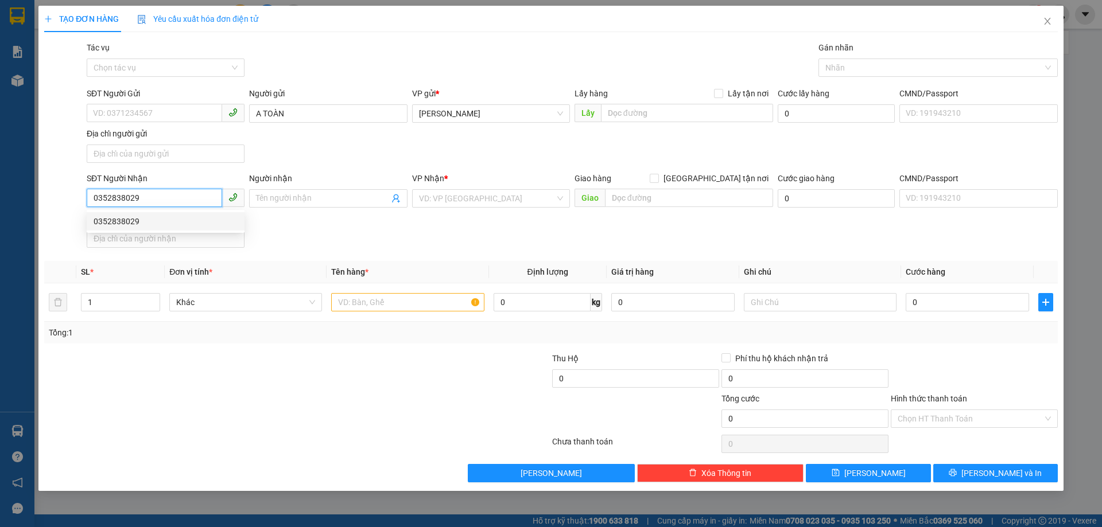
click at [169, 223] on div "0352838029" at bounding box center [166, 221] width 144 height 13
click at [428, 302] on input "text" at bounding box center [407, 302] width 153 height 18
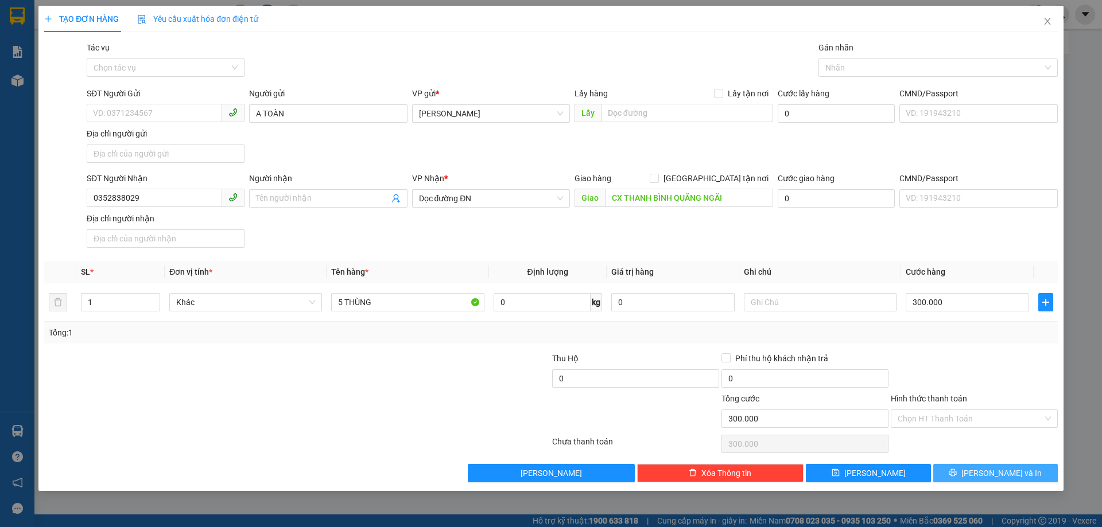
click at [957, 477] on icon "printer" at bounding box center [953, 473] width 8 height 8
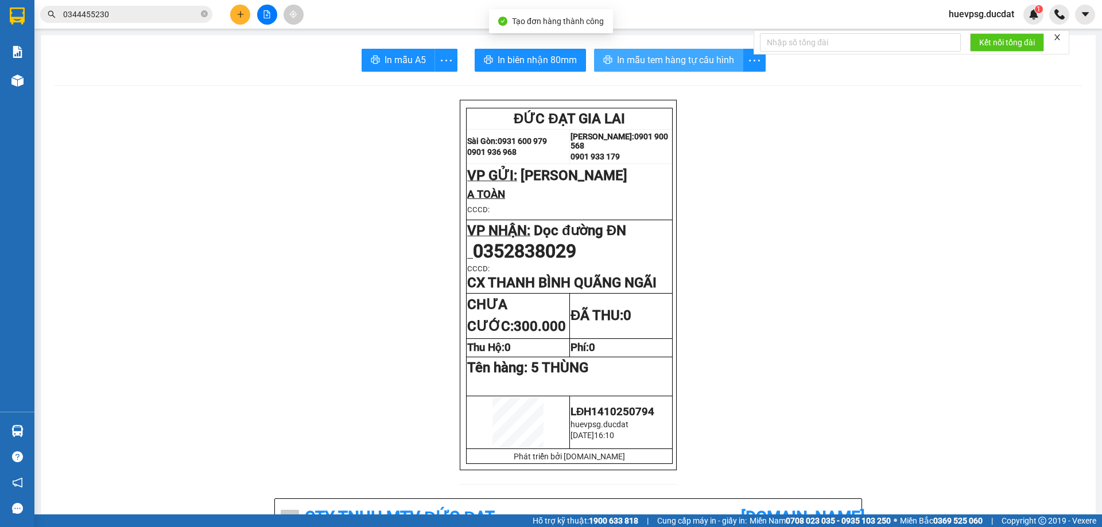
click at [694, 66] on span "In mẫu tem hàng tự cấu hình" at bounding box center [675, 60] width 117 height 14
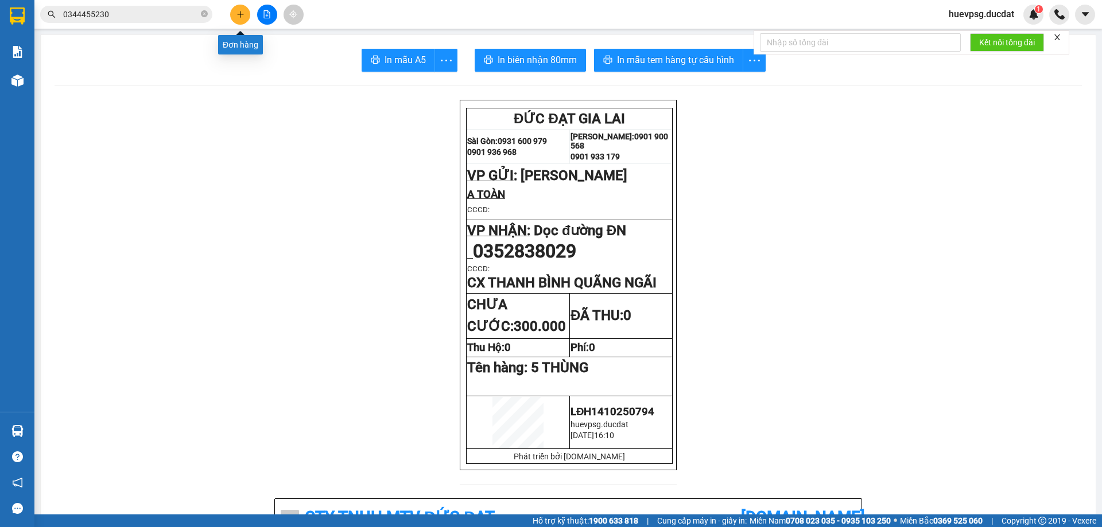
click at [238, 15] on icon "plus" at bounding box center [240, 14] width 8 height 8
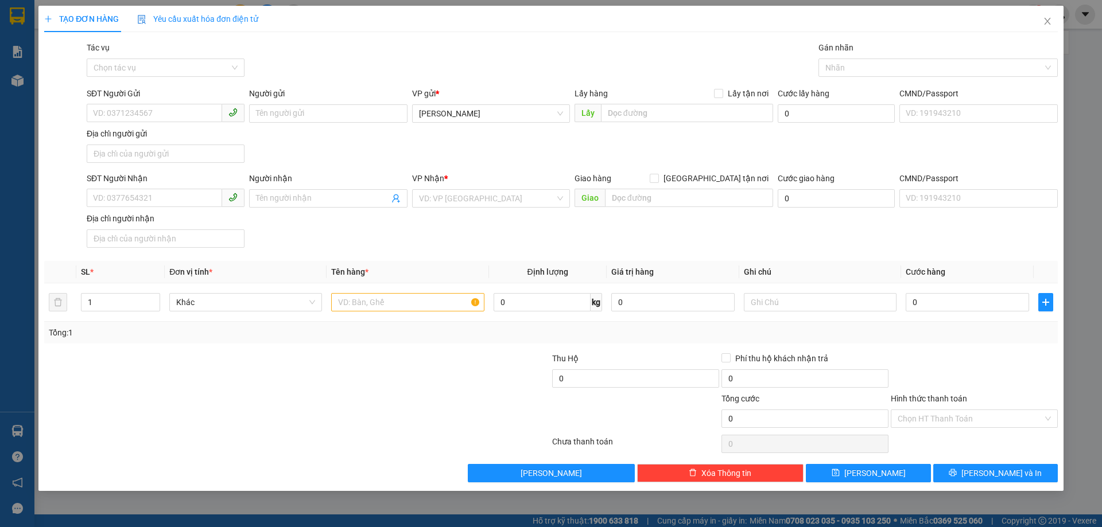
click at [153, 374] on div at bounding box center [212, 372] width 339 height 40
click at [346, 120] on input "Người gửi" at bounding box center [328, 113] width 158 height 18
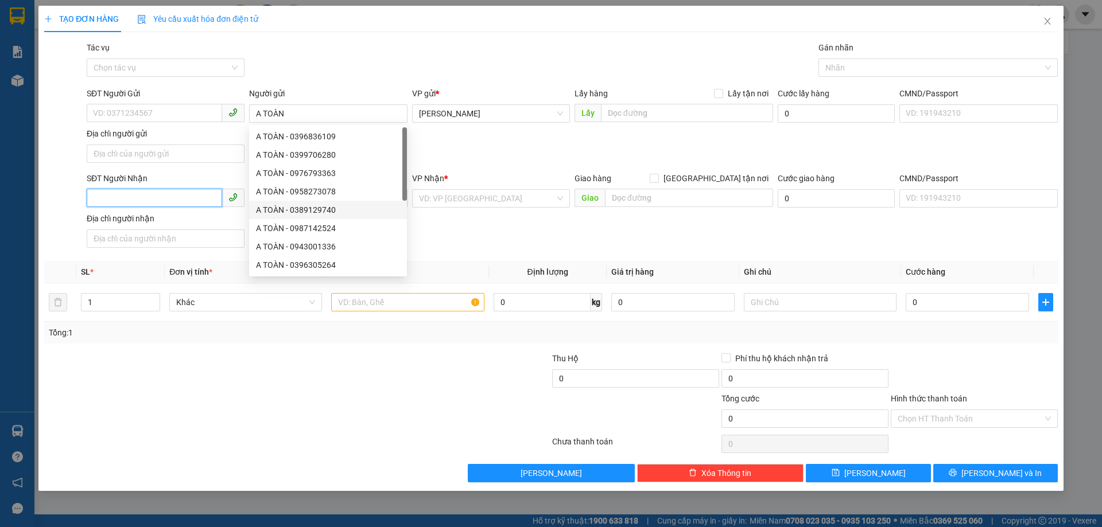
click at [151, 192] on input "SĐT Người Nhận" at bounding box center [154, 198] width 135 height 18
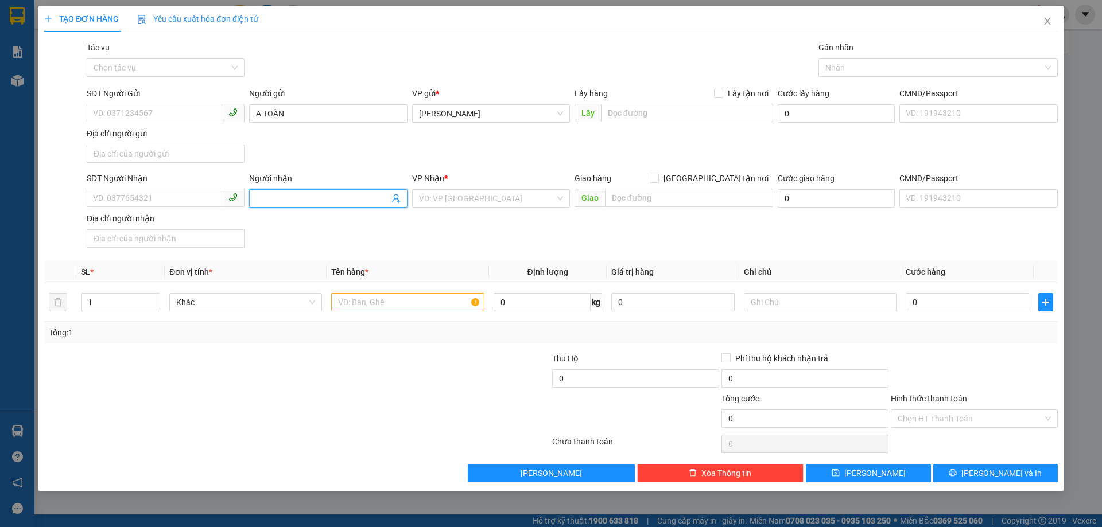
click at [360, 200] on input "Người nhận" at bounding box center [322, 198] width 133 height 13
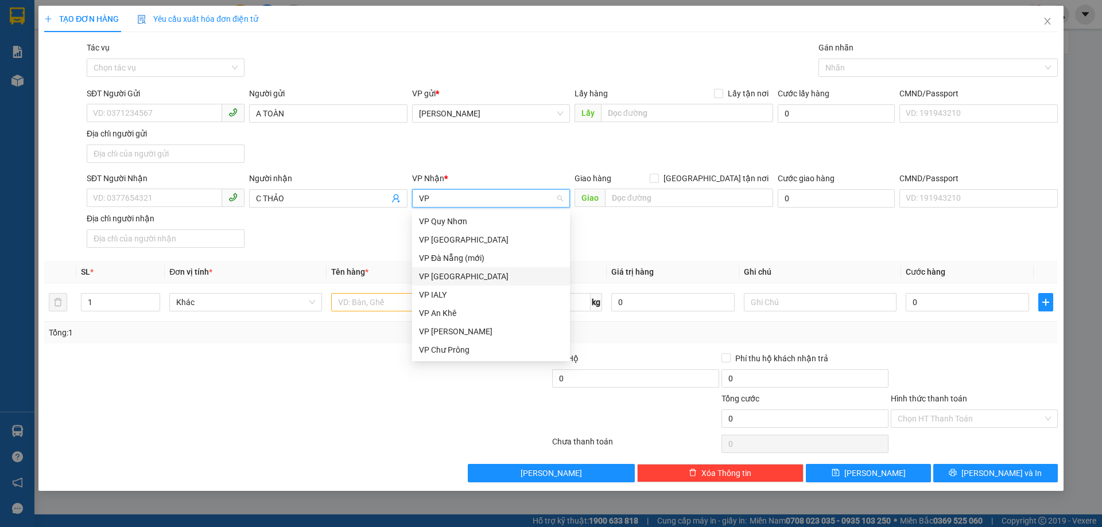
click at [452, 276] on div "VP [GEOGRAPHIC_DATA]" at bounding box center [491, 276] width 144 height 13
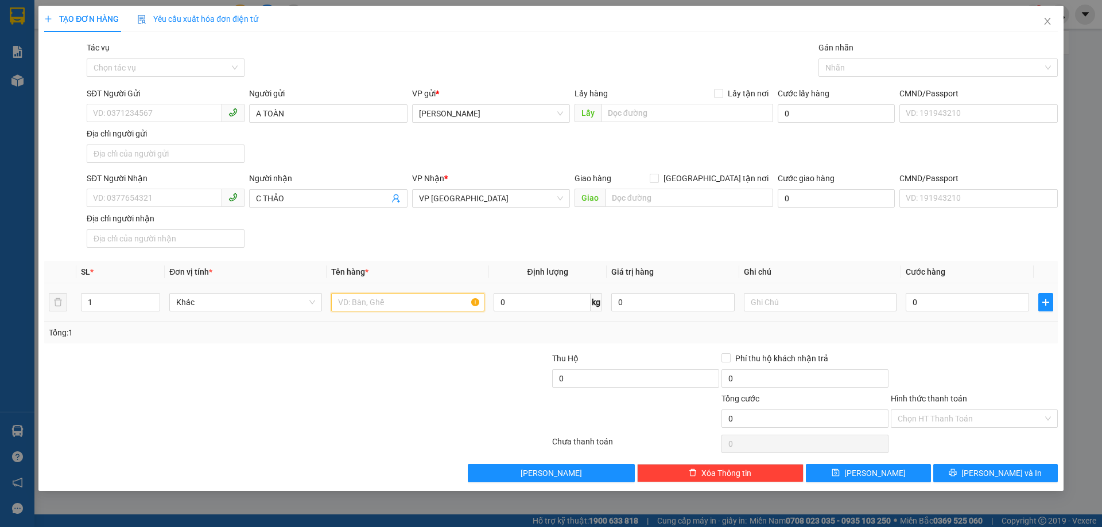
drag, startPoint x: 421, startPoint y: 300, endPoint x: 418, endPoint y: 282, distance: 18.1
click at [421, 301] on input "text" at bounding box center [407, 302] width 153 height 18
click at [987, 472] on span "[PERSON_NAME] và In" at bounding box center [1001, 473] width 80 height 13
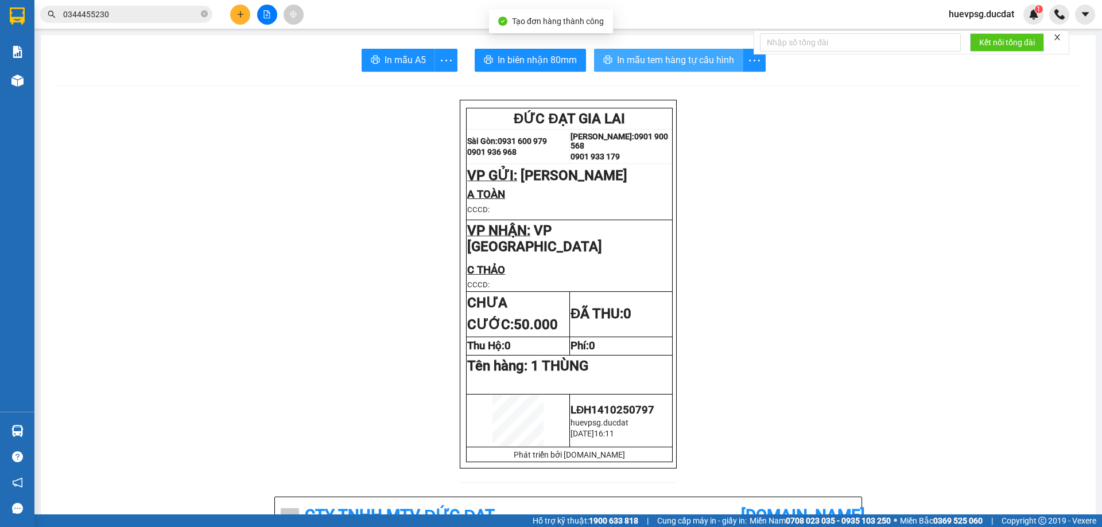
click at [653, 59] on span "In mẫu tem hàng tự cấu hình" at bounding box center [675, 60] width 117 height 14
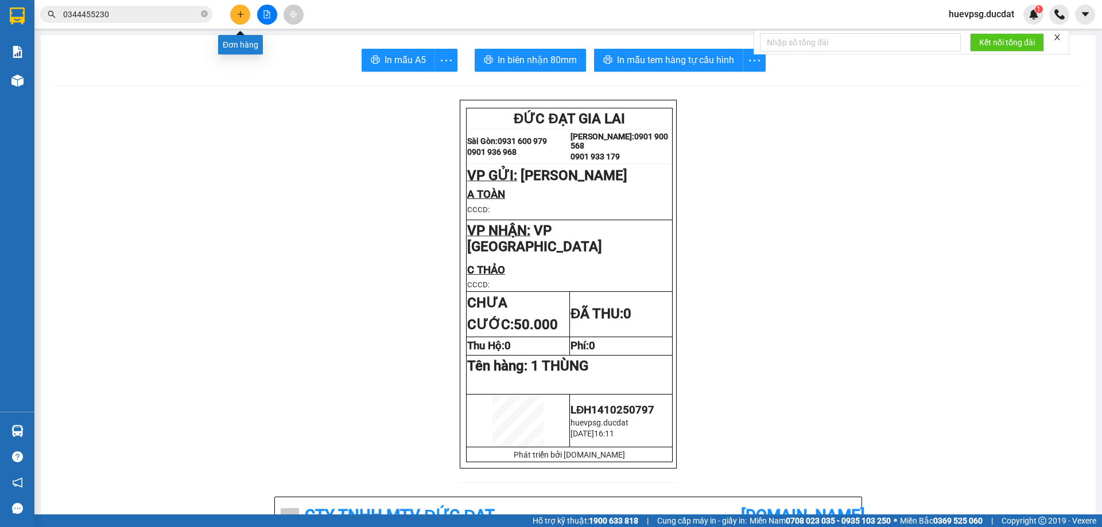
click at [237, 15] on icon "plus" at bounding box center [240, 14] width 8 height 8
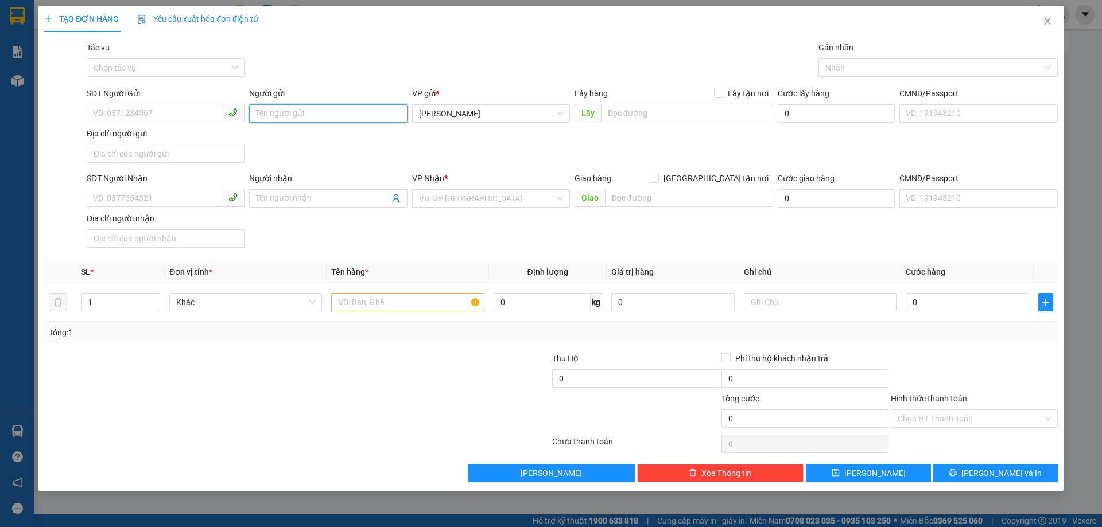
click at [300, 110] on input "Người gửi" at bounding box center [328, 113] width 158 height 18
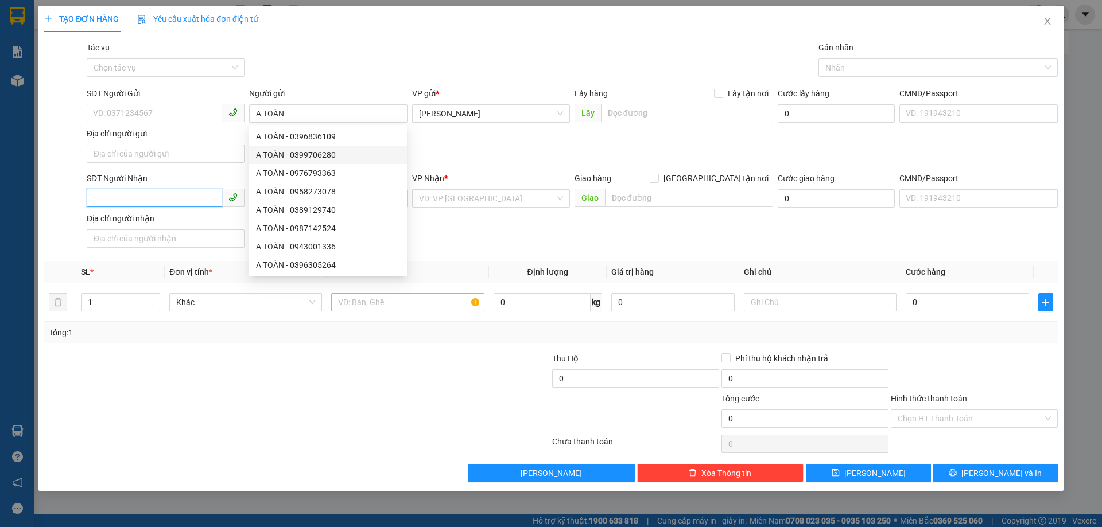
click at [205, 194] on input "SĐT Người Nhận" at bounding box center [154, 198] width 135 height 18
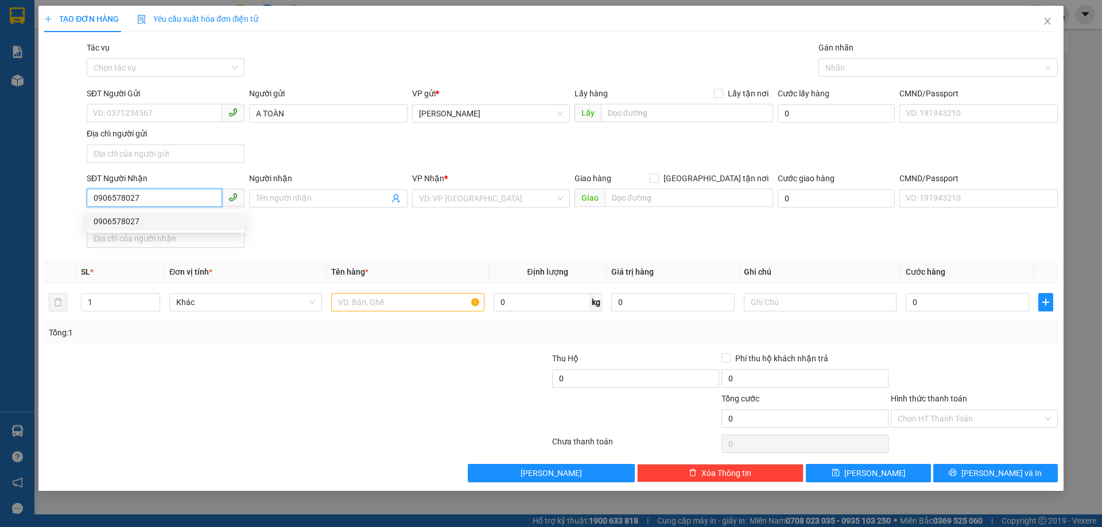
click at [197, 216] on div "0906578027" at bounding box center [166, 221] width 144 height 13
click at [407, 308] on input "text" at bounding box center [407, 302] width 153 height 18
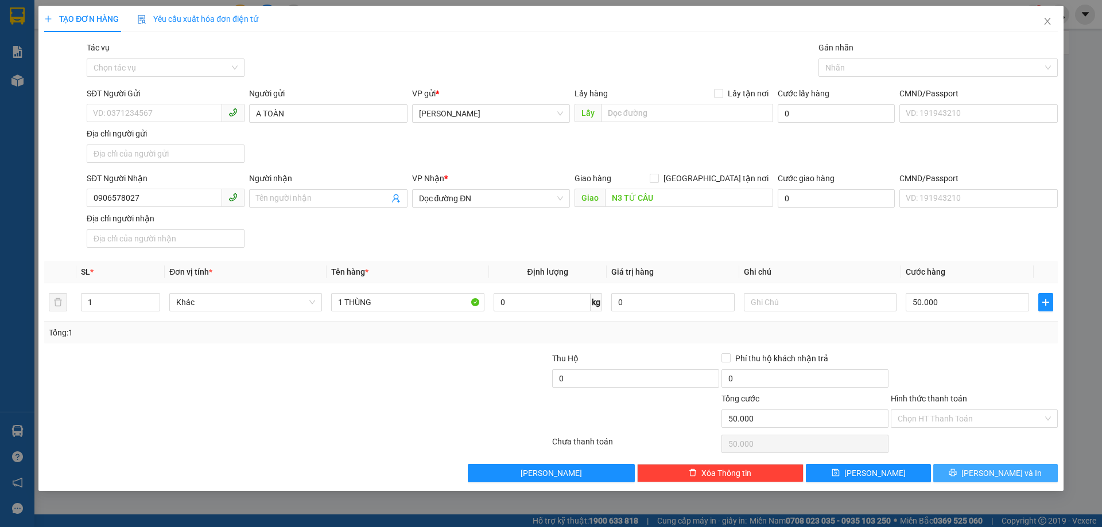
click at [943, 472] on button "[PERSON_NAME] và In" at bounding box center [995, 473] width 125 height 18
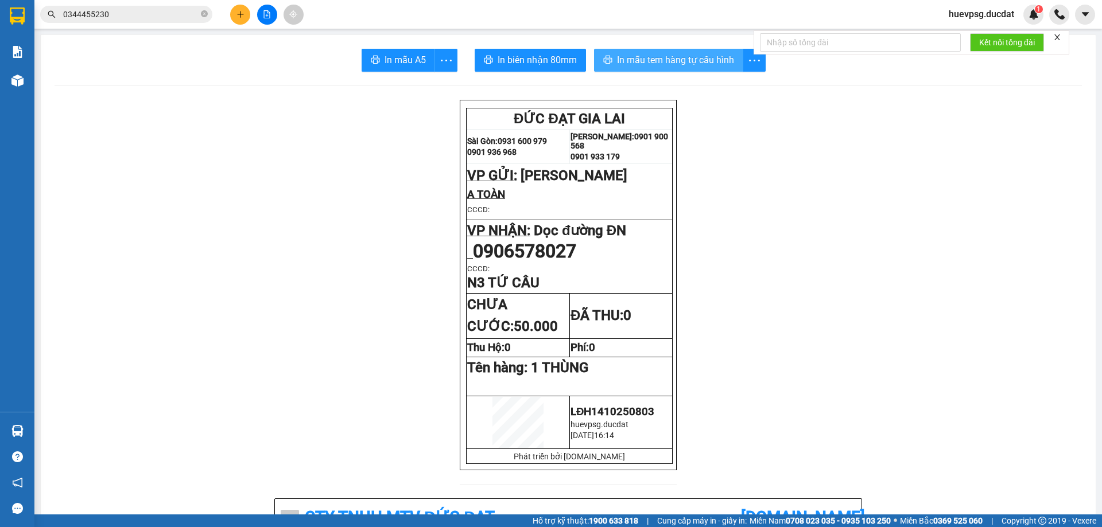
click at [704, 60] on span "In mẫu tem hàng tự cấu hình" at bounding box center [675, 60] width 117 height 14
click at [238, 14] on icon "plus" at bounding box center [240, 14] width 6 height 1
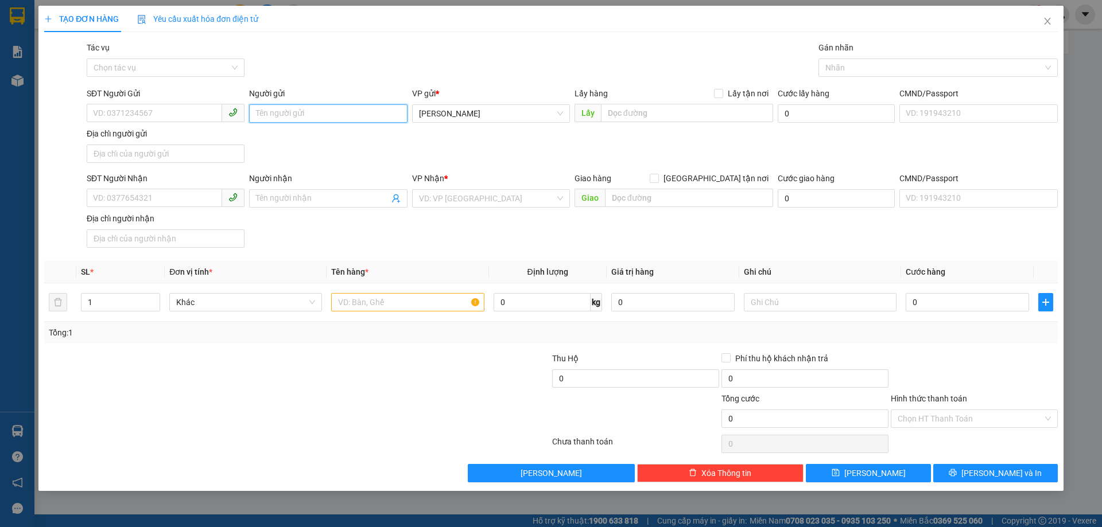
click at [353, 114] on input "Người gửi" at bounding box center [328, 113] width 158 height 18
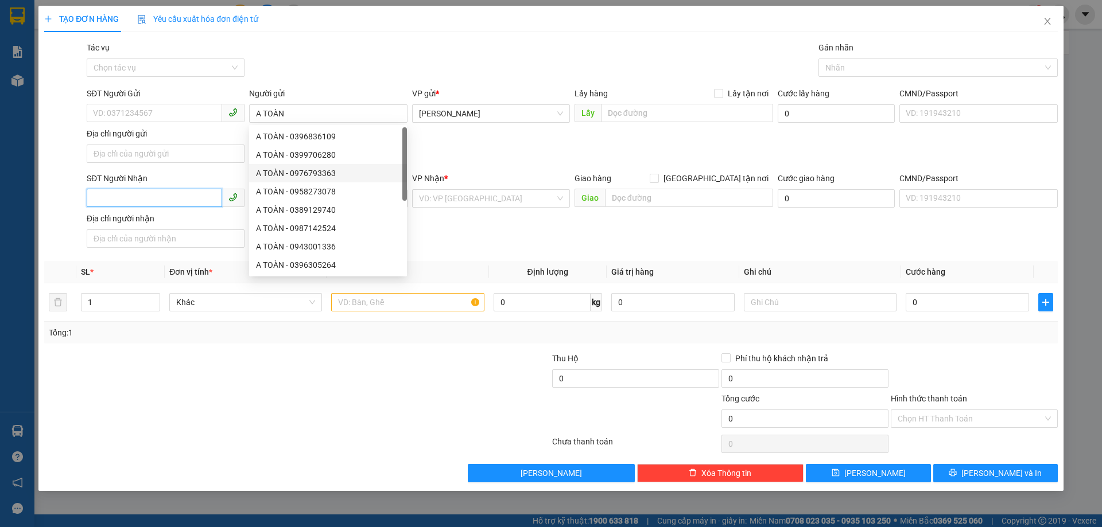
click at [184, 199] on input "SĐT Người Nhận" at bounding box center [154, 198] width 135 height 18
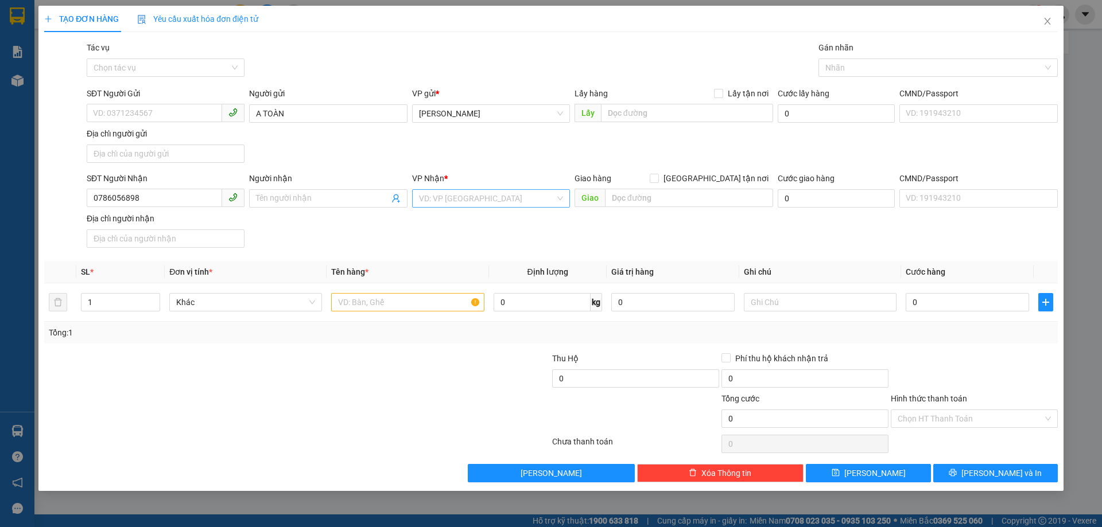
click at [451, 196] on input "search" at bounding box center [487, 198] width 136 height 17
click at [461, 240] on div "Dọc đường ĐN" at bounding box center [491, 240] width 144 height 13
click at [627, 201] on input "text" at bounding box center [689, 198] width 168 height 18
click at [429, 305] on input "text" at bounding box center [407, 302] width 153 height 18
click at [171, 112] on input "SĐT Người Gửi" at bounding box center [154, 113] width 135 height 18
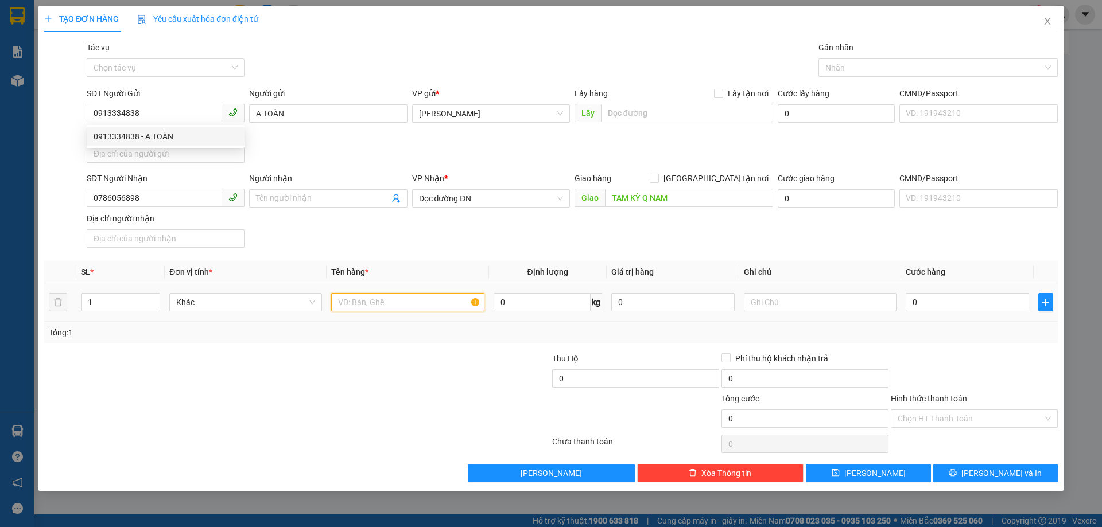
click at [373, 295] on input "text" at bounding box center [407, 302] width 153 height 18
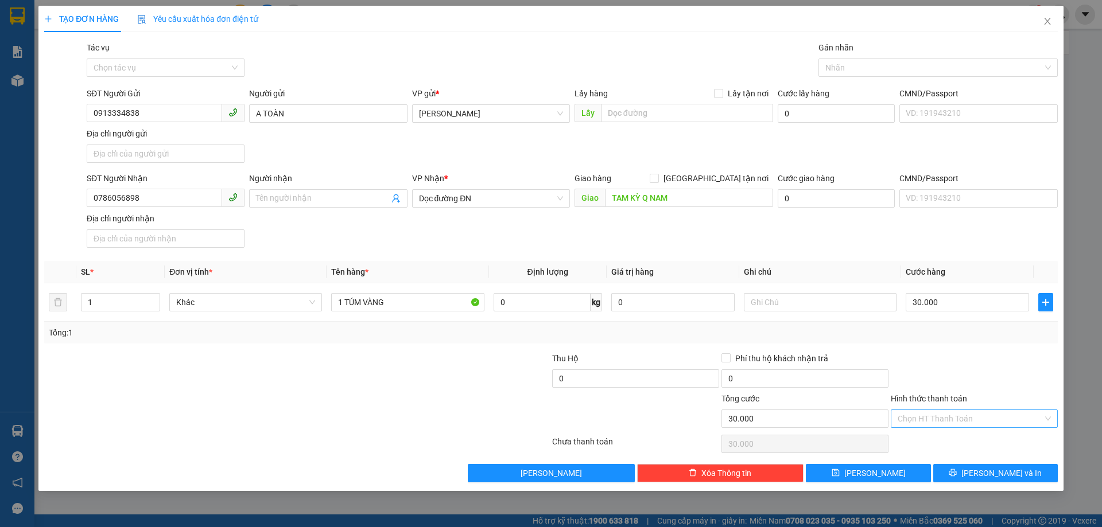
click at [975, 420] on input "Hình thức thanh toán" at bounding box center [970, 418] width 145 height 17
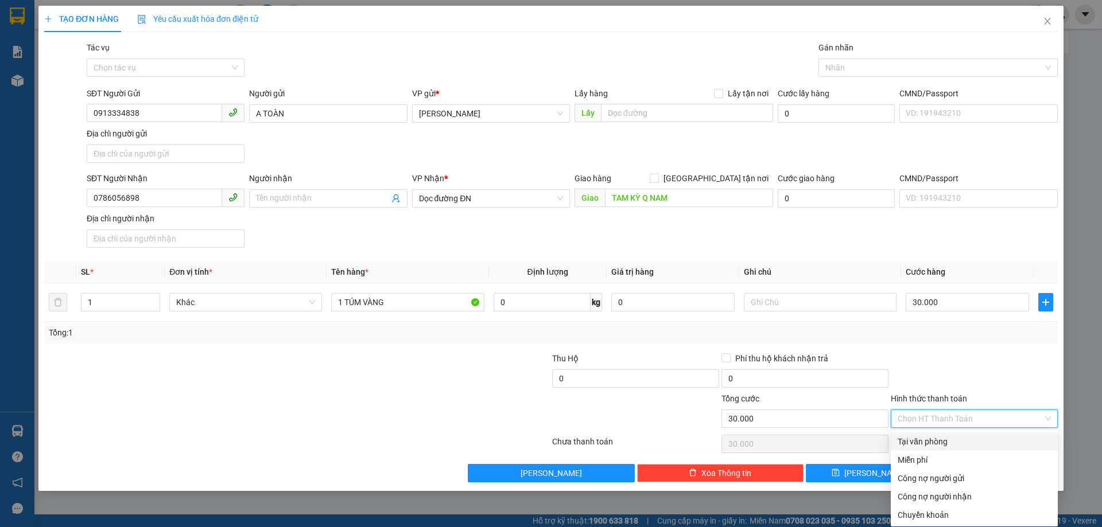
click at [947, 441] on div "Tại văn phòng" at bounding box center [974, 442] width 153 height 13
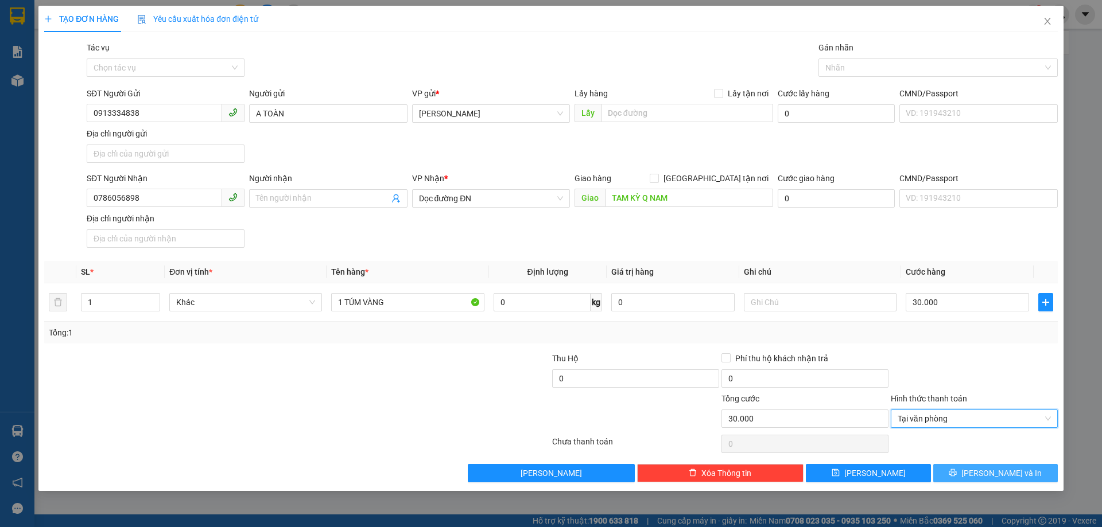
click at [957, 474] on icon "printer" at bounding box center [953, 473] width 8 height 8
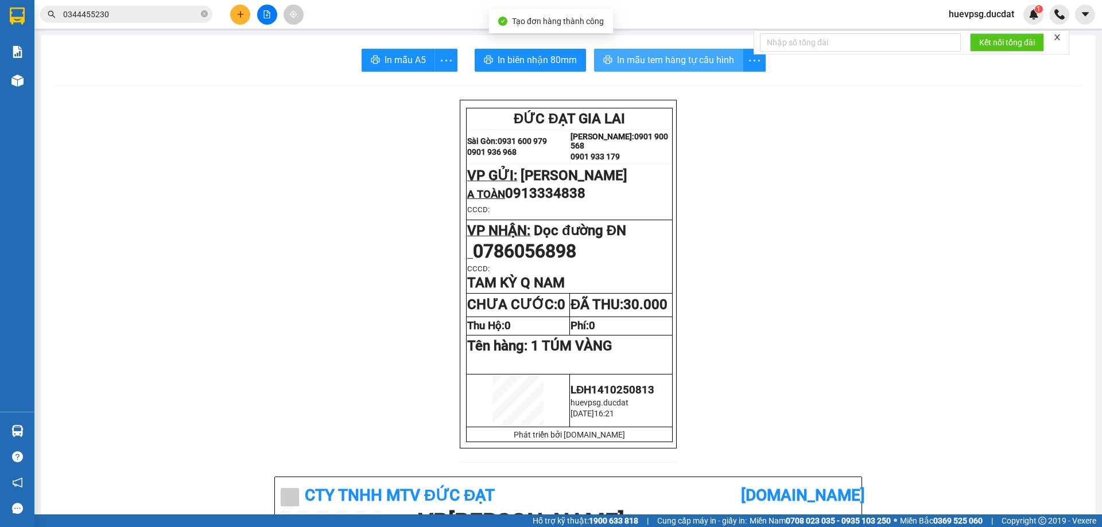
click at [681, 56] on span "In mẫu tem hàng tự cấu hình" at bounding box center [675, 60] width 117 height 14
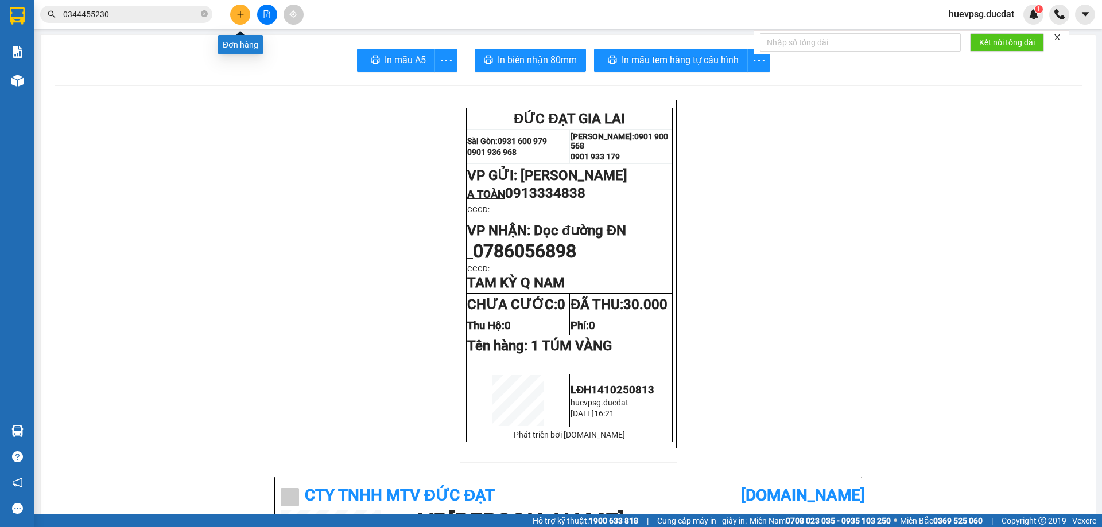
click at [236, 17] on icon "plus" at bounding box center [240, 14] width 8 height 8
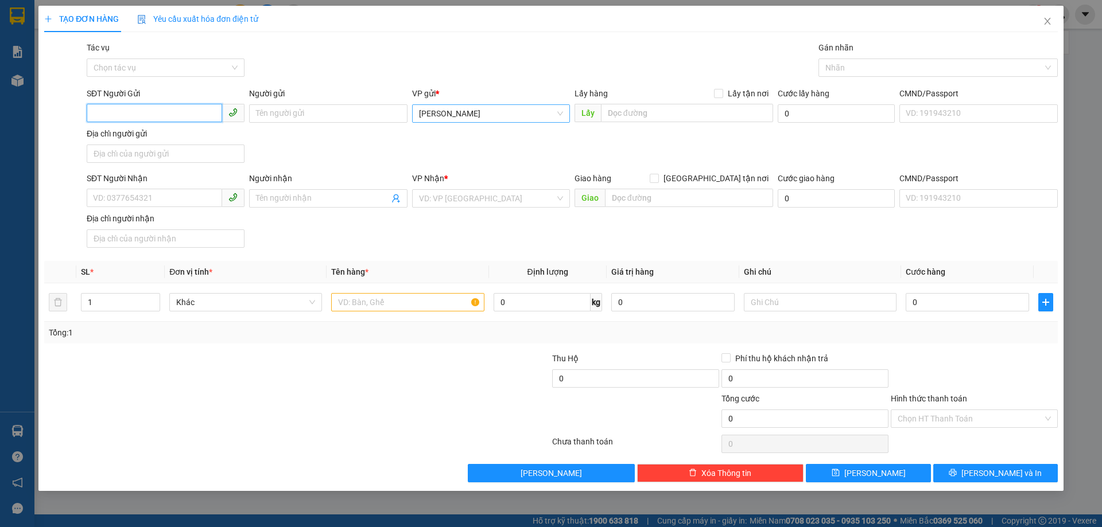
click at [455, 117] on span "[PERSON_NAME]" at bounding box center [491, 113] width 144 height 17
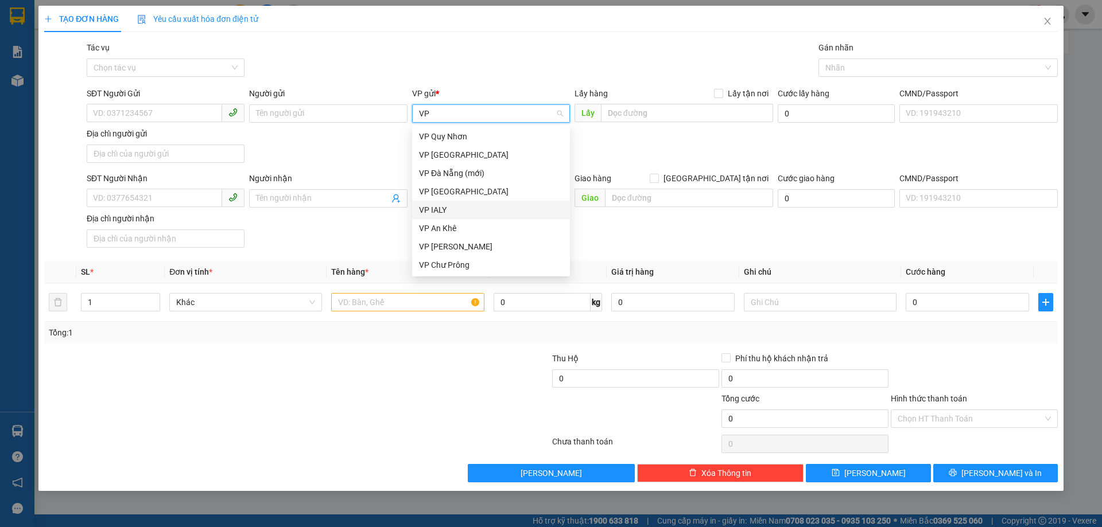
drag, startPoint x: 457, startPoint y: 207, endPoint x: 371, endPoint y: 189, distance: 88.4
click at [457, 207] on div "VP IALY" at bounding box center [491, 210] width 144 height 13
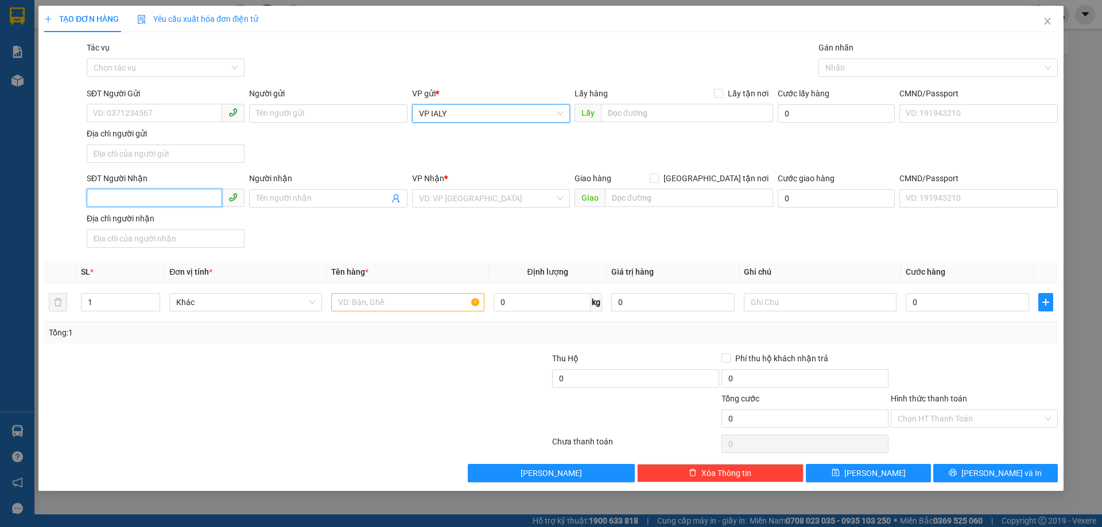
click at [193, 194] on input "SĐT Người Nhận" at bounding box center [154, 198] width 135 height 18
click at [454, 196] on input "search" at bounding box center [487, 198] width 136 height 17
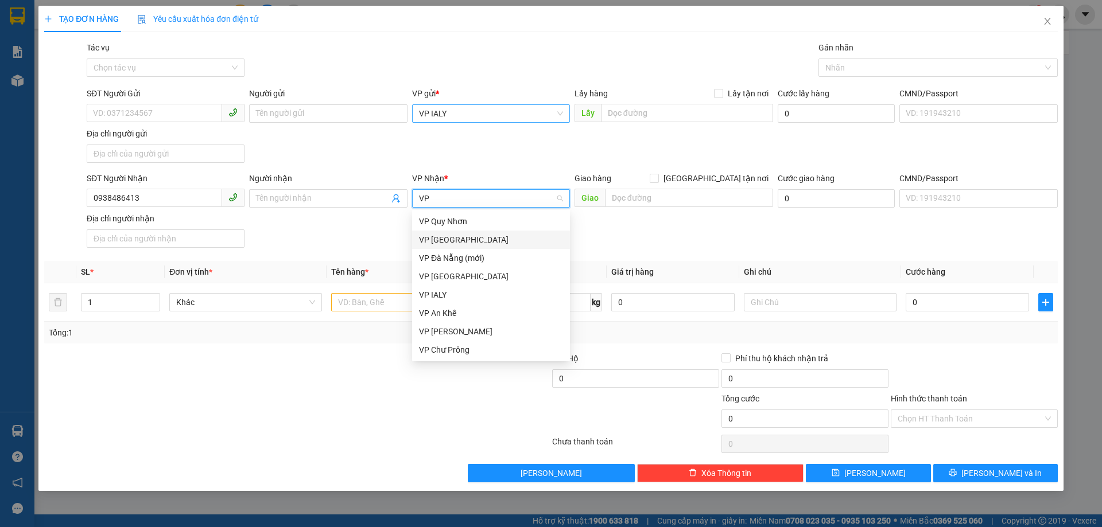
click at [454, 239] on div "VP [GEOGRAPHIC_DATA]" at bounding box center [491, 240] width 144 height 13
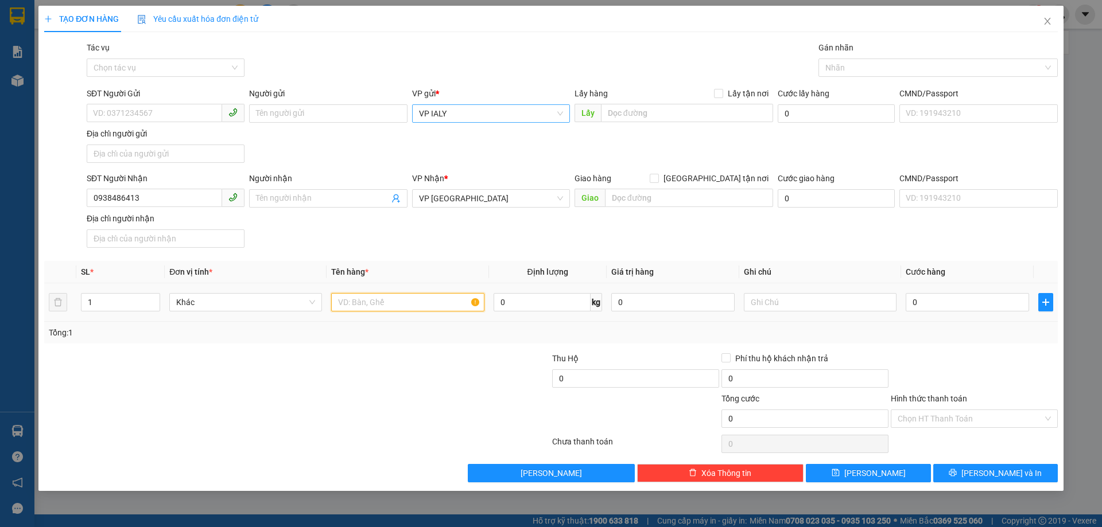
click at [387, 300] on input "text" at bounding box center [407, 302] width 153 height 18
click at [940, 413] on input "Hình thức thanh toán" at bounding box center [970, 418] width 145 height 17
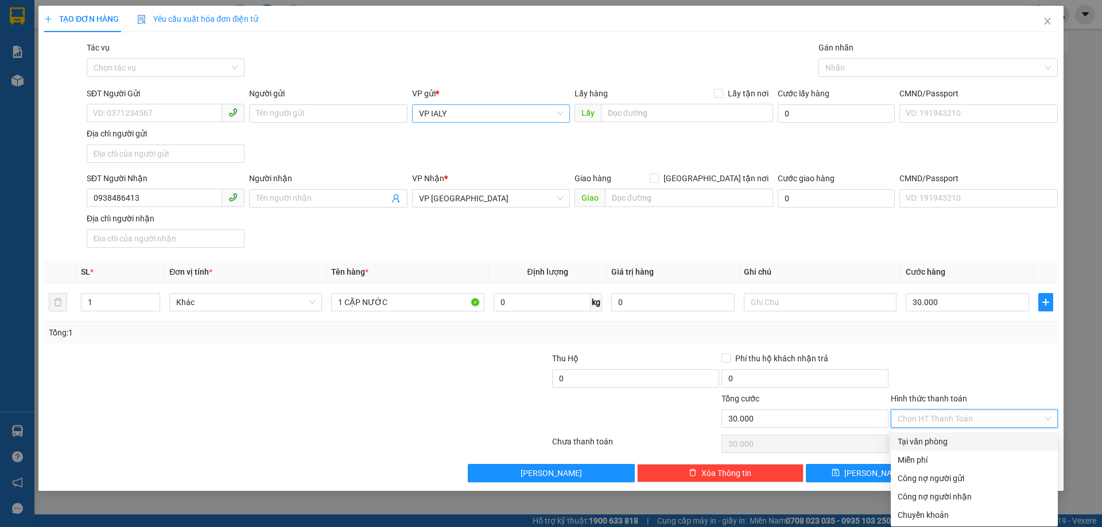
click at [929, 442] on div "Tại văn phòng" at bounding box center [974, 442] width 153 height 13
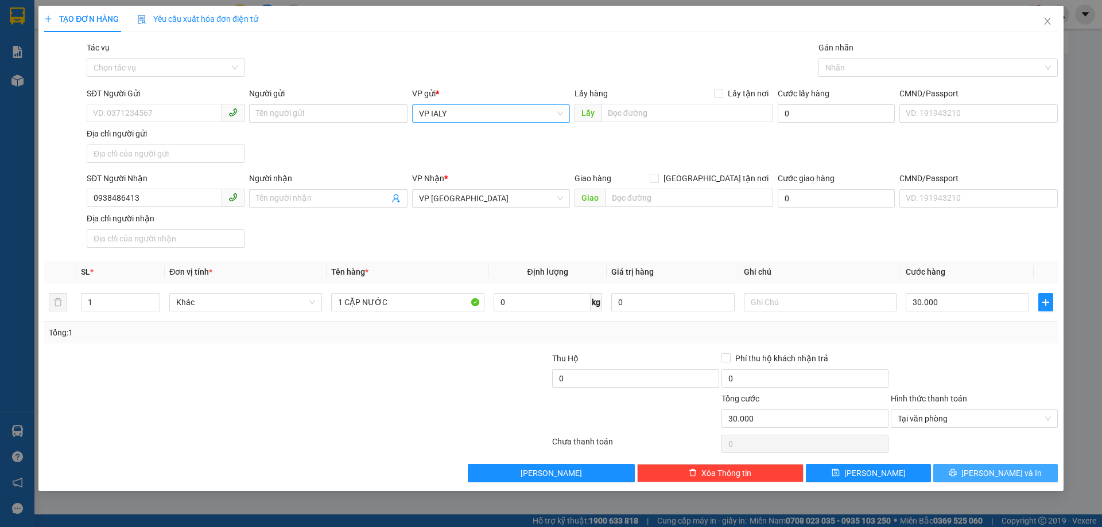
click at [968, 472] on button "[PERSON_NAME] và In" at bounding box center [995, 473] width 125 height 18
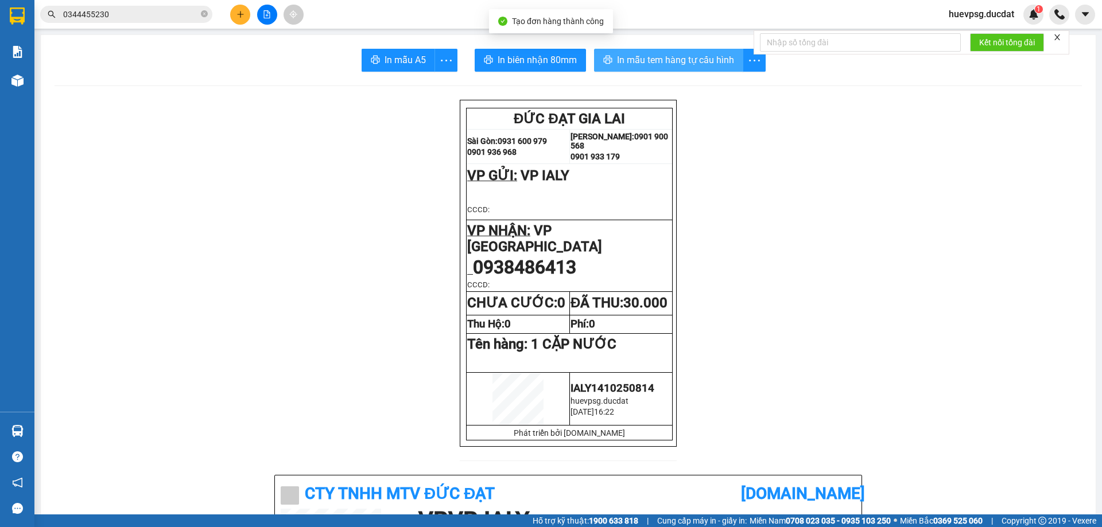
click at [656, 52] on button "In mẫu tem hàng tự cấu hình" at bounding box center [668, 60] width 149 height 23
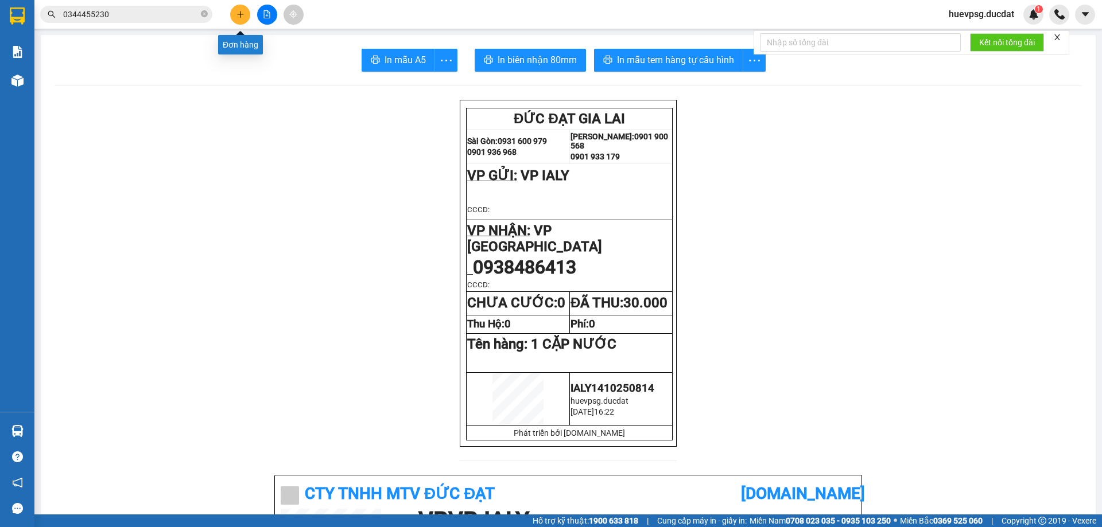
click at [231, 17] on button at bounding box center [240, 15] width 20 height 20
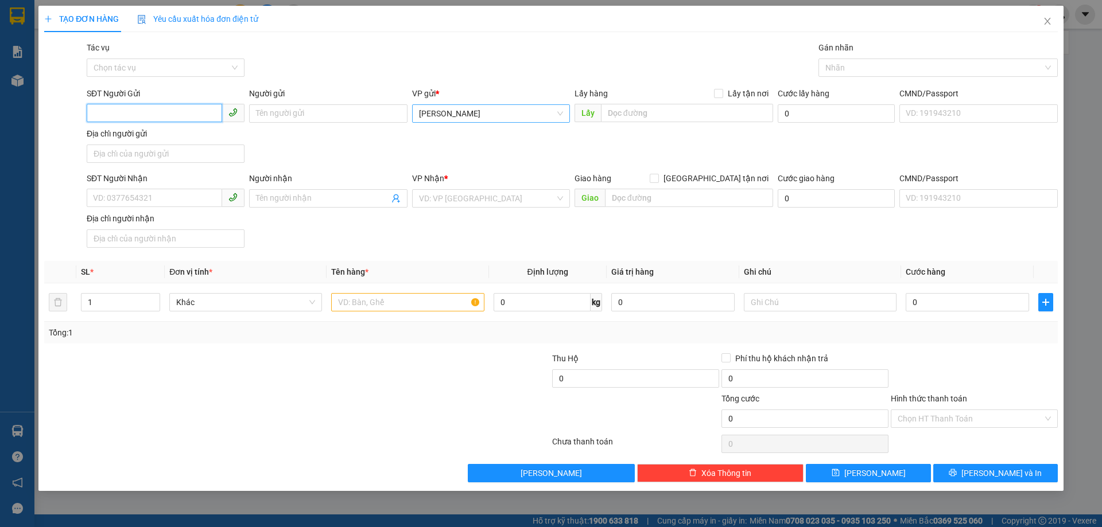
click at [456, 121] on span "[PERSON_NAME]" at bounding box center [491, 113] width 144 height 17
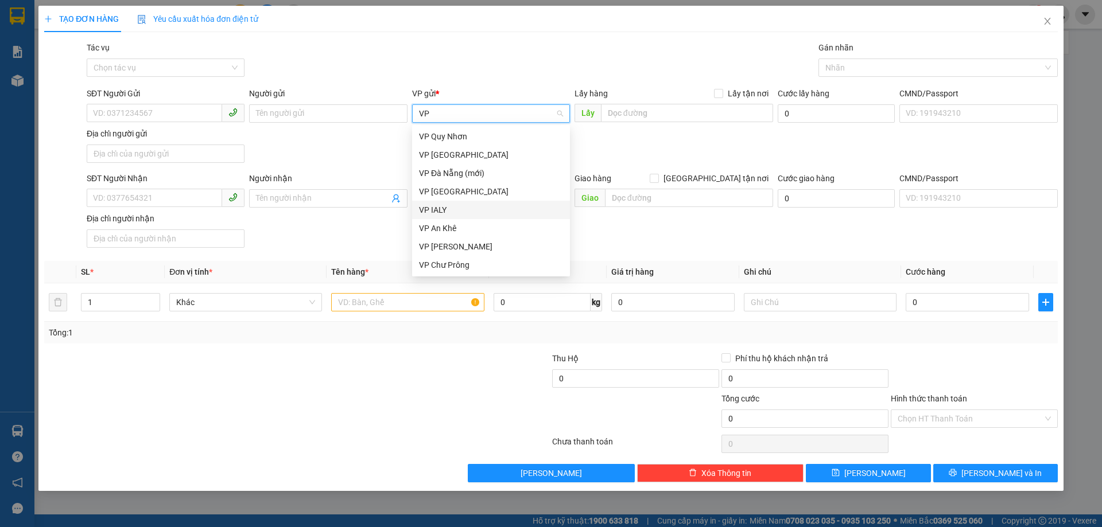
click at [448, 204] on div "VP IALY" at bounding box center [491, 210] width 144 height 13
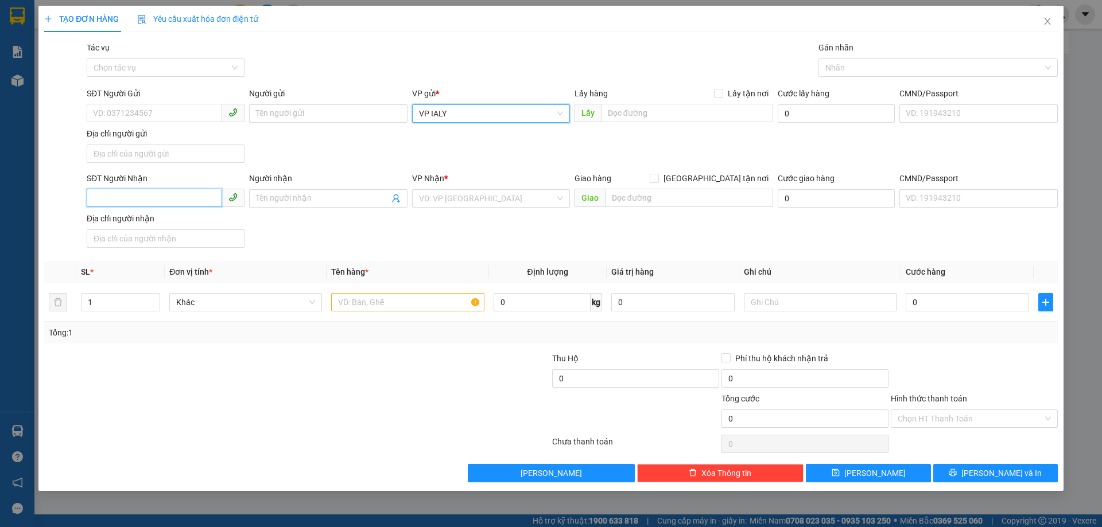
click at [215, 195] on input "SĐT Người Nhận" at bounding box center [154, 198] width 135 height 18
click at [474, 204] on input "search" at bounding box center [487, 198] width 136 height 17
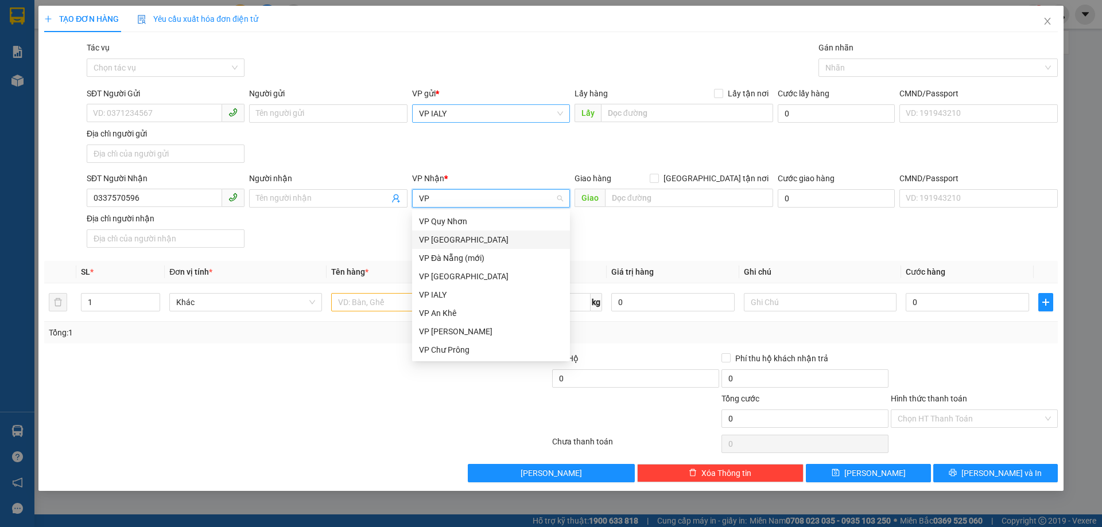
click at [432, 240] on div "VP [GEOGRAPHIC_DATA]" at bounding box center [491, 240] width 144 height 13
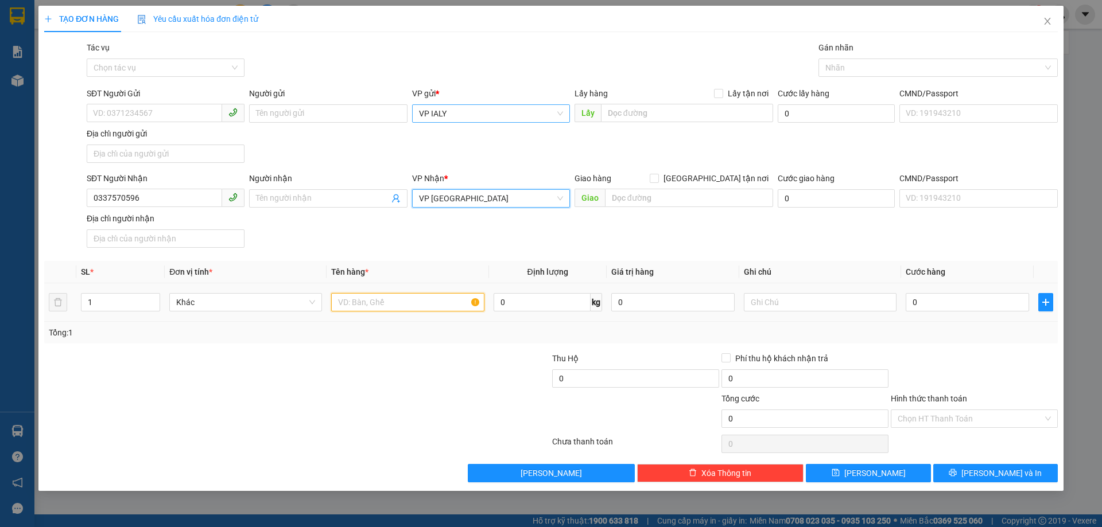
click at [397, 305] on input "text" at bounding box center [407, 302] width 153 height 18
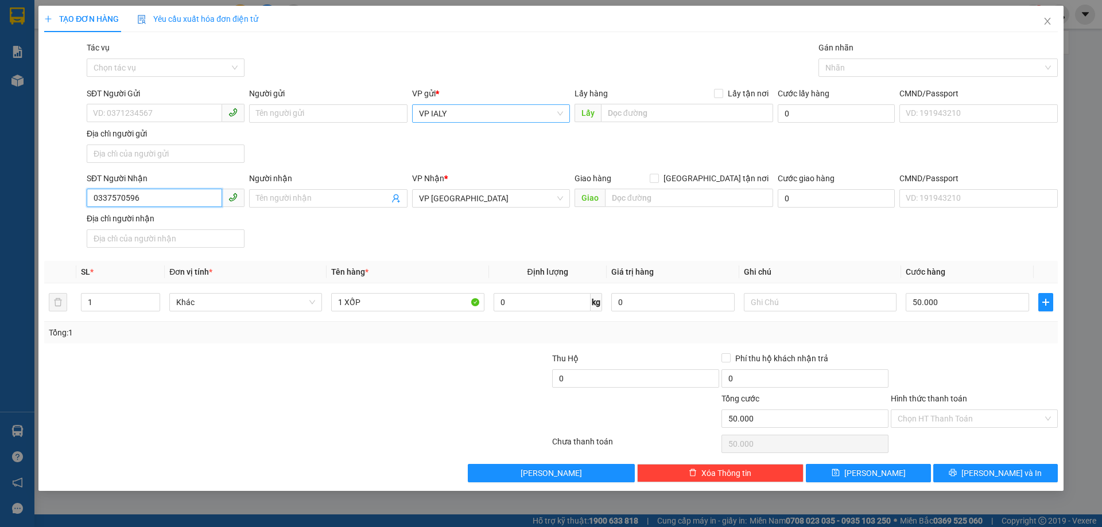
click at [131, 201] on input "0337570596" at bounding box center [154, 198] width 135 height 18
click at [1003, 472] on span "[PERSON_NAME] và In" at bounding box center [1001, 473] width 80 height 13
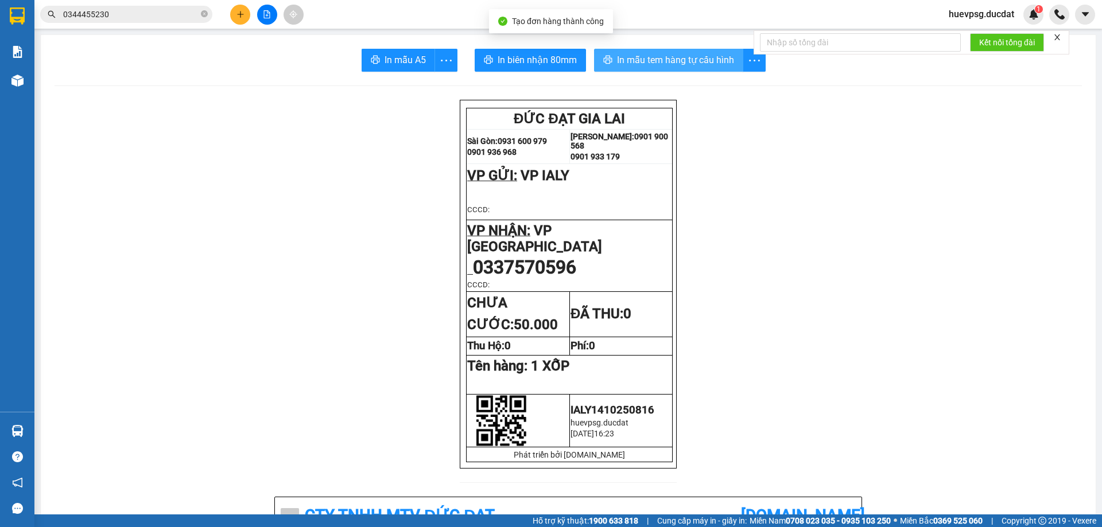
click at [675, 58] on span "In mẫu tem hàng tự cấu hình" at bounding box center [675, 60] width 117 height 14
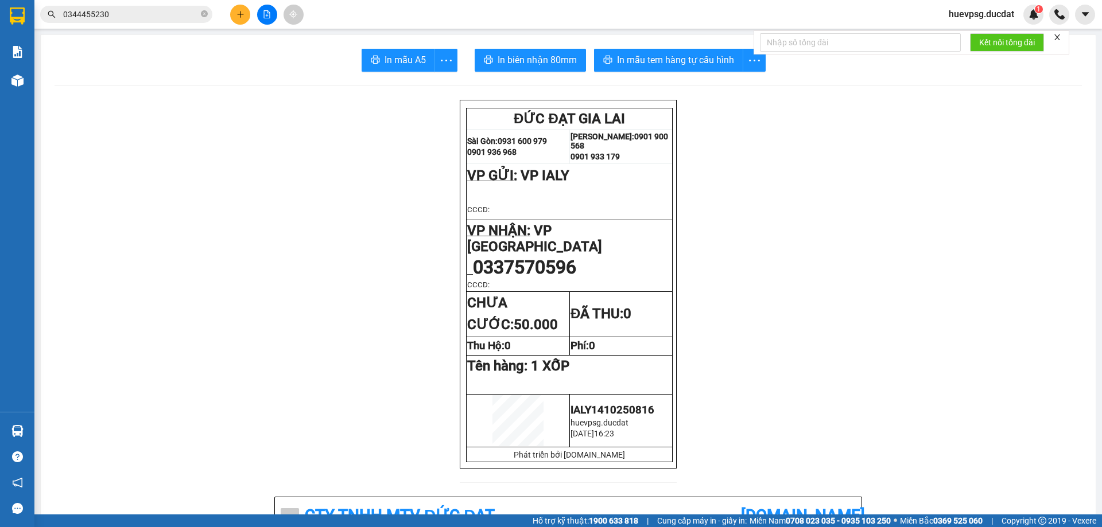
click at [246, 23] on div at bounding box center [267, 15] width 86 height 20
click at [235, 17] on button at bounding box center [240, 15] width 20 height 20
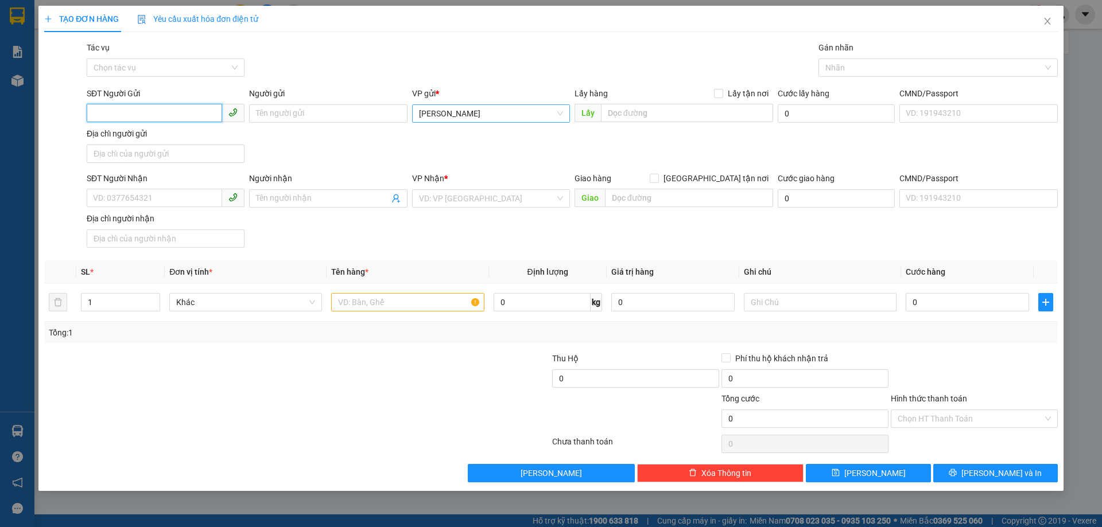
click at [537, 115] on span "[PERSON_NAME]" at bounding box center [491, 113] width 144 height 17
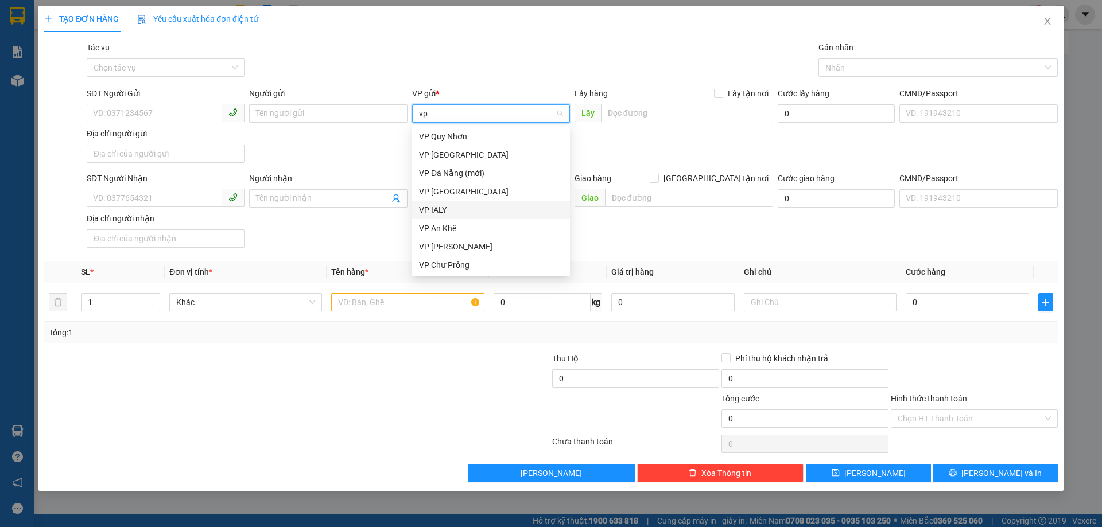
click at [468, 207] on div "VP IALY" at bounding box center [491, 210] width 144 height 13
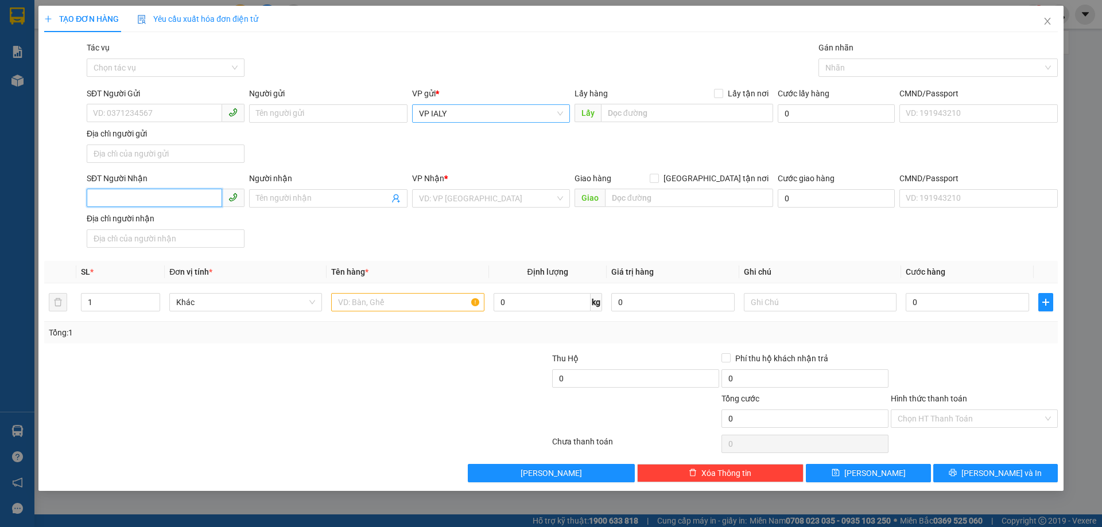
click at [164, 201] on input "SĐT Người Nhận" at bounding box center [154, 198] width 135 height 18
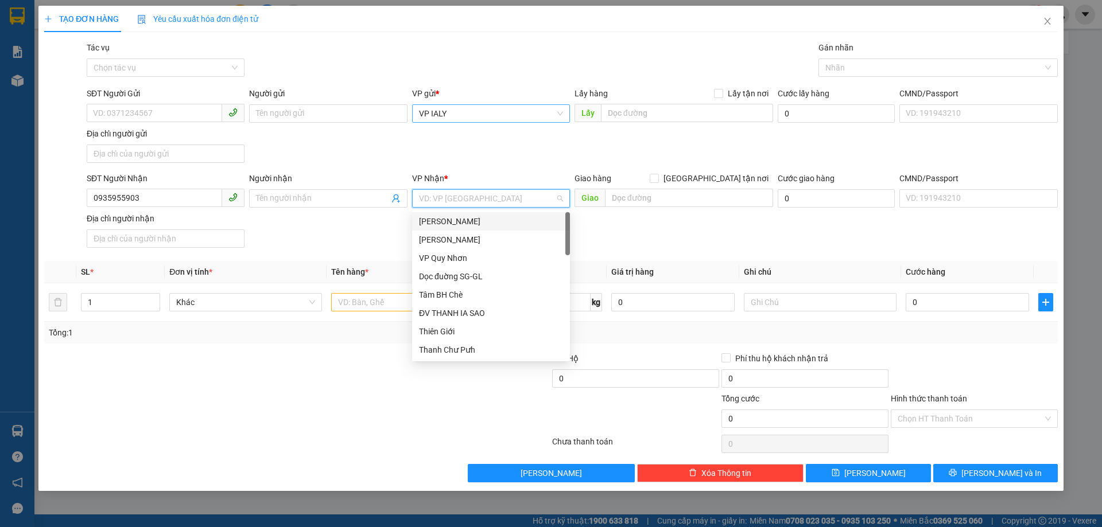
click at [498, 198] on input "search" at bounding box center [487, 198] width 136 height 17
click at [475, 239] on div "VP [GEOGRAPHIC_DATA]" at bounding box center [491, 240] width 144 height 13
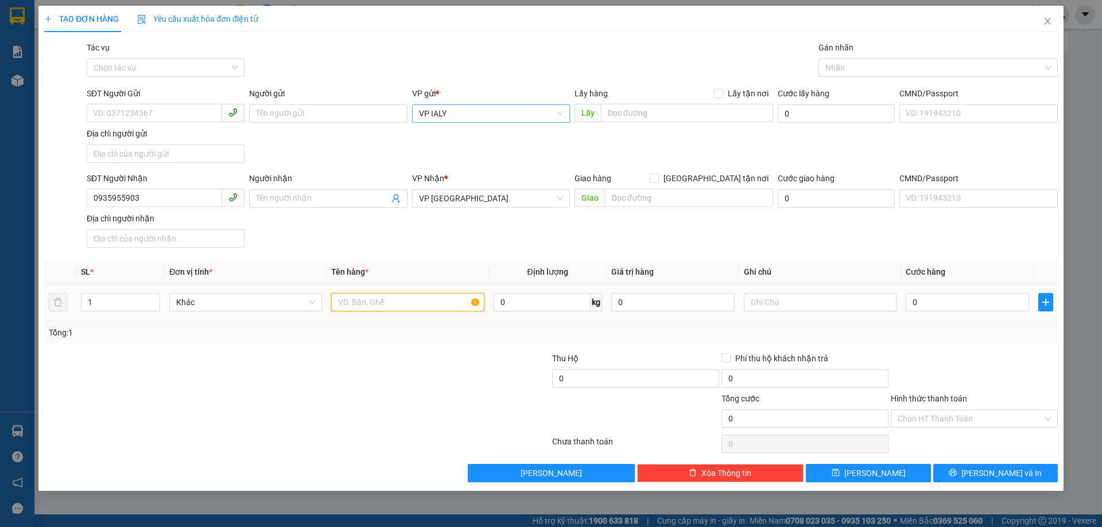
click at [397, 298] on input "text" at bounding box center [407, 302] width 153 height 18
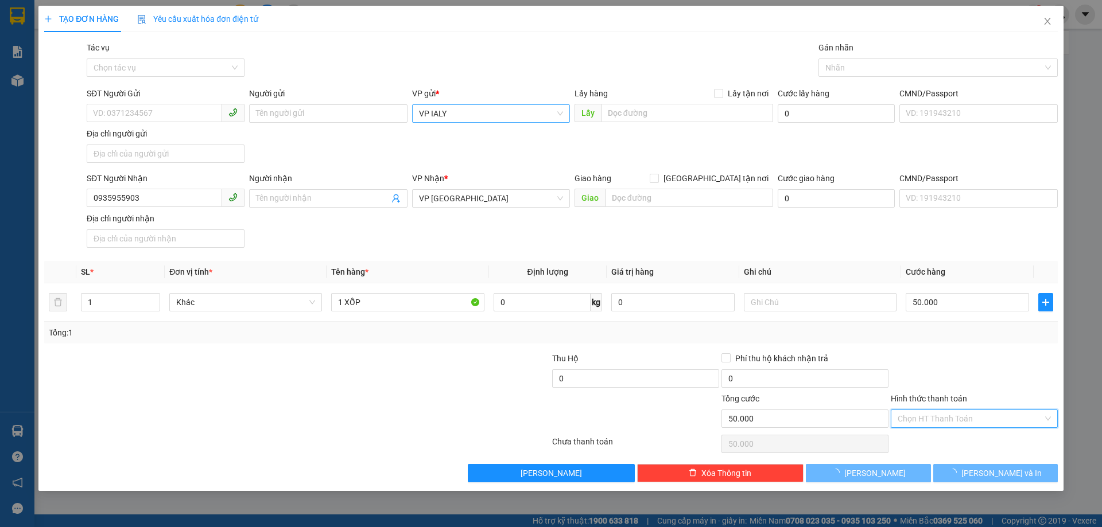
click at [986, 416] on input "Hình thức thanh toán" at bounding box center [970, 418] width 145 height 17
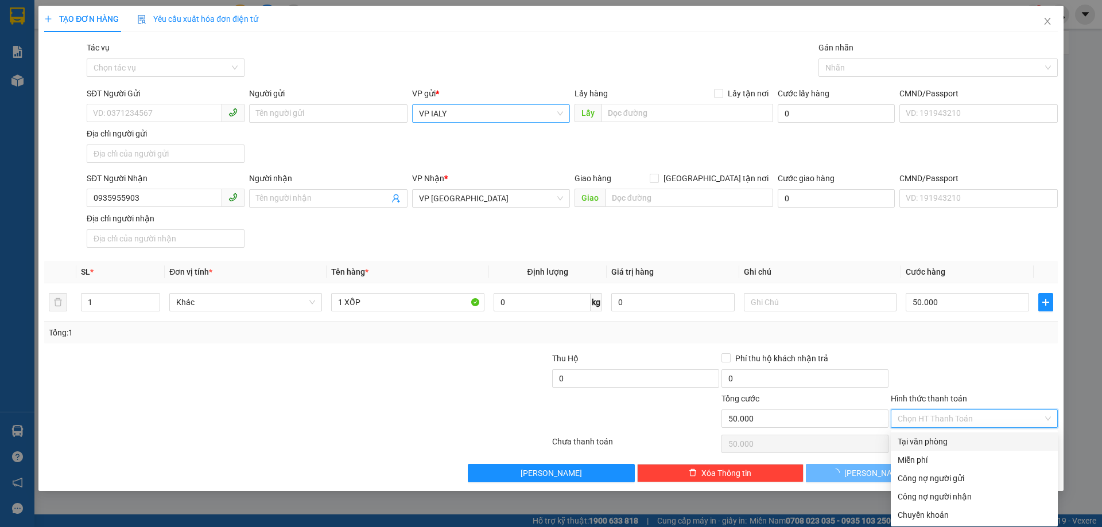
click at [932, 440] on div "Tại văn phòng" at bounding box center [974, 442] width 153 height 13
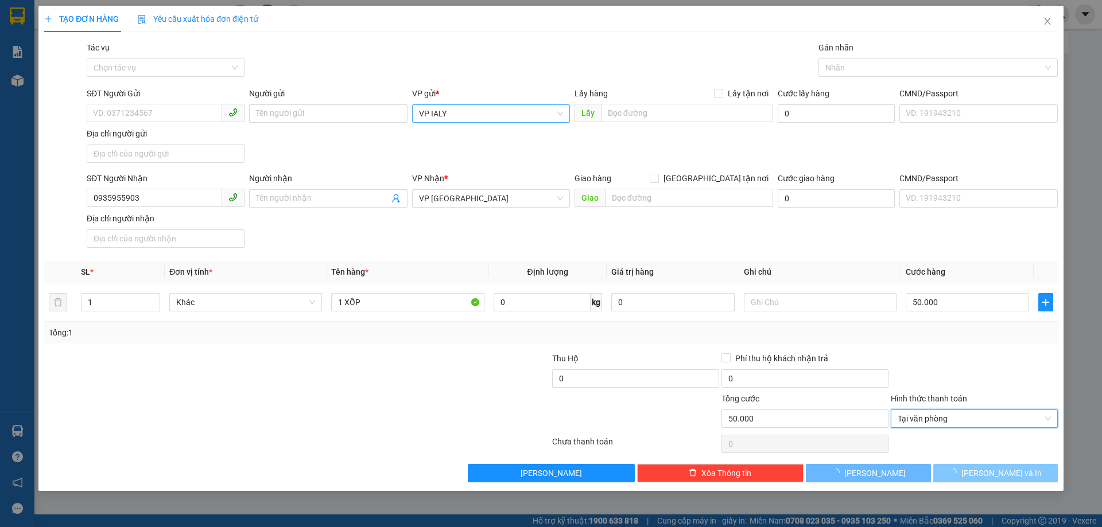
click at [963, 467] on button "[PERSON_NAME] và In" at bounding box center [995, 473] width 125 height 18
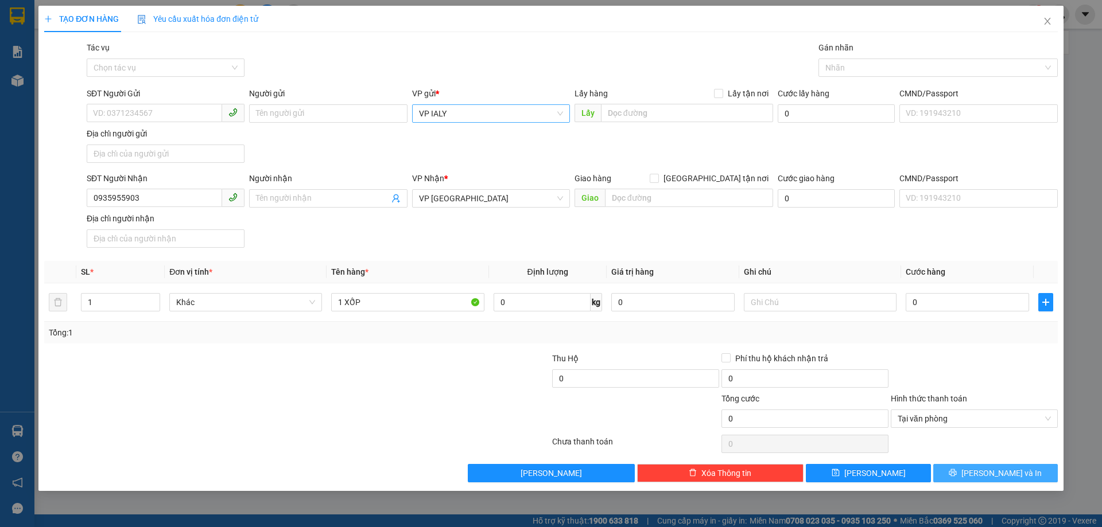
click at [970, 471] on button "[PERSON_NAME] và In" at bounding box center [995, 473] width 125 height 18
